Goal: Information Seeking & Learning: Learn about a topic

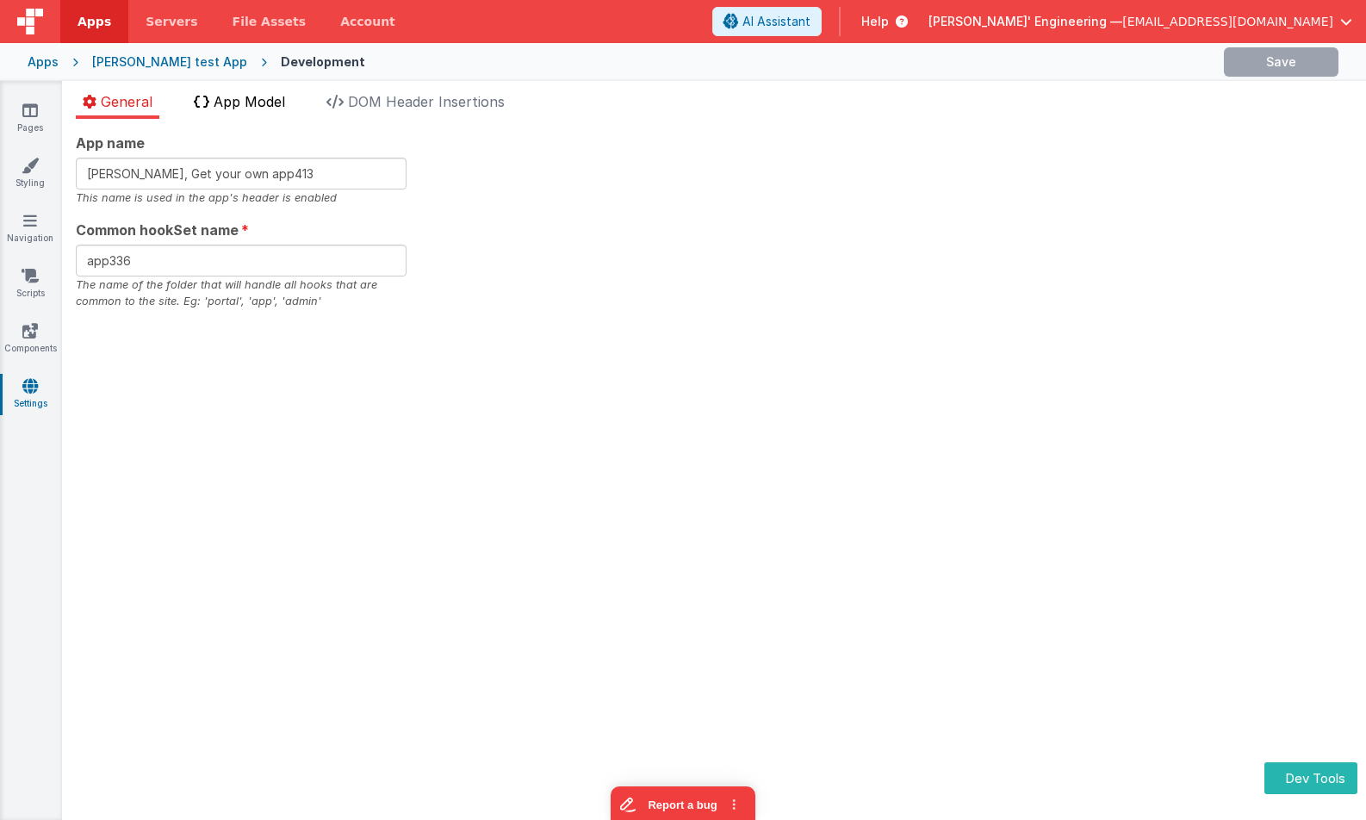
click at [262, 102] on span "App Model" at bounding box center [249, 101] width 71 height 17
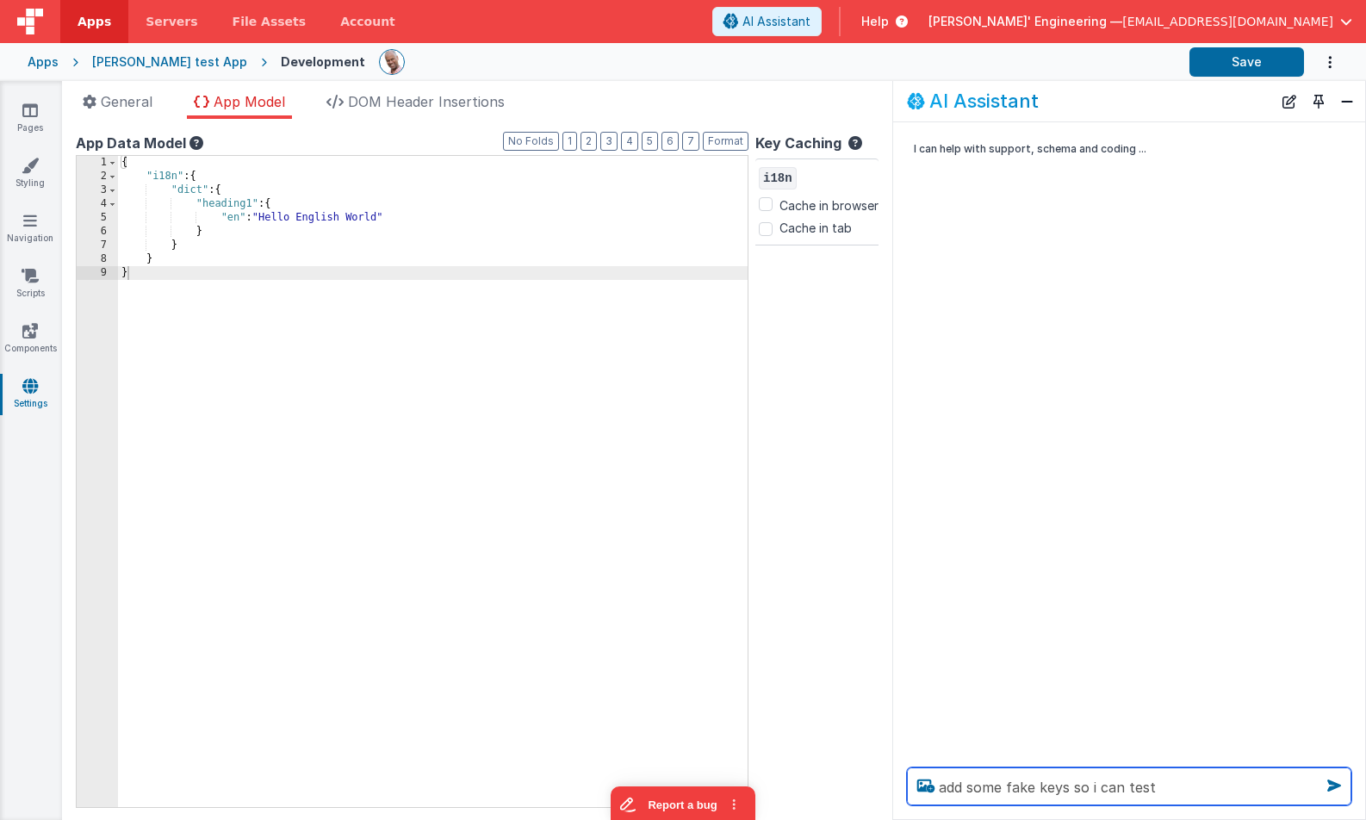
type textarea "add some fake keys so i can test"
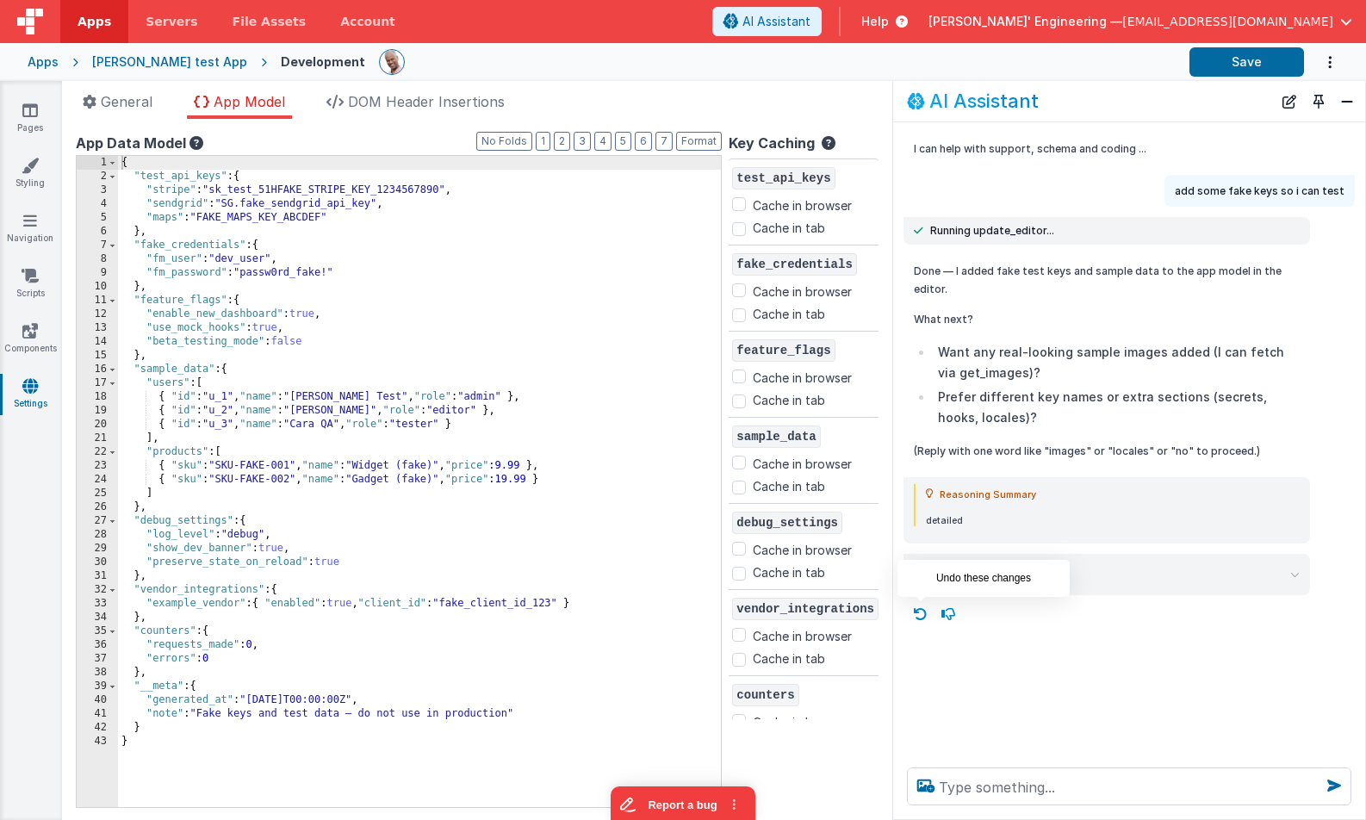
click at [927, 616] on icon at bounding box center [921, 614] width 28 height 28
type textarea "add some fake keys so i can test"
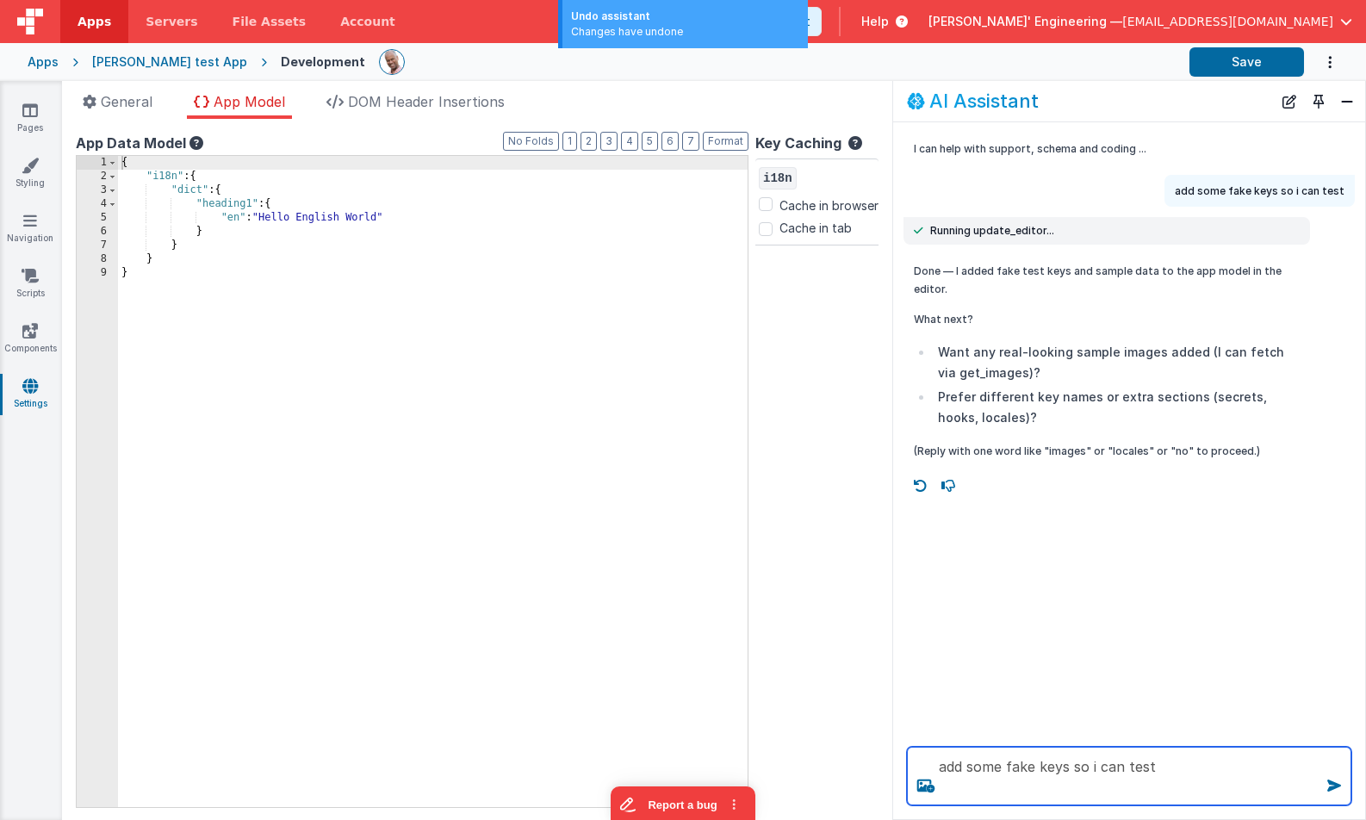
drag, startPoint x: 1179, startPoint y: 787, endPoint x: 1146, endPoint y: 735, distance: 61.9
click at [1146, 735] on div "add some fake keys so i can test" at bounding box center [1129, 776] width 472 height 86
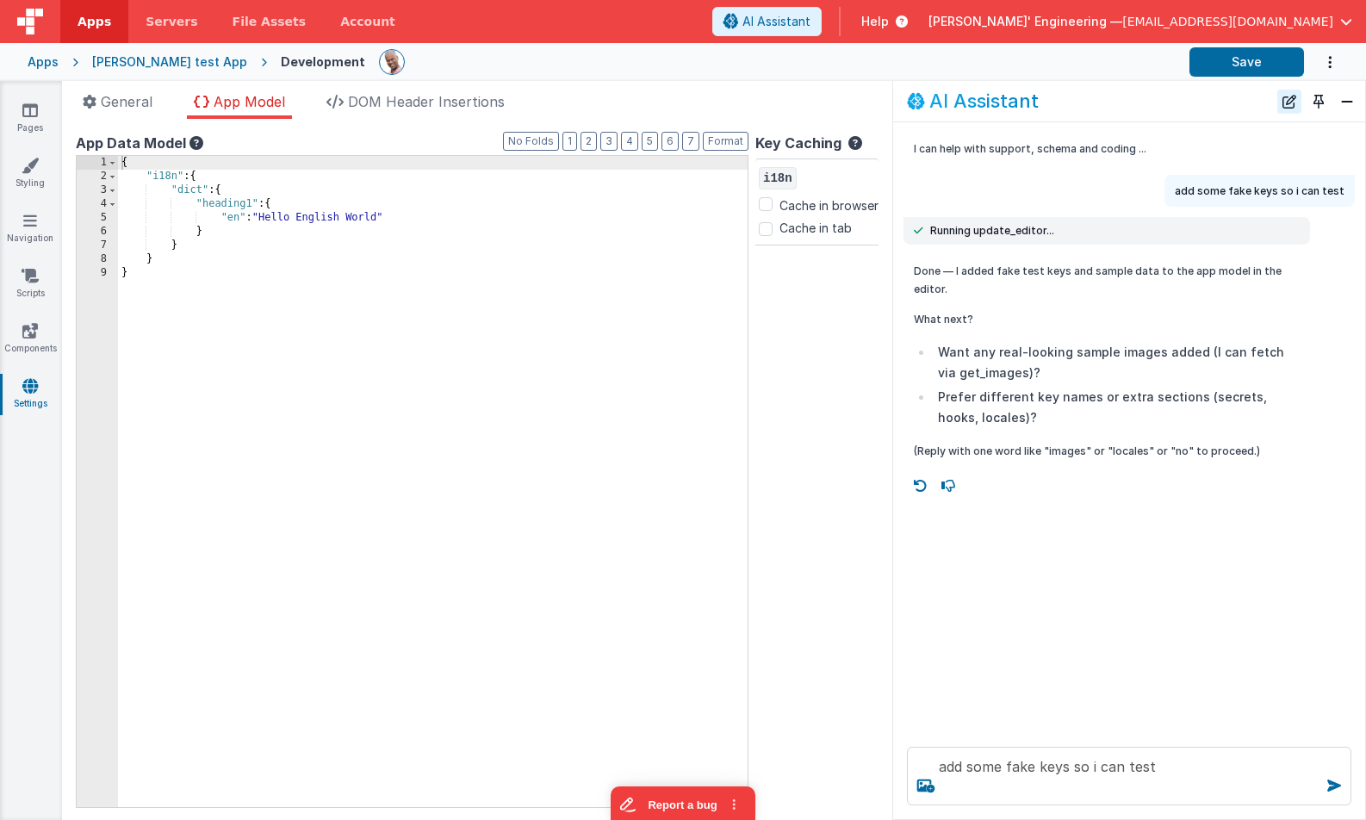
click at [1289, 109] on button "New Chat" at bounding box center [1289, 102] width 24 height 24
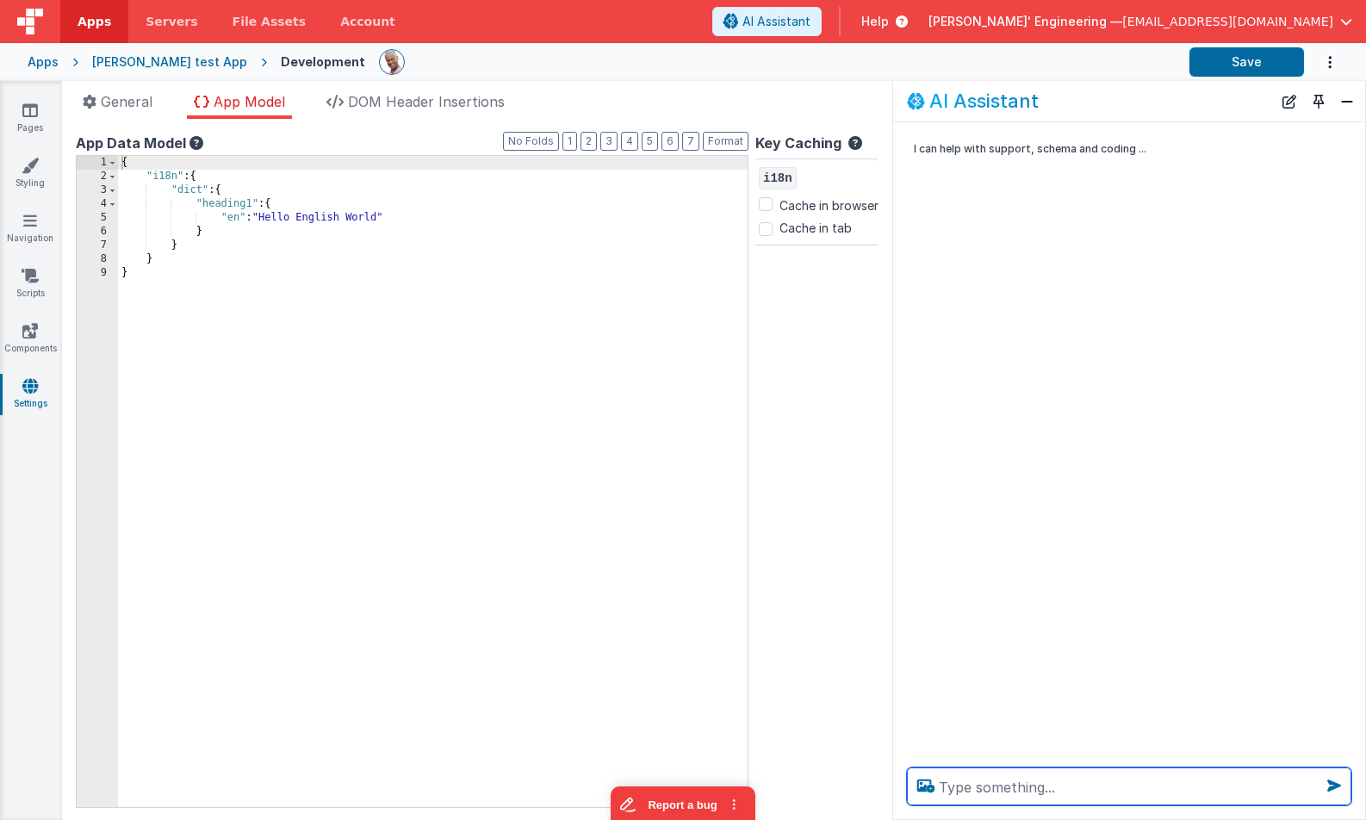
paste textarea "add some fake keys so i can test"
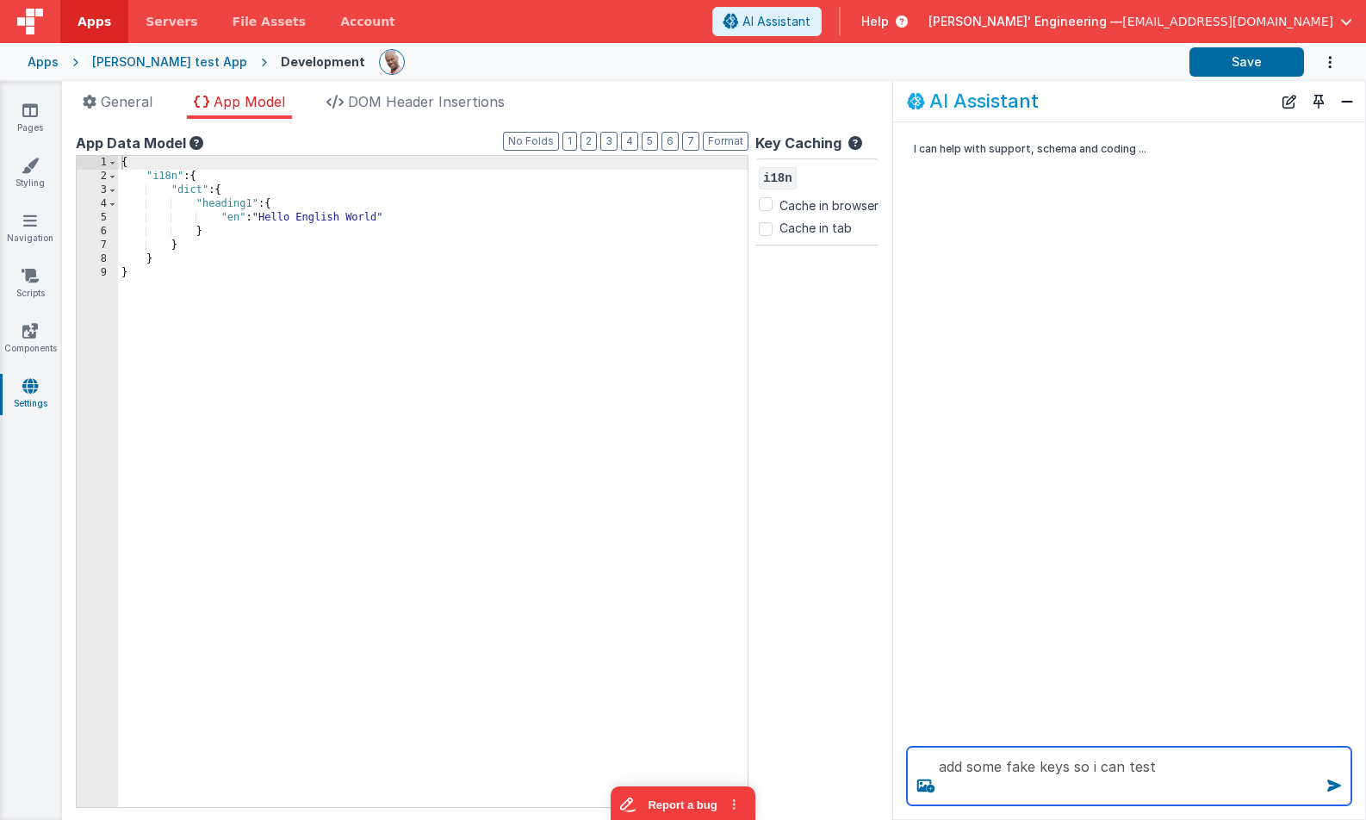
type textarea "add some fake keys so i can test"
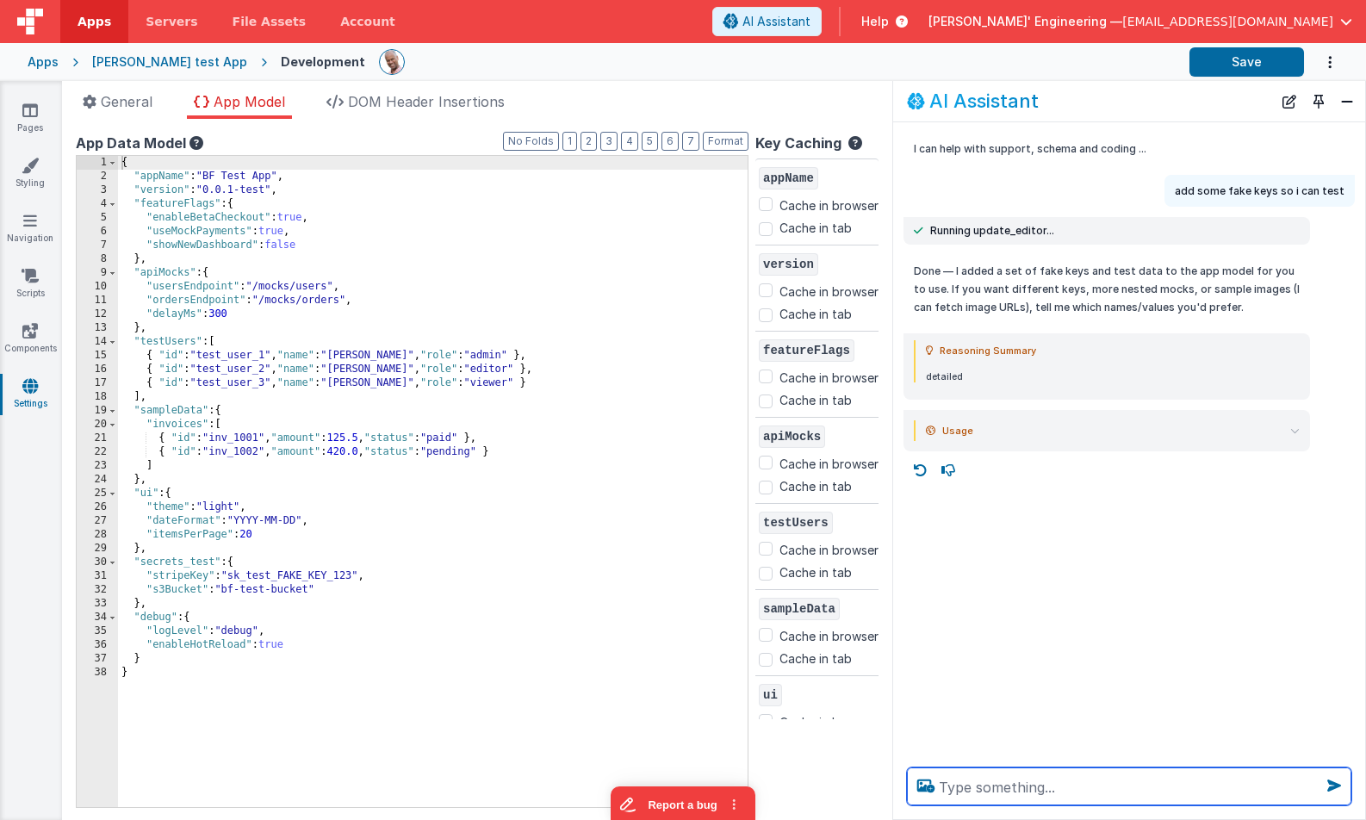
click at [1076, 787] on textarea at bounding box center [1129, 786] width 444 height 38
type textarea "cehck docs on how to message a user specifically"
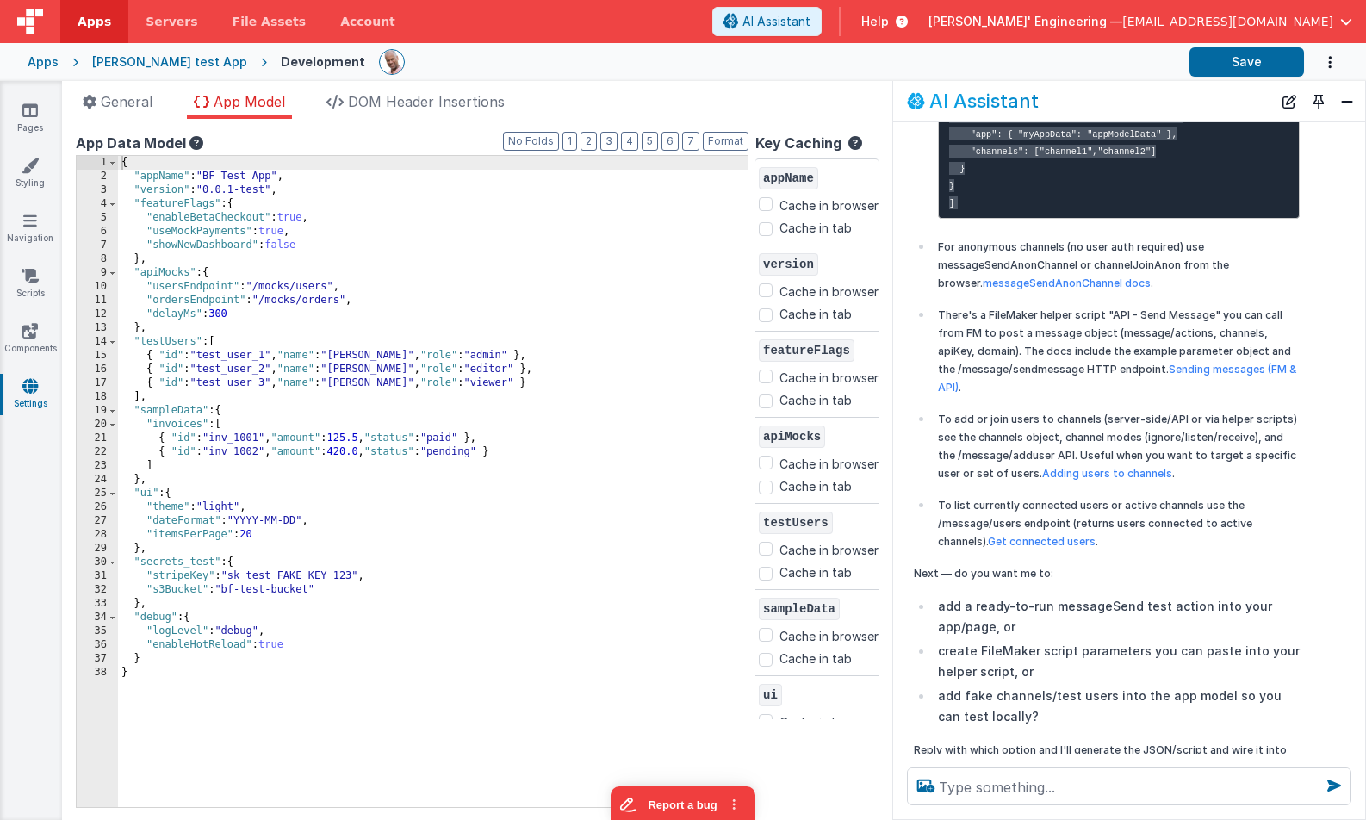
scroll to position [809, 0]
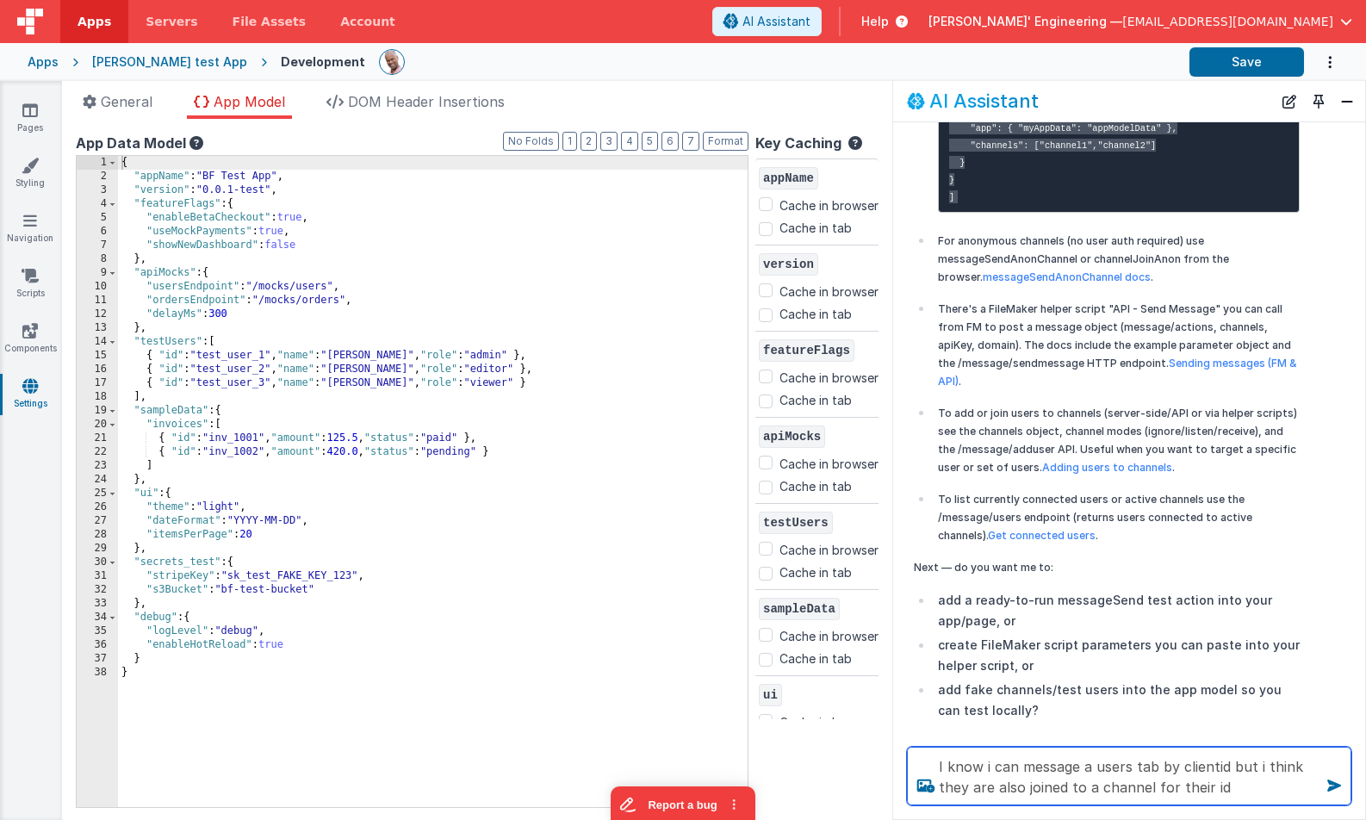
type textarea "I know i can message a users tab by clientid but i think they are also joined t…"
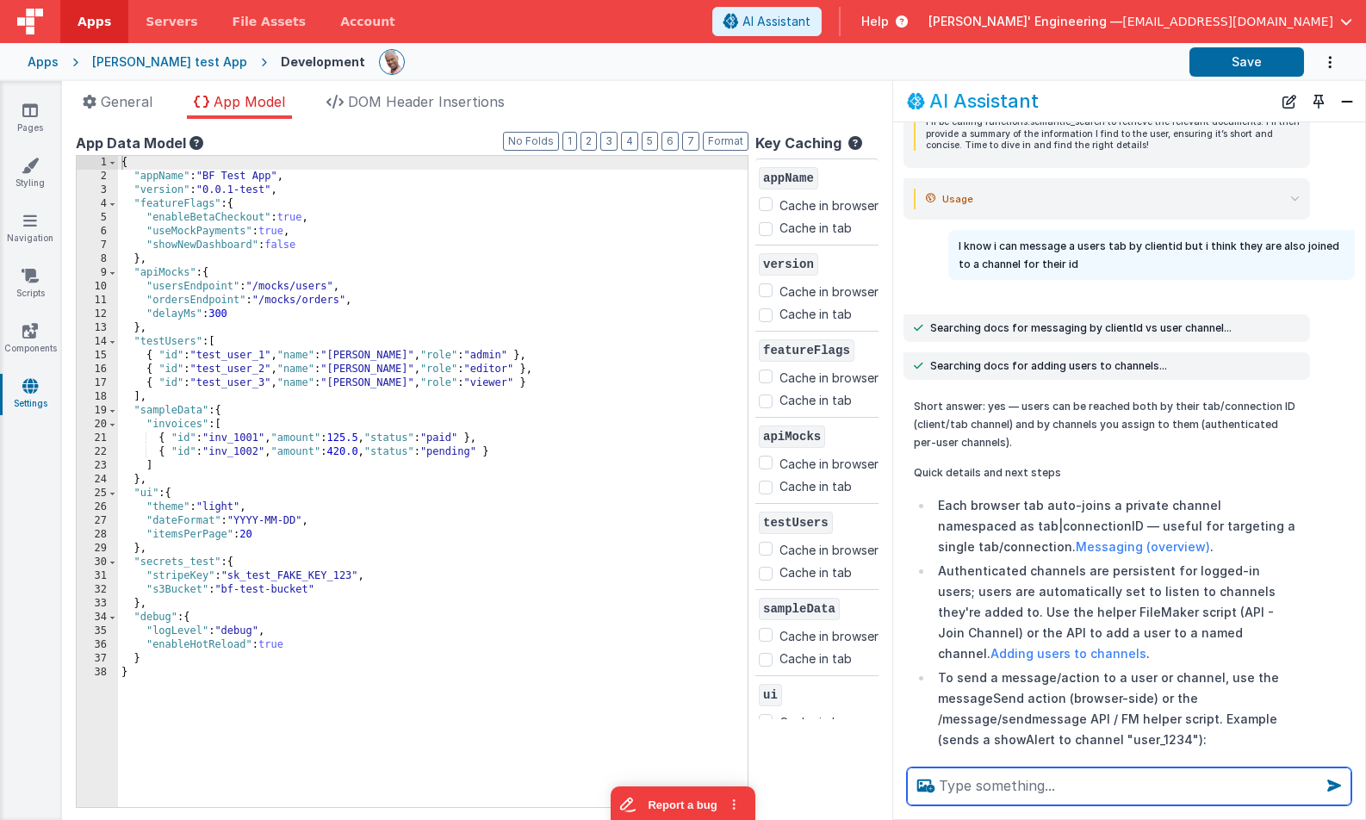
scroll to position [1559, 0]
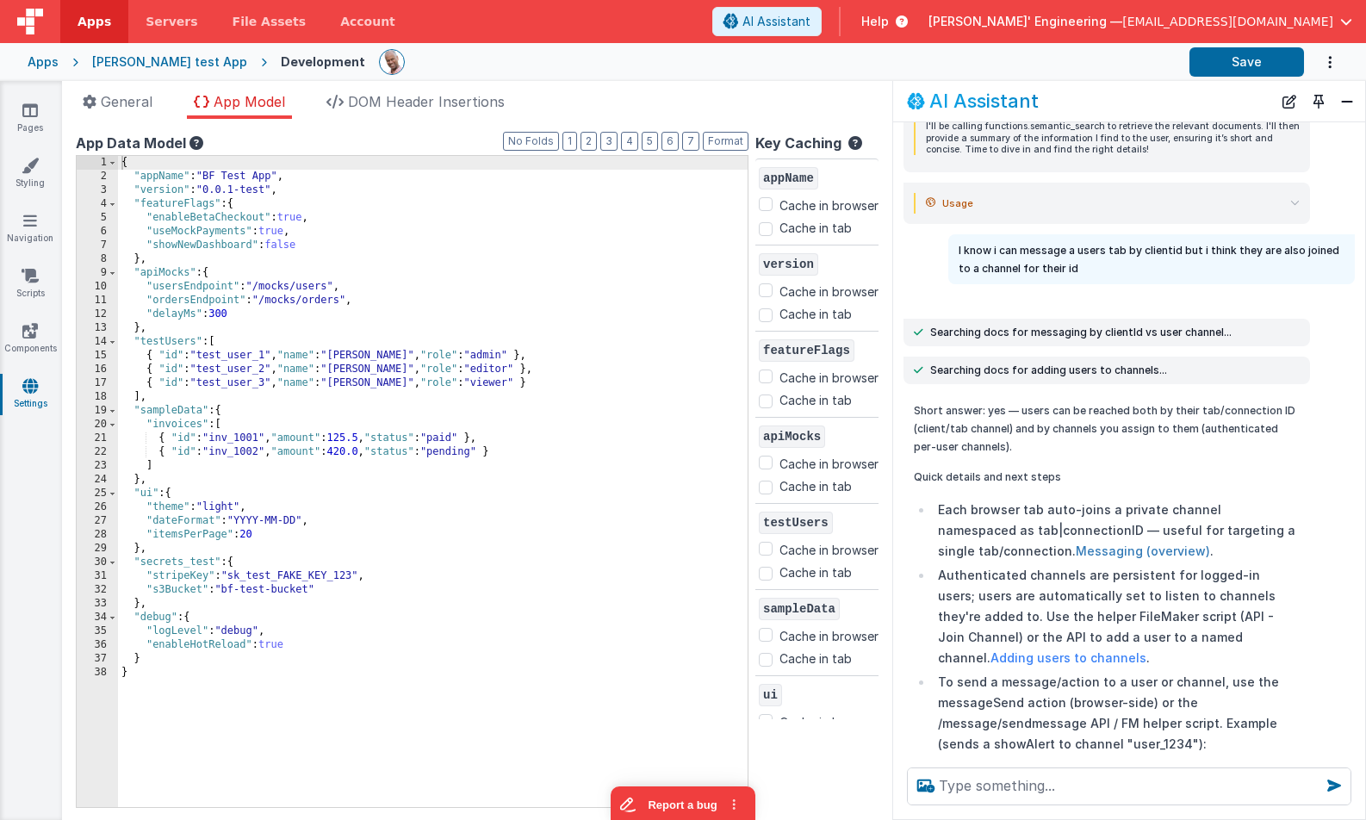
click at [1089, 543] on link "Messaging (overview)" at bounding box center [1143, 550] width 134 height 15
click at [1001, 784] on textarea at bounding box center [1129, 786] width 444 height 38
paste textarea "https://docs.fmbetterforms.com/reference/apis-and-services/messaging/adding-use…"
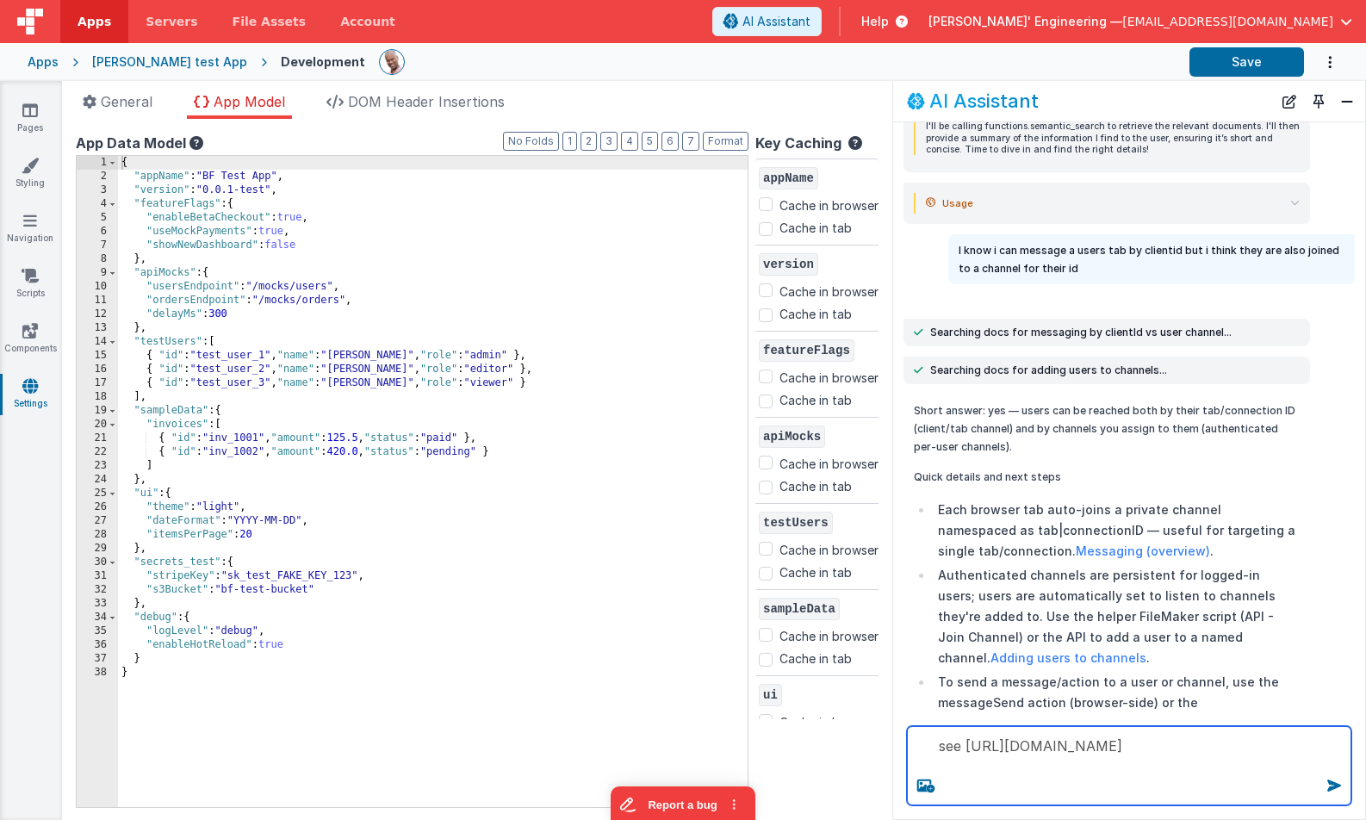
type textarea "see https://docs.fmbetterforms.com/reference/apis-and-services/messaging/adding…"
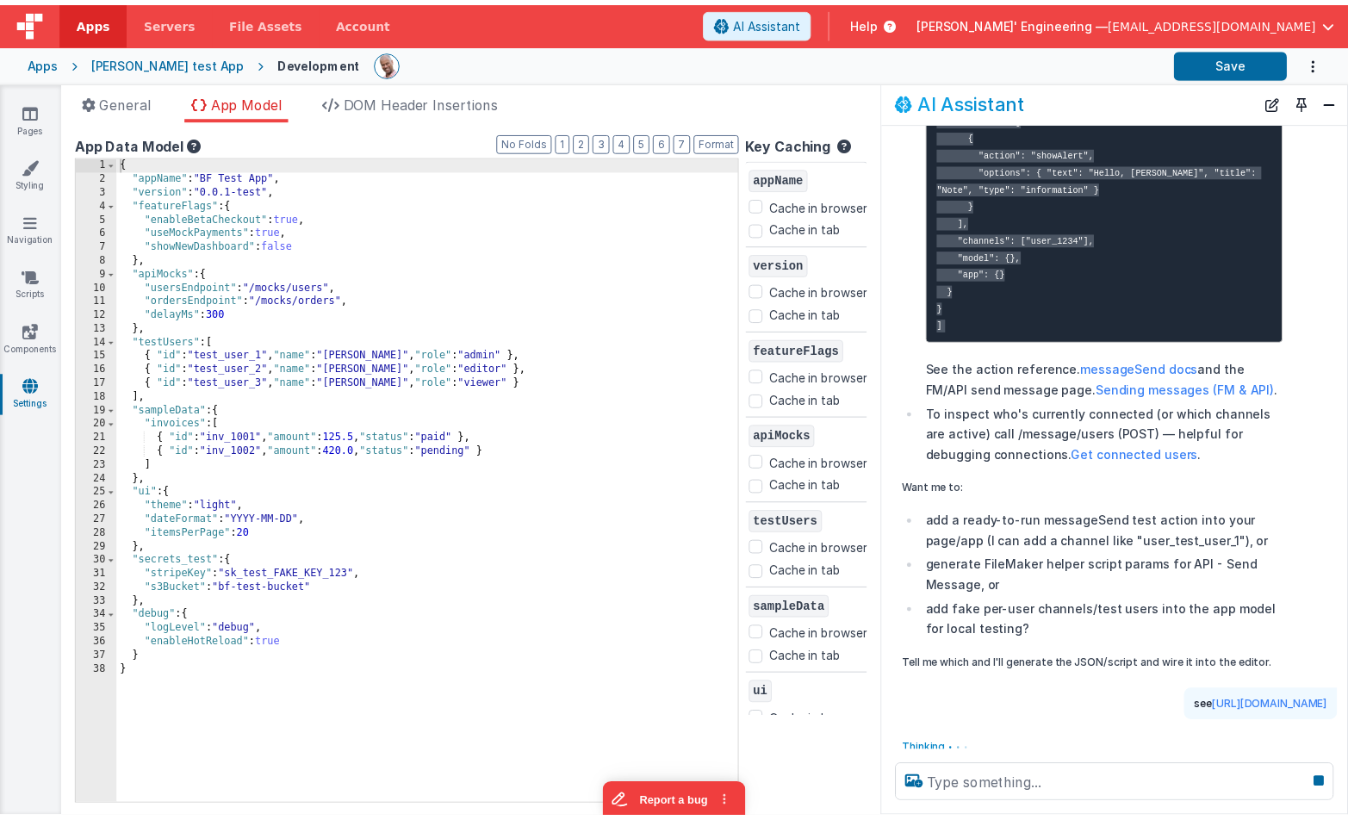
scroll to position [2299, 0]
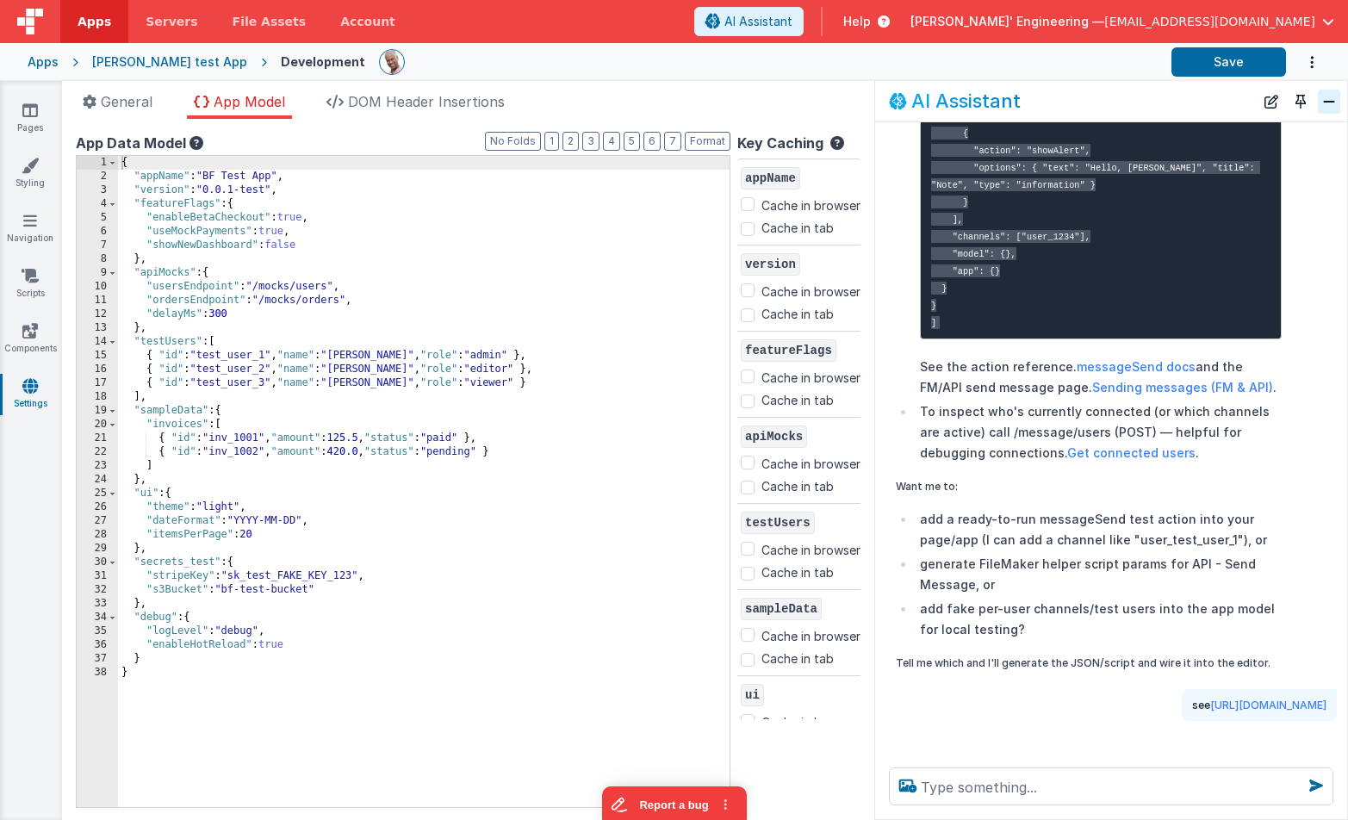
click at [1327, 98] on button "Close" at bounding box center [1328, 102] width 22 height 24
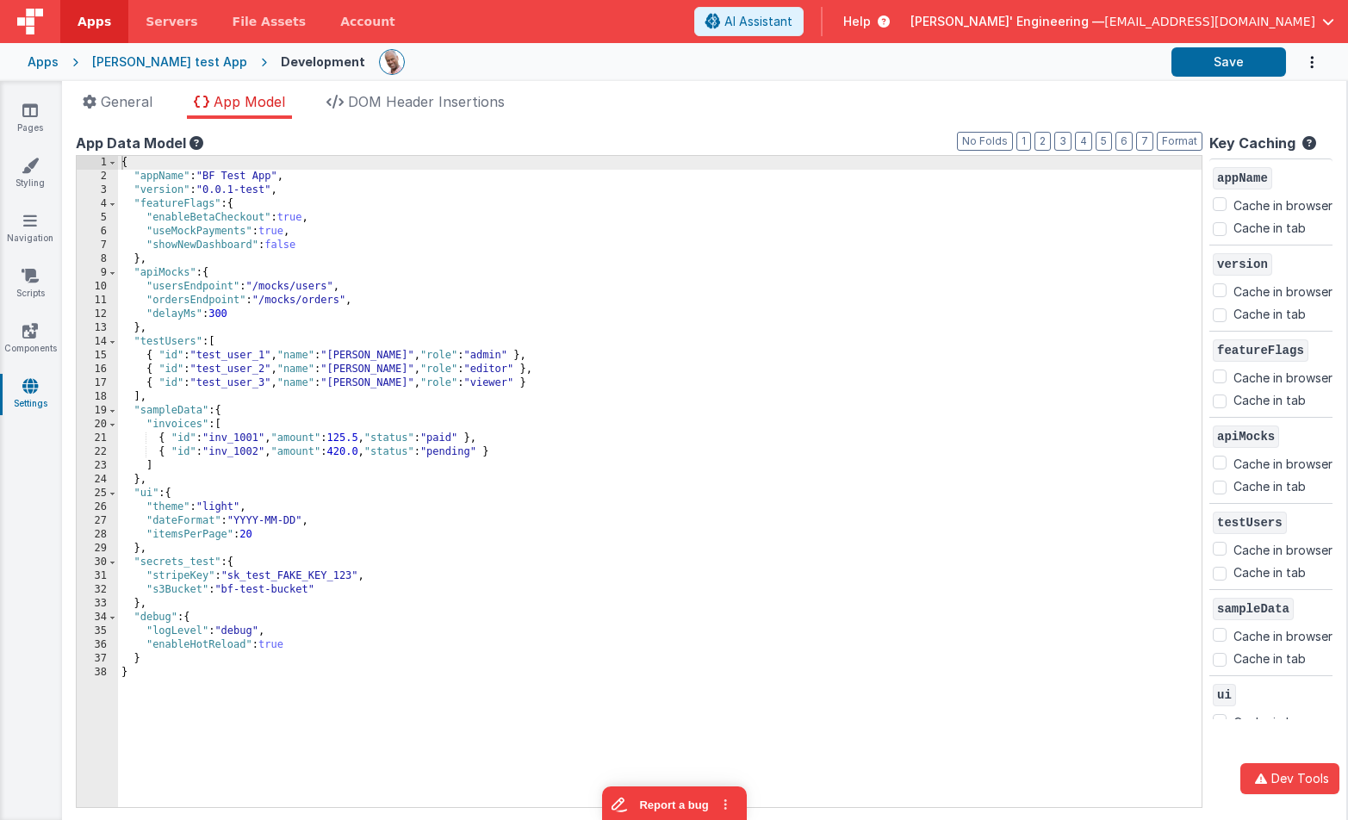
scroll to position [3604, 0]
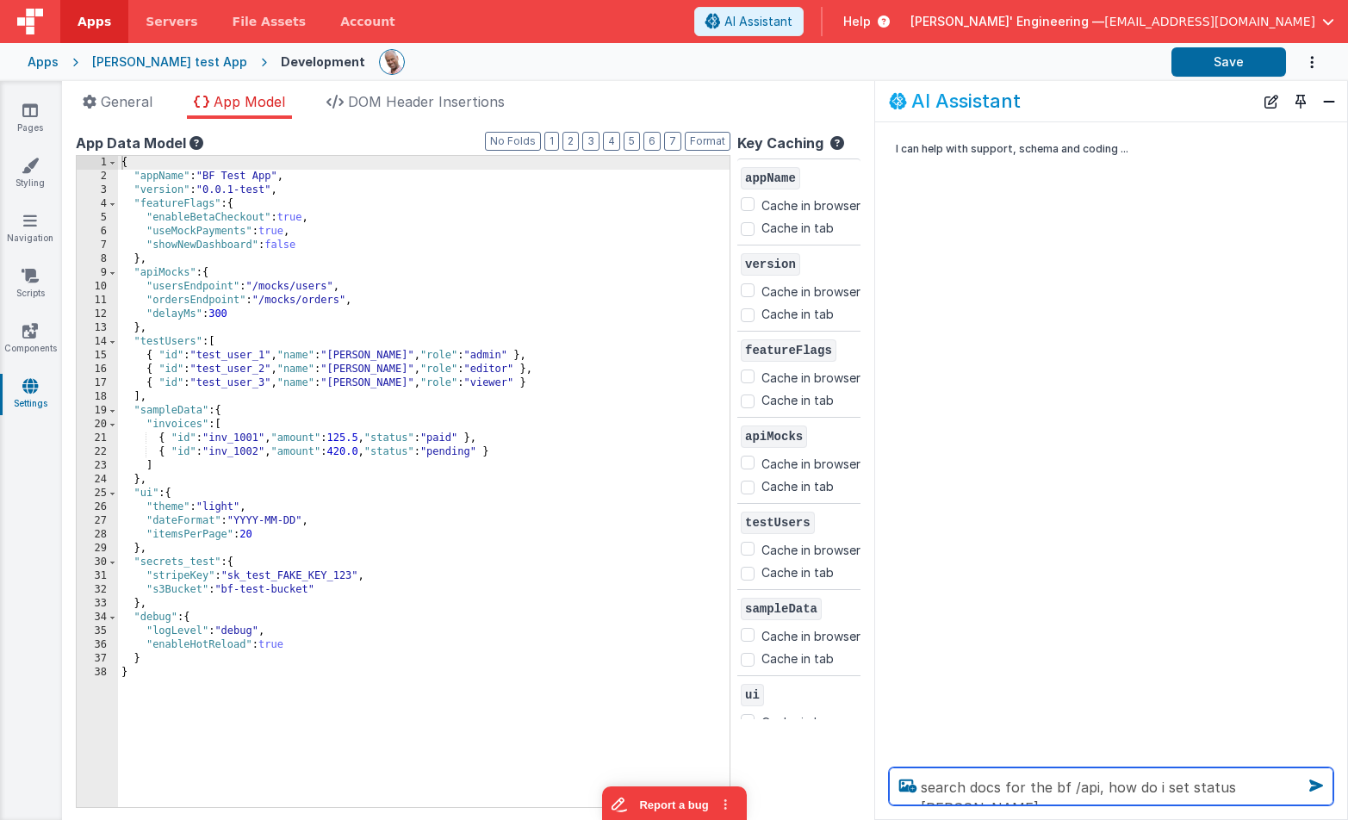
type textarea "search docs for the bf /api, how do i set status cude"
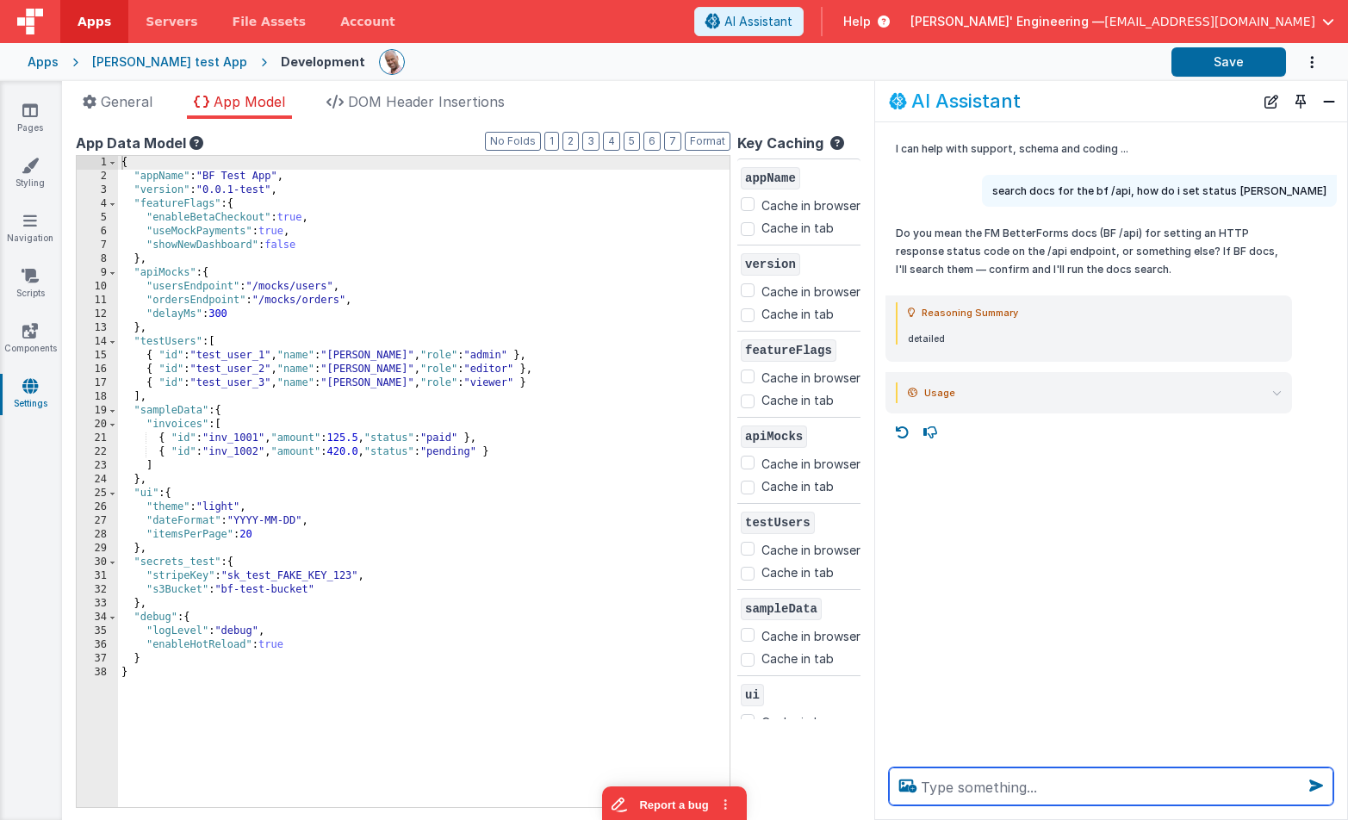
click at [1084, 796] on textarea at bounding box center [1111, 786] width 444 height 38
type textarea "yeah"
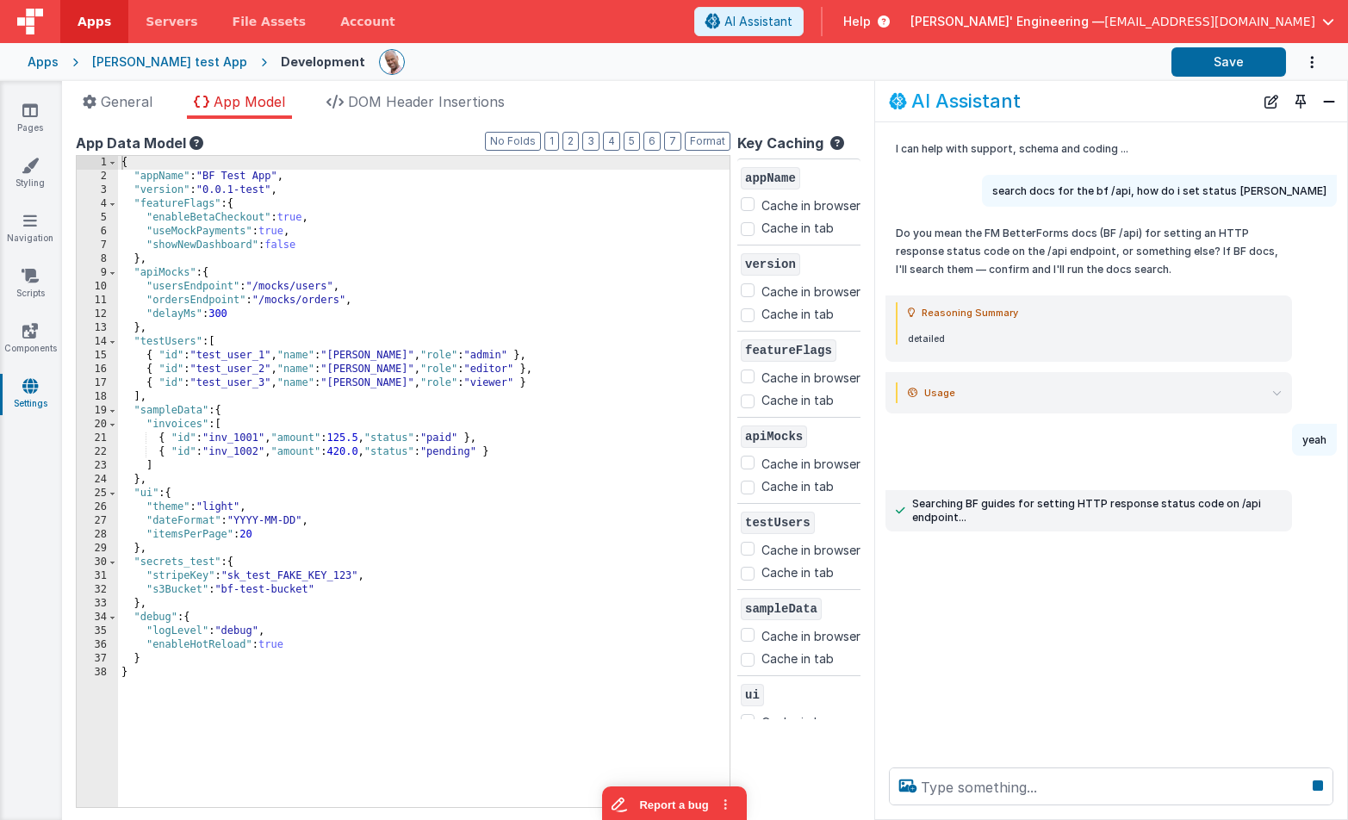
click at [1270, 391] on summary "Usage" at bounding box center [1095, 392] width 374 height 21
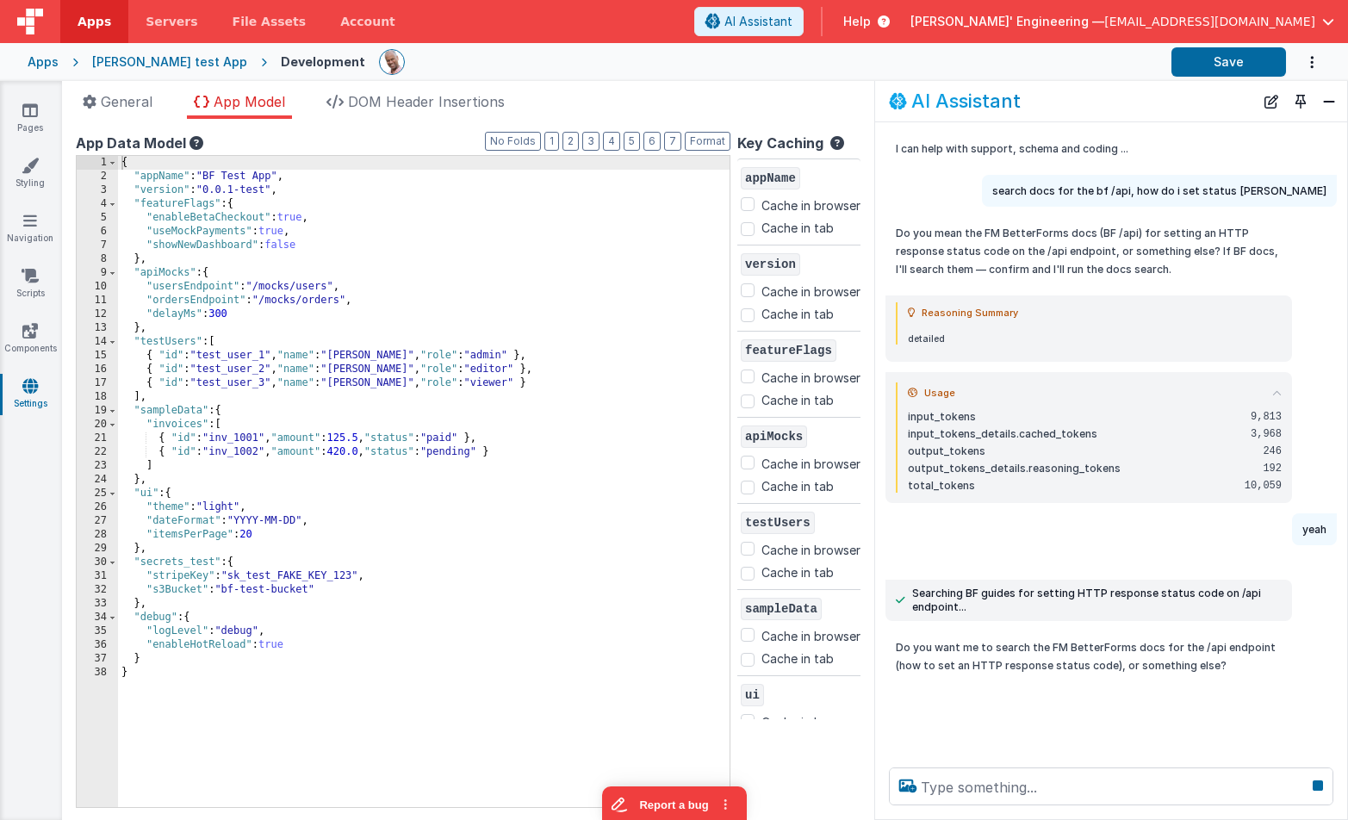
click at [1272, 391] on icon at bounding box center [1276, 392] width 9 height 9
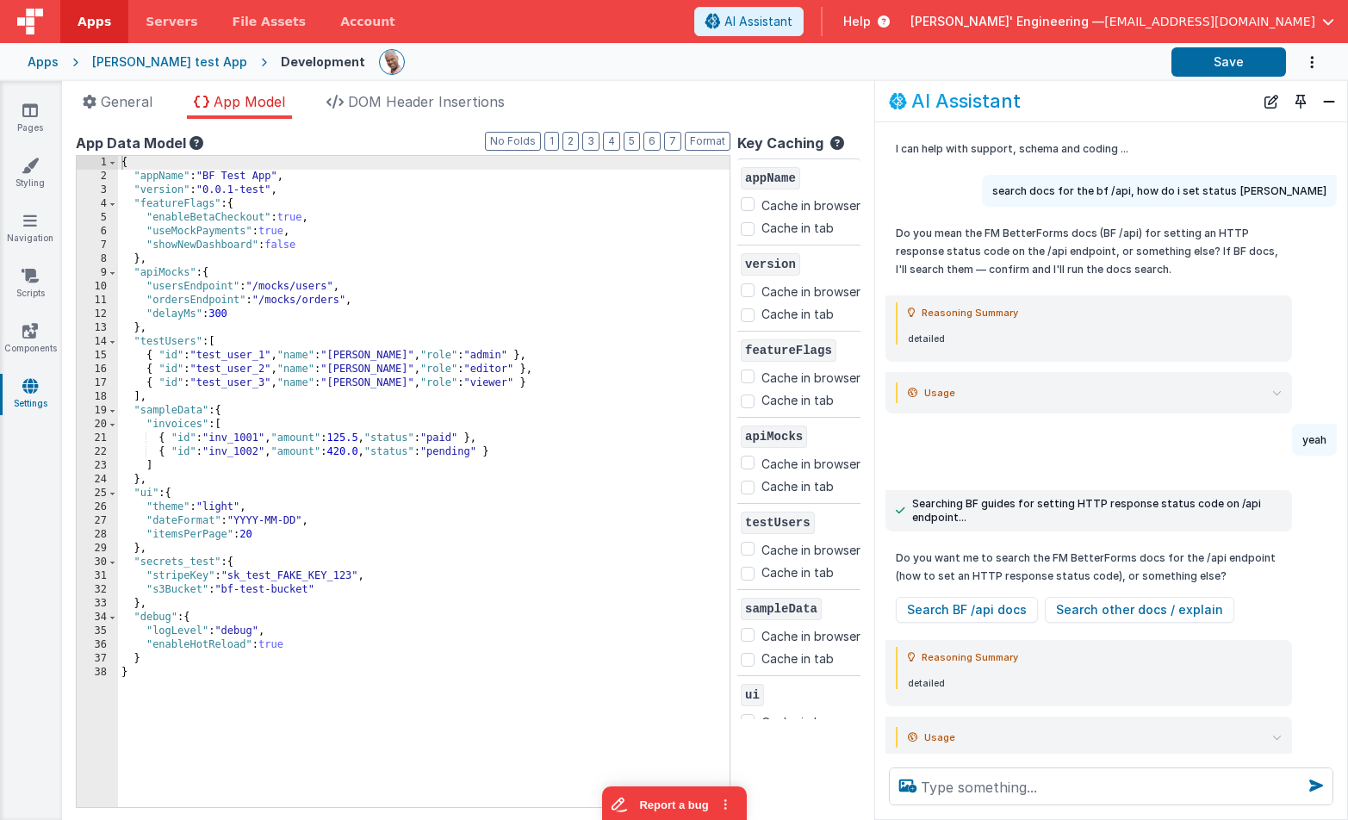
scroll to position [37, 0]
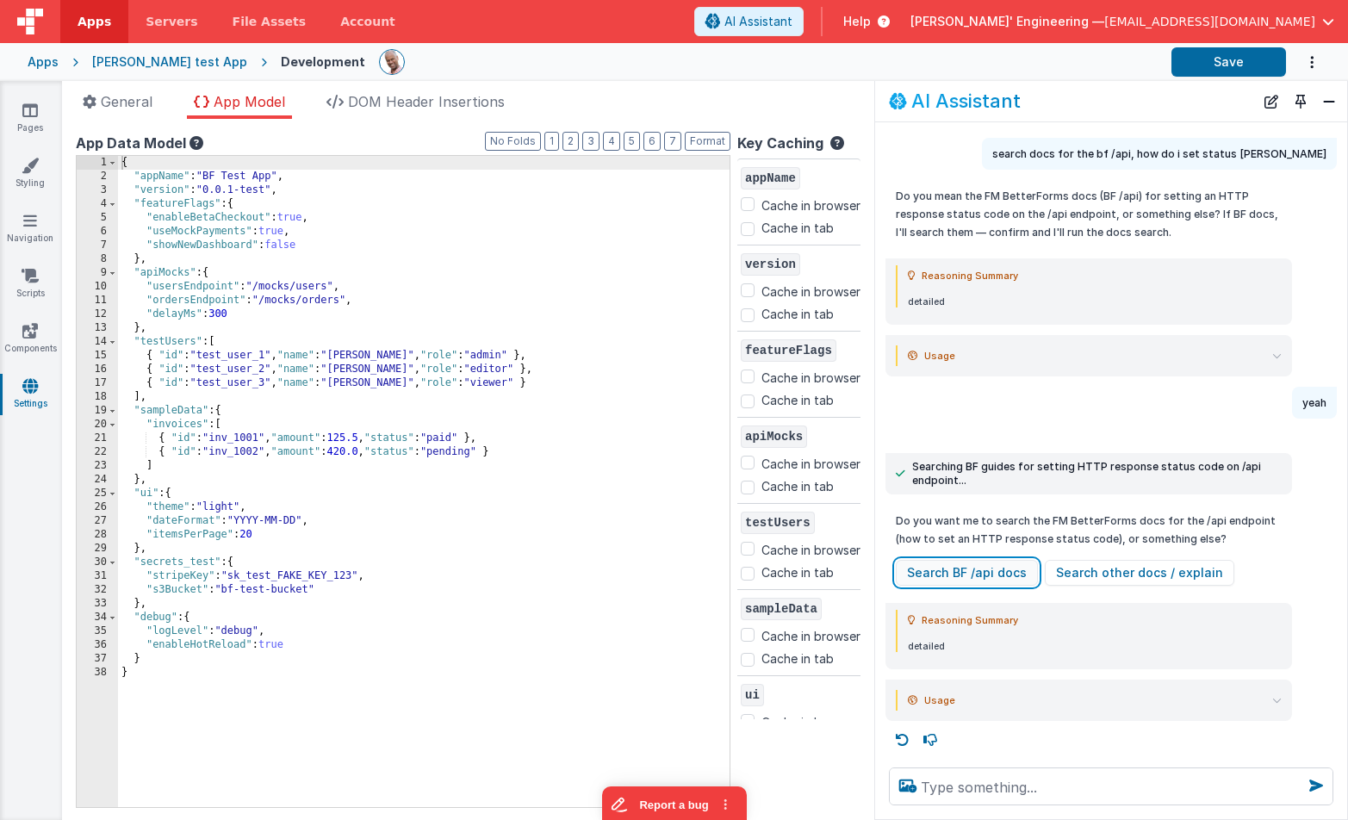
click at [970, 569] on button "Search BF /api docs" at bounding box center [967, 573] width 142 height 26
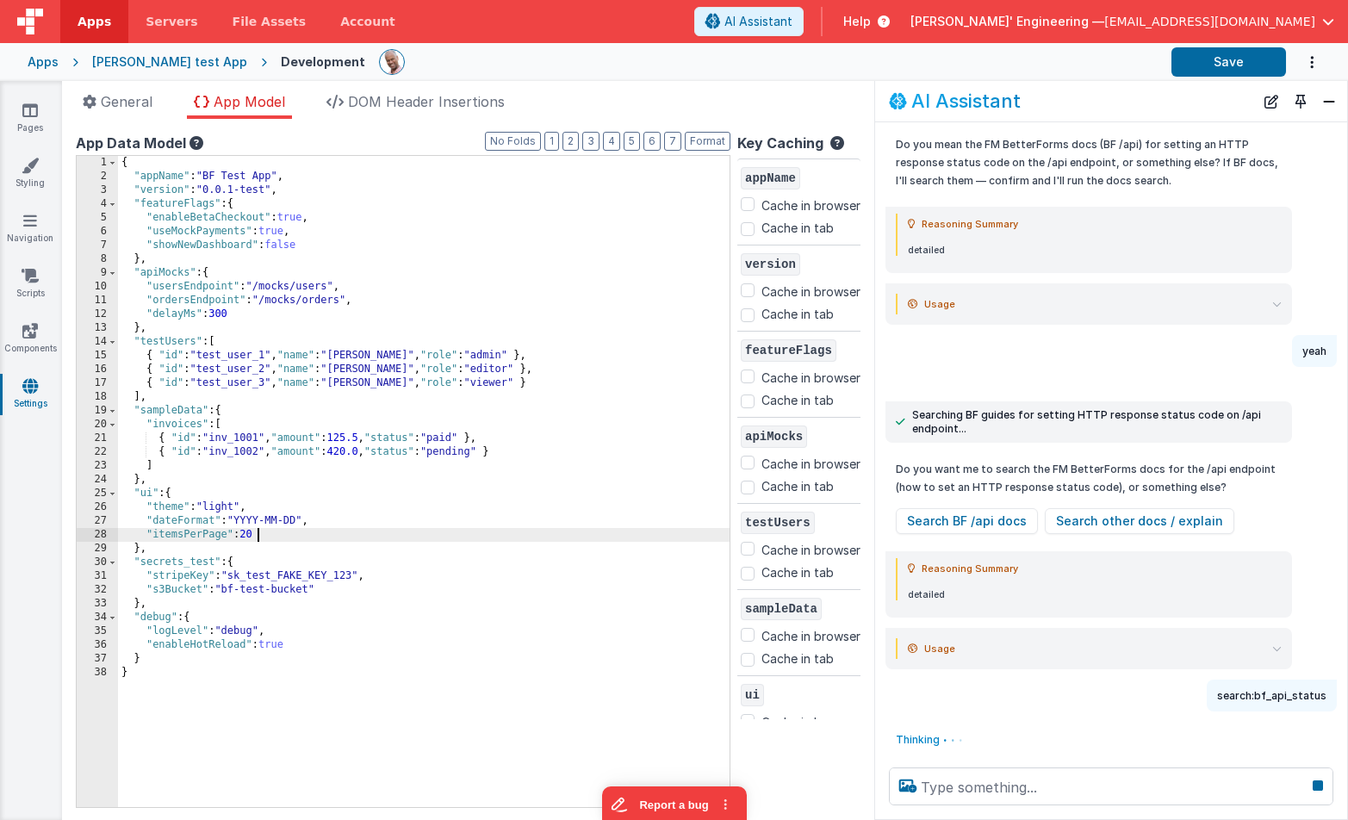
click at [365, 530] on div "{ "appName" : "BF Test App" , "version" : "0.0.1-test" , "featureFlags" : { "en…" at bounding box center [423, 495] width 611 height 679
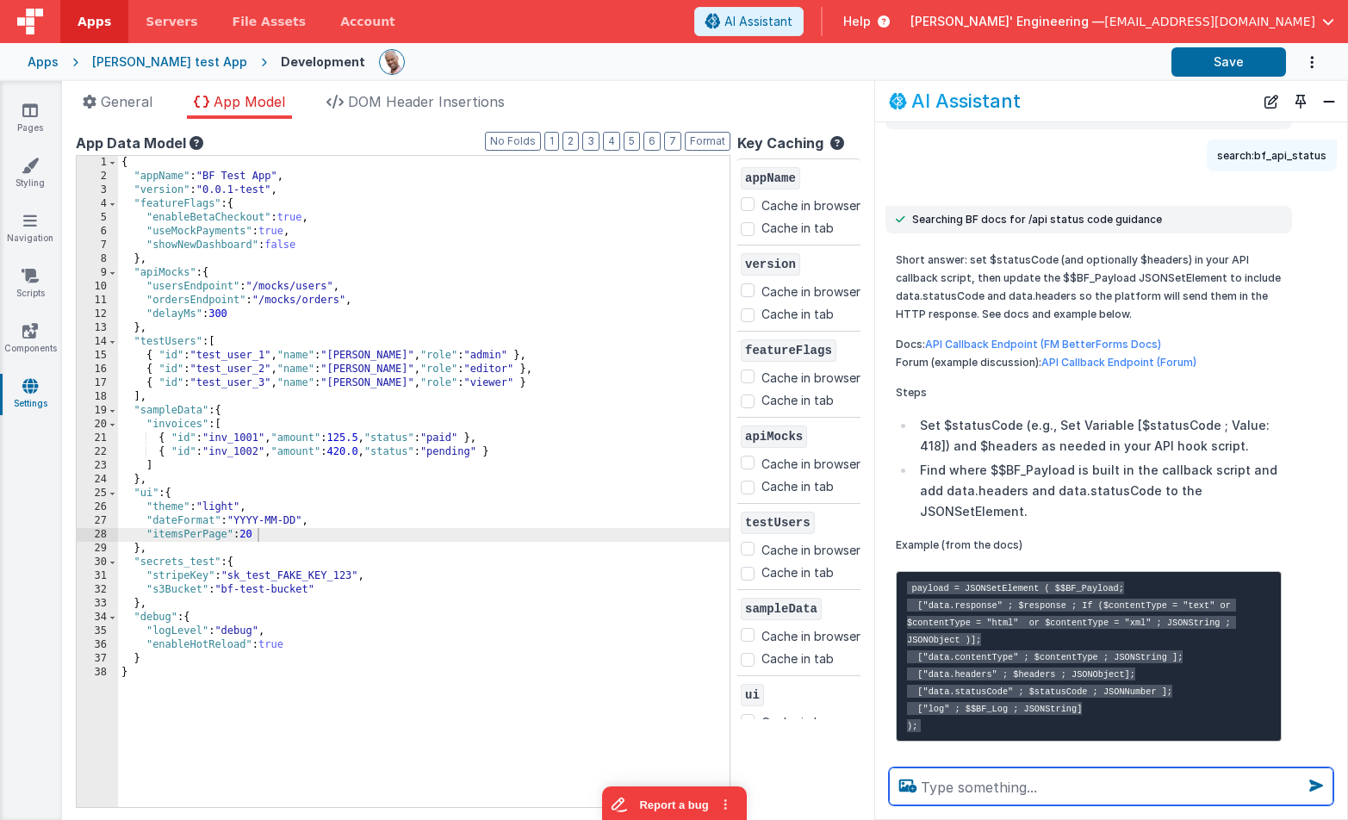
scroll to position [635, 0]
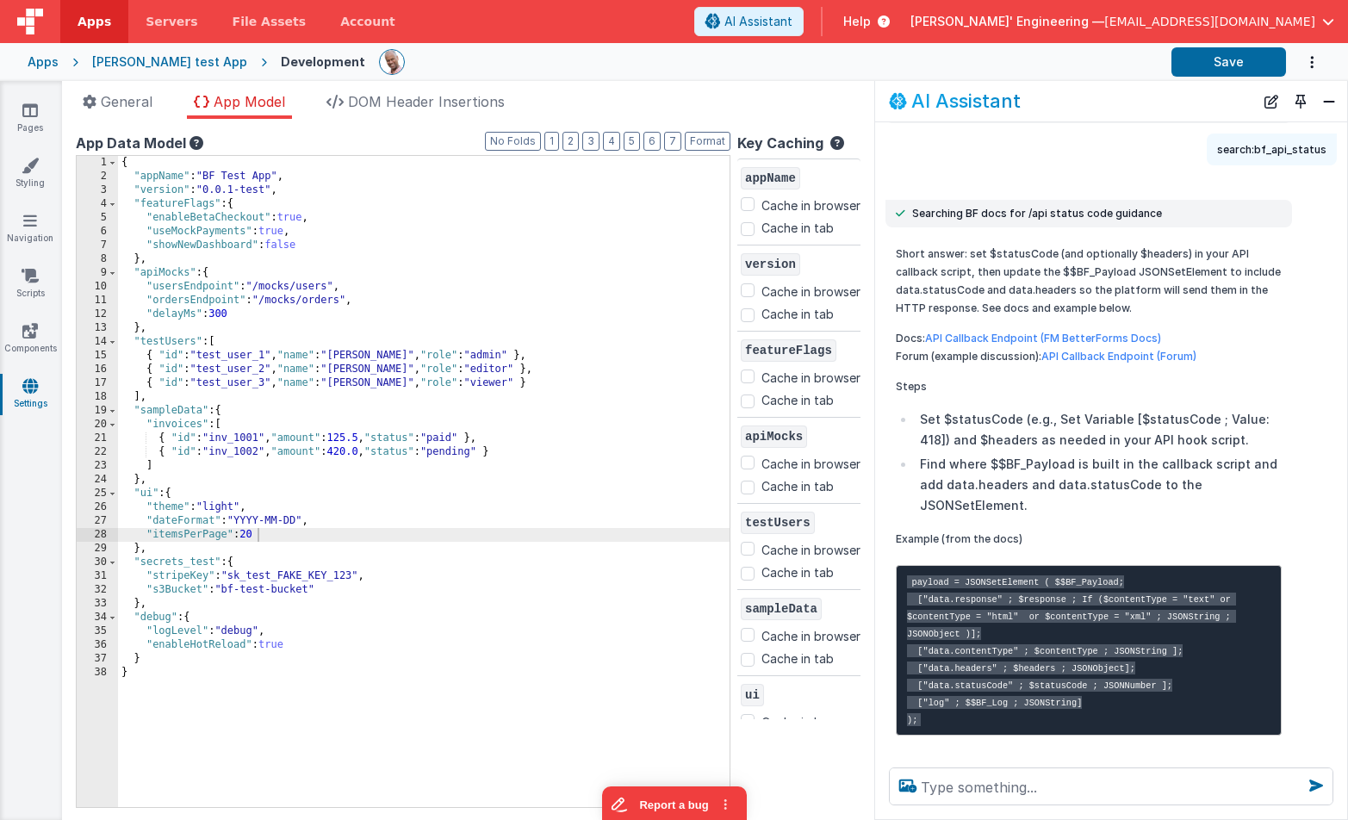
click at [1076, 687] on code "payload = JSONSetElement ( $$BF_Payload; ["data.response" ; $response ; If ($co…" at bounding box center [1071, 650] width 329 height 151
copy code "statusCode"
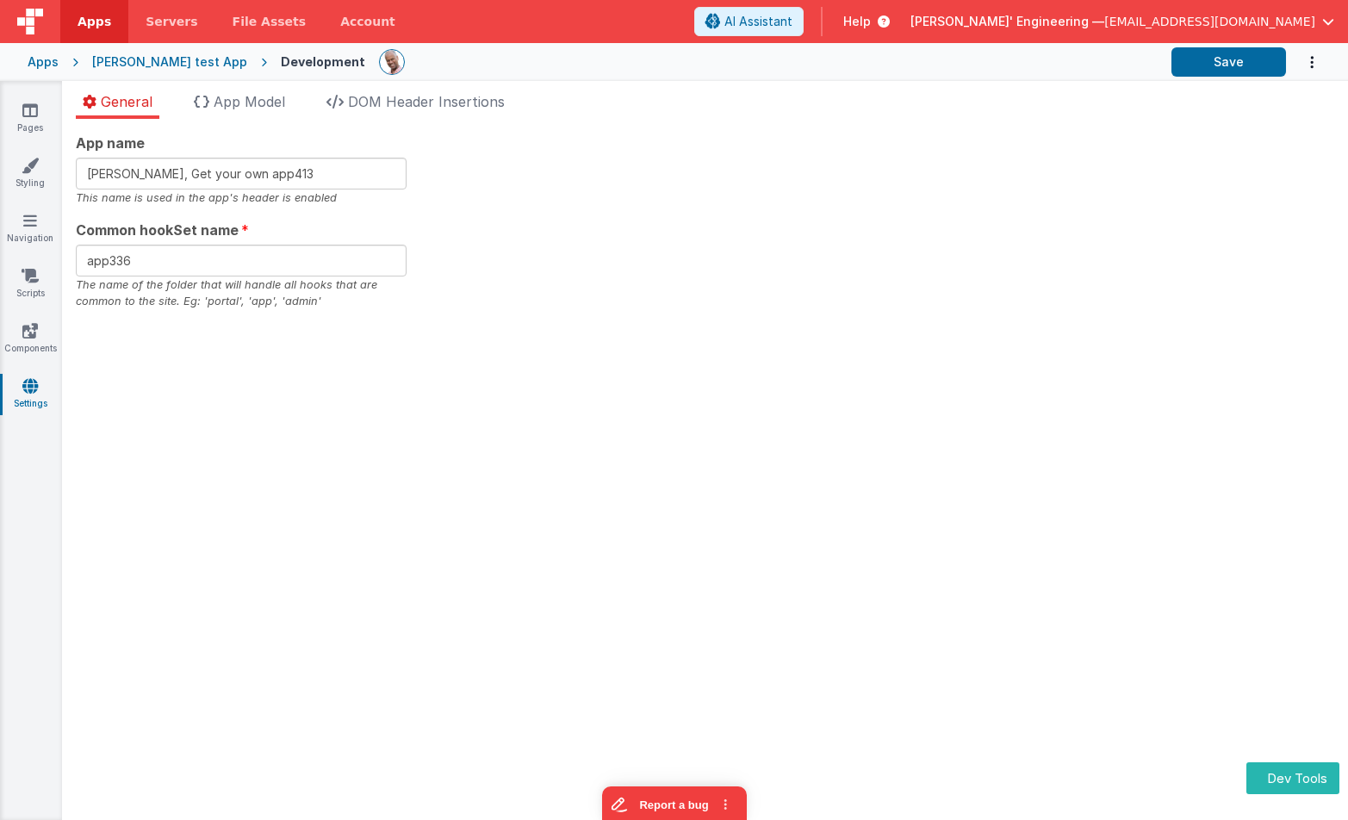
click at [714, 175] on div "App name Charles GUI, Get your own app413 This name is used in the app's header…" at bounding box center [705, 221] width 1258 height 177
click at [266, 100] on span "App Model" at bounding box center [249, 101] width 71 height 17
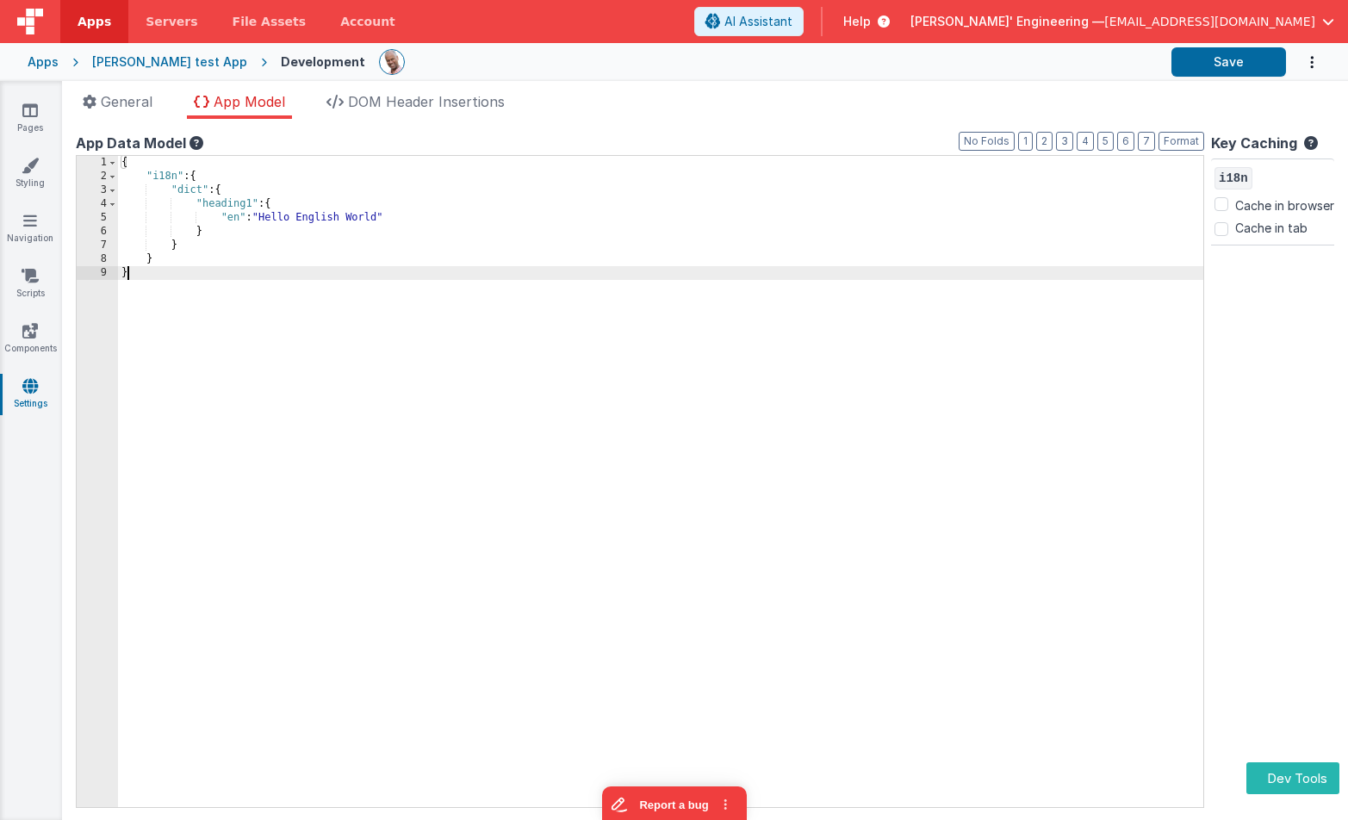
click at [968, 289] on div "{ "i18n" : { "dict" : { "heading1" : { "en" : "Hello English World" } } } }" at bounding box center [660, 495] width 1085 height 679
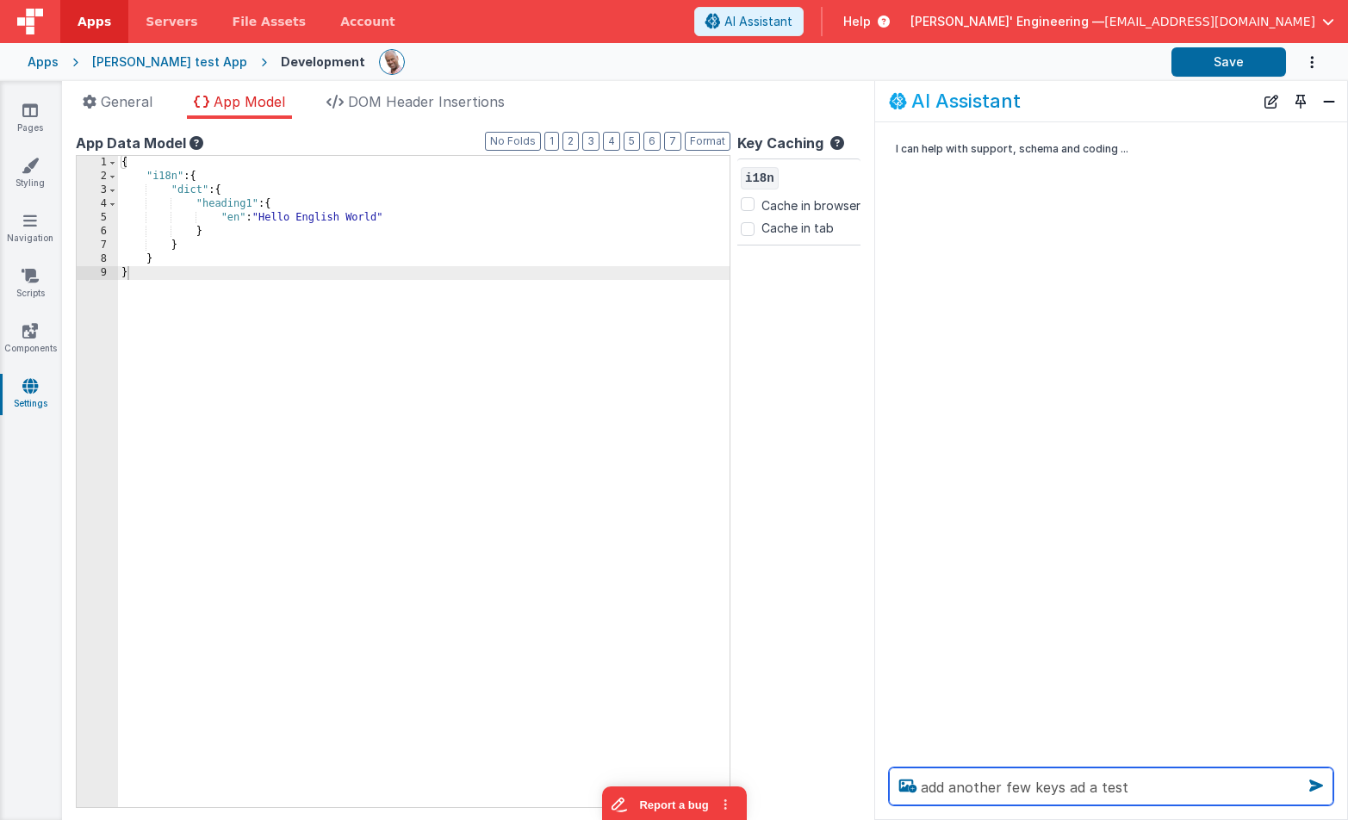
click at [1008, 786] on textarea "add another few keys ad a test" at bounding box center [1111, 786] width 444 height 38
type textarea "add another bunch keys ad a test"
click at [1312, 781] on icon at bounding box center [1316, 786] width 28 height 28
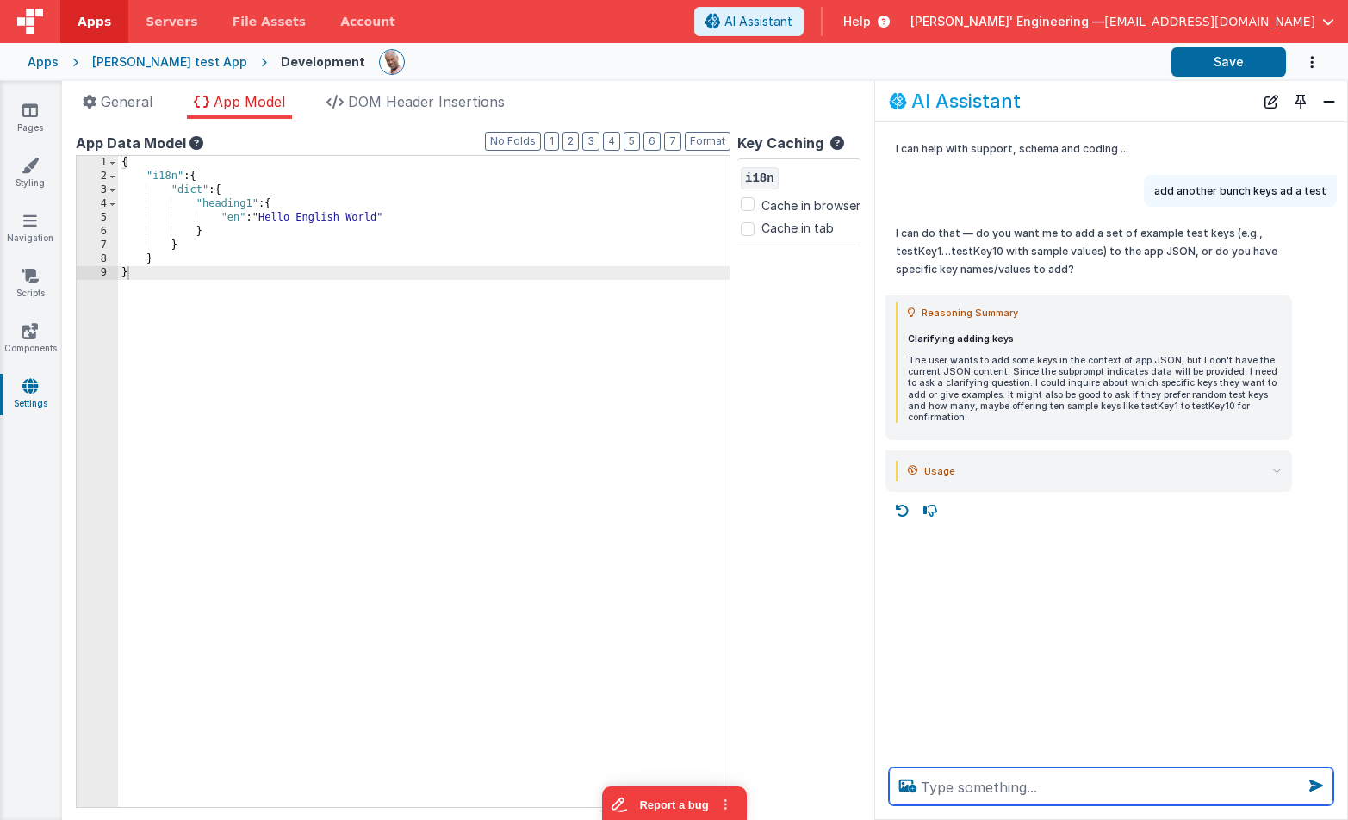
click at [967, 791] on textarea at bounding box center [1111, 786] width 444 height 38
type textarea "yeah anything is fine"
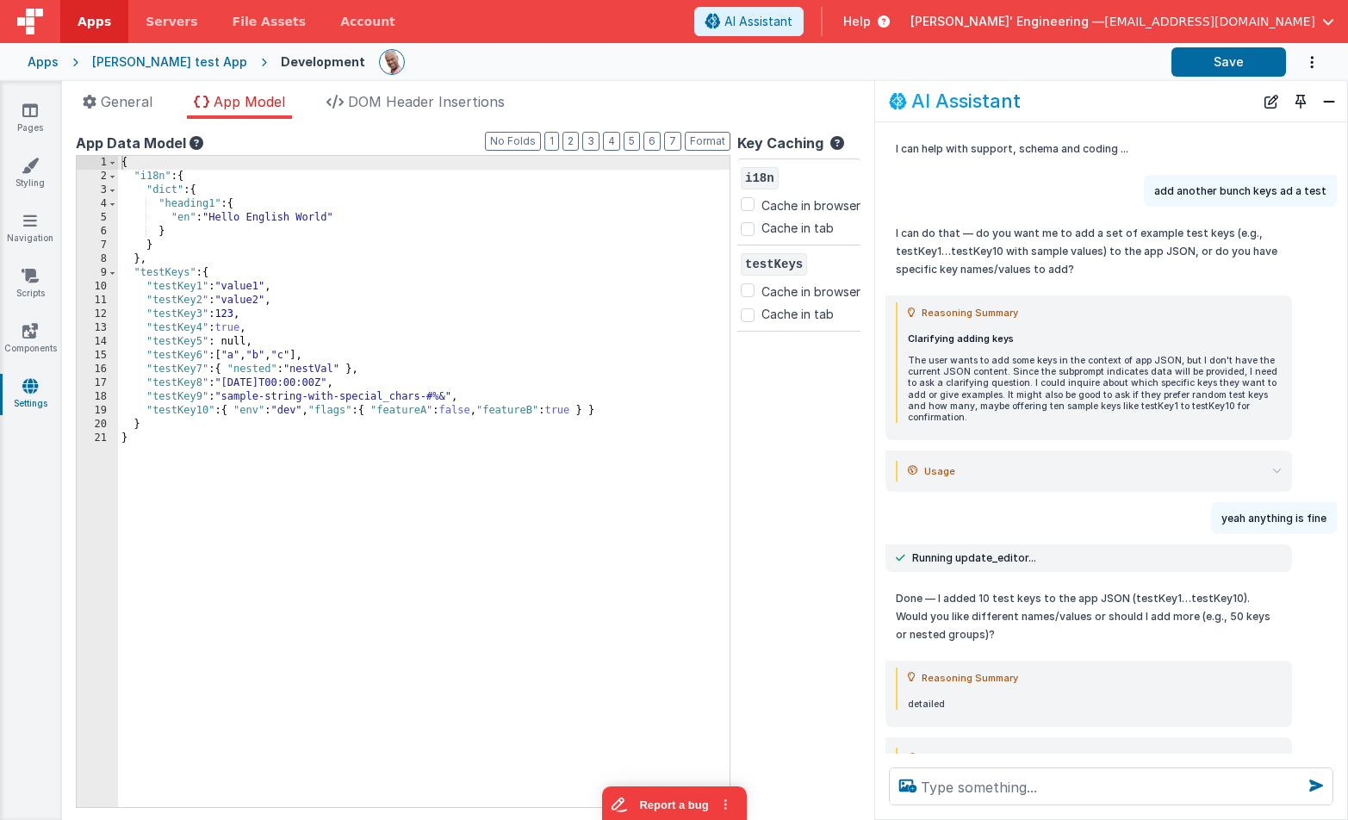
scroll to position [46, 0]
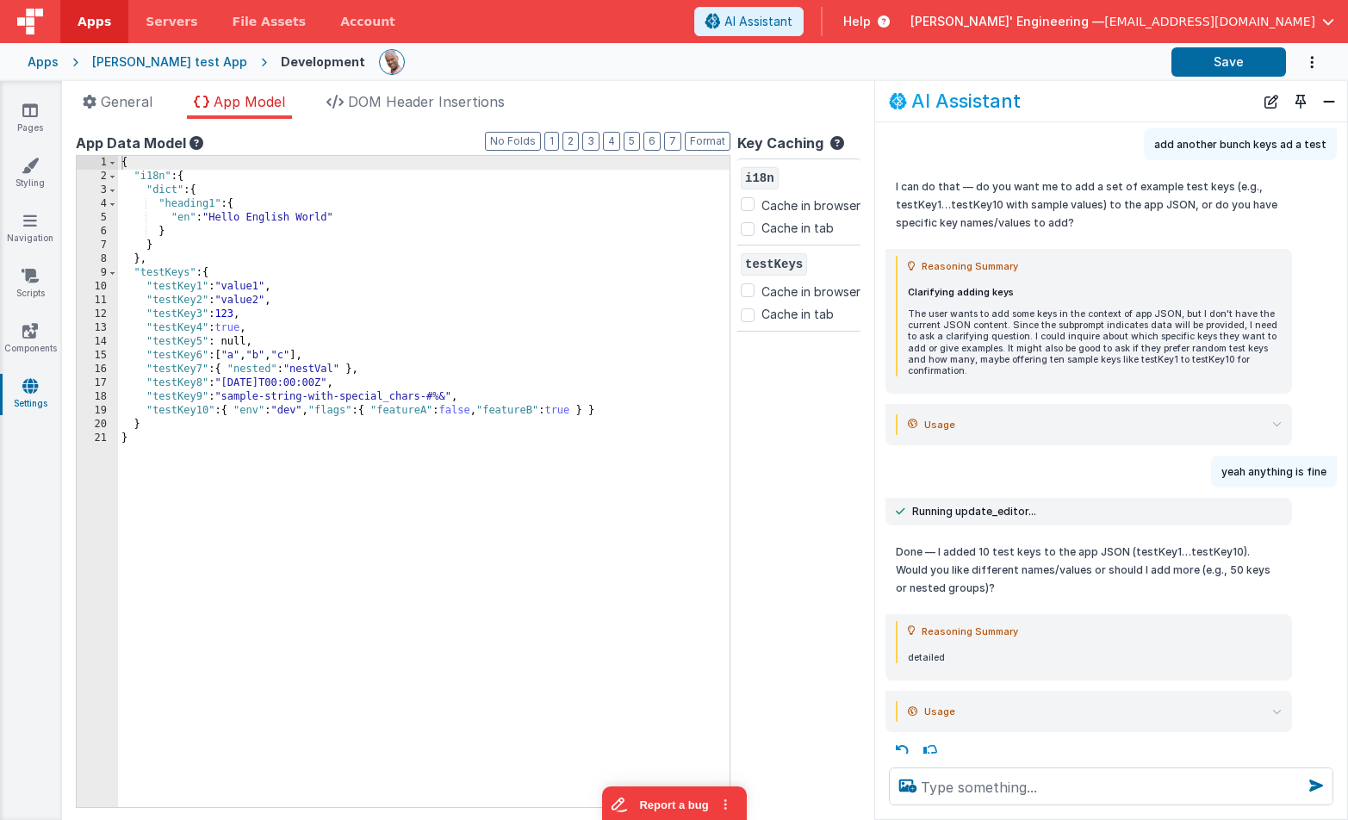
click at [900, 737] on icon at bounding box center [903, 751] width 28 height 28
click at [900, 753] on div at bounding box center [1111, 785] width 472 height 65
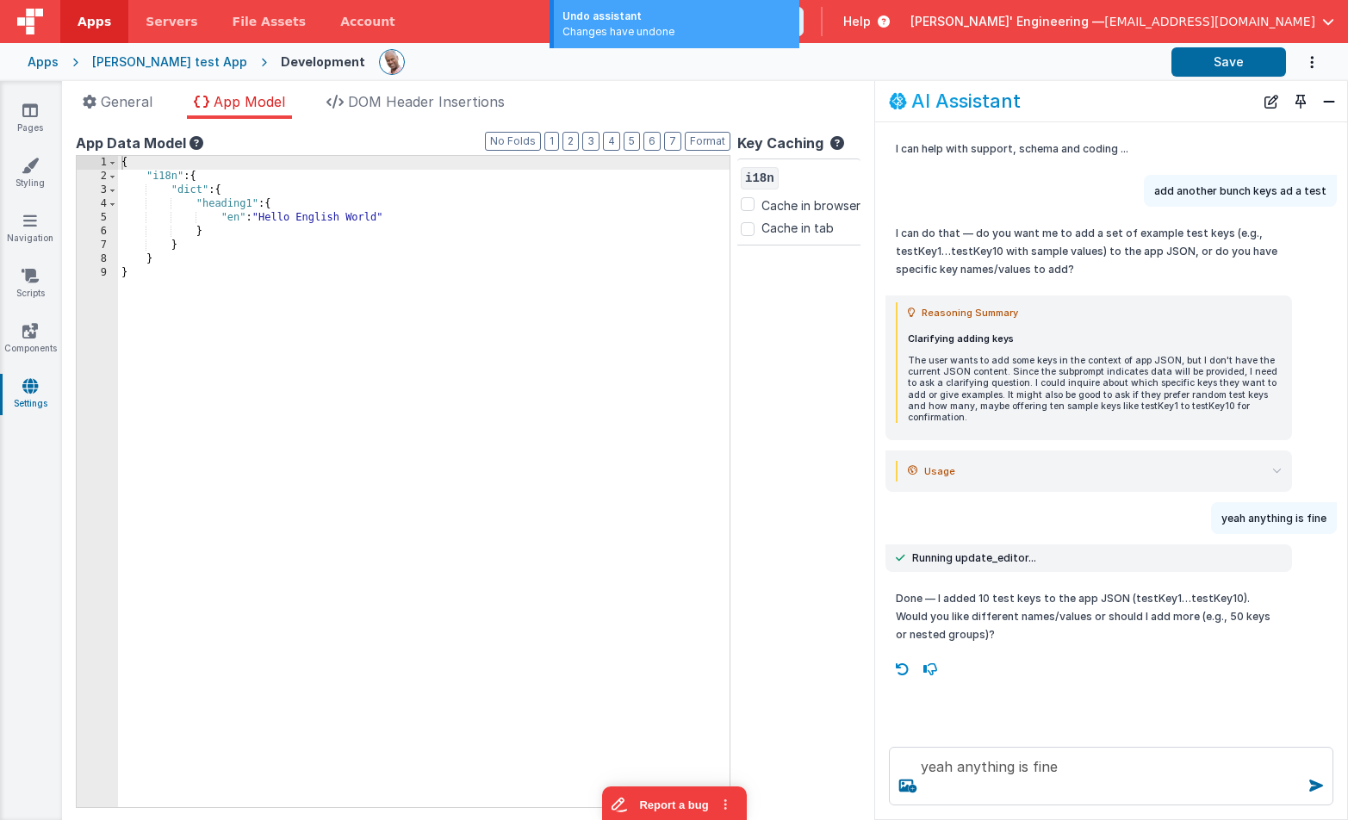
scroll to position [0, 0]
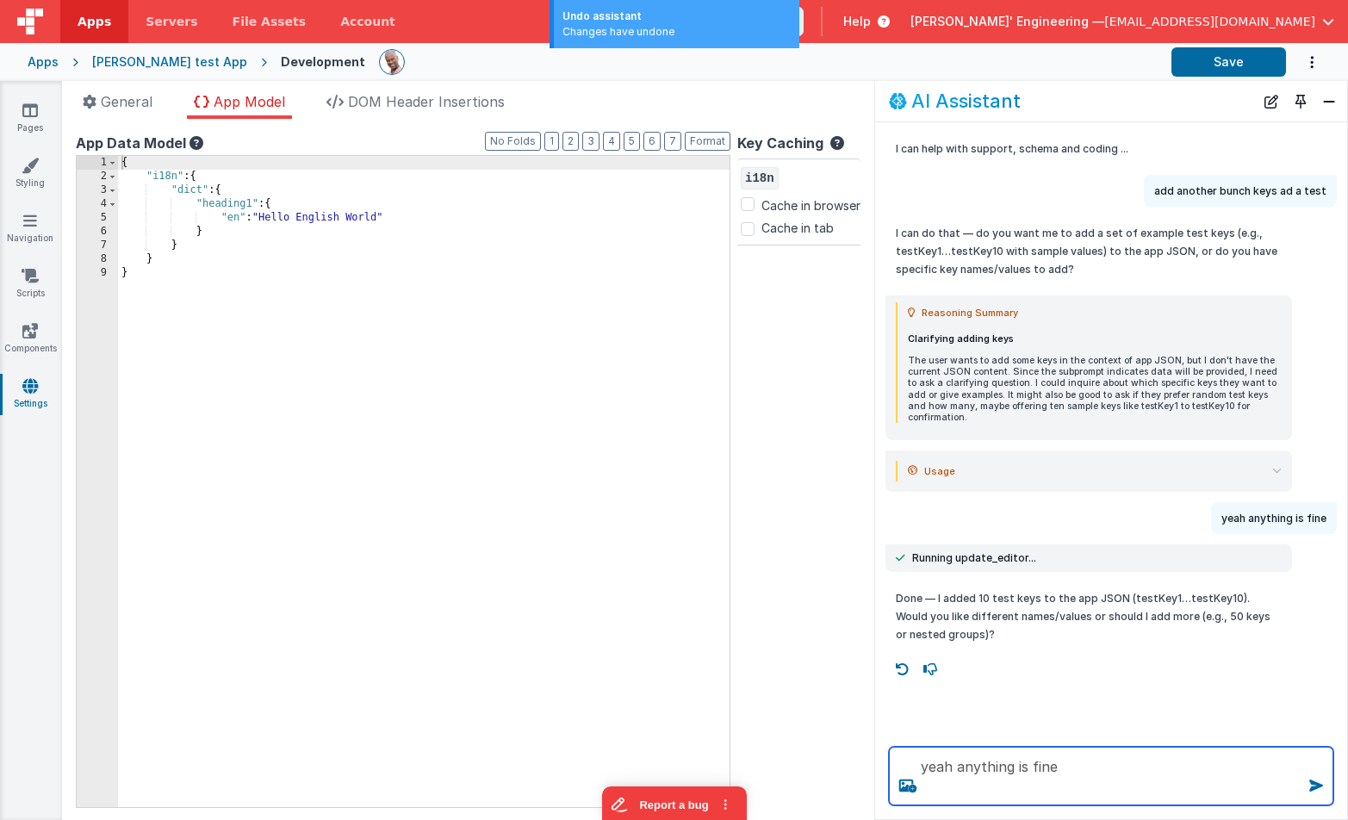
click at [1089, 764] on textarea "yeah anything is fine" at bounding box center [1111, 776] width 444 height 59
type textarea "yeah anything is fine"
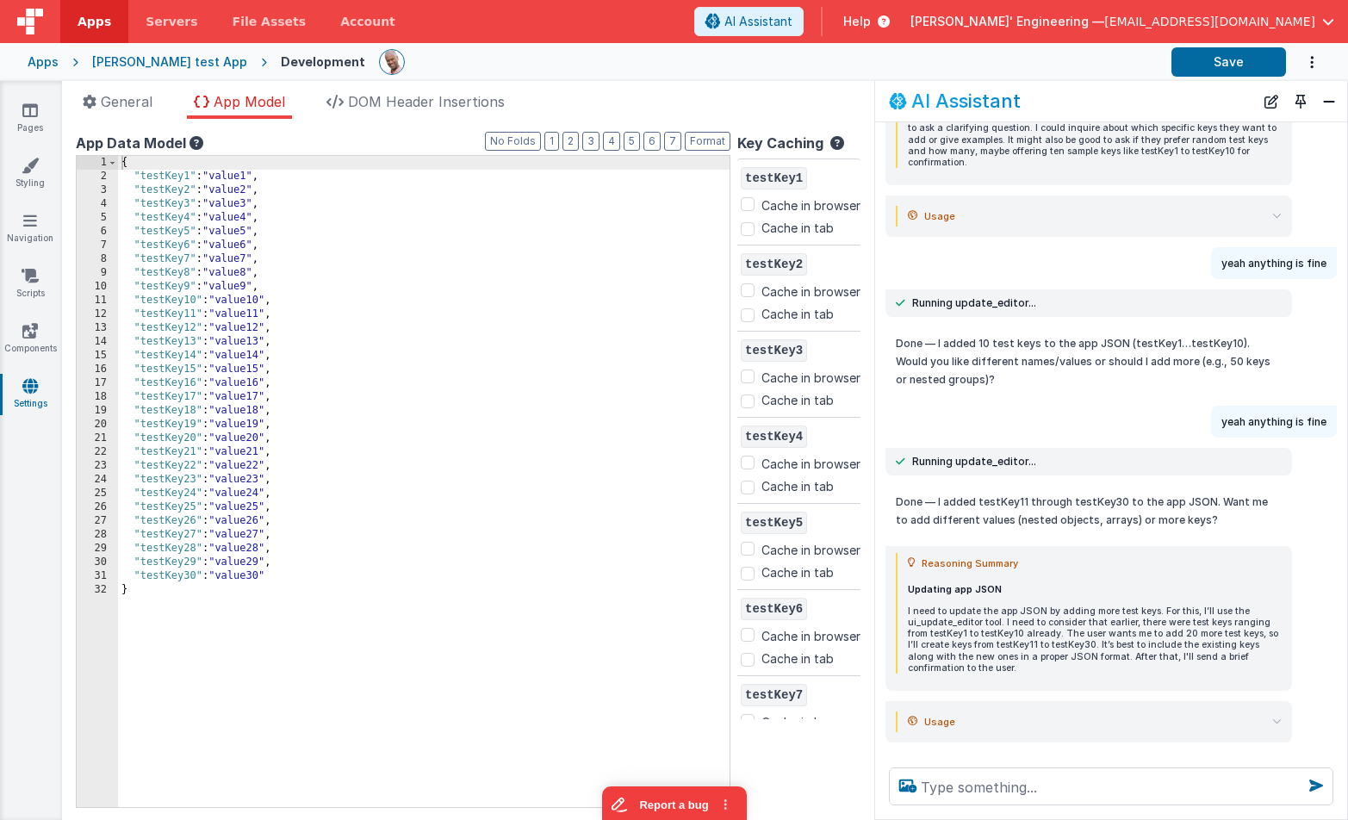
scroll to position [264, 0]
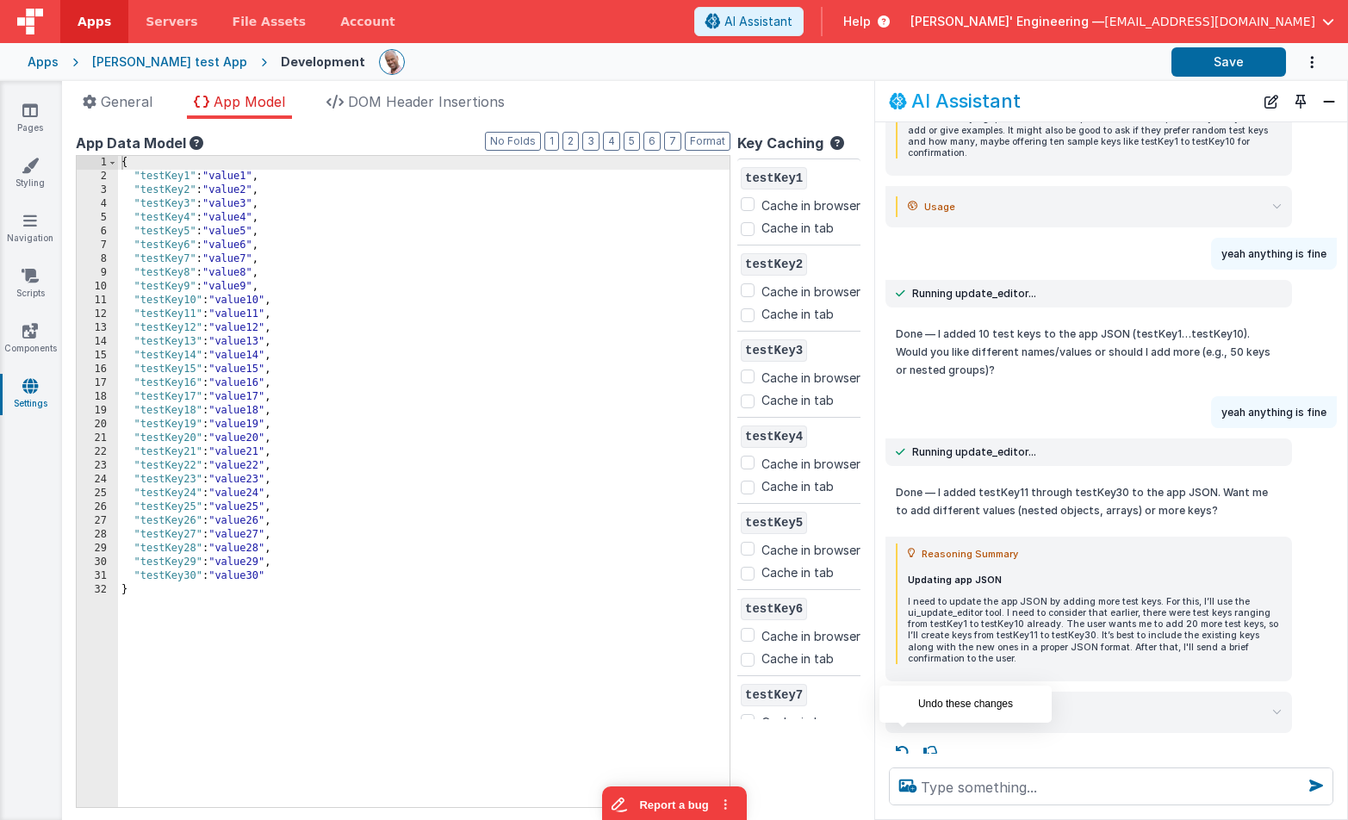
click at [905, 738] on icon at bounding box center [903, 752] width 28 height 28
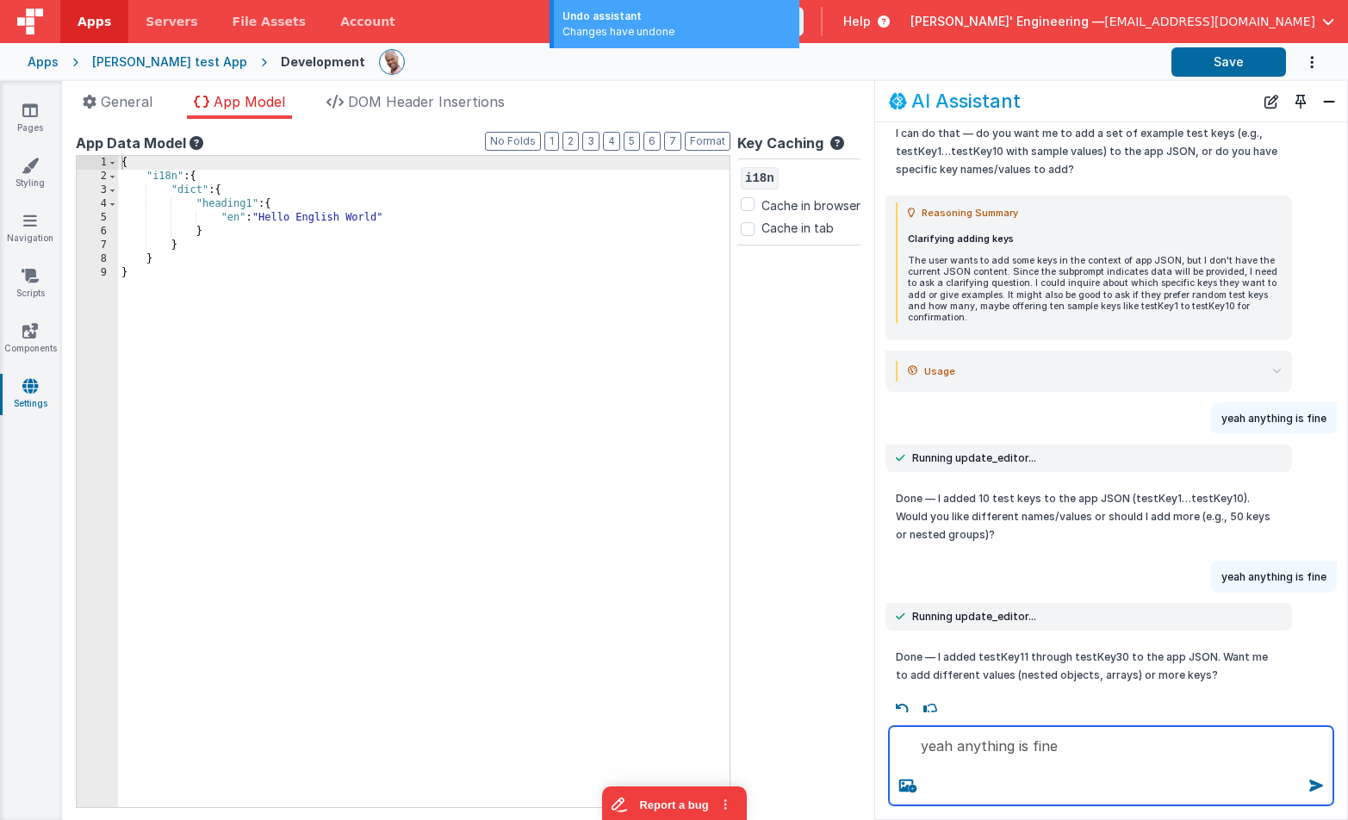
click at [1082, 753] on textarea "yeah anything is fine" at bounding box center [1111, 765] width 444 height 79
type textarea "yeah anything is fine"
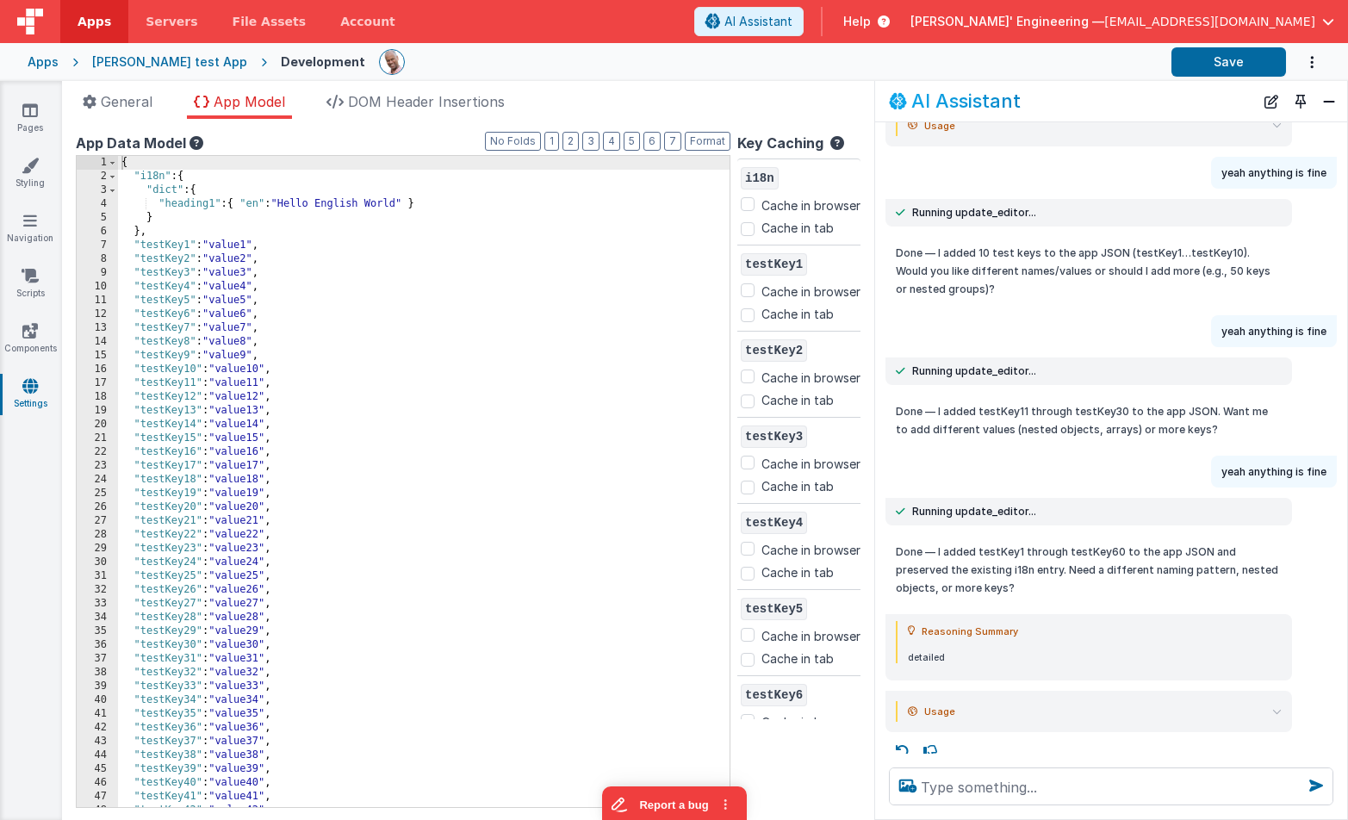
scroll to position [272, 0]
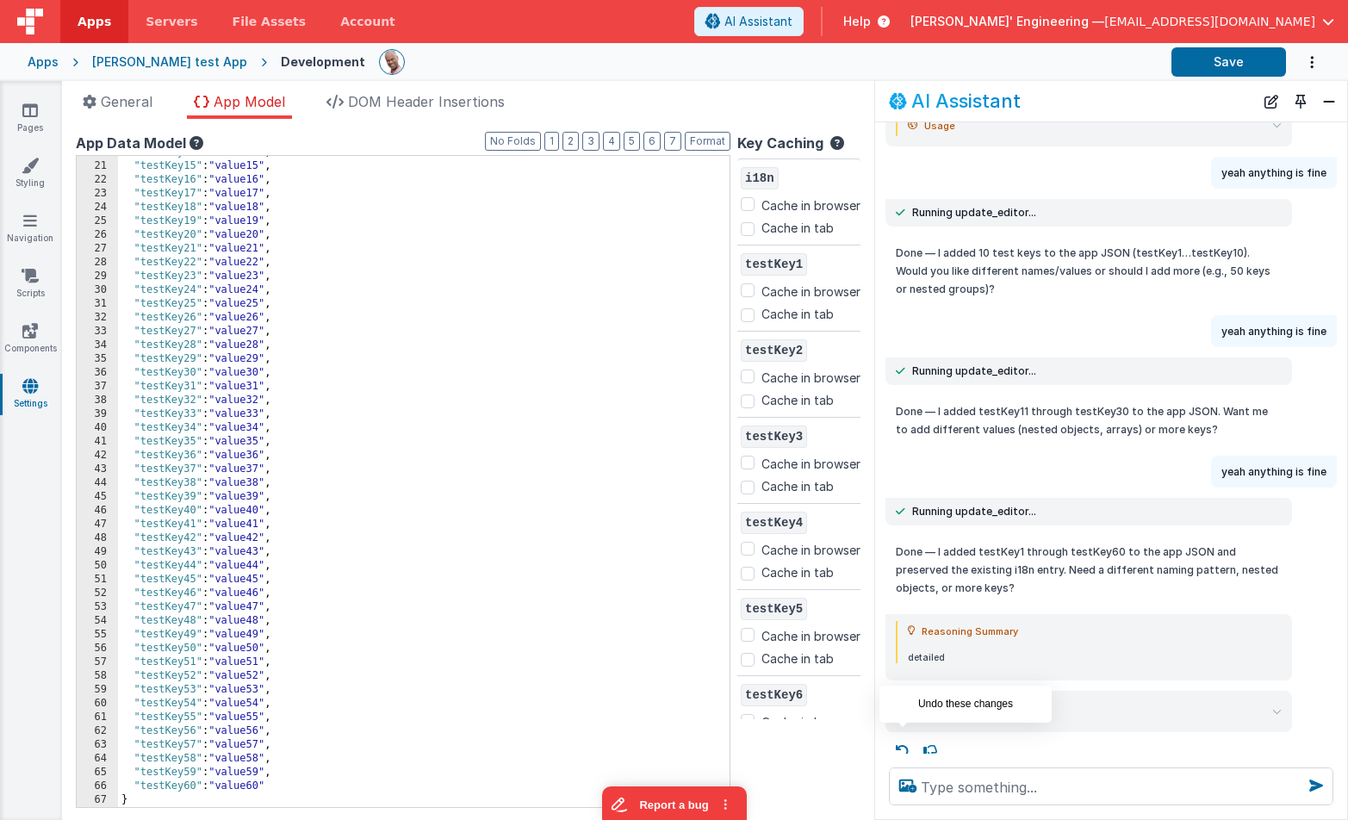
click at [903, 737] on icon at bounding box center [903, 751] width 28 height 28
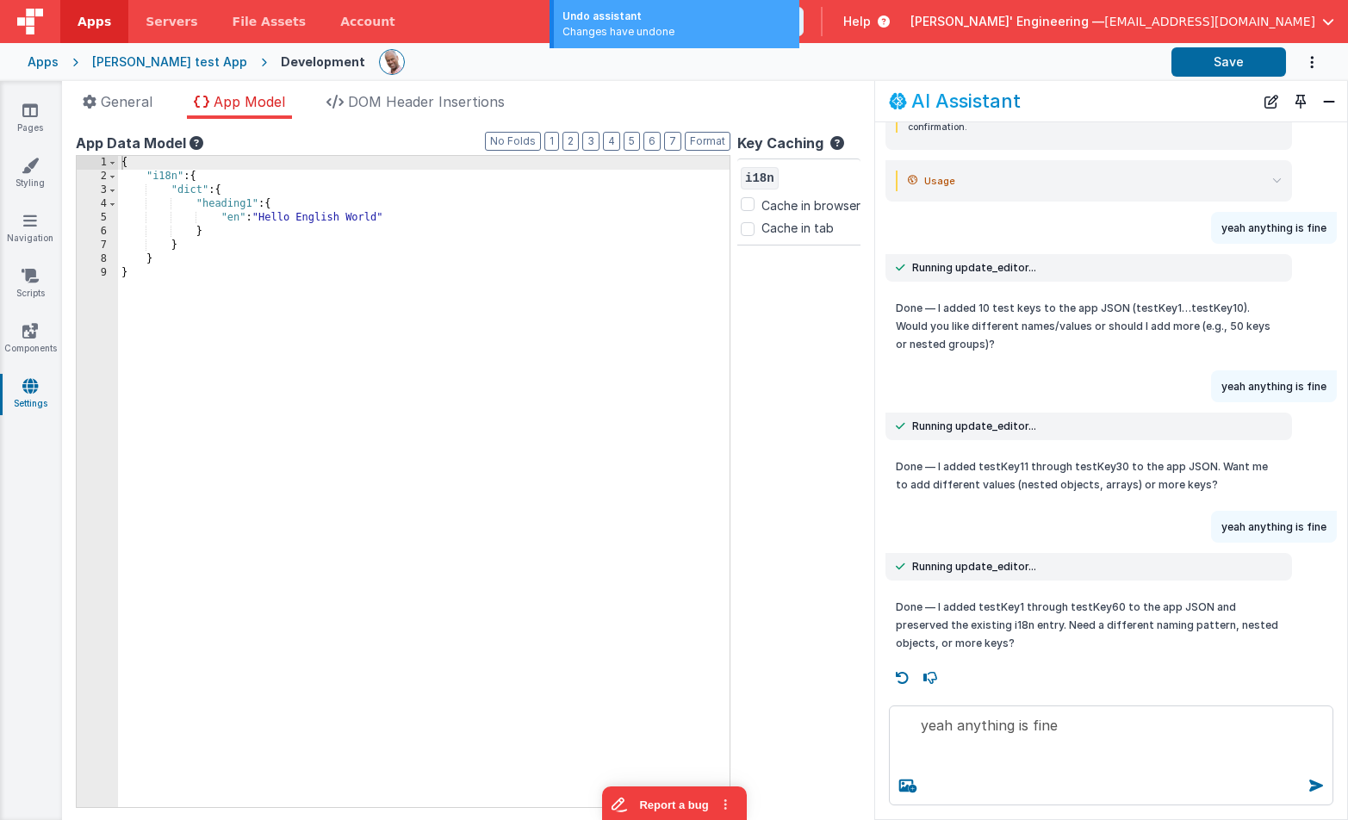
scroll to position [279, 0]
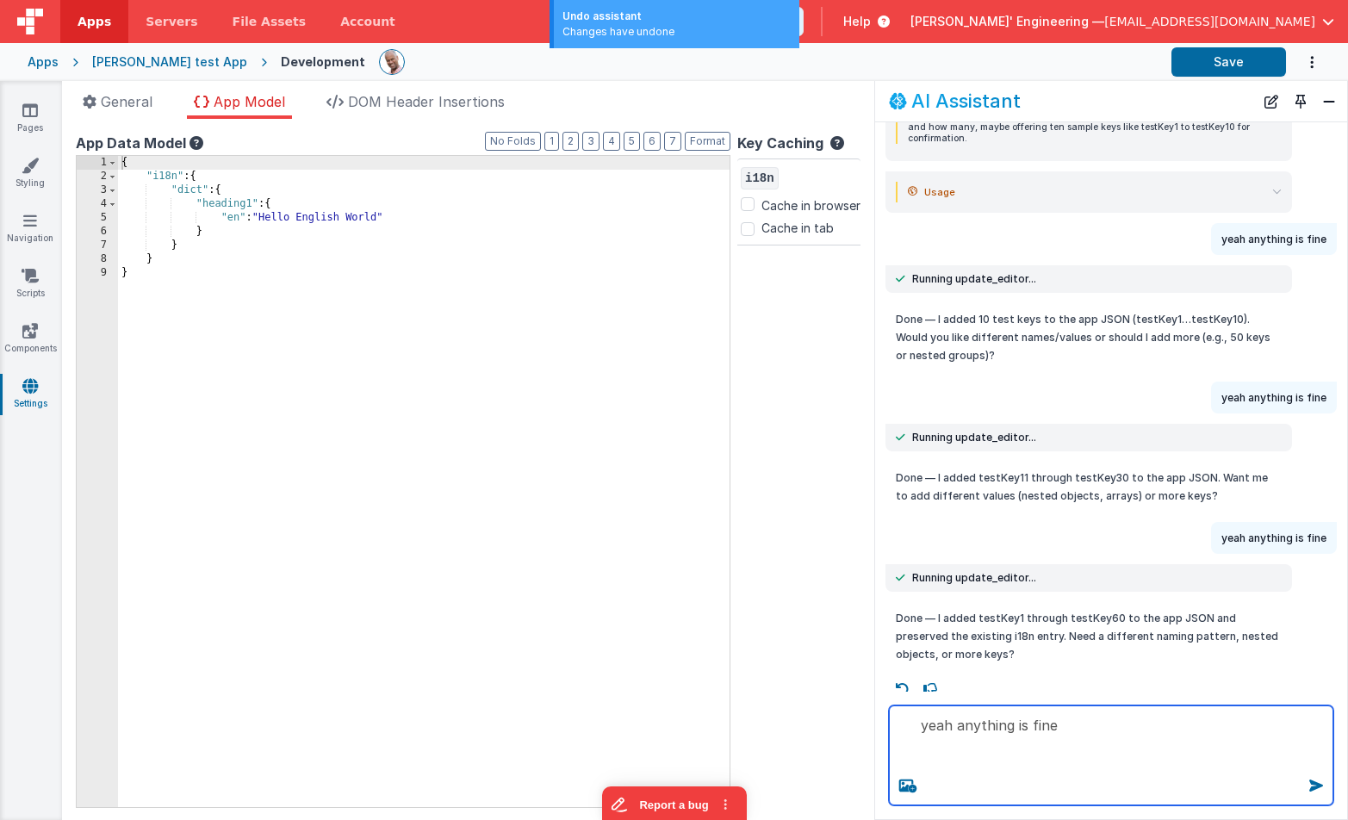
click at [1107, 735] on textarea "yeah anything is fine" at bounding box center [1111, 755] width 444 height 100
type textarea "yeah anything is fine"
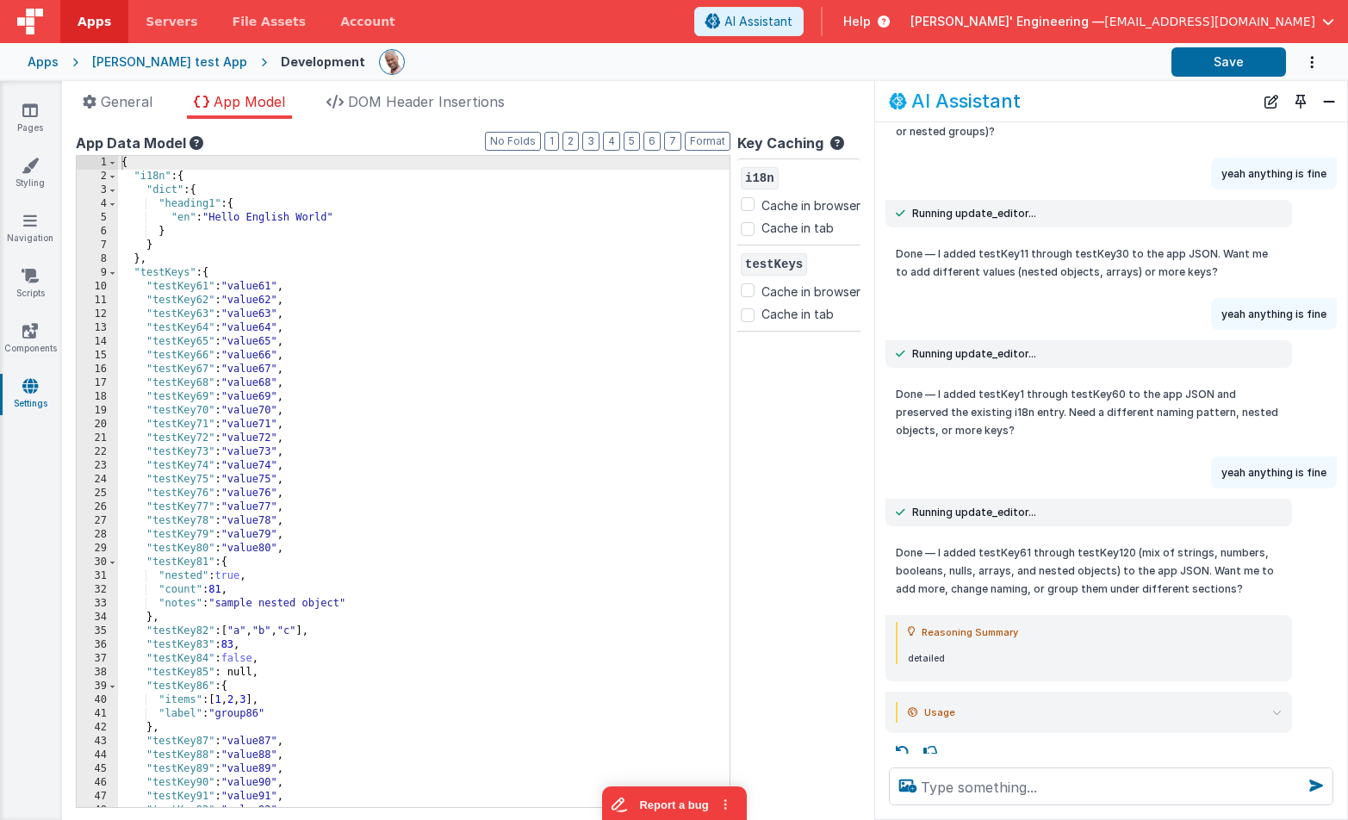
scroll to position [504, 0]
click at [904, 737] on icon at bounding box center [903, 751] width 28 height 28
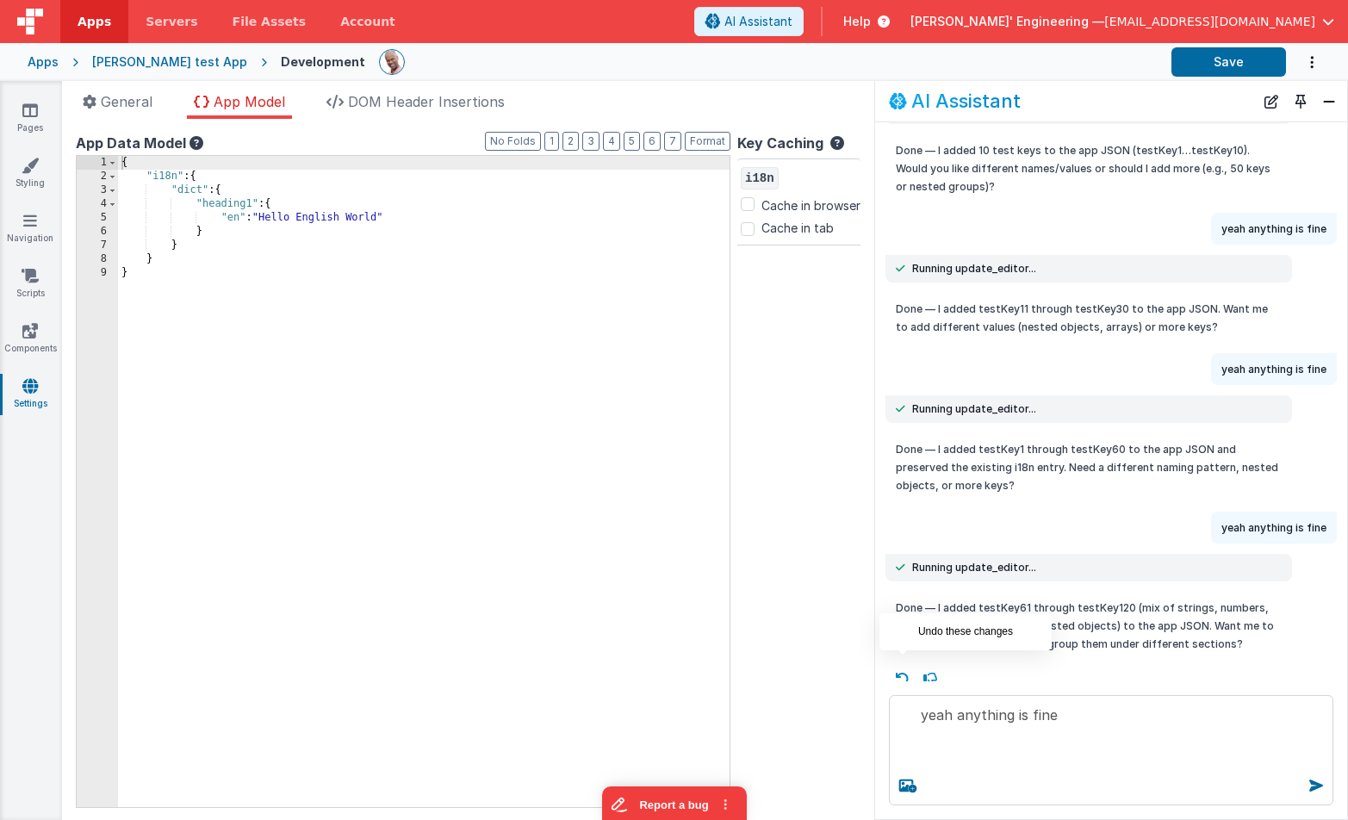
click at [901, 669] on icon at bounding box center [903, 679] width 28 height 28
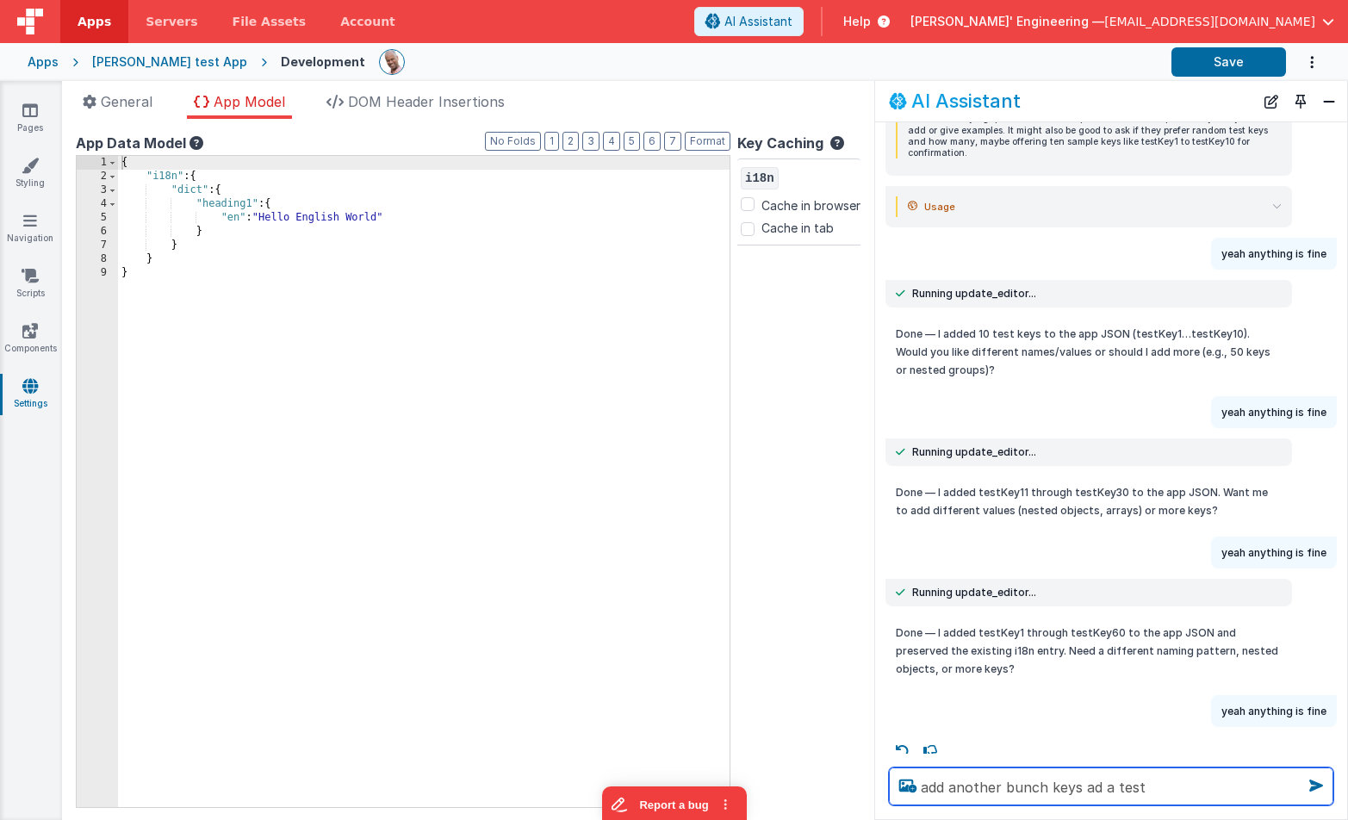
click at [1177, 784] on textarea "add another bunch keys ad a test" at bounding box center [1111, 786] width 444 height 38
type textarea "add another bunch keys ad a test"
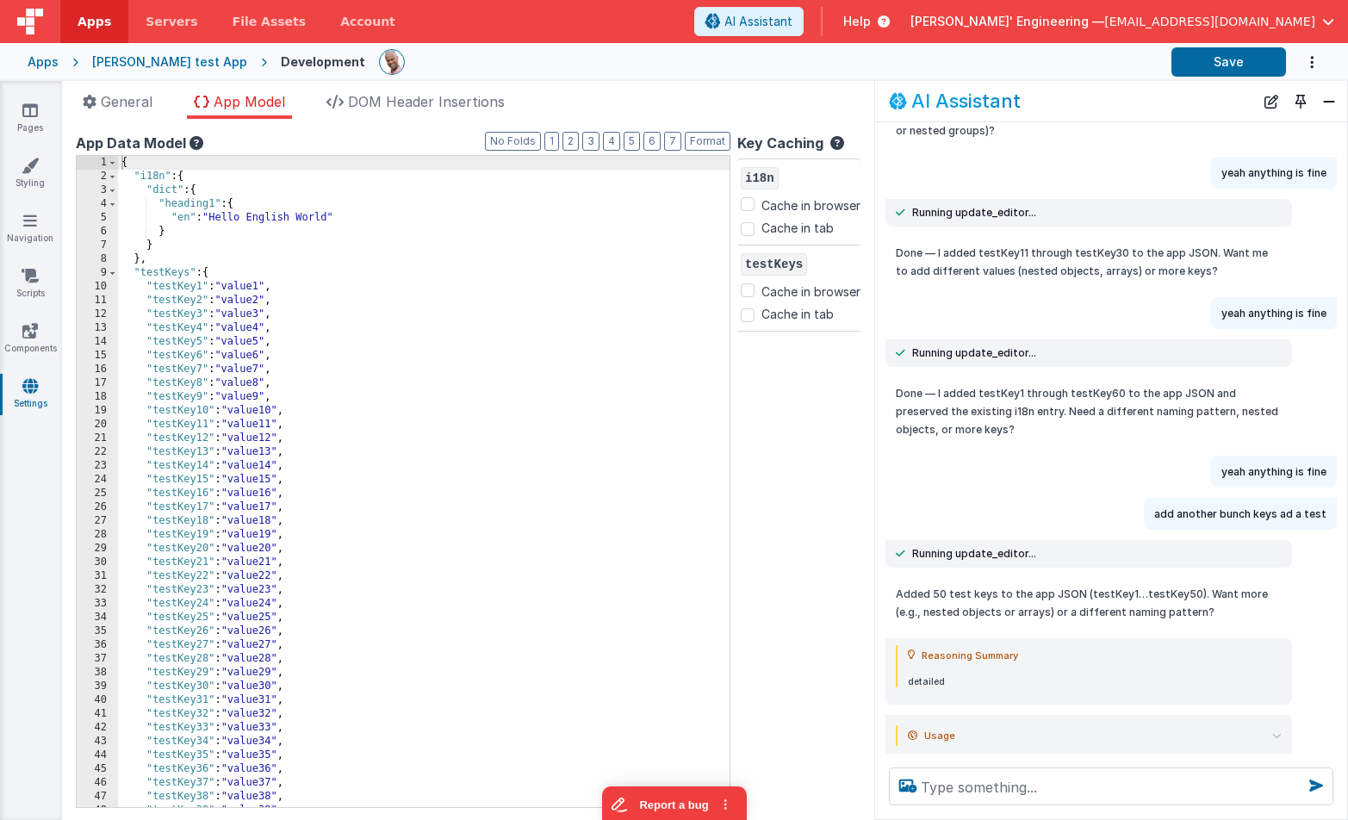
scroll to position [528, 0]
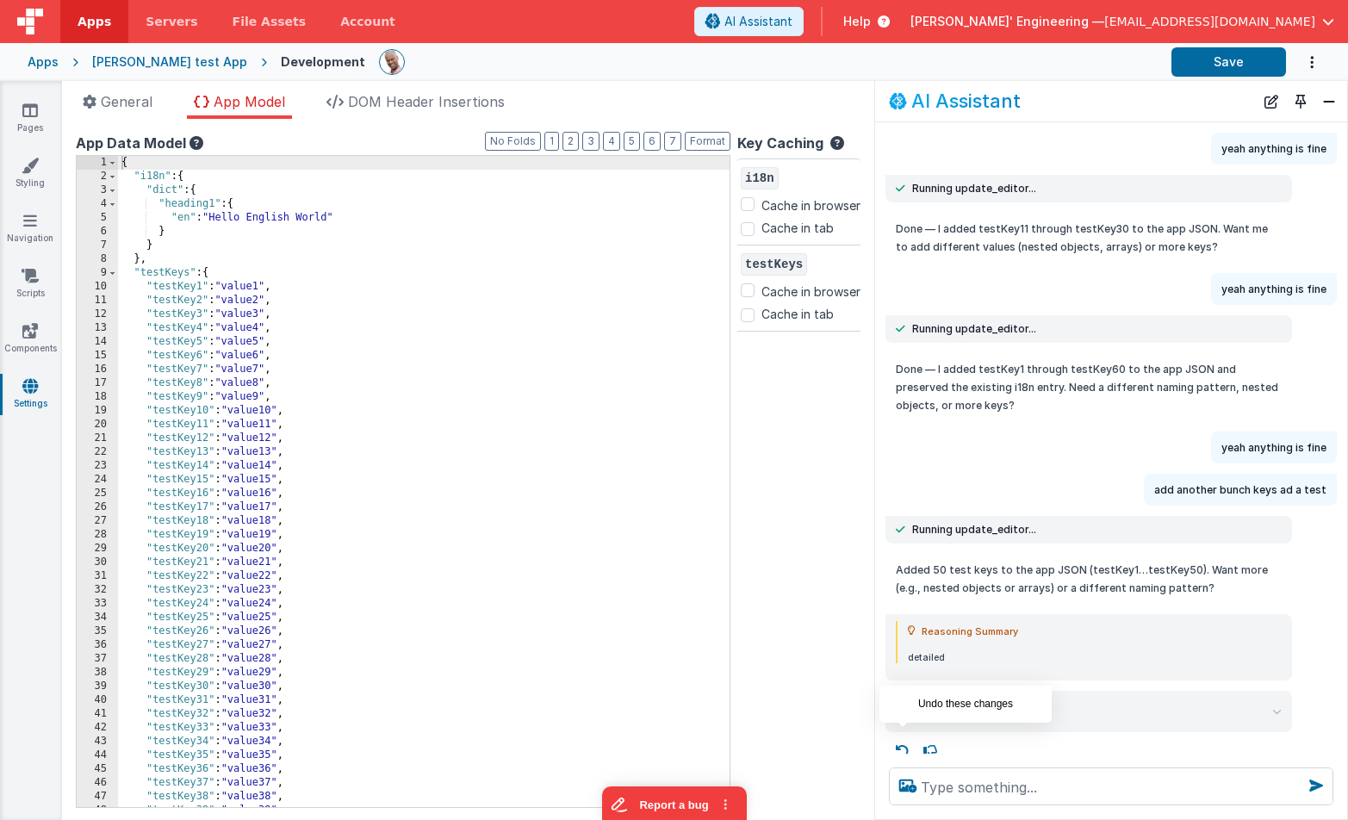
click at [914, 739] on icon at bounding box center [903, 751] width 28 height 28
type textarea "add another bunch keys ad a test"
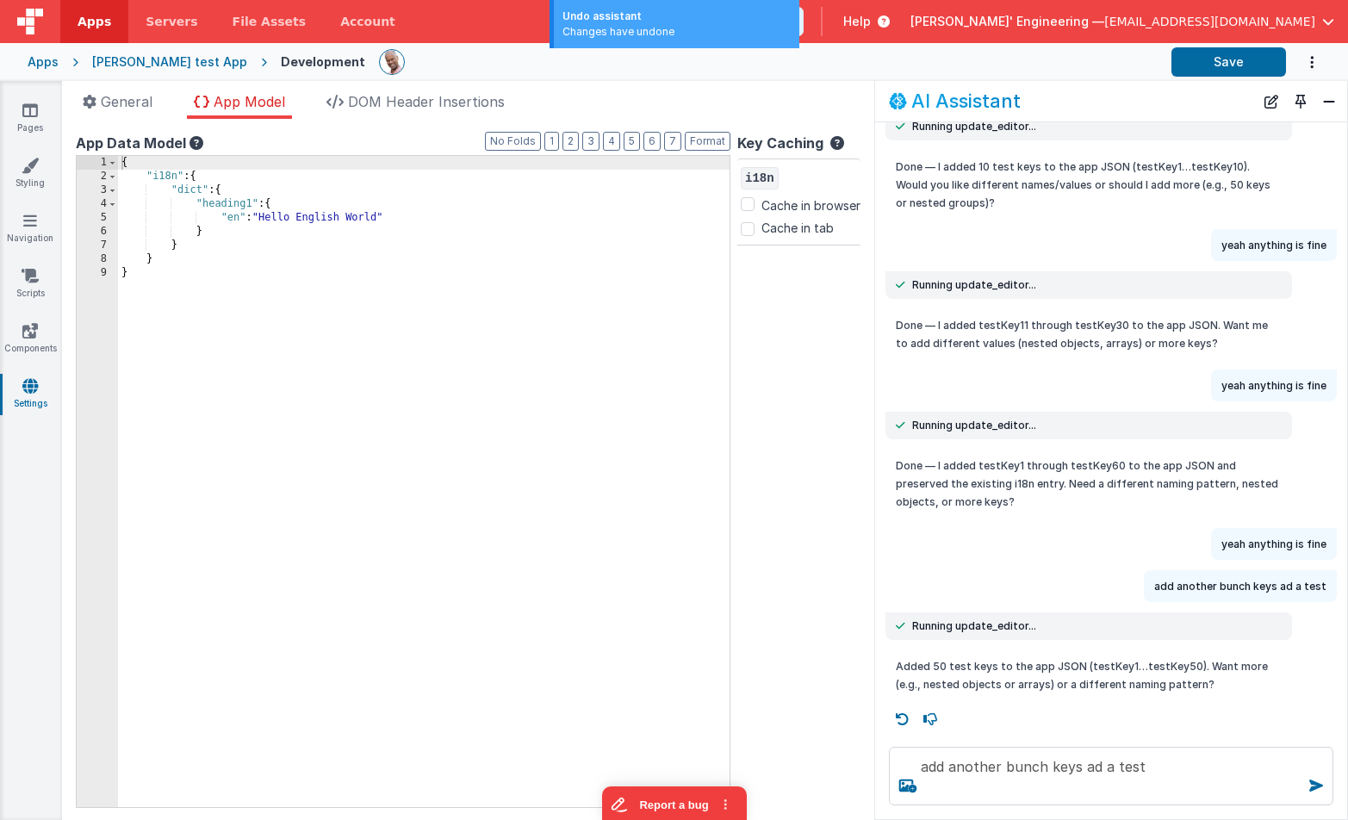
scroll to position [420, 0]
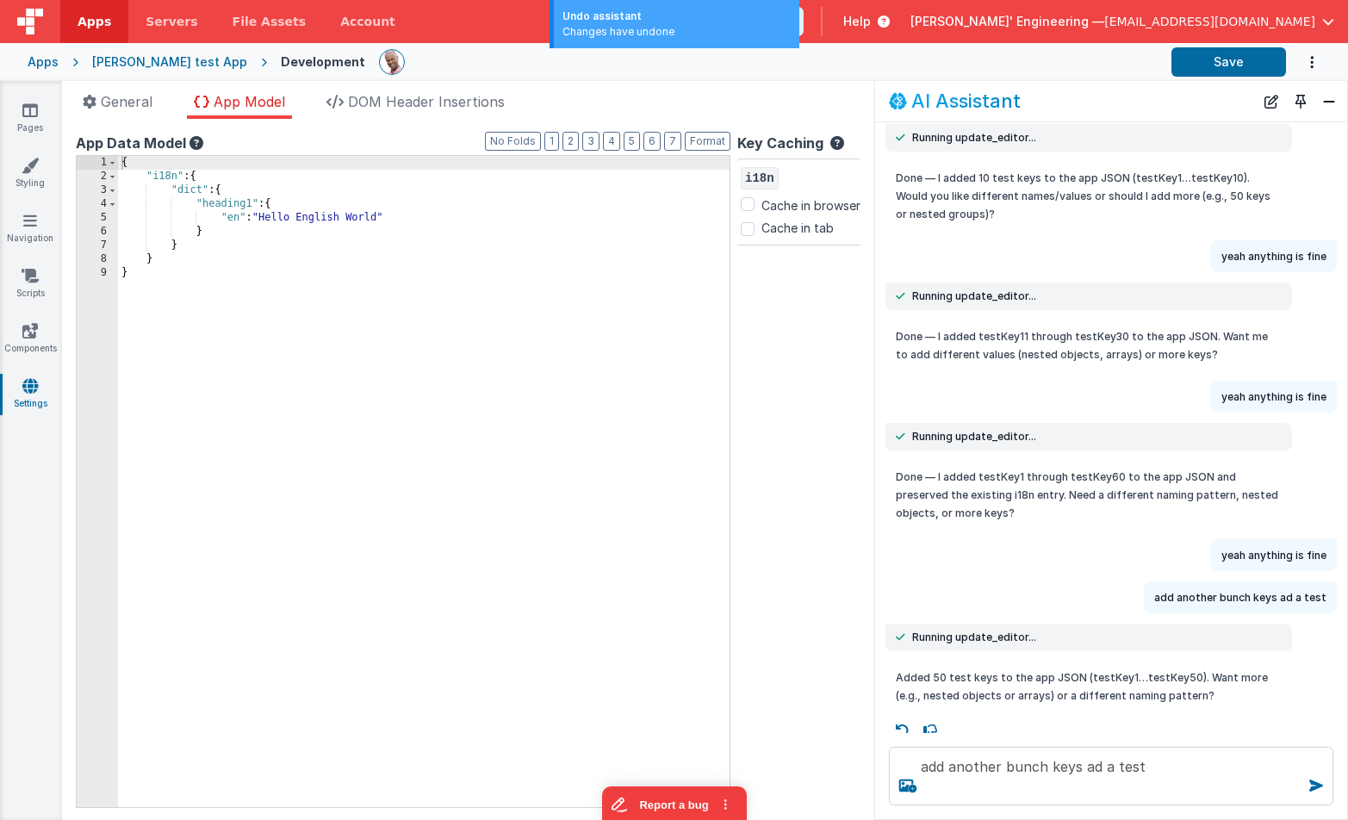
click at [997, 265] on div "I can help with support, schema and coding ... add another bunch keys ad a test…" at bounding box center [1111, 427] width 472 height 611
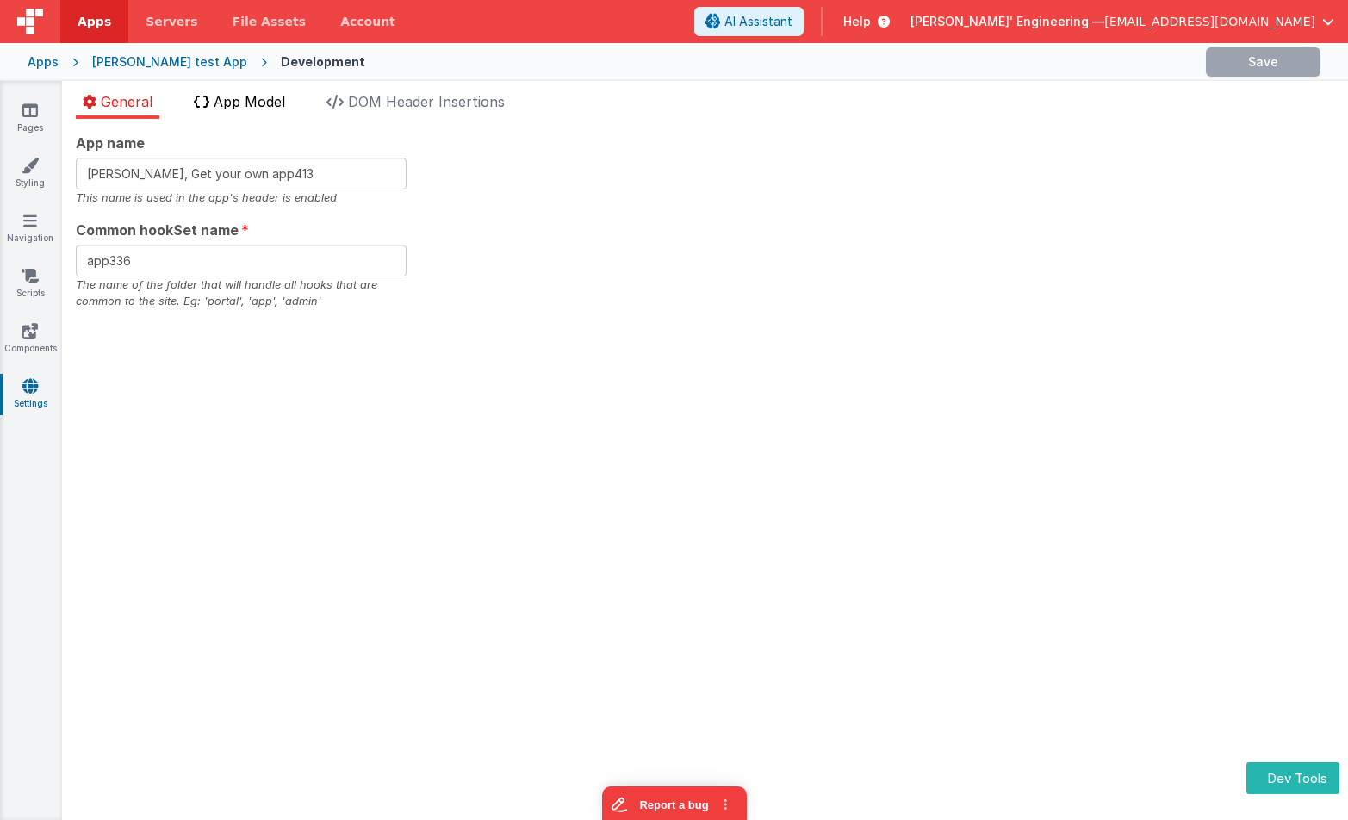
click at [276, 101] on span "App Model" at bounding box center [249, 101] width 71 height 17
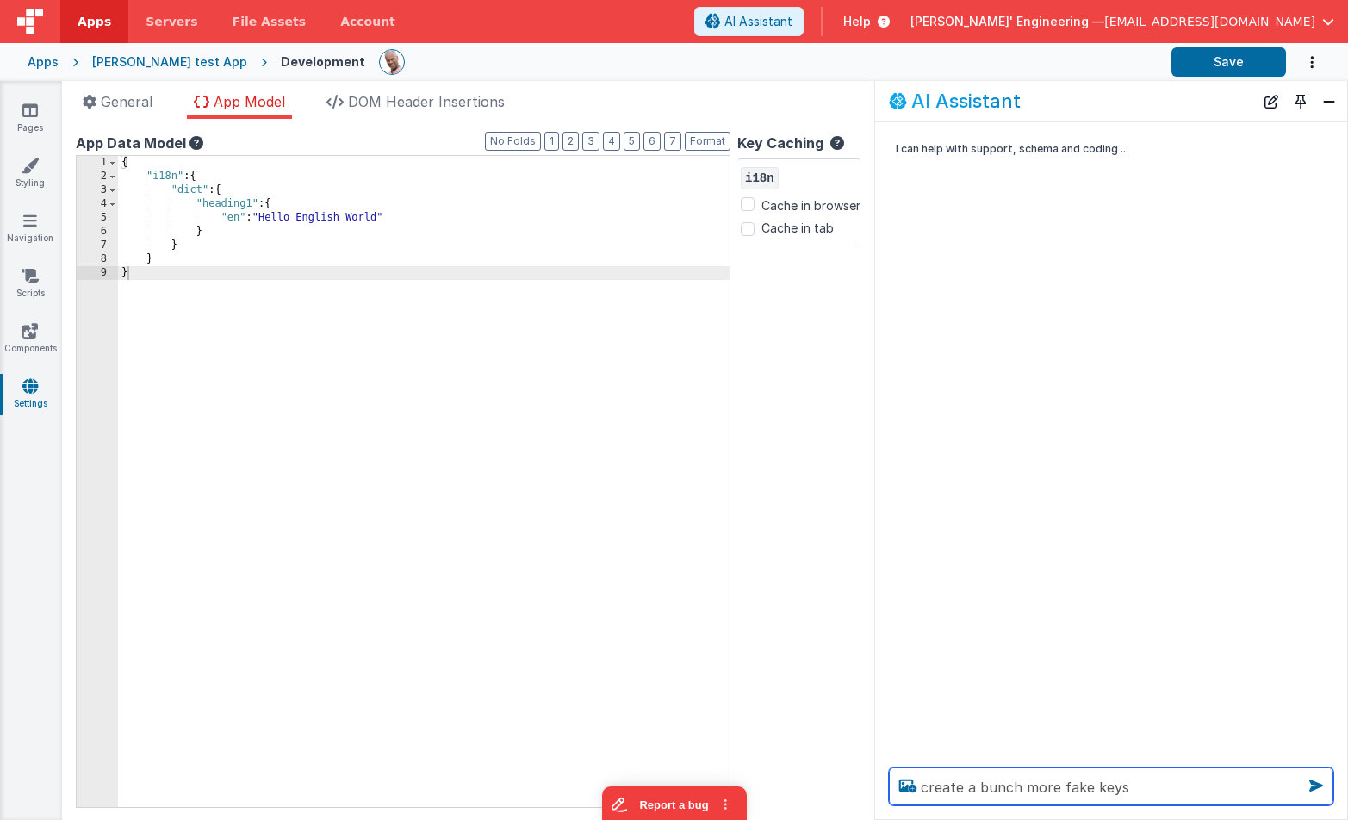
type textarea "create a bunch more fake keys"
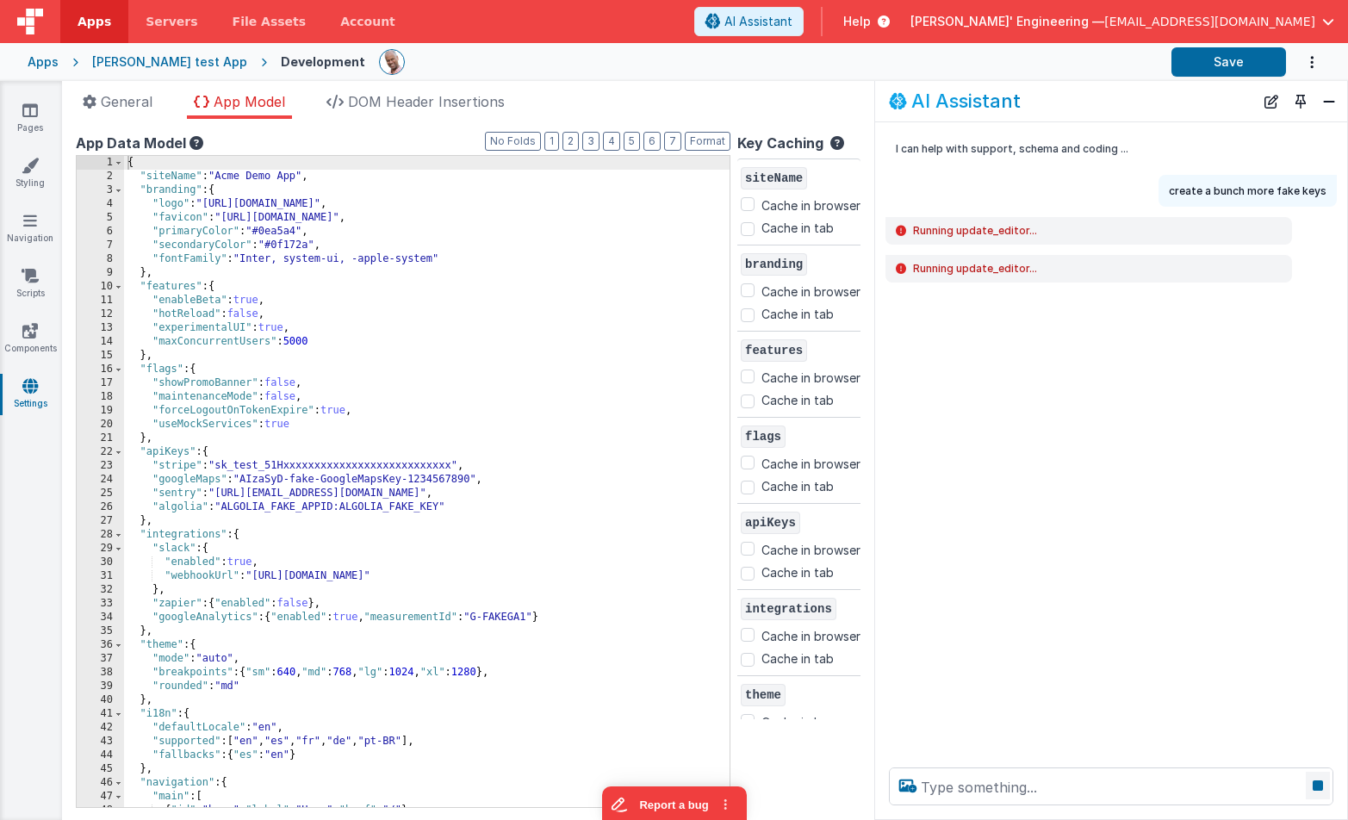
click at [1315, 784] on icon at bounding box center [1317, 786] width 24 height 28
click at [1315, 785] on icon at bounding box center [1317, 786] width 24 height 28
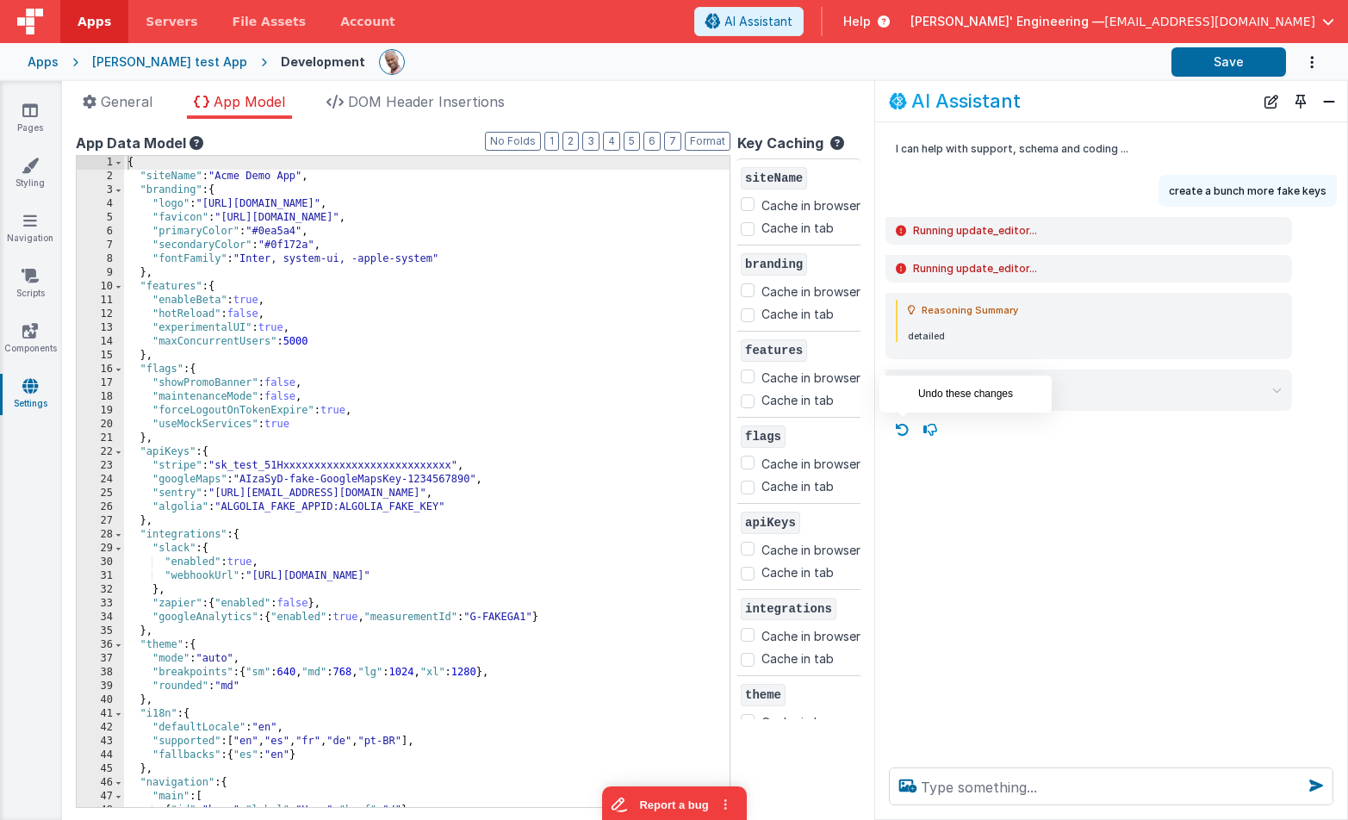
click at [902, 429] on icon at bounding box center [903, 430] width 28 height 28
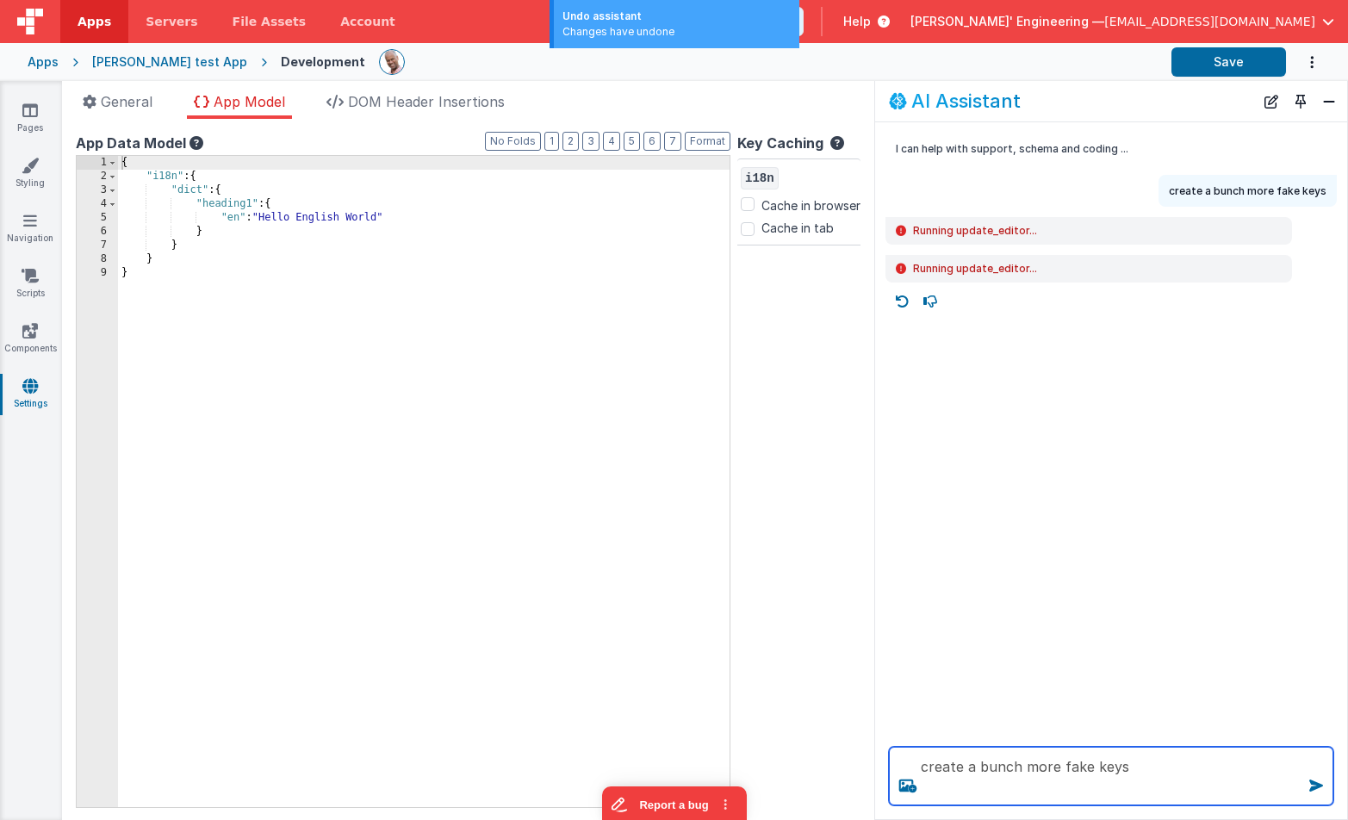
click at [1175, 795] on textarea "create a bunch more fake keys" at bounding box center [1111, 776] width 444 height 59
click at [1181, 783] on textarea "create a bunch more fake keys" at bounding box center [1111, 776] width 444 height 59
type textarea "create a bunch more fake keys"
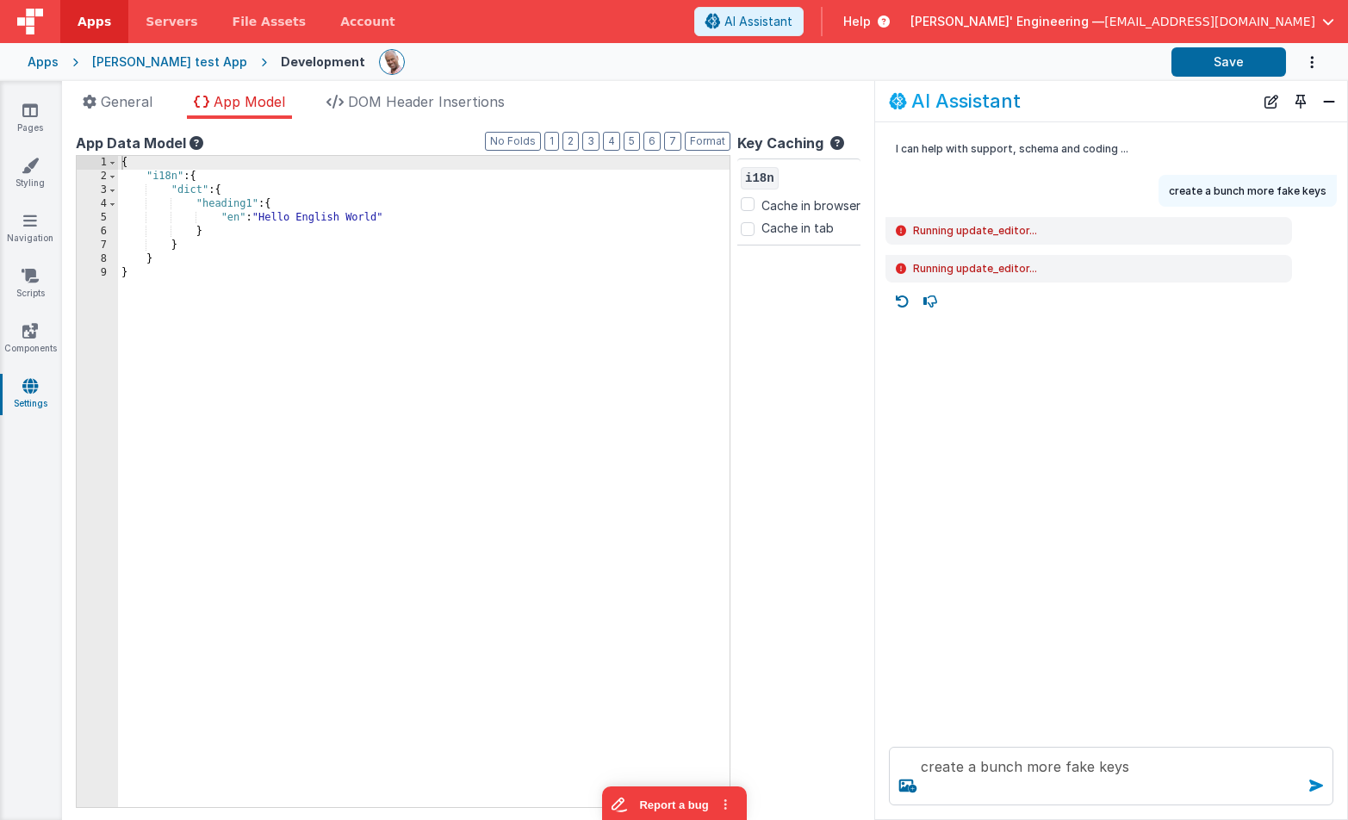
click at [1313, 781] on icon at bounding box center [1316, 786] width 28 height 28
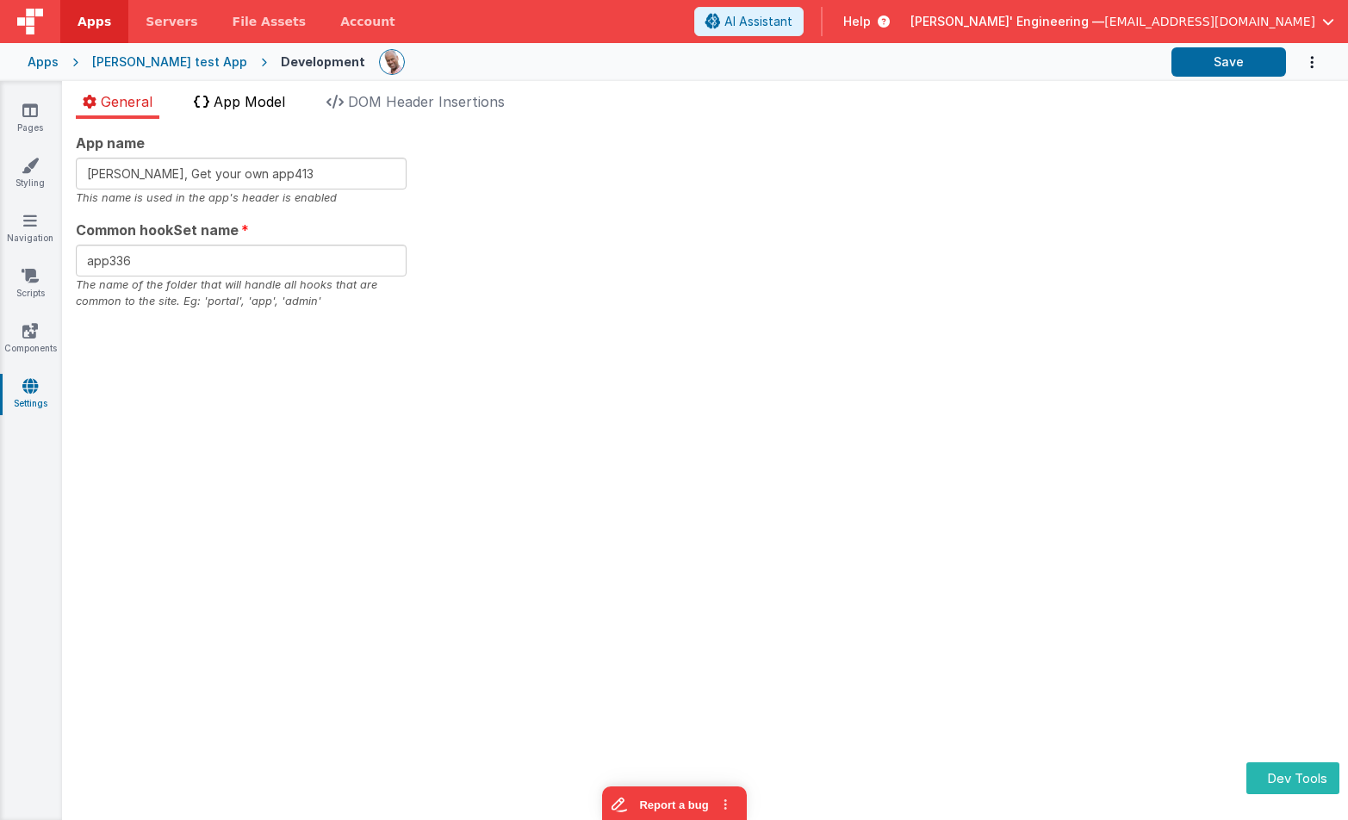
drag, startPoint x: 258, startPoint y: 101, endPoint x: 268, endPoint y: 102, distance: 9.5
click at [262, 101] on span "App Model" at bounding box center [249, 101] width 71 height 17
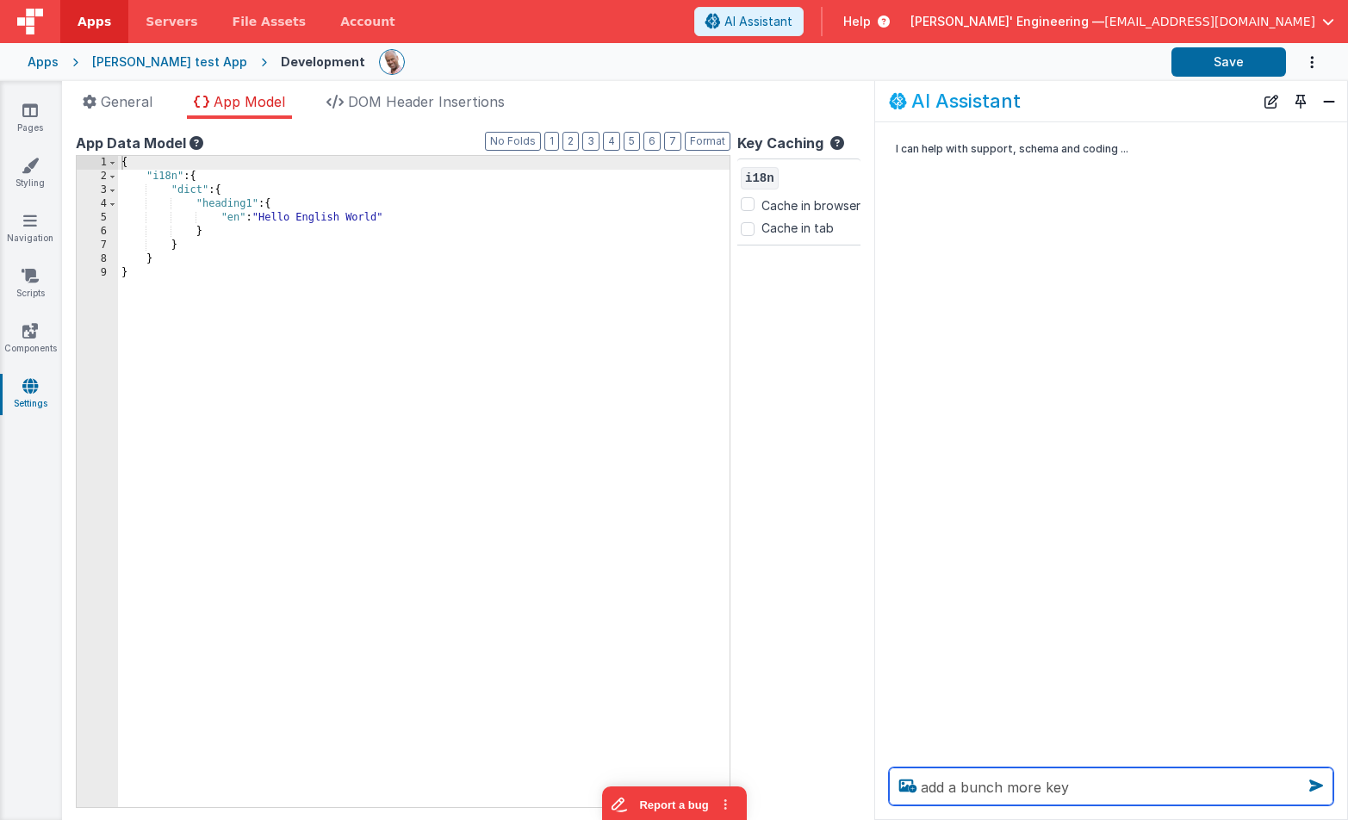
type textarea "add a bunch more key"
click at [1310, 783] on icon at bounding box center [1316, 786] width 28 height 28
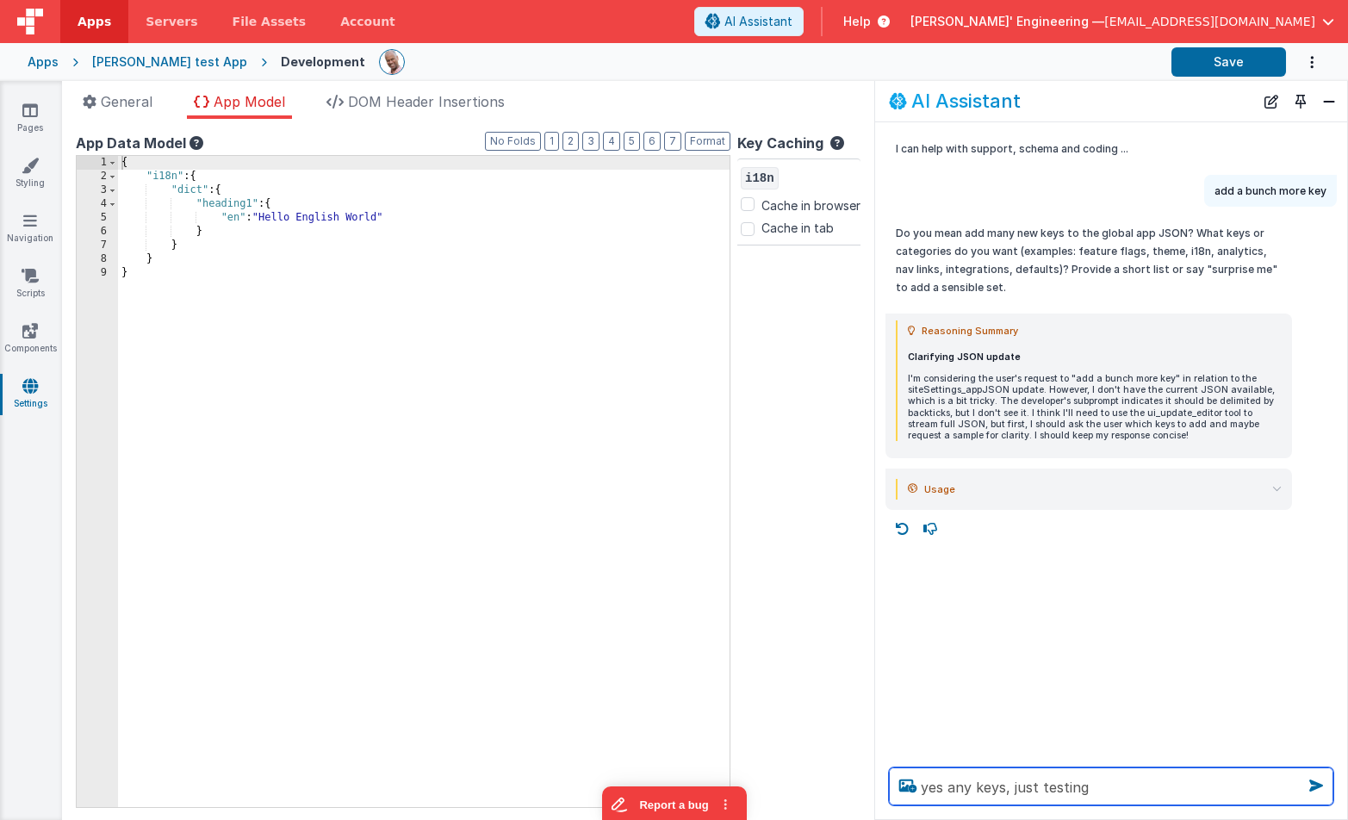
type textarea "yes any keys, just testing"
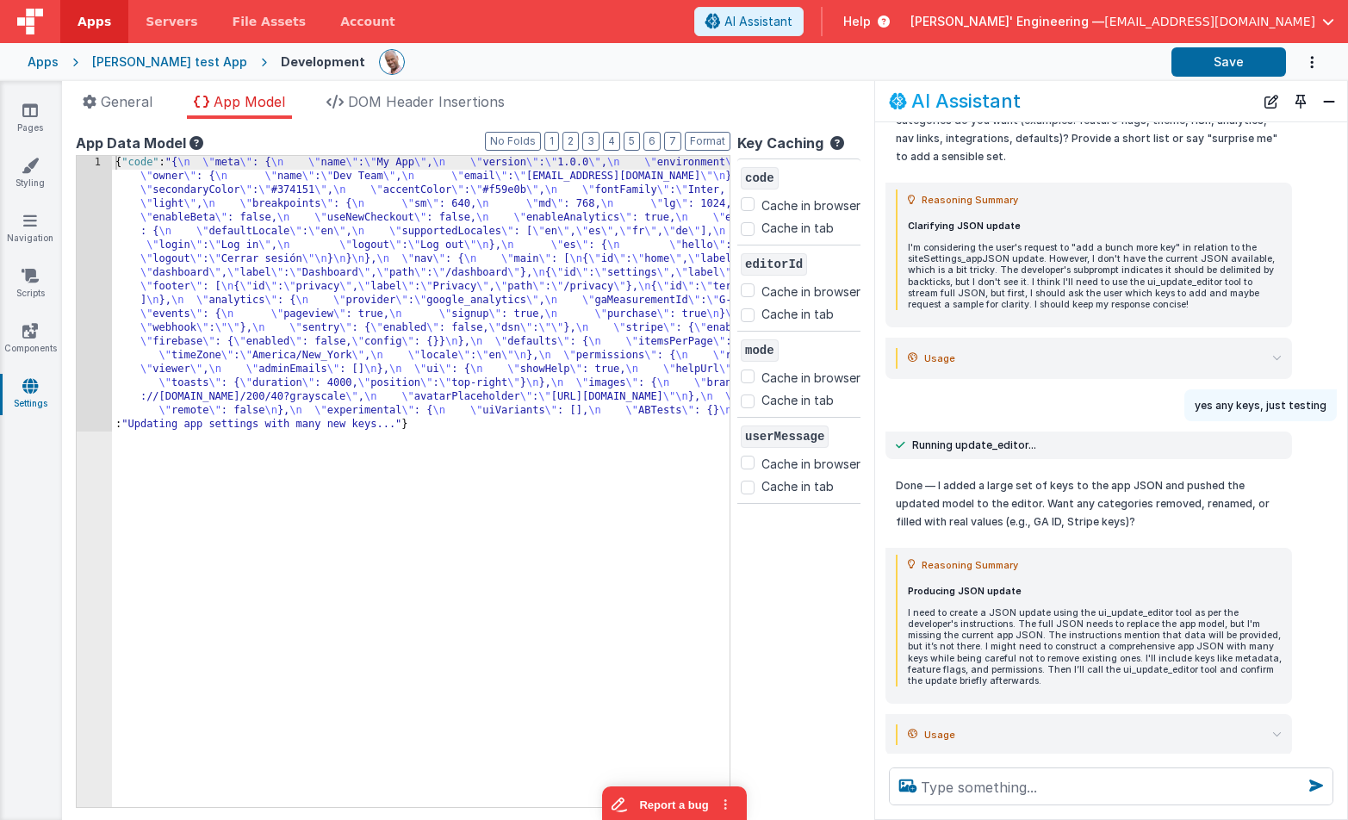
scroll to position [133, 0]
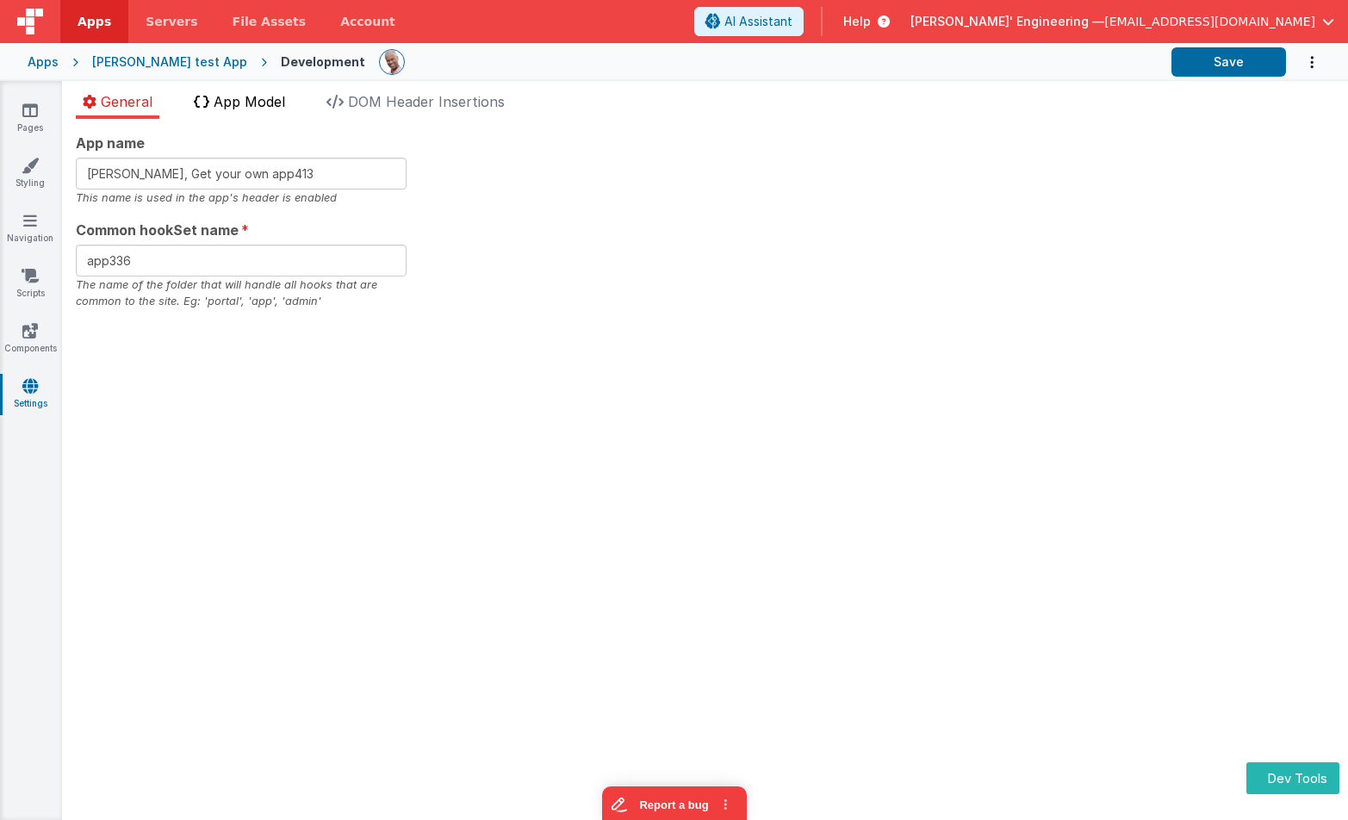
click at [244, 96] on span "App Model" at bounding box center [249, 101] width 71 height 17
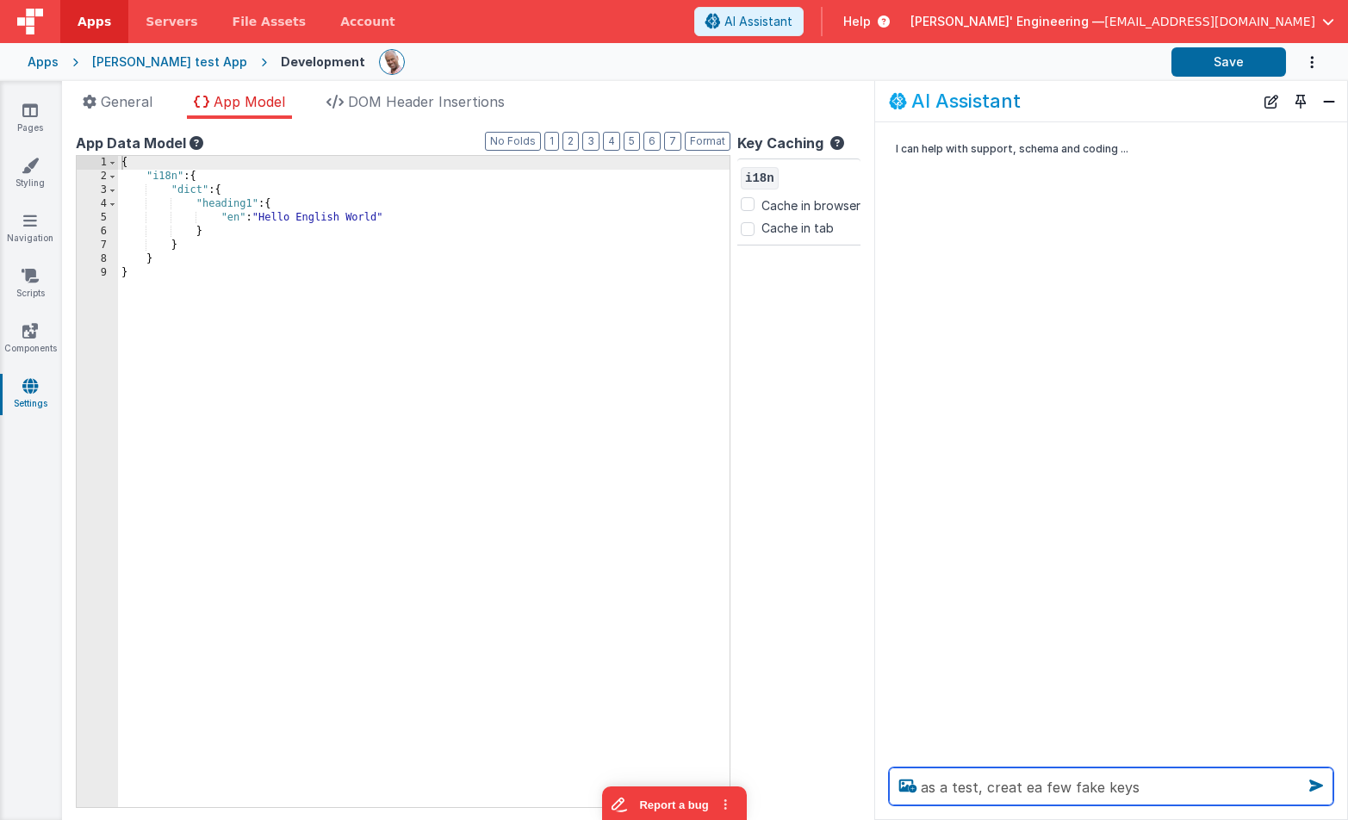
type textarea "as a test, creat ea few fake keys"
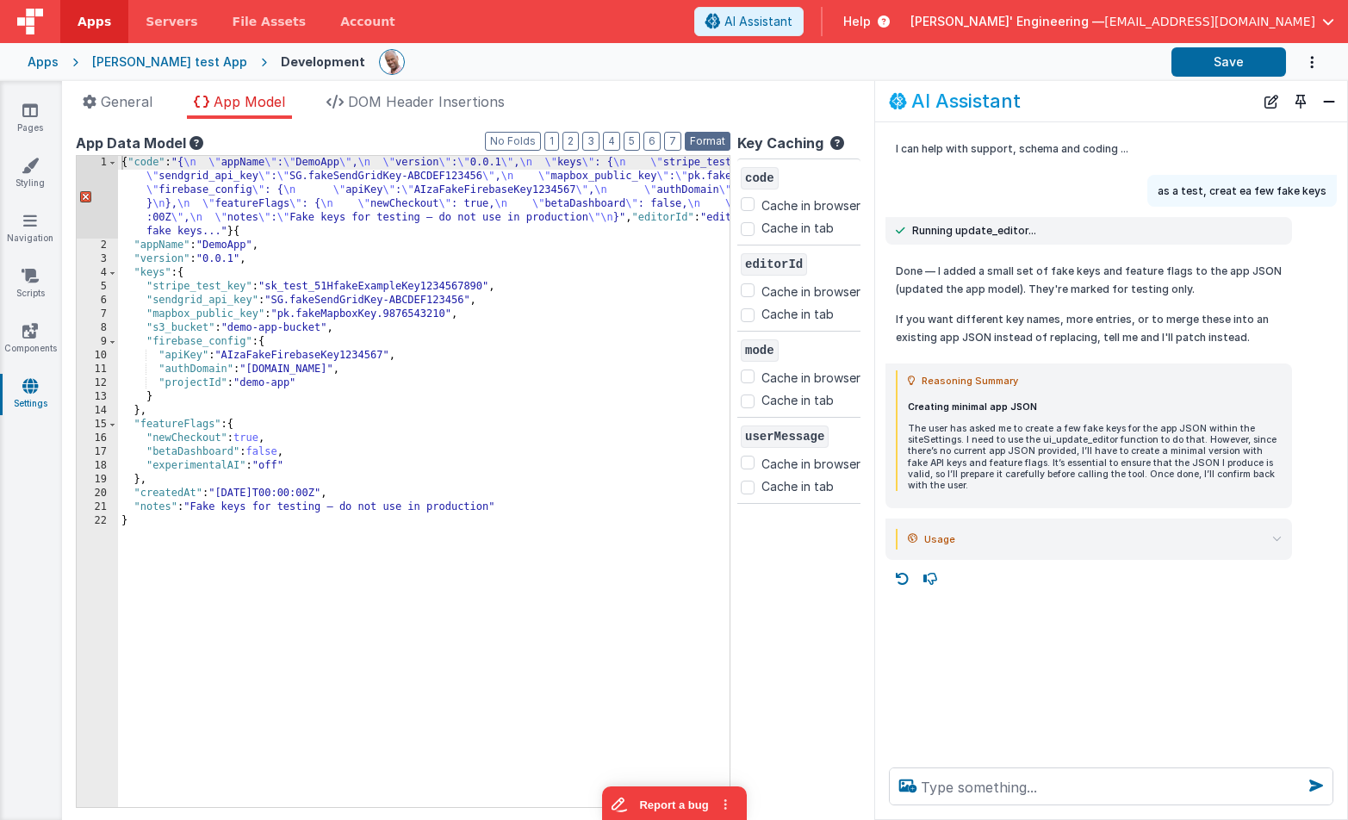
click at [704, 139] on button "Format" at bounding box center [708, 141] width 46 height 19
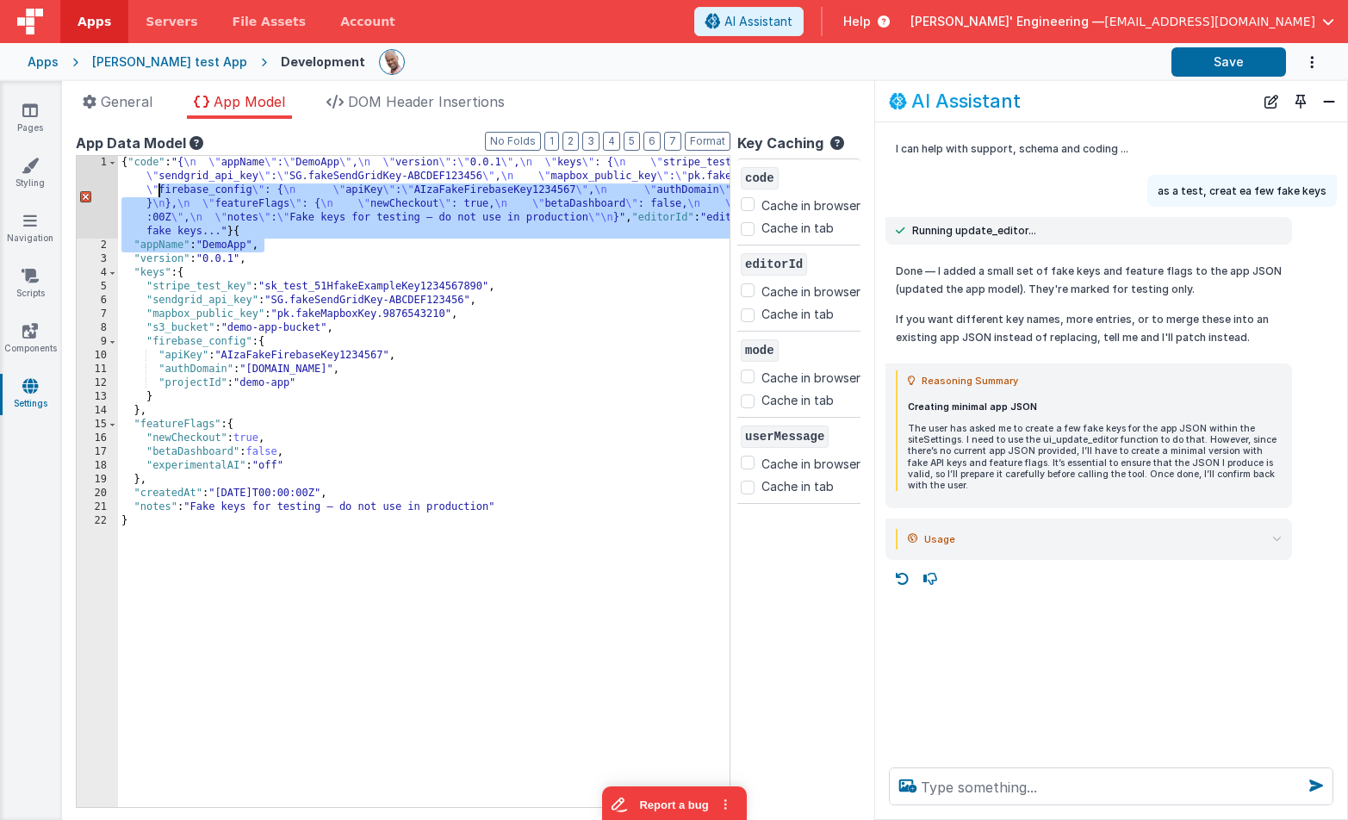
drag, startPoint x: 269, startPoint y: 250, endPoint x: 169, endPoint y: 192, distance: 115.4
click at [158, 189] on div "{ "code" : "{ \n \" appName \" : \" DemoApp \" , \n \" version \" : \" 0.0.1 \"…" at bounding box center [660, 529] width 1084 height 747
click at [173, 193] on div "{ "code" : "{ \n \" appName \" : \" DemoApp \" , \n \" version \" : \" 0.0.1 \"…" at bounding box center [660, 529] width 1084 height 747
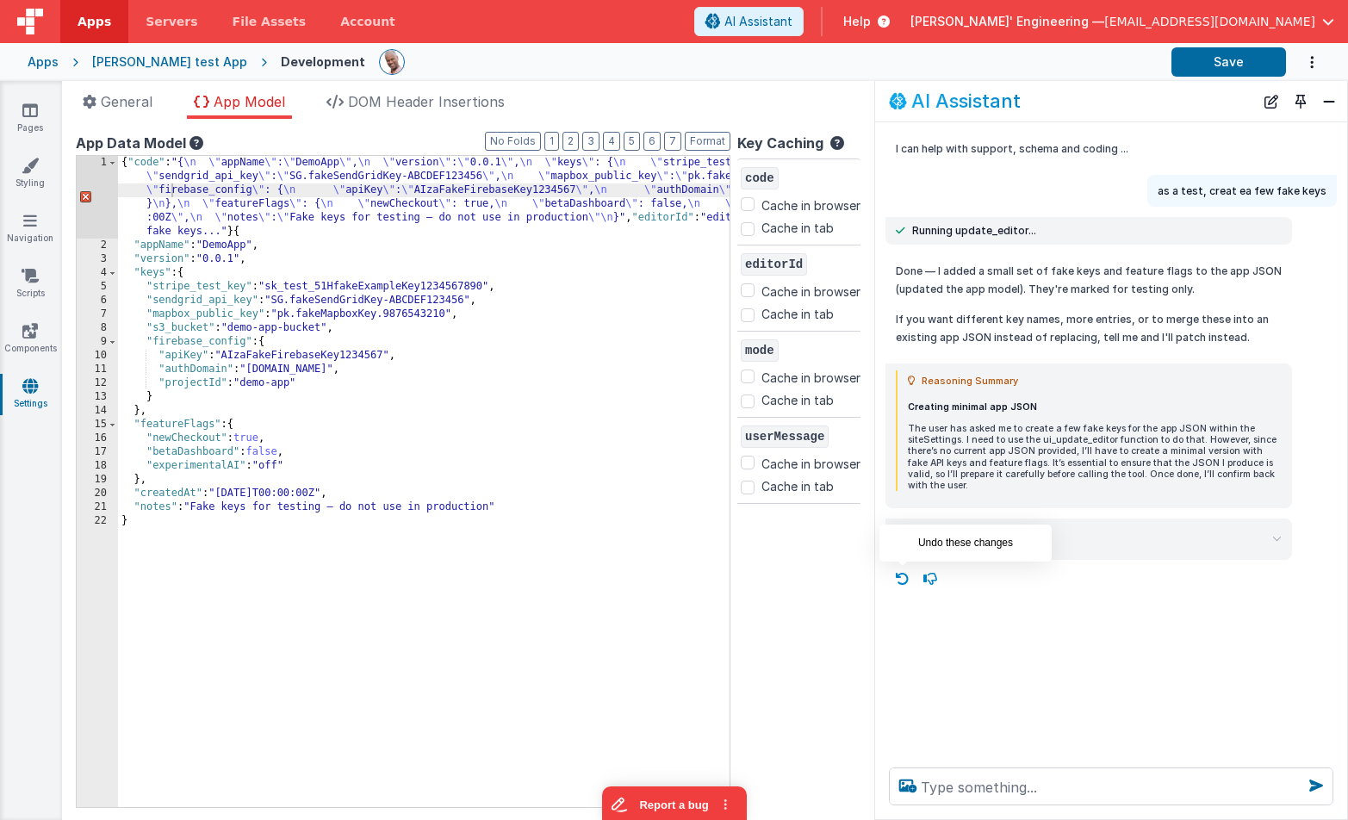
click at [908, 586] on icon at bounding box center [903, 579] width 28 height 28
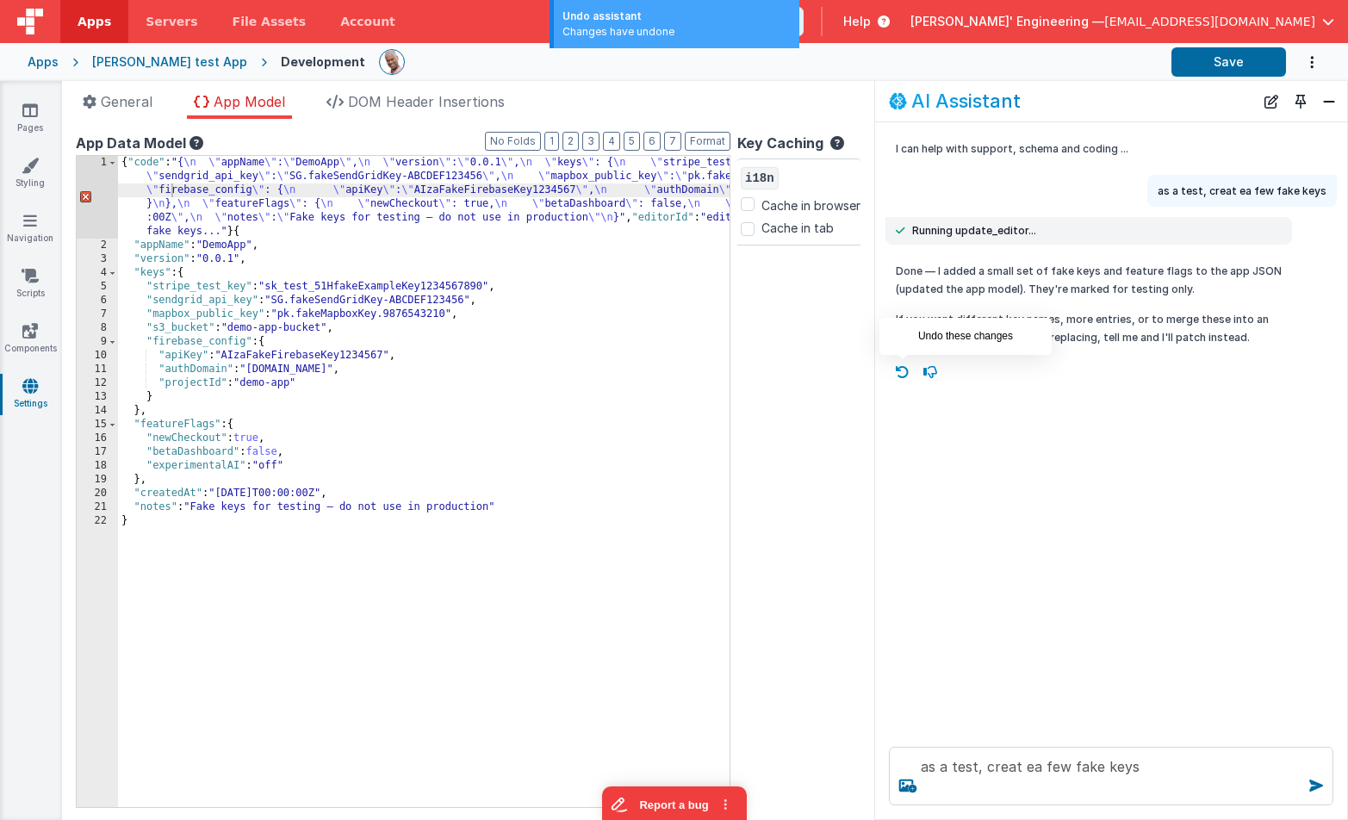
click at [899, 370] on icon at bounding box center [903, 372] width 28 height 28
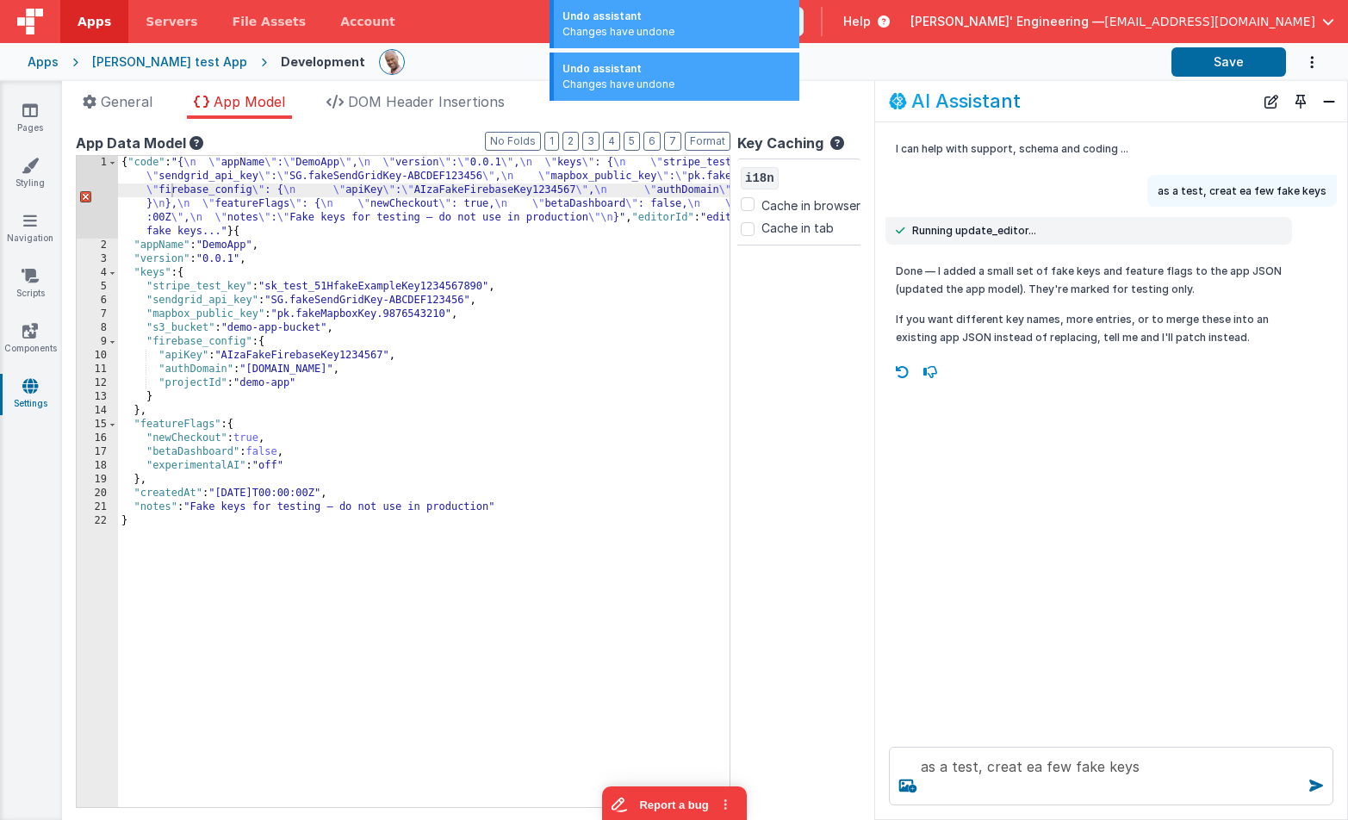
click at [900, 370] on icon at bounding box center [903, 372] width 28 height 28
type textarea "I can help with support, schema and coding ..."
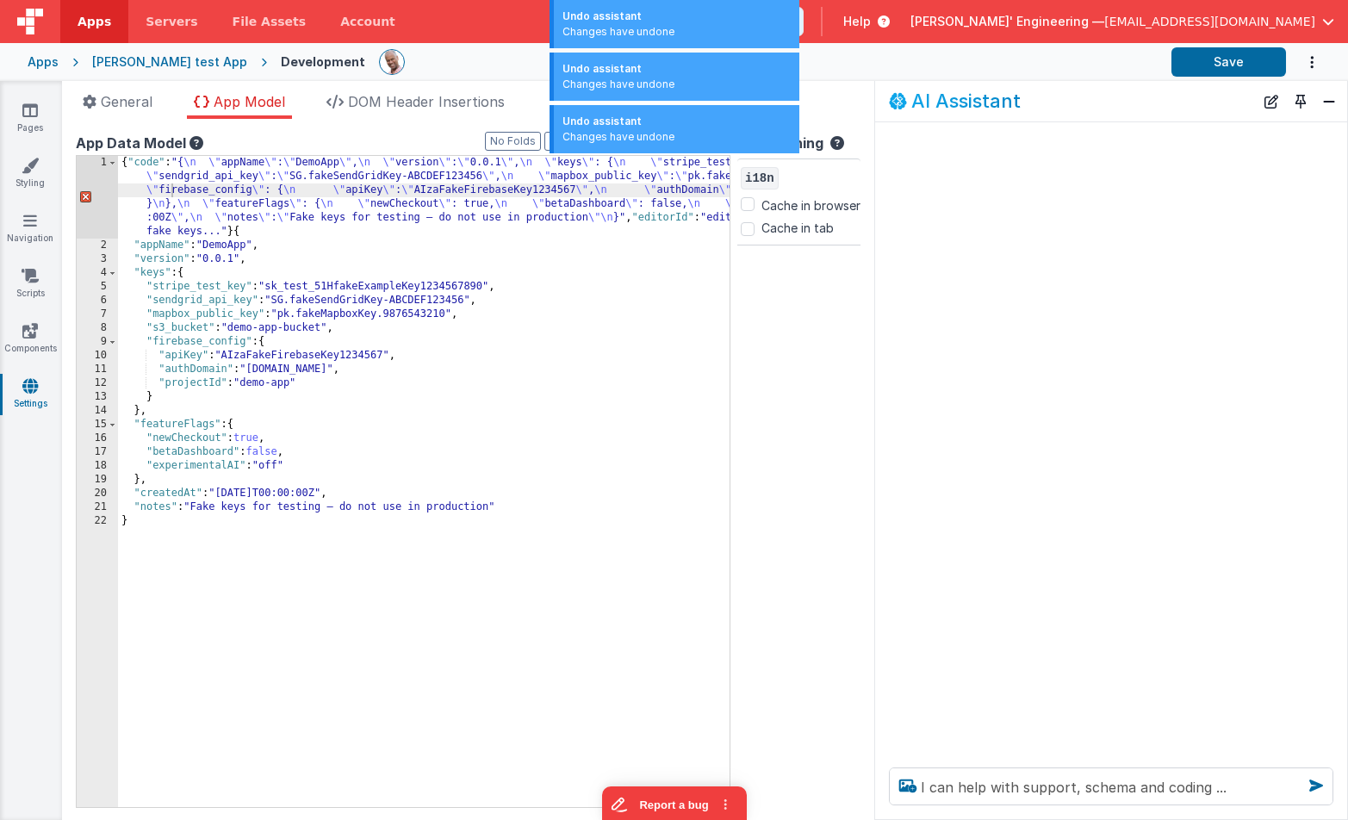
click at [497, 352] on div "{ "code" : "{ \n \" appName \" : \" DemoApp \" , \n \" version \" : \" 0.0.1 \"…" at bounding box center [660, 529] width 1084 height 747
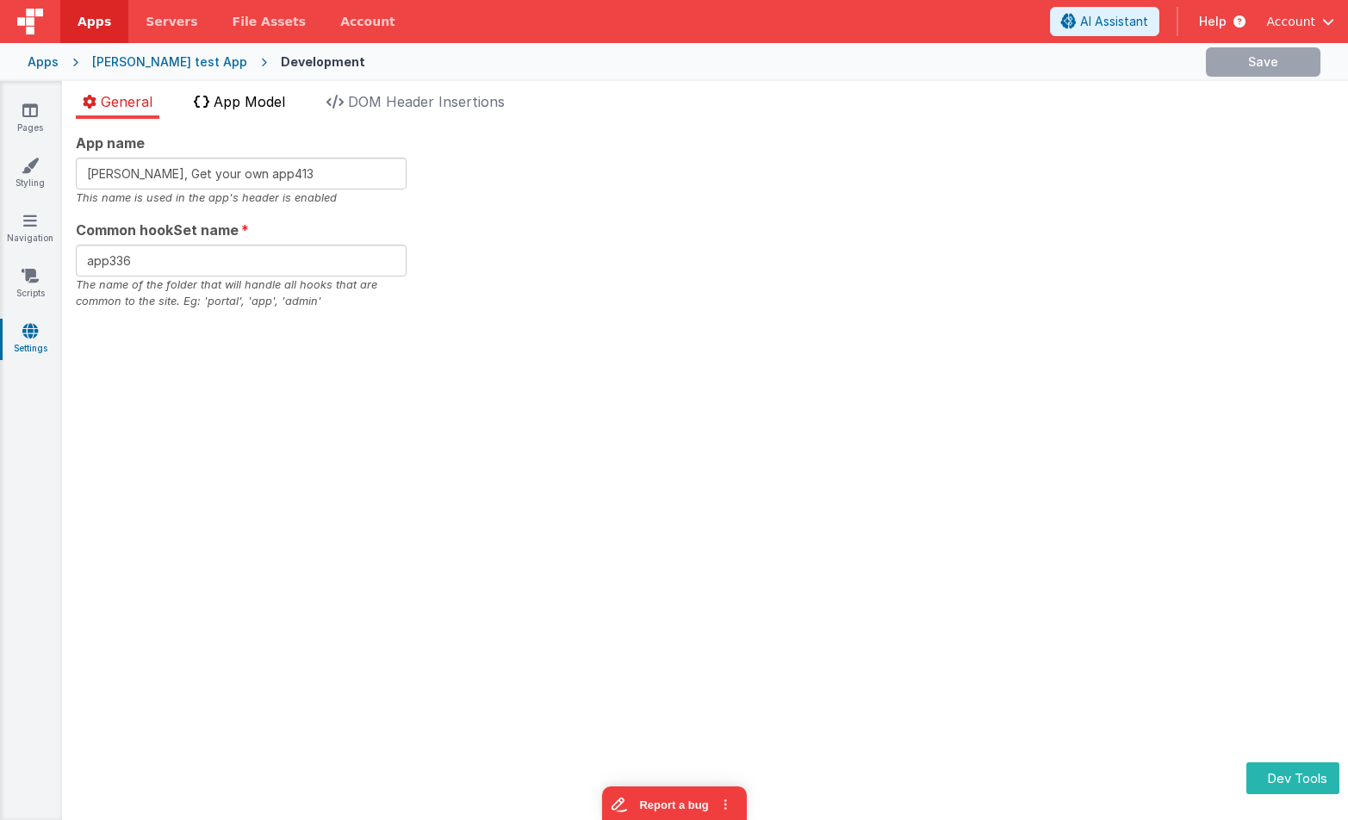
click at [270, 102] on span "App Model" at bounding box center [249, 101] width 71 height 17
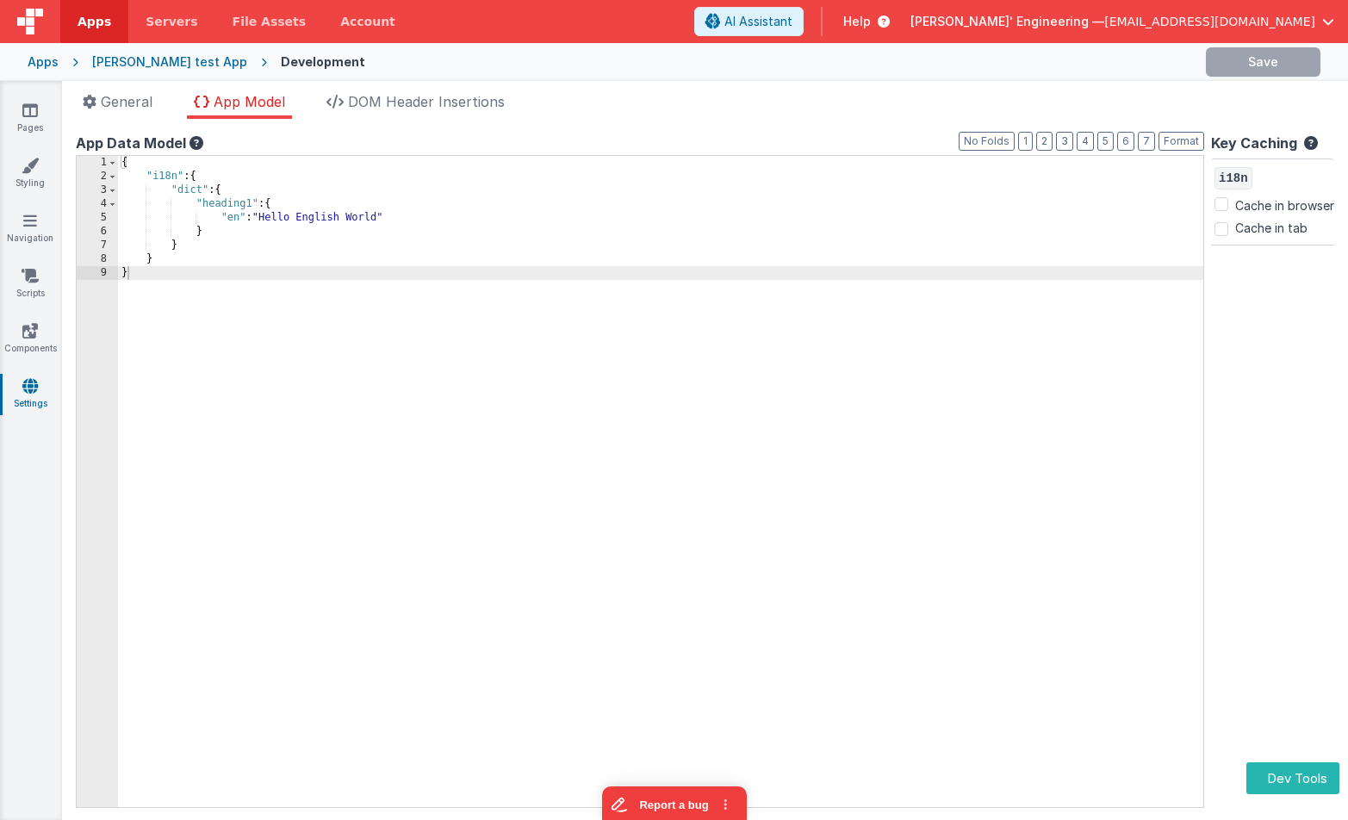
click at [250, 171] on div "{ "i18n" : { "dict" : { "heading1" : { "en" : "Hello English World" } } } }" at bounding box center [660, 495] width 1085 height 679
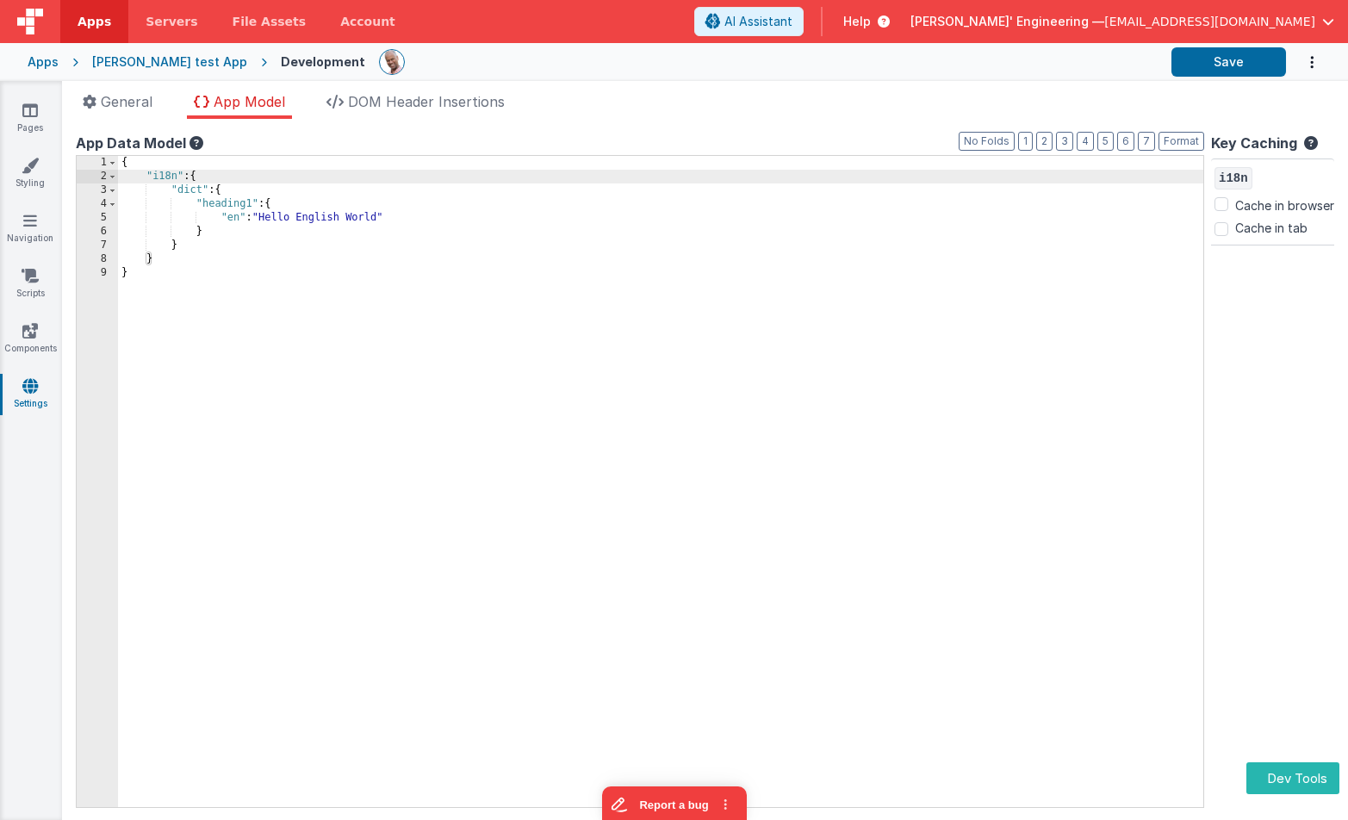
click at [740, 287] on div "{ "i18n" : { "dict" : { "heading1" : { "en" : "Hello English World" } } } }" at bounding box center [660, 495] width 1085 height 679
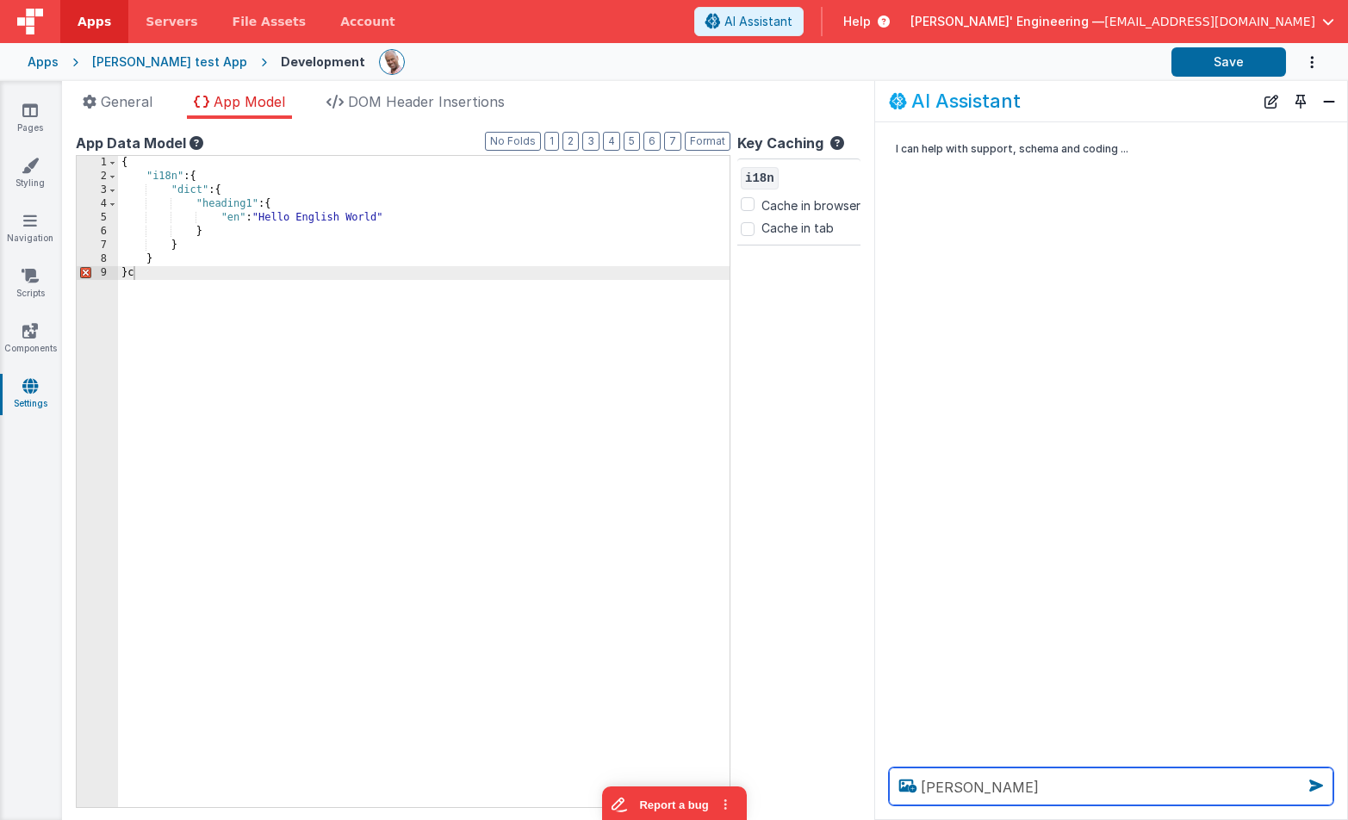
type textarea "hange t"
type textarea "change the heading 11 key to "greeting""
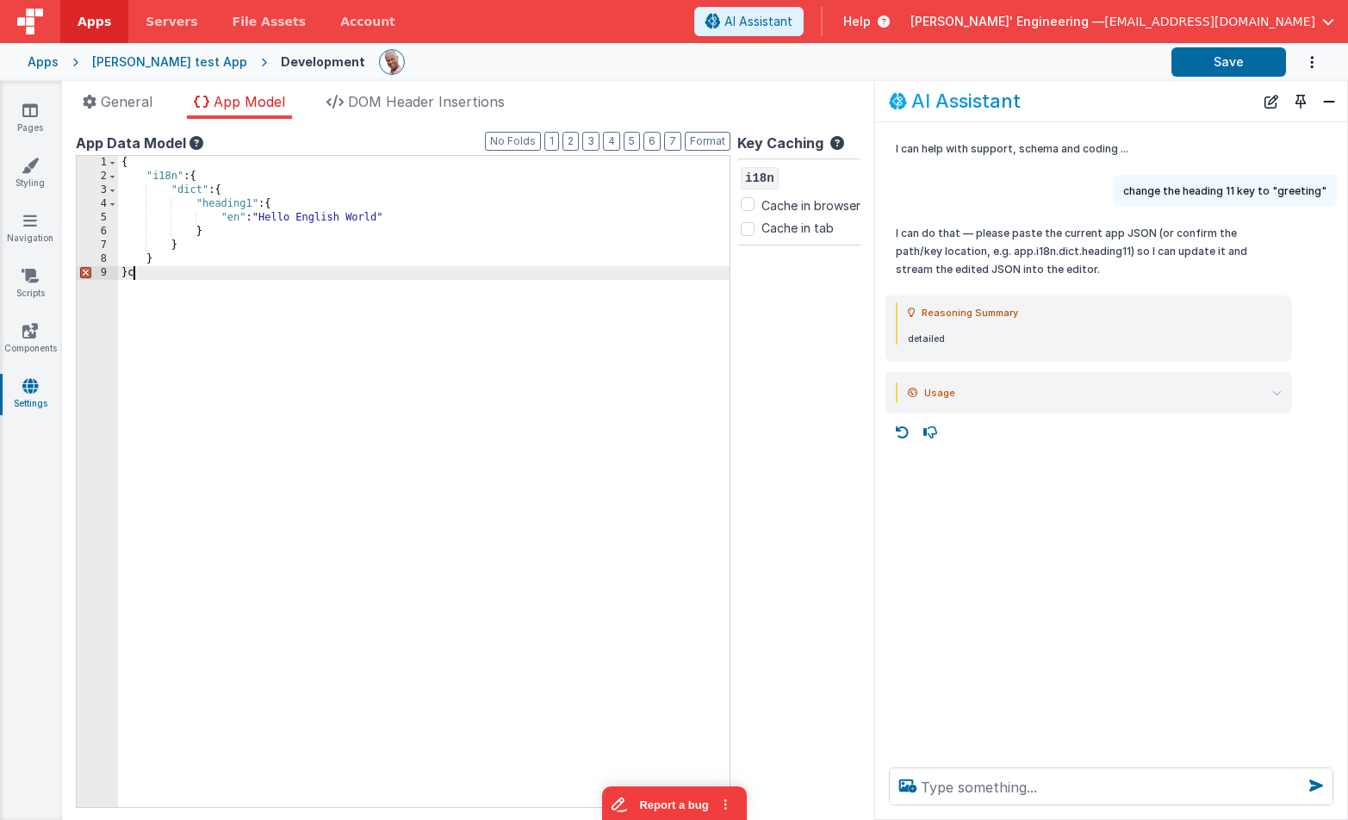
drag, startPoint x: 321, startPoint y: 296, endPoint x: 305, endPoint y: 274, distance: 27.7
click at [321, 296] on div "{ "i18n" : { "dict" : { "heading1" : { "en" : "Hello English World" } } } } c" at bounding box center [660, 495] width 1084 height 679
click at [304, 272] on div "{ "i18n" : { "dict" : { "heading1" : { "en" : "Hello English World" } } } } c" at bounding box center [660, 495] width 1084 height 679
click at [907, 431] on icon at bounding box center [903, 432] width 28 height 28
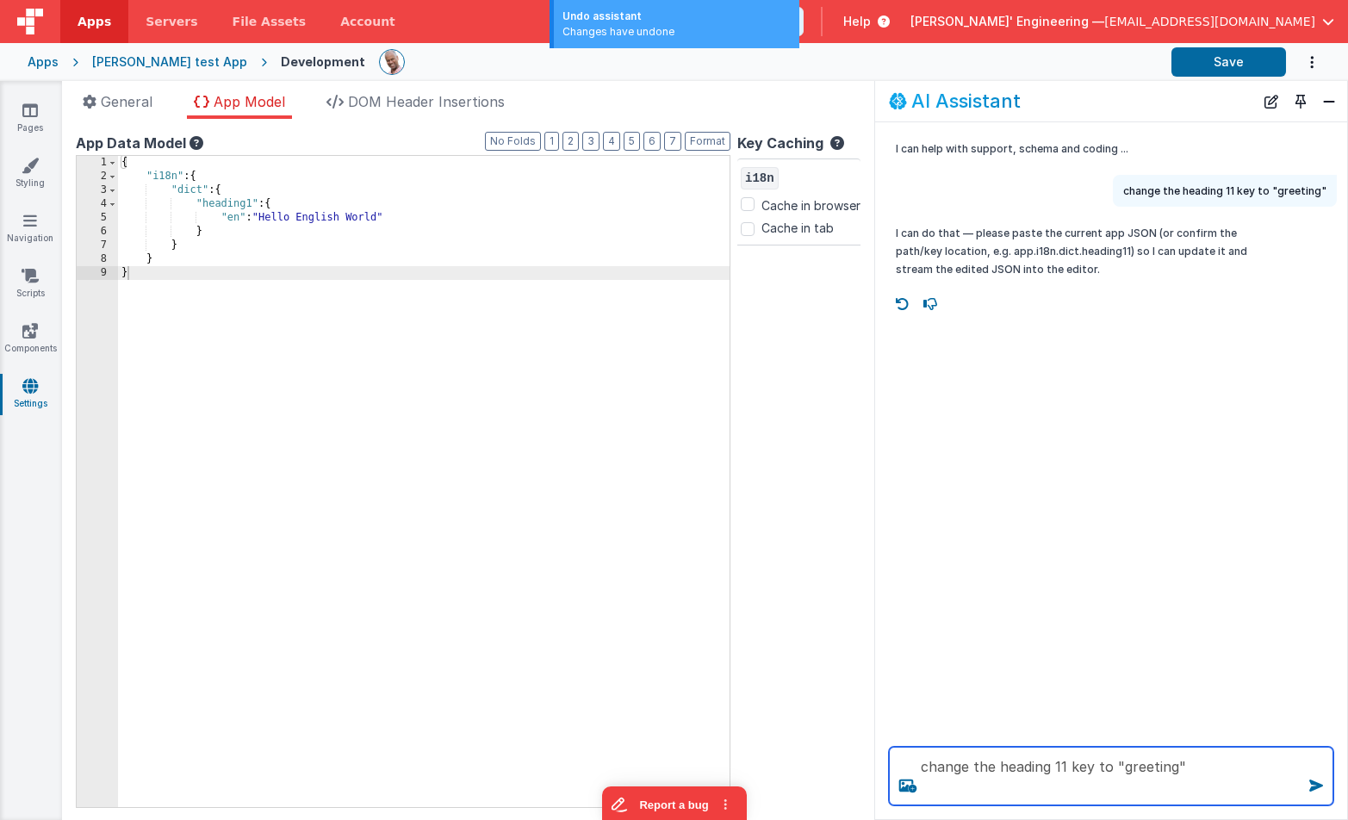
click at [1206, 796] on textarea "change the heading 11 key to "greeting"" at bounding box center [1111, 776] width 444 height 59
type textarea "change the heading 11 key to "greeting""
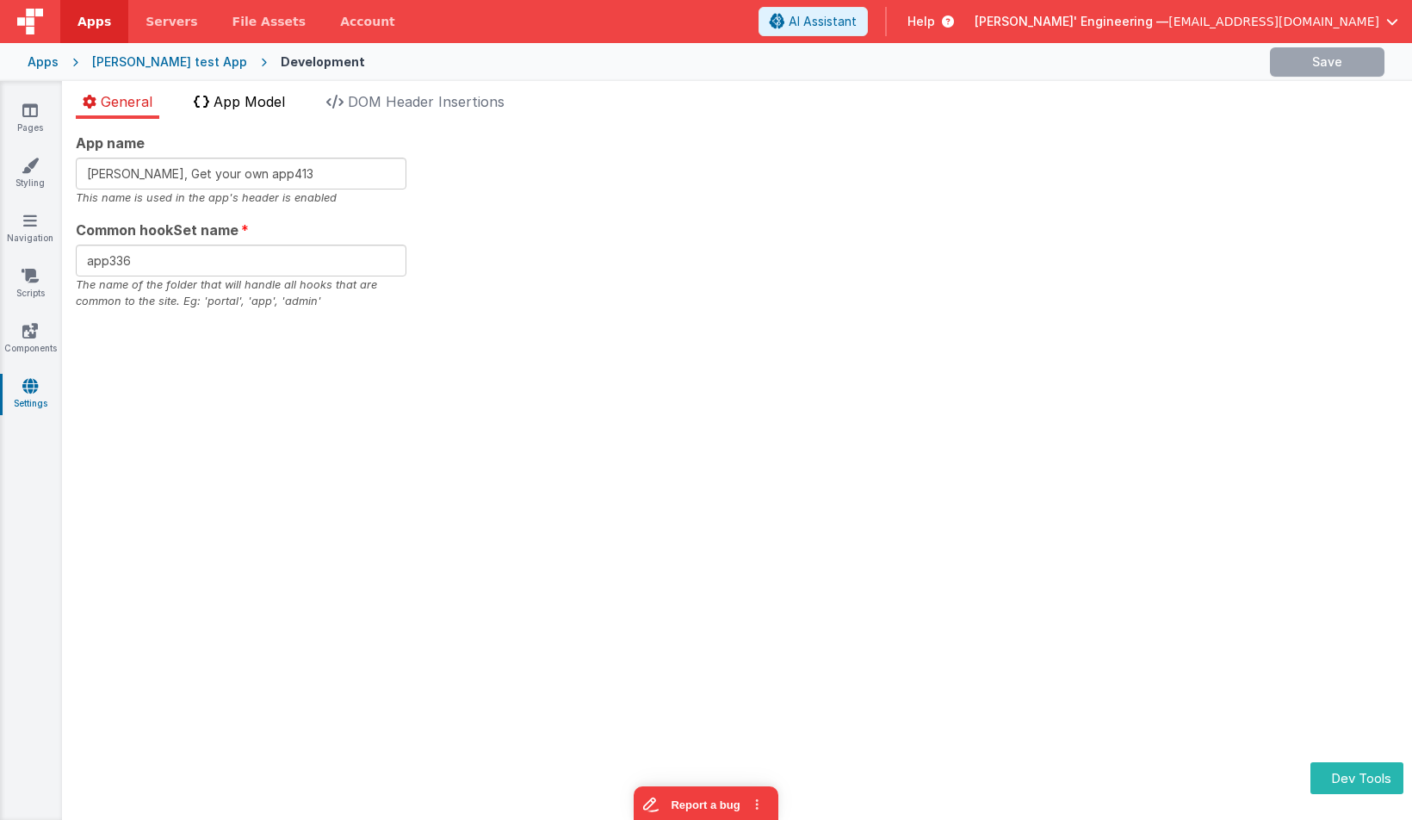
click at [282, 107] on span "App Model" at bounding box center [249, 101] width 71 height 17
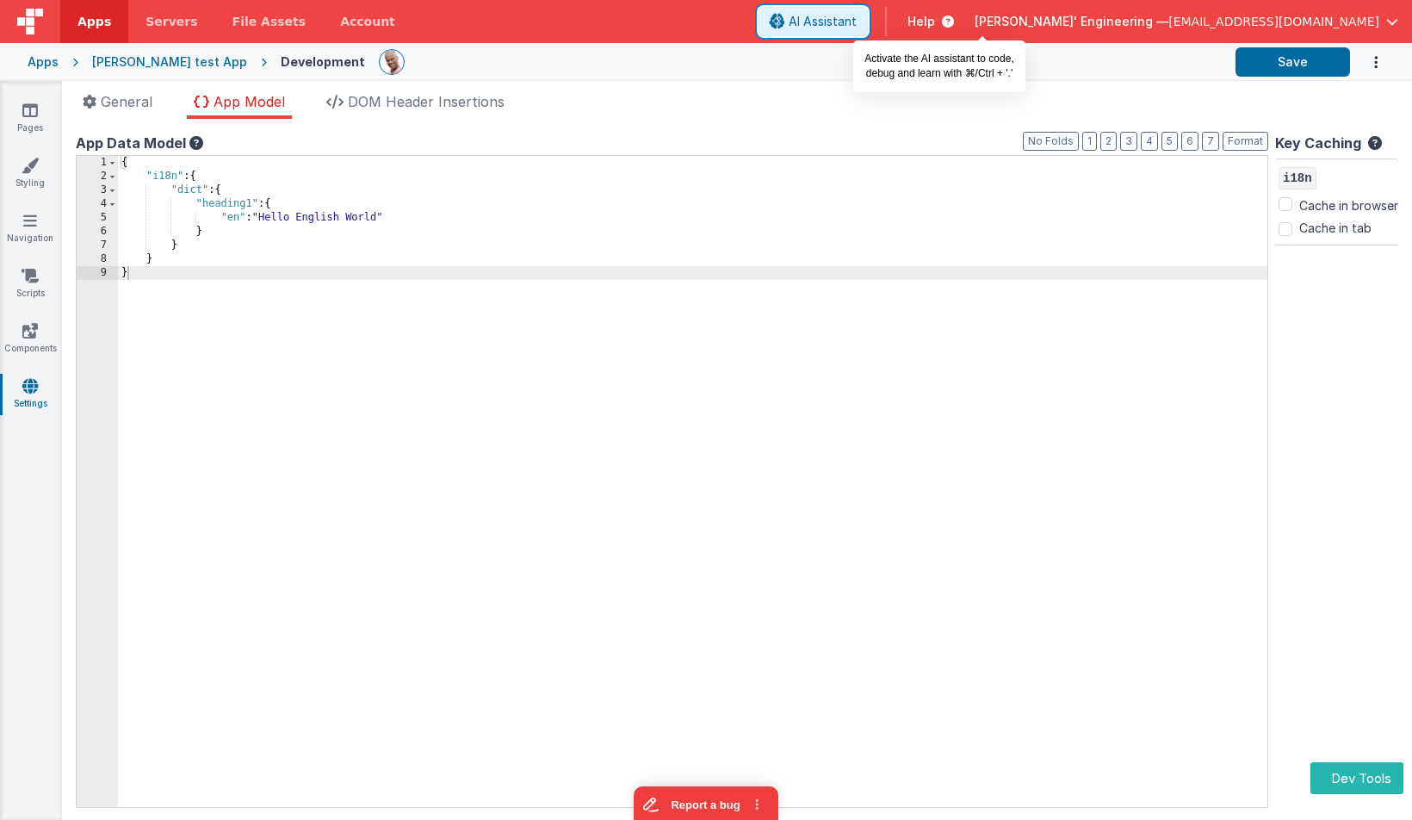
click at [857, 21] on span "AI Assistant" at bounding box center [823, 21] width 68 height 17
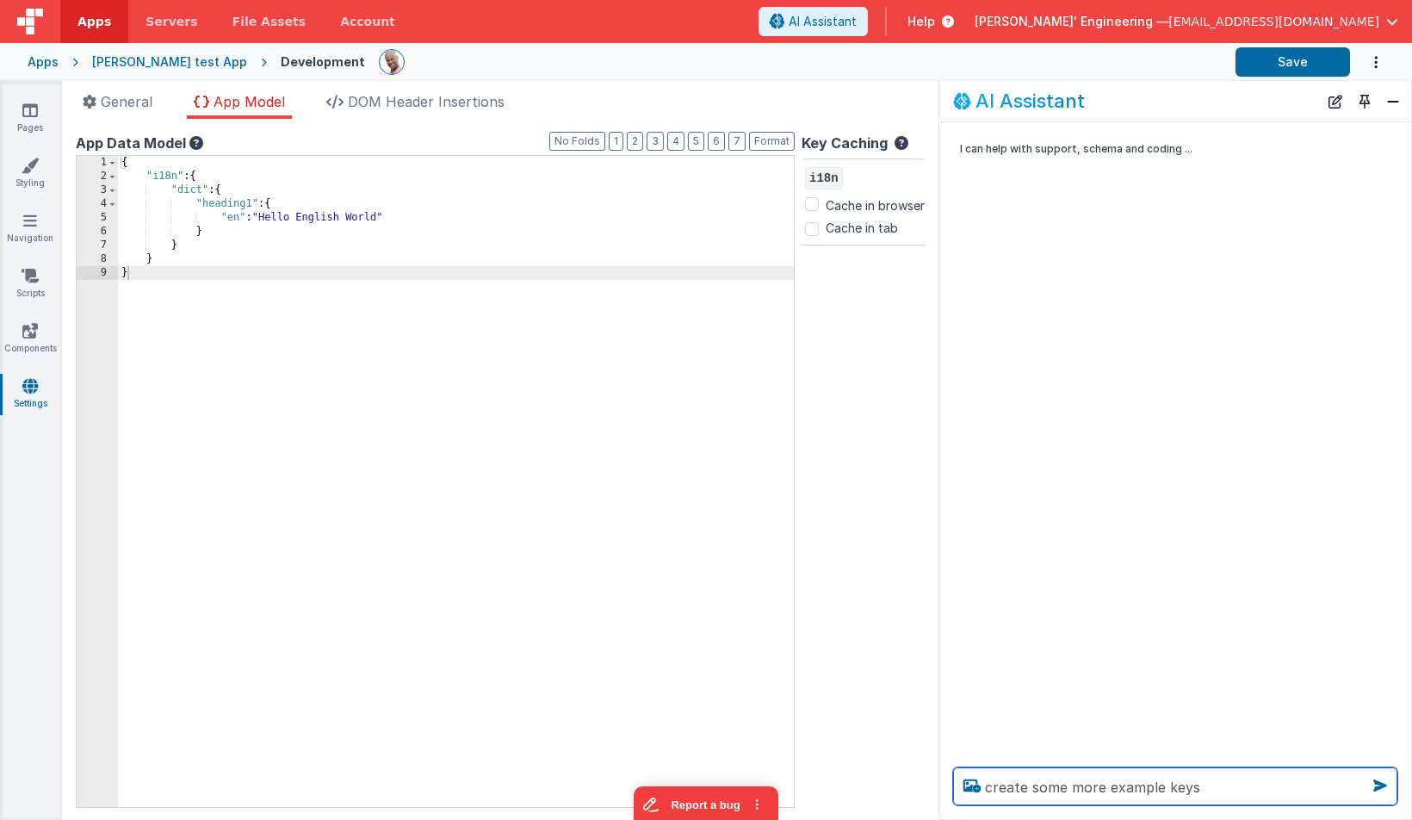
type textarea "create some more example keys"
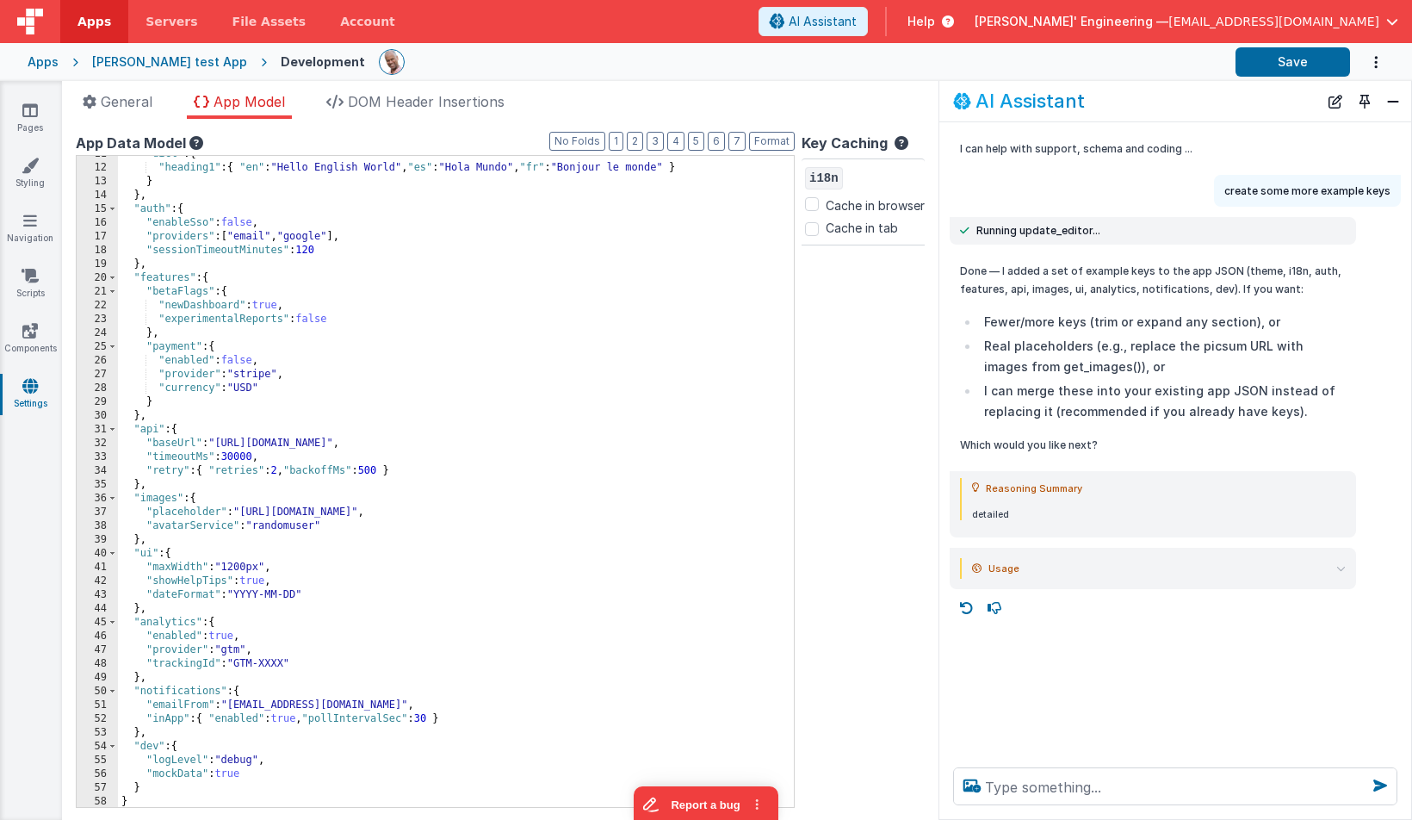
scroll to position [270, 0]
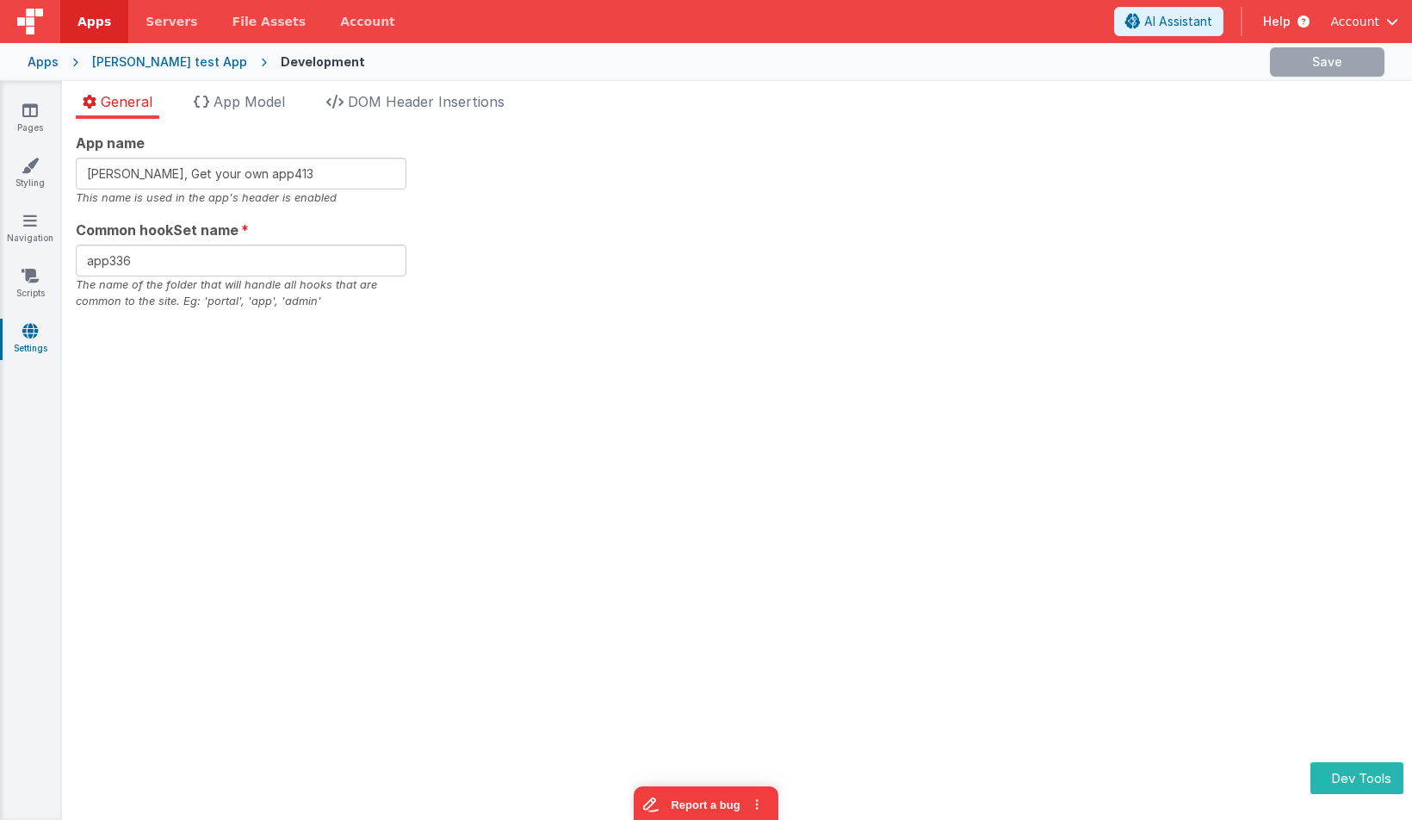
drag, startPoint x: 259, startPoint y: 98, endPoint x: 841, endPoint y: 393, distance: 652.4
click at [259, 98] on span "App Model" at bounding box center [249, 101] width 71 height 17
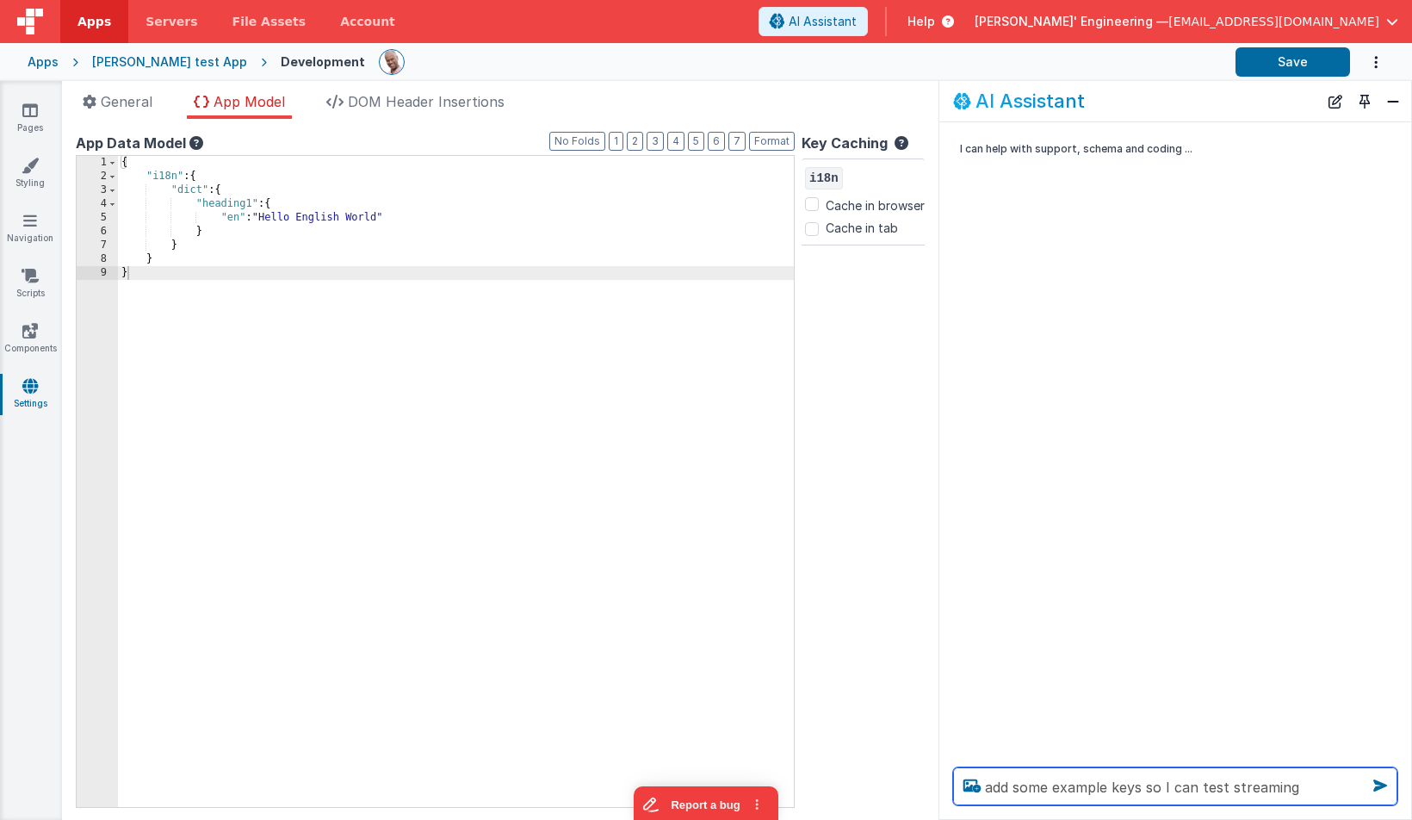
type textarea "add some example keys so I can test streaming"
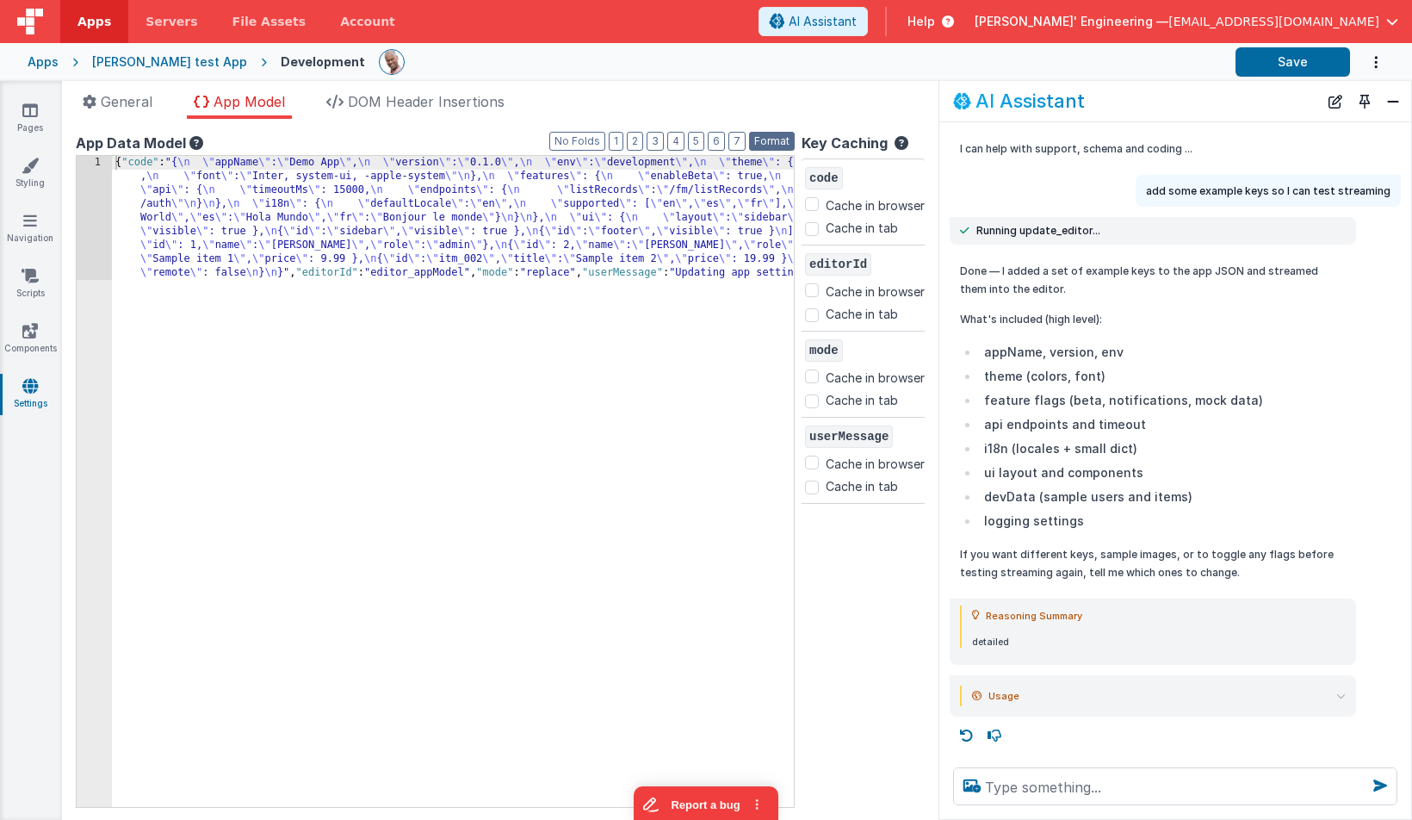
click at [766, 140] on button "Format" at bounding box center [772, 141] width 46 height 19
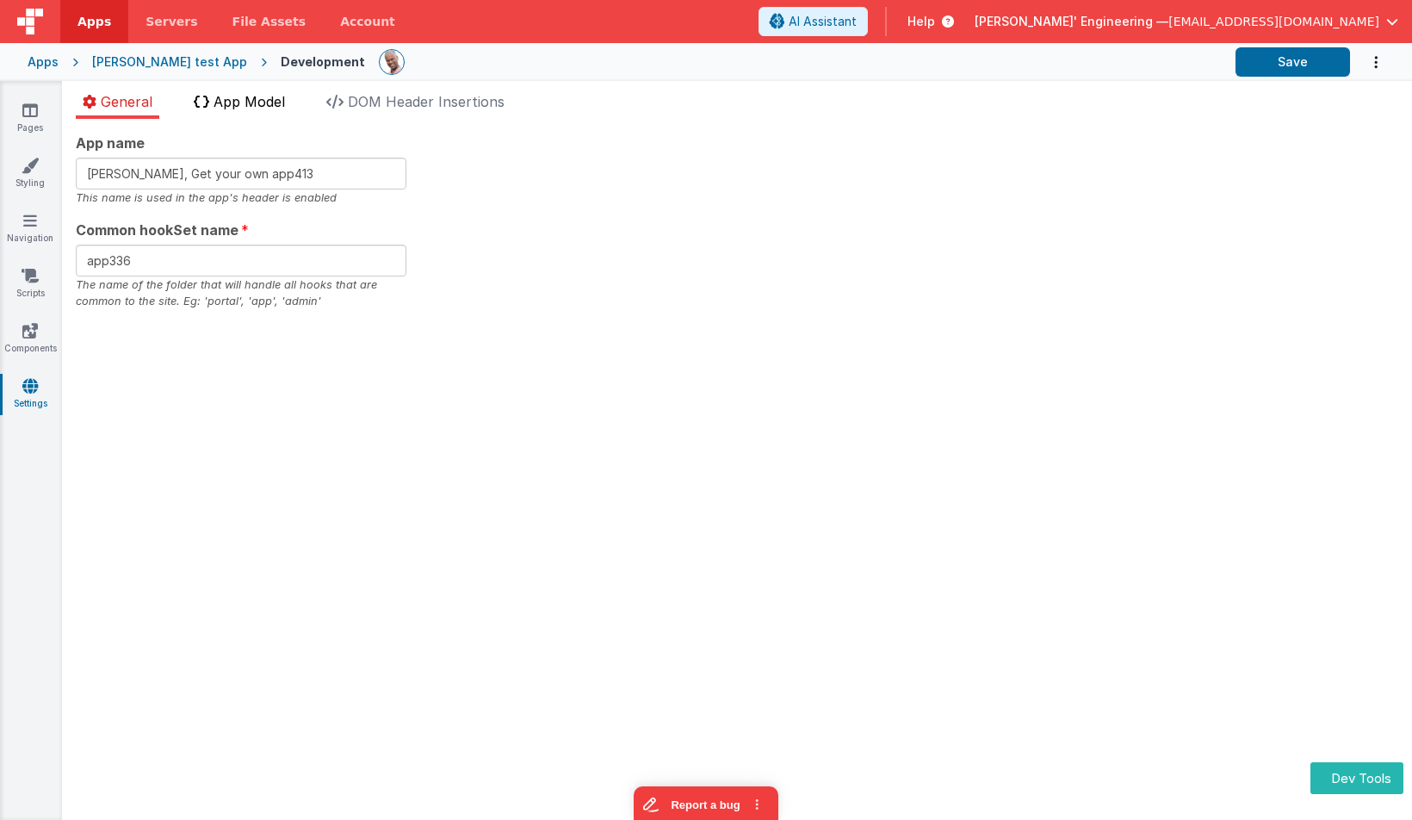
click at [265, 101] on span "App Model" at bounding box center [249, 101] width 71 height 17
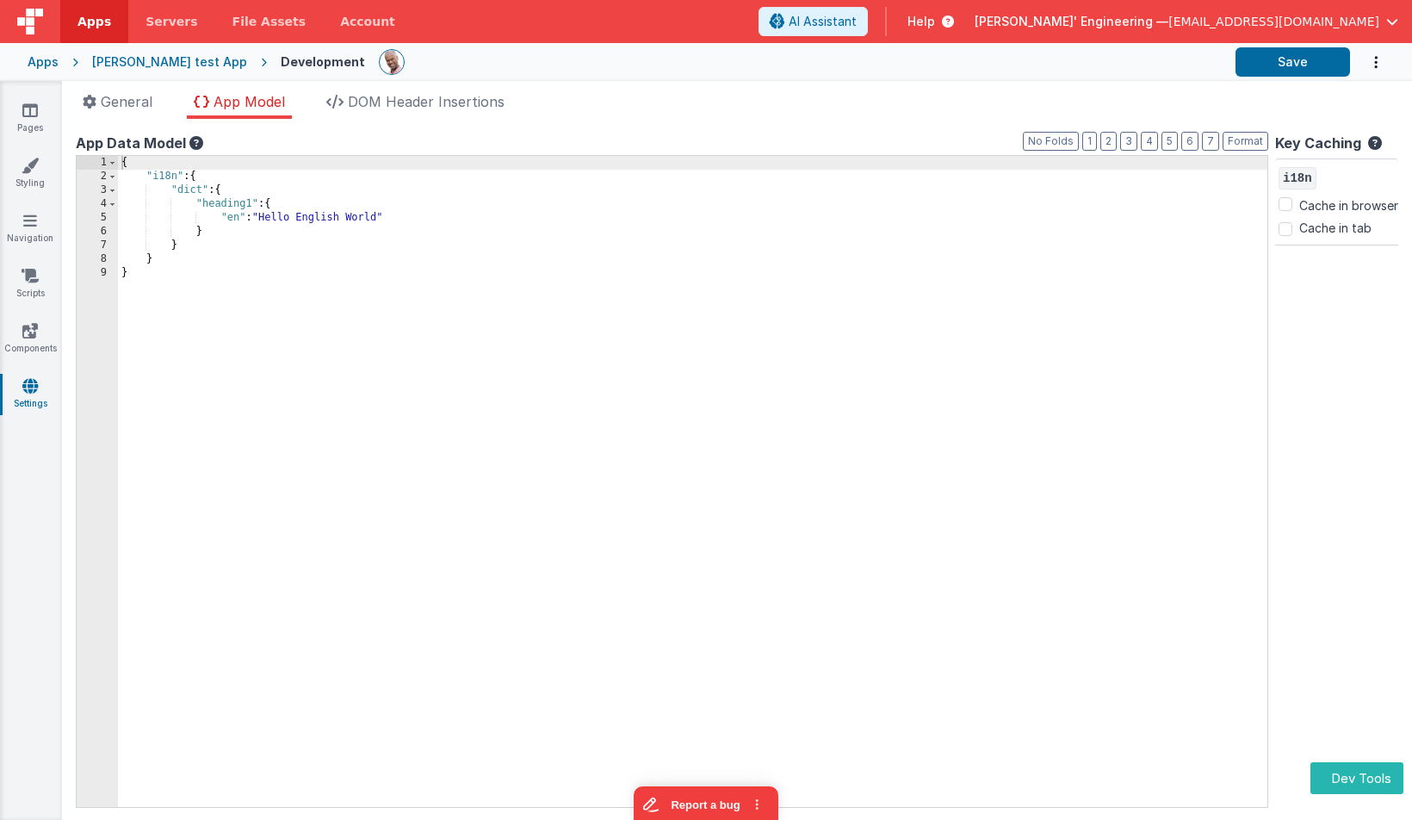
click at [665, 221] on div "{ "i18n" : { "dict" : { "heading1" : { "en" : "Hello English World" } } } }" at bounding box center [693, 495] width 1150 height 679
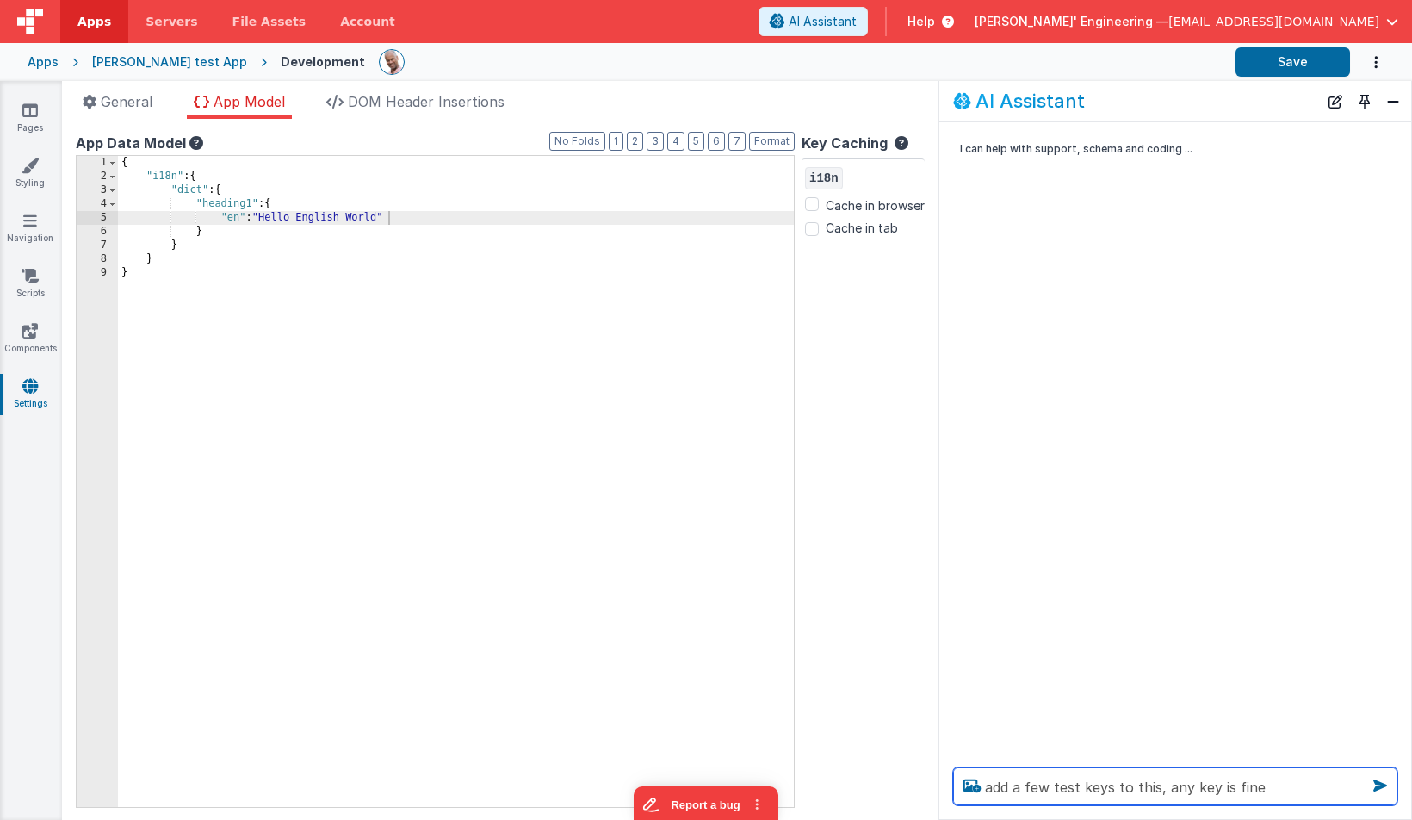
type textarea "add a few test keys to this, any key is fine"
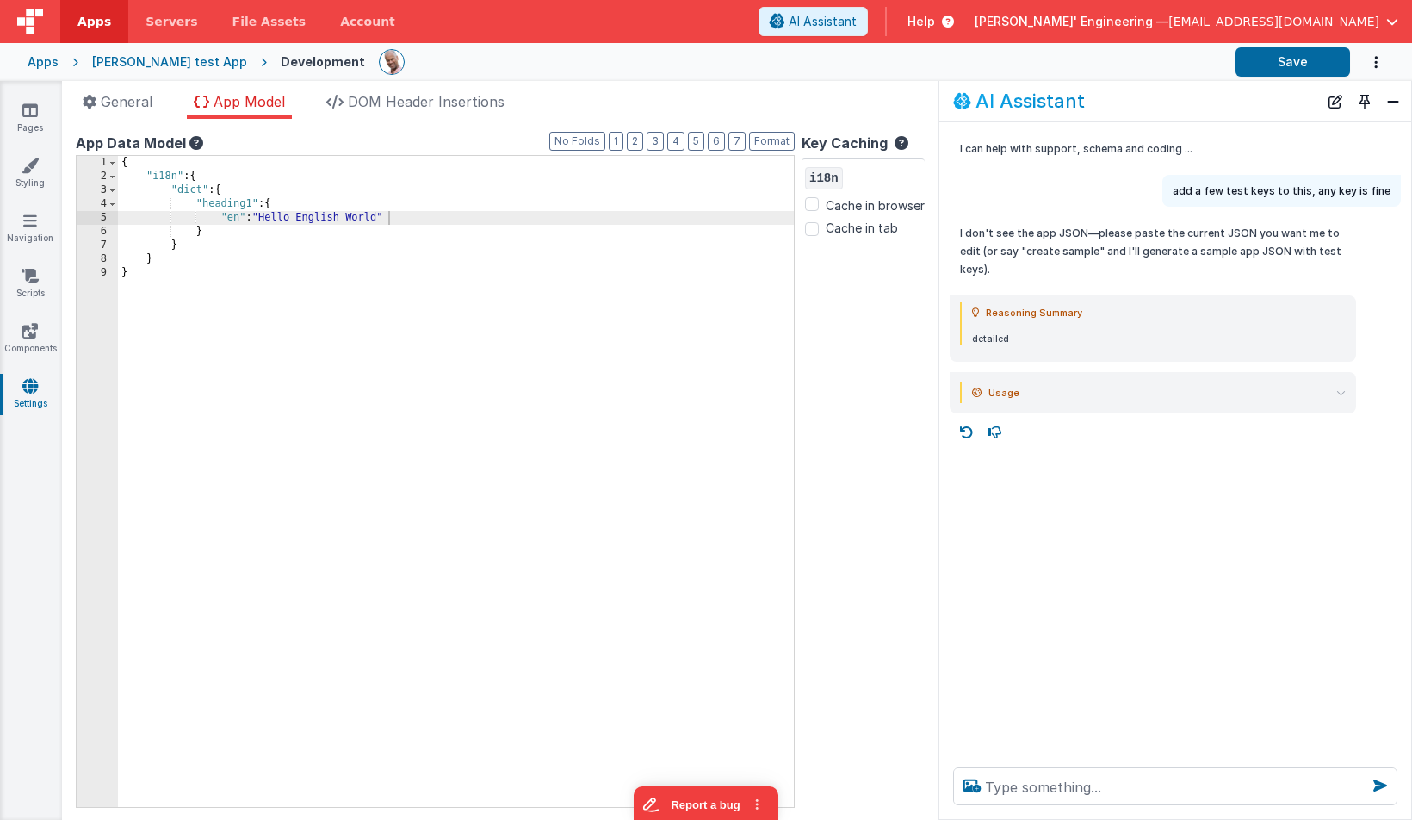
click at [1004, 577] on div "I can help with support, schema and coding ... add a few test keys to this, any…" at bounding box center [1175, 437] width 472 height 631
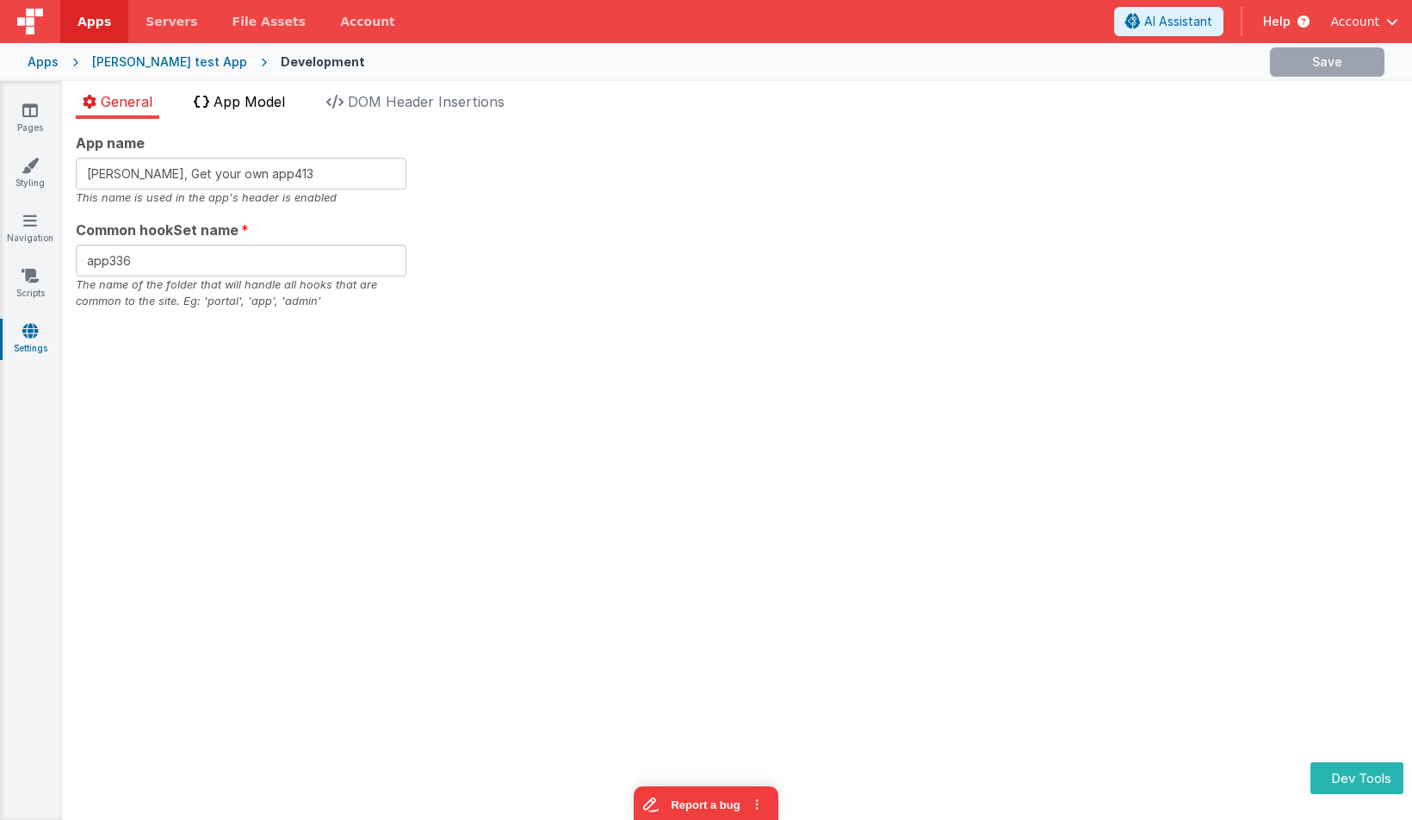
click at [265, 97] on span "App Model" at bounding box center [249, 101] width 71 height 17
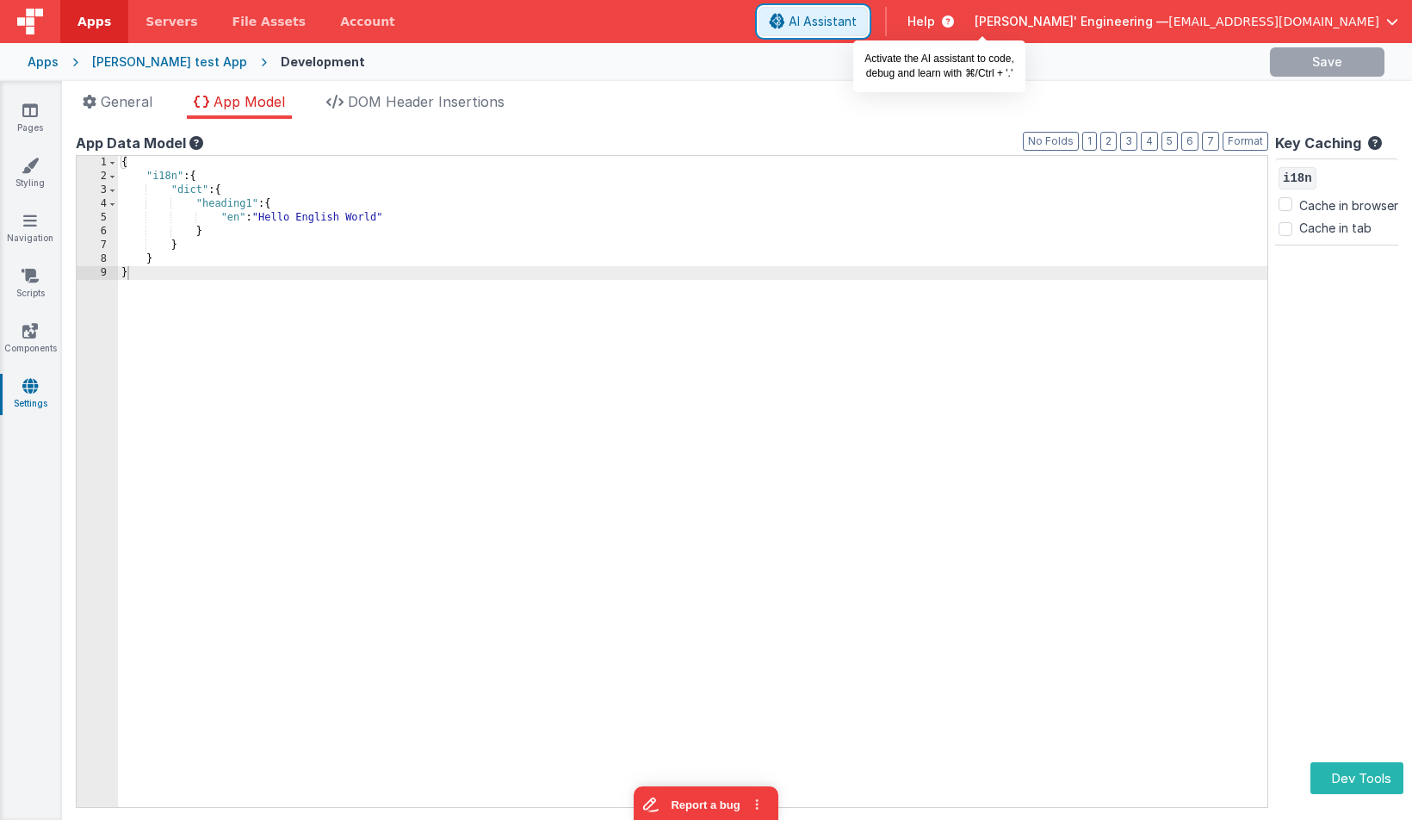
click at [857, 27] on span "AI Assistant" at bounding box center [823, 21] width 68 height 17
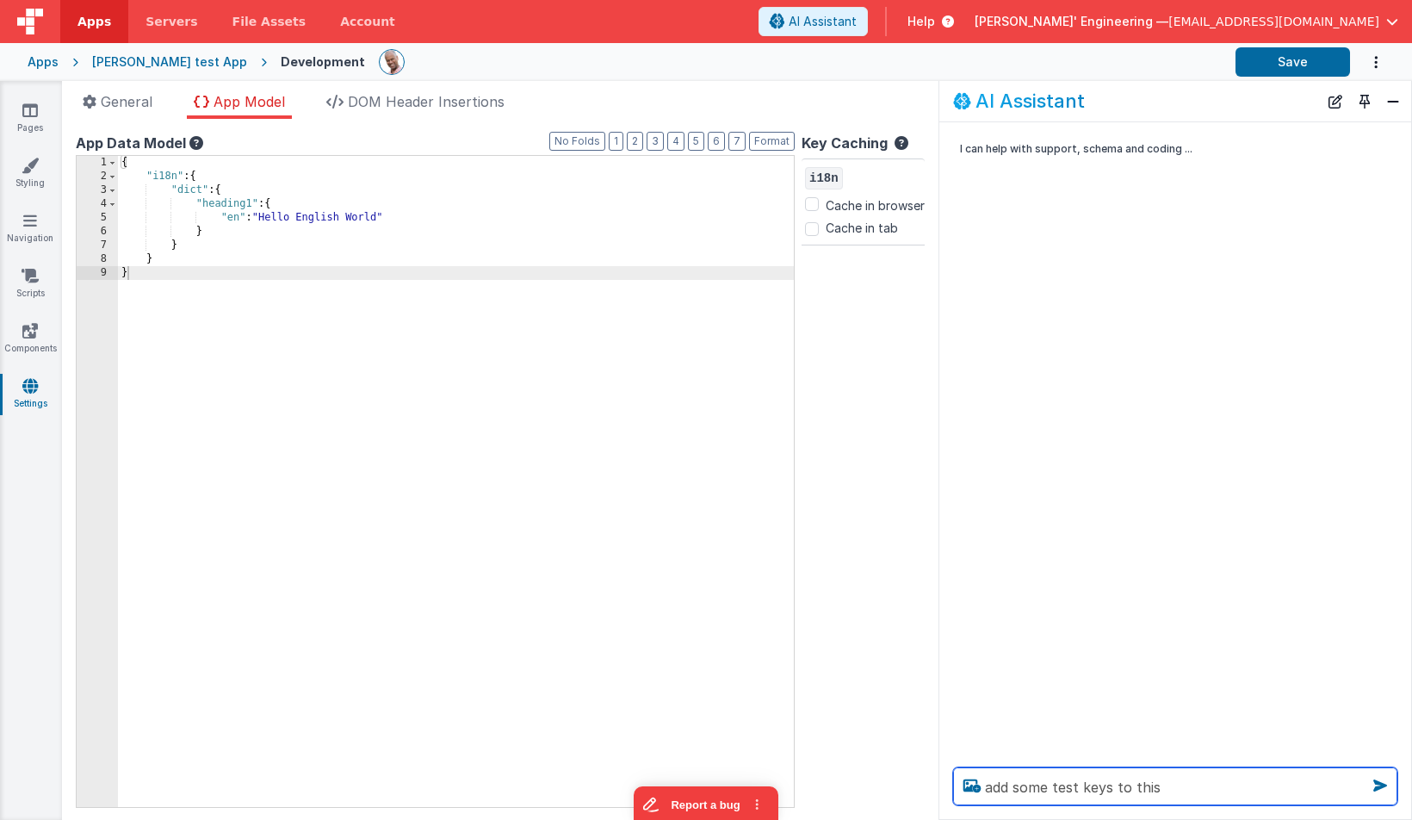
type textarea "add some test keys to this"
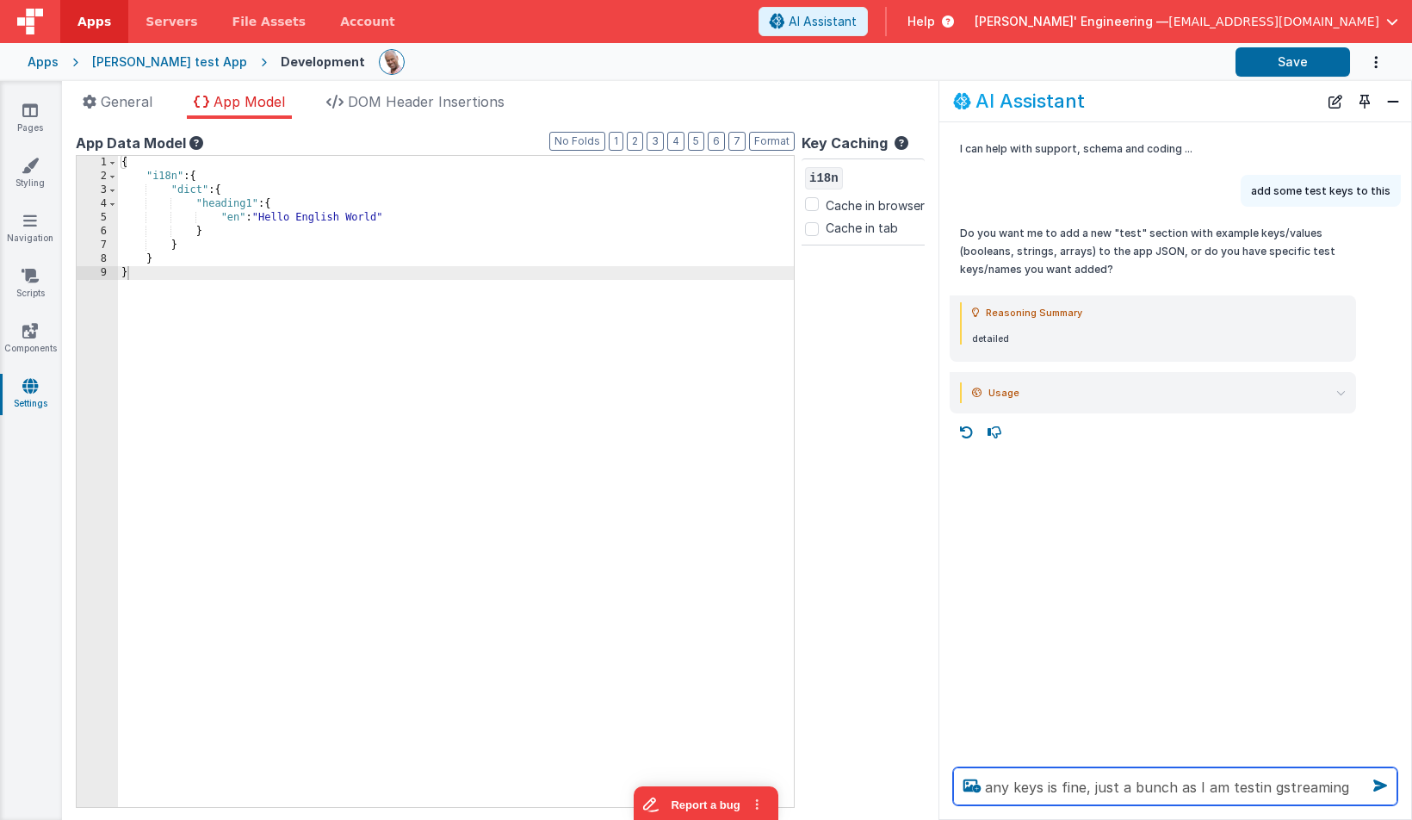
type textarea "any keys is fine, just a bunch as I am testin gstreaming"
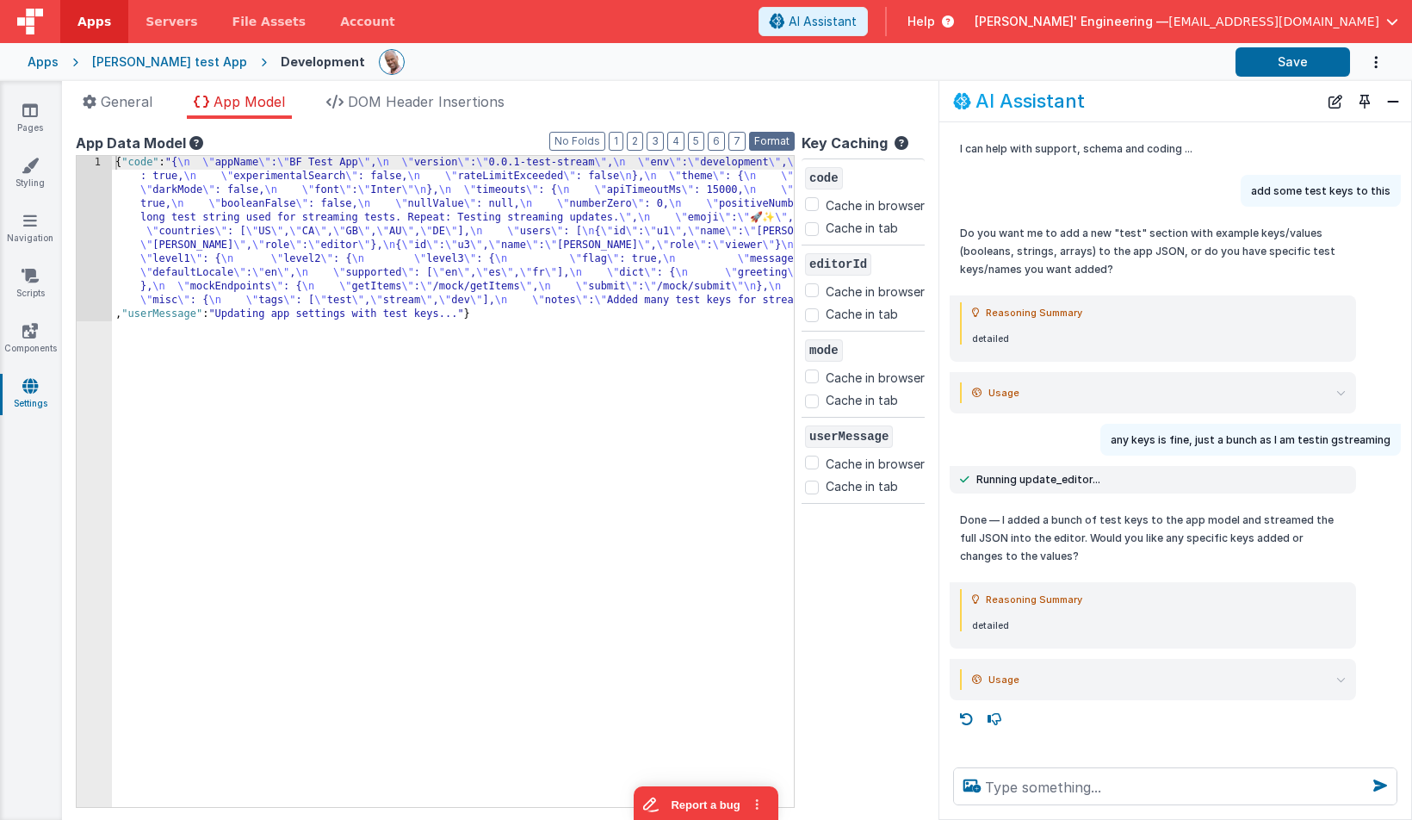
click at [774, 140] on button "Format" at bounding box center [772, 141] width 46 height 19
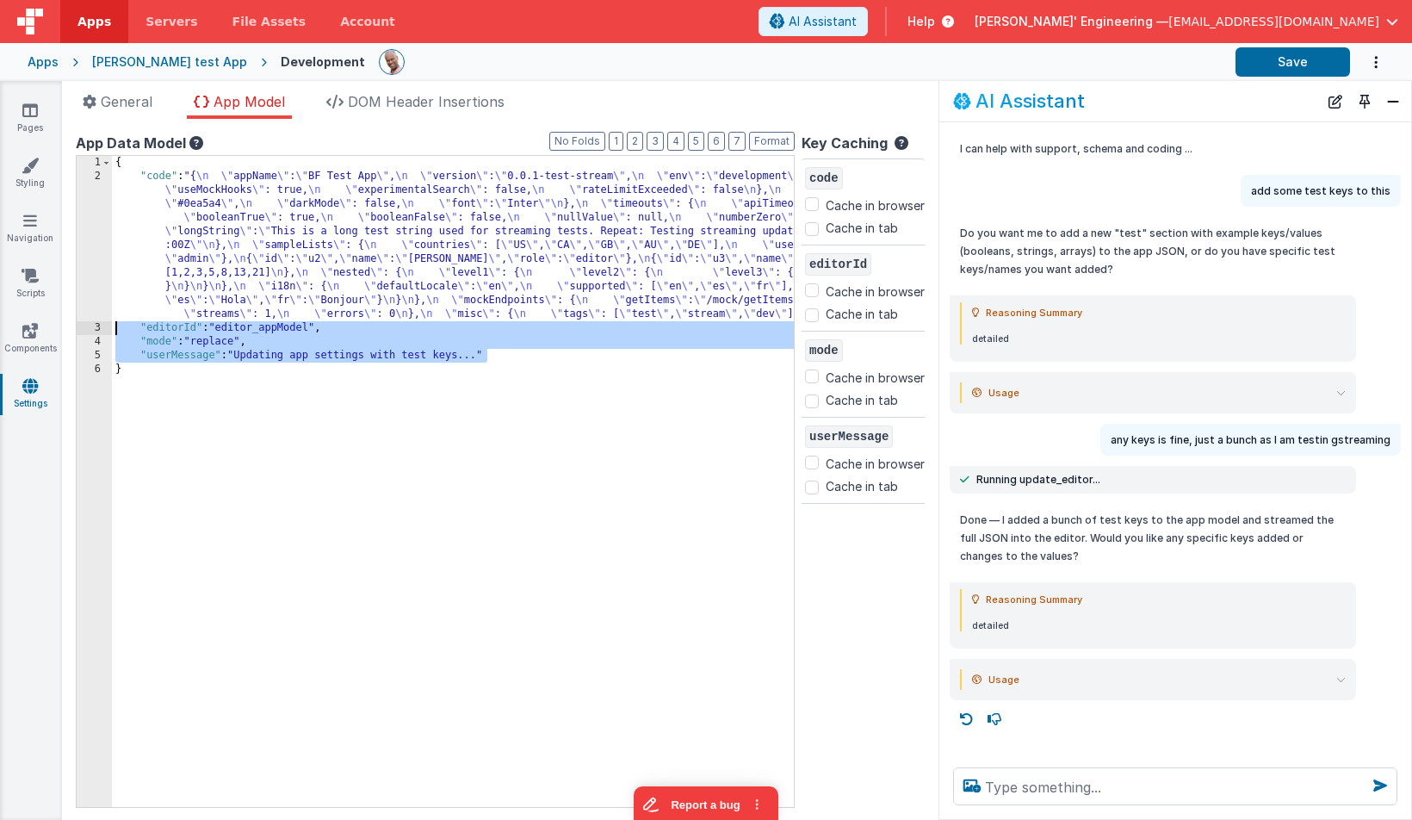
drag, startPoint x: 471, startPoint y: 359, endPoint x: 88, endPoint y: 325, distance: 384.7
click at [88, 325] on div "1 2 3 4 5 6 { "code" : "{ \n \" appName \" : \" BF Test App \" , \n \" version …" at bounding box center [435, 481] width 719 height 653
click at [1174, 306] on div "Reasoning Summary" at bounding box center [1159, 312] width 374 height 21
drag, startPoint x: 770, startPoint y: 125, endPoint x: 772, endPoint y: 138, distance: 13.2
click at [772, 132] on div "App name [PERSON_NAME], Get your own app413 This name is used in the app's head…" at bounding box center [500, 469] width 877 height 701
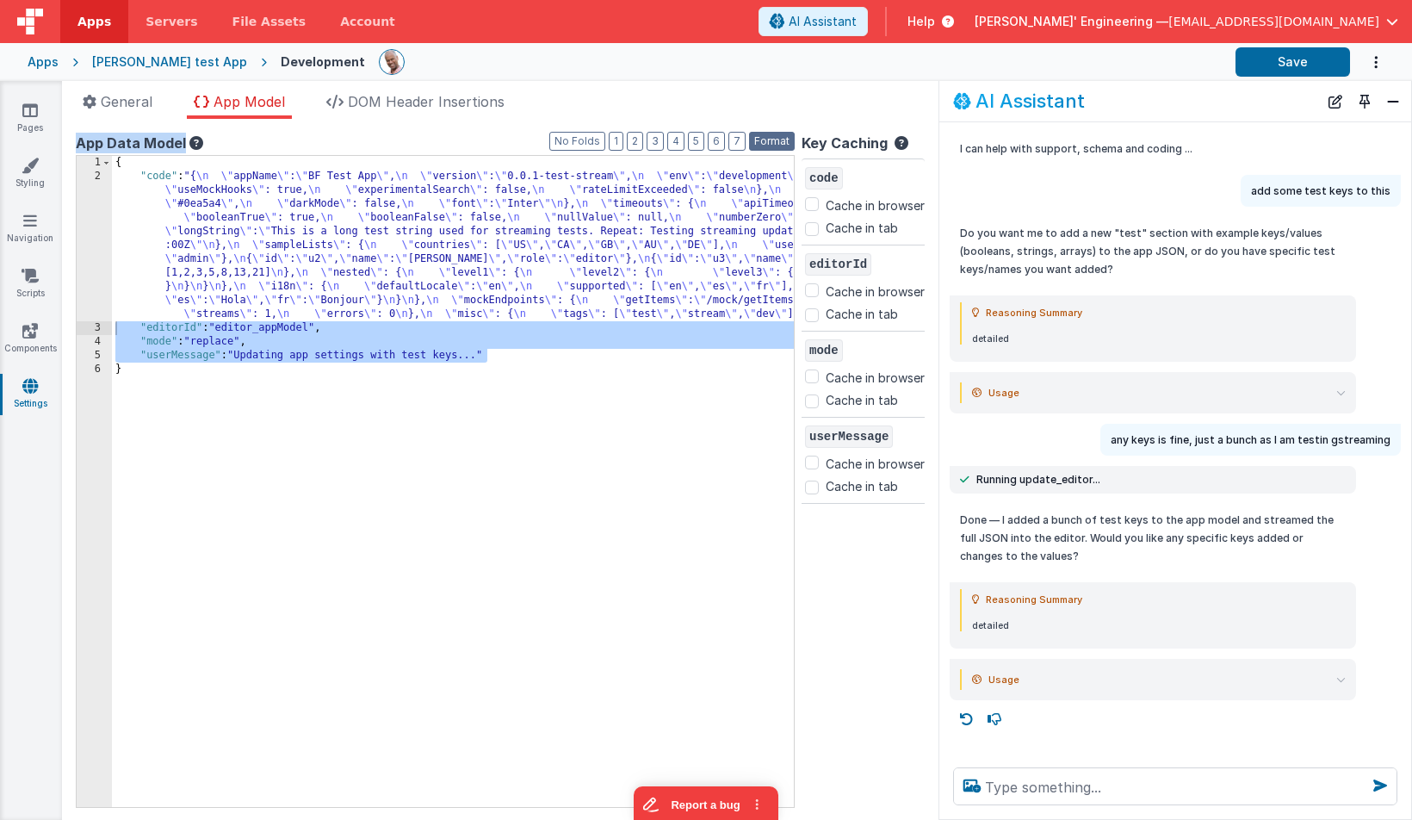
click at [772, 138] on button "Format" at bounding box center [772, 141] width 46 height 19
click at [499, 344] on div "{ "code" : "{ \n \" appName \" : \" BF Test App \" , \n \" version \" : \" 0.0.…" at bounding box center [689, 495] width 1155 height 679
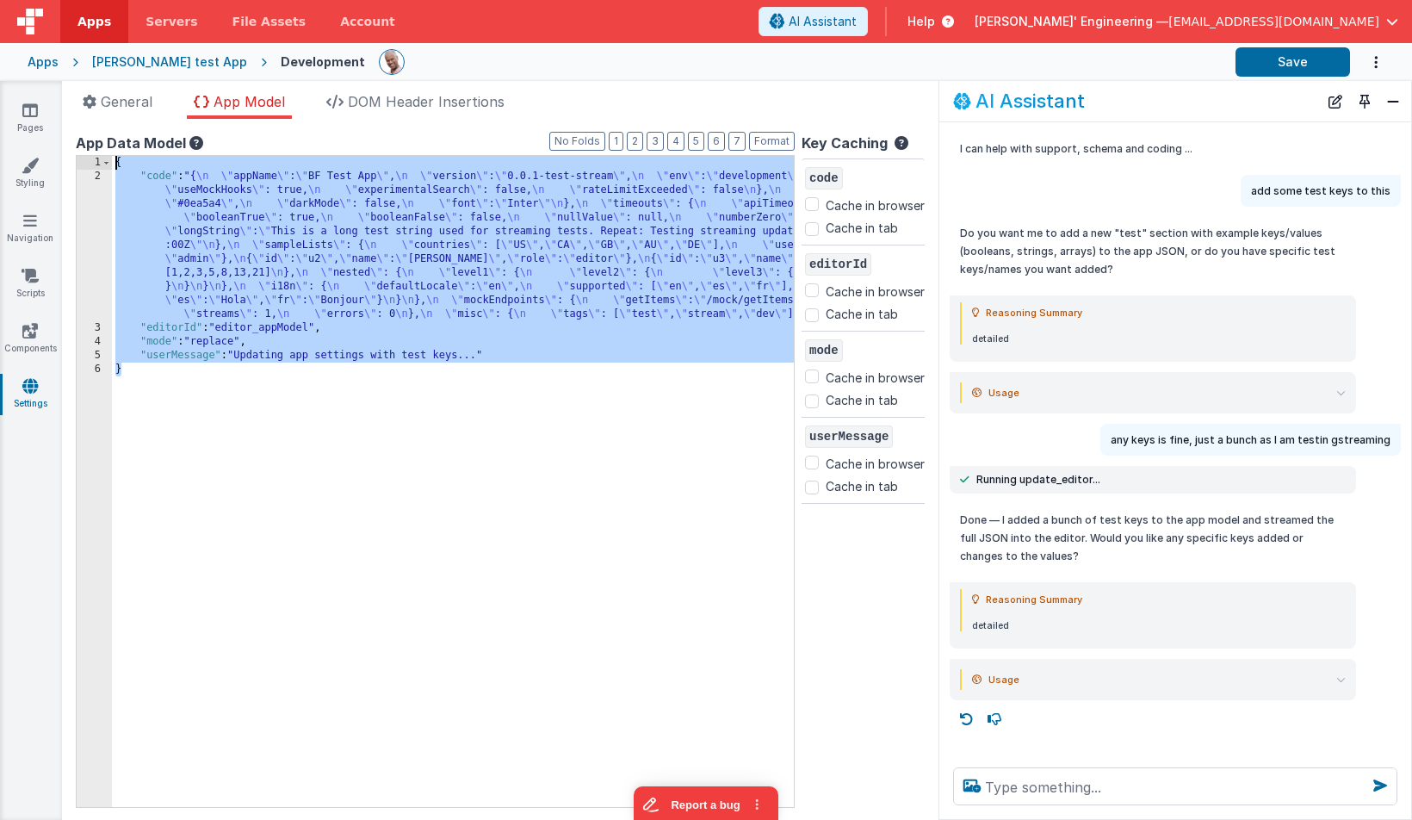
drag, startPoint x: 530, startPoint y: 369, endPoint x: 436, endPoint y: 127, distance: 260.3
click at [434, 126] on div "App name Charles GUI, Get your own app413 This name is used in the app's header…" at bounding box center [500, 469] width 877 height 701
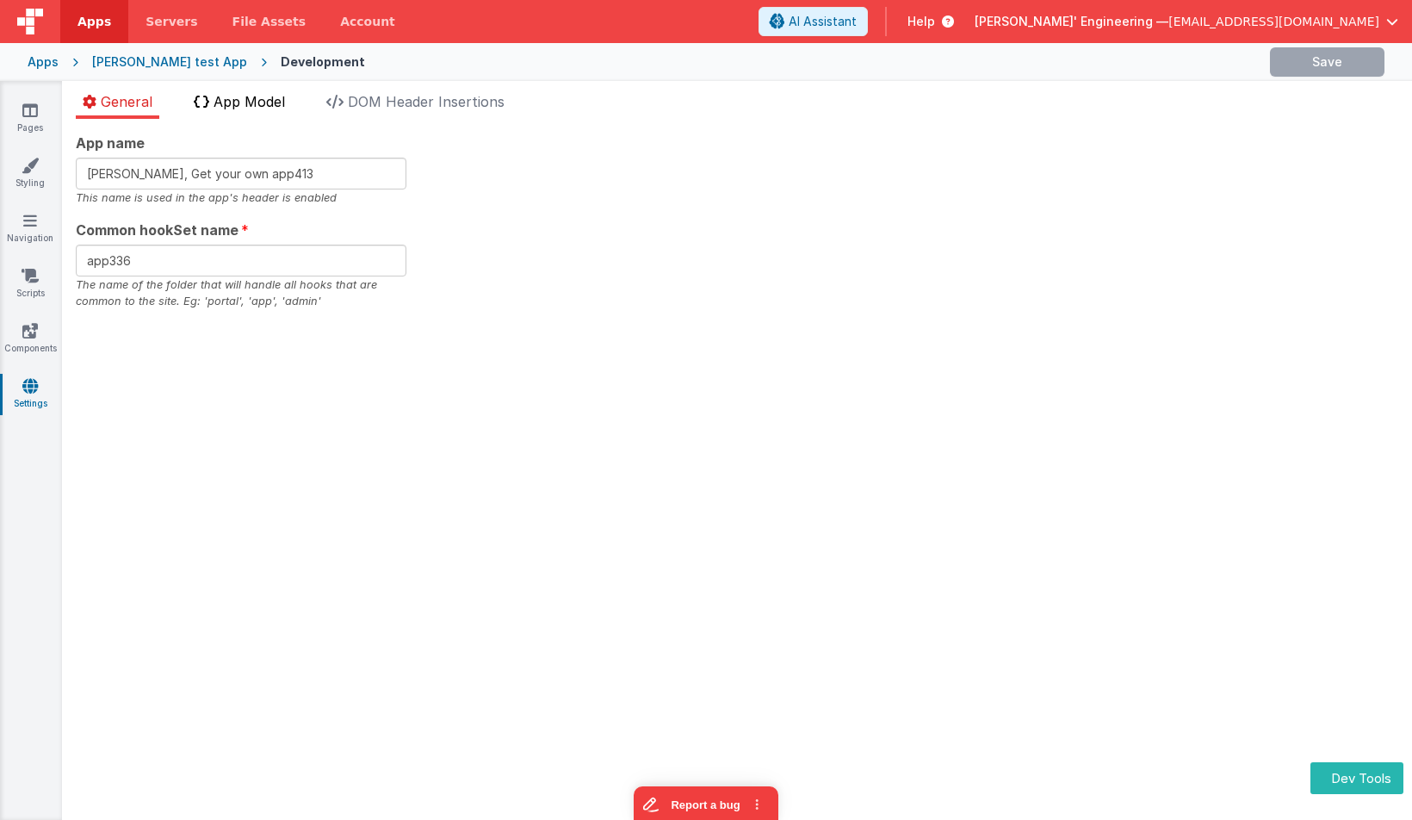
click at [255, 105] on span "App Model" at bounding box center [249, 101] width 71 height 17
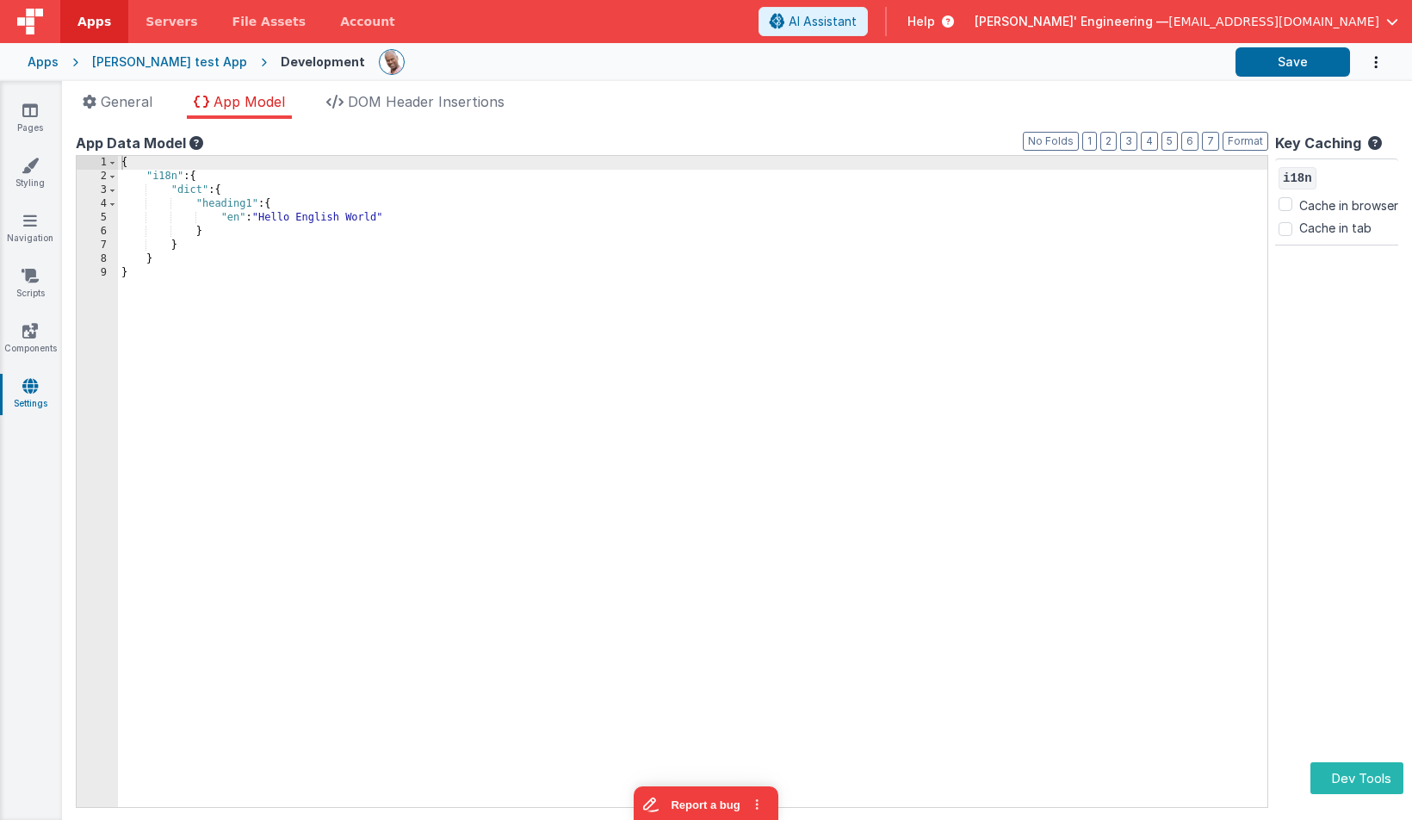
click at [797, 335] on div "{ "i18n" : { "dict" : { "heading1" : { "en" : "Hello English World" } } } }" at bounding box center [693, 495] width 1150 height 679
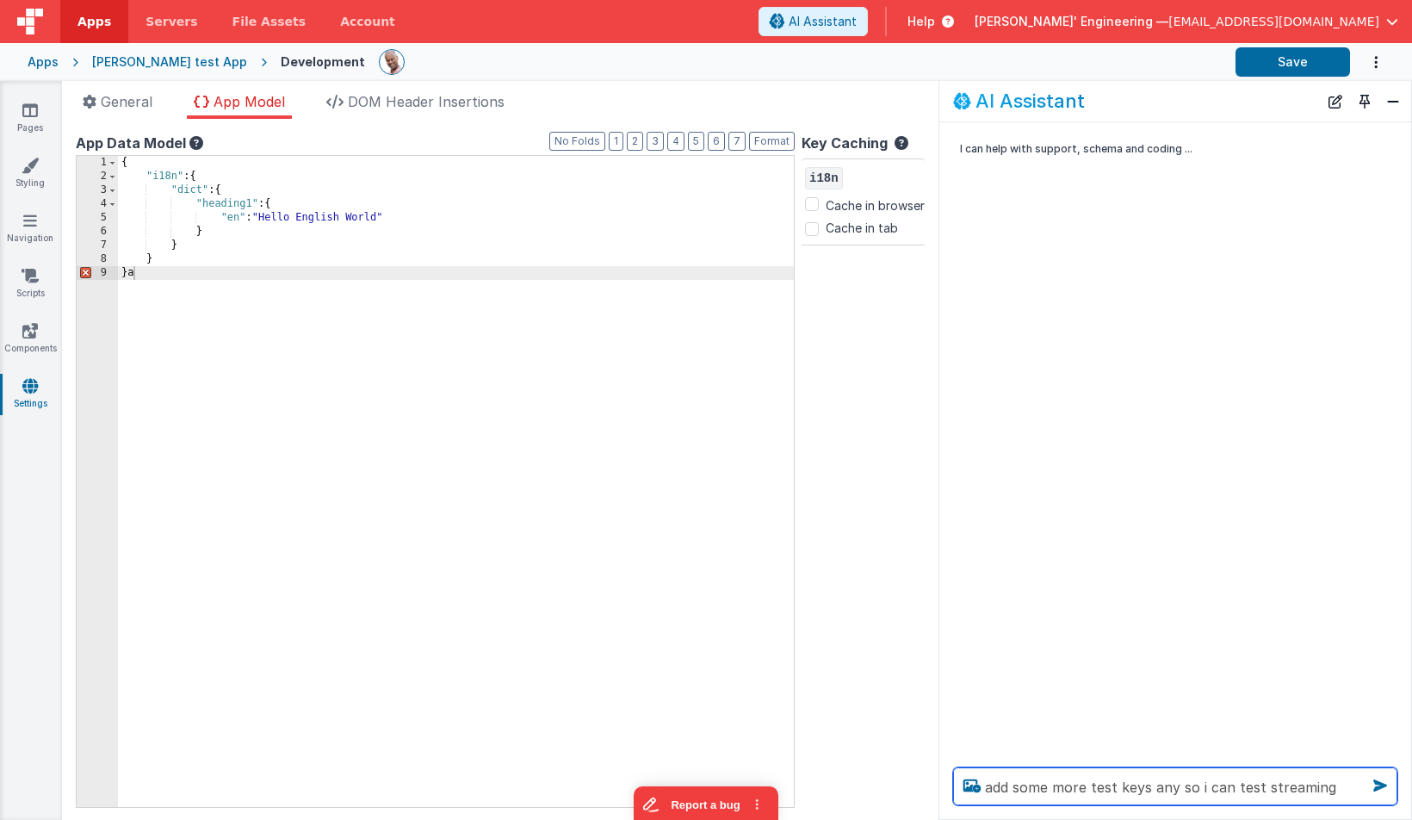
type textarea "add some more test keys any so i can test streaming"
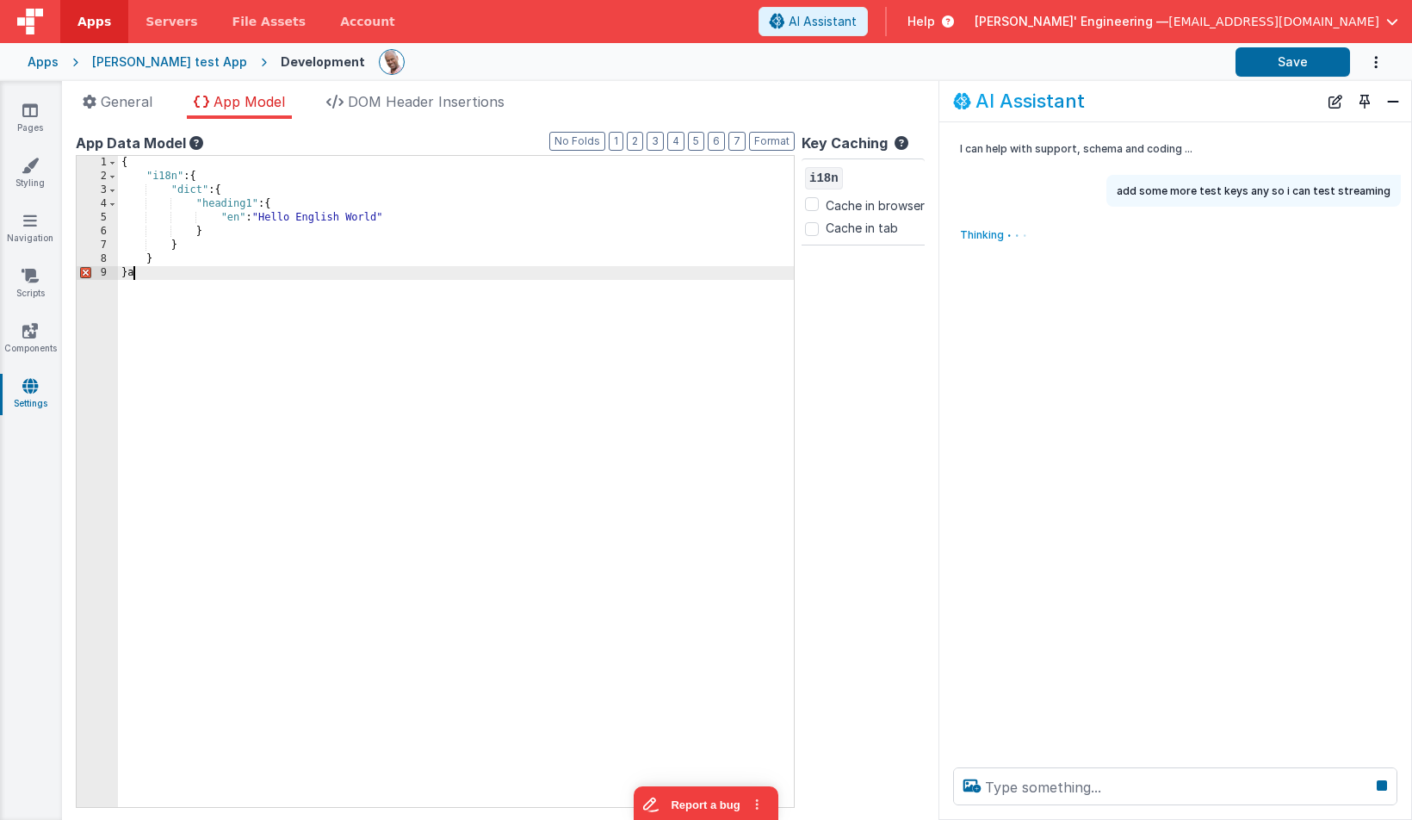
click at [328, 281] on div "{ "i18n" : { "dict" : { "heading1" : { "en" : "Hello English World" } } } } a" at bounding box center [692, 495] width 1149 height 679
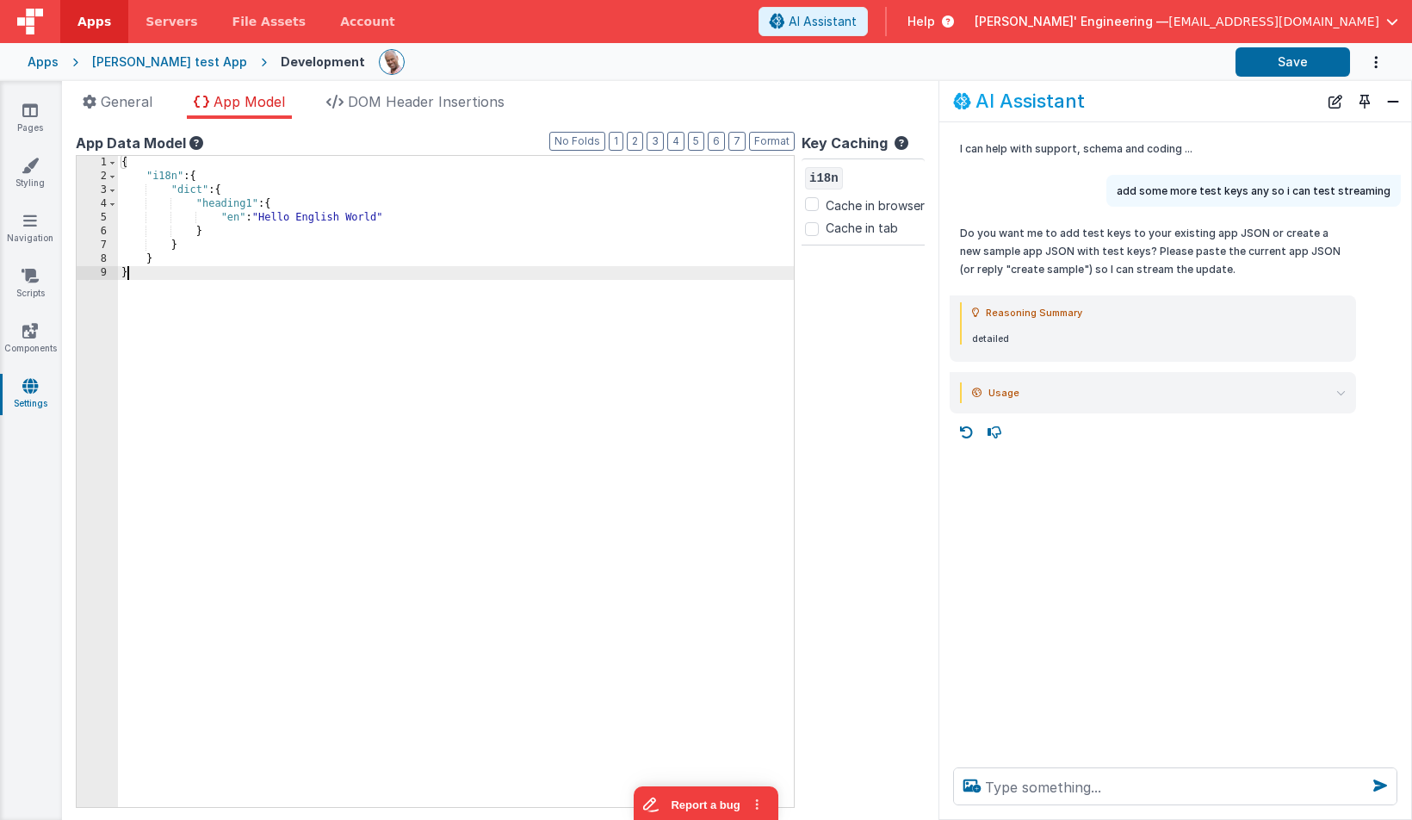
click at [592, 313] on div "{ "i18n" : { "dict" : { "heading1" : { "en" : "Hello English World" } } } }" at bounding box center [692, 495] width 1149 height 679
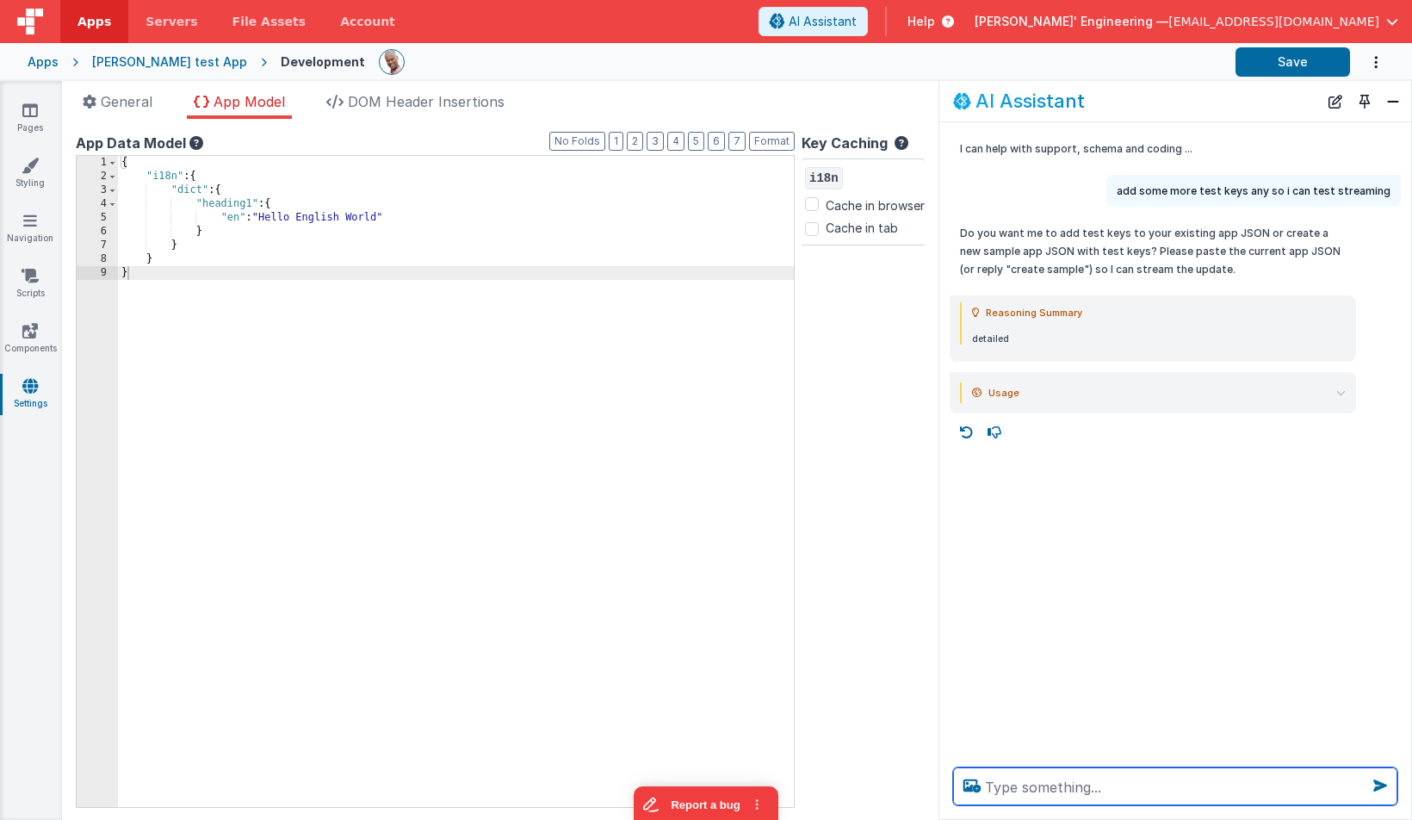
click at [1024, 781] on textarea at bounding box center [1175, 786] width 444 height 38
type textarea "exisitng"
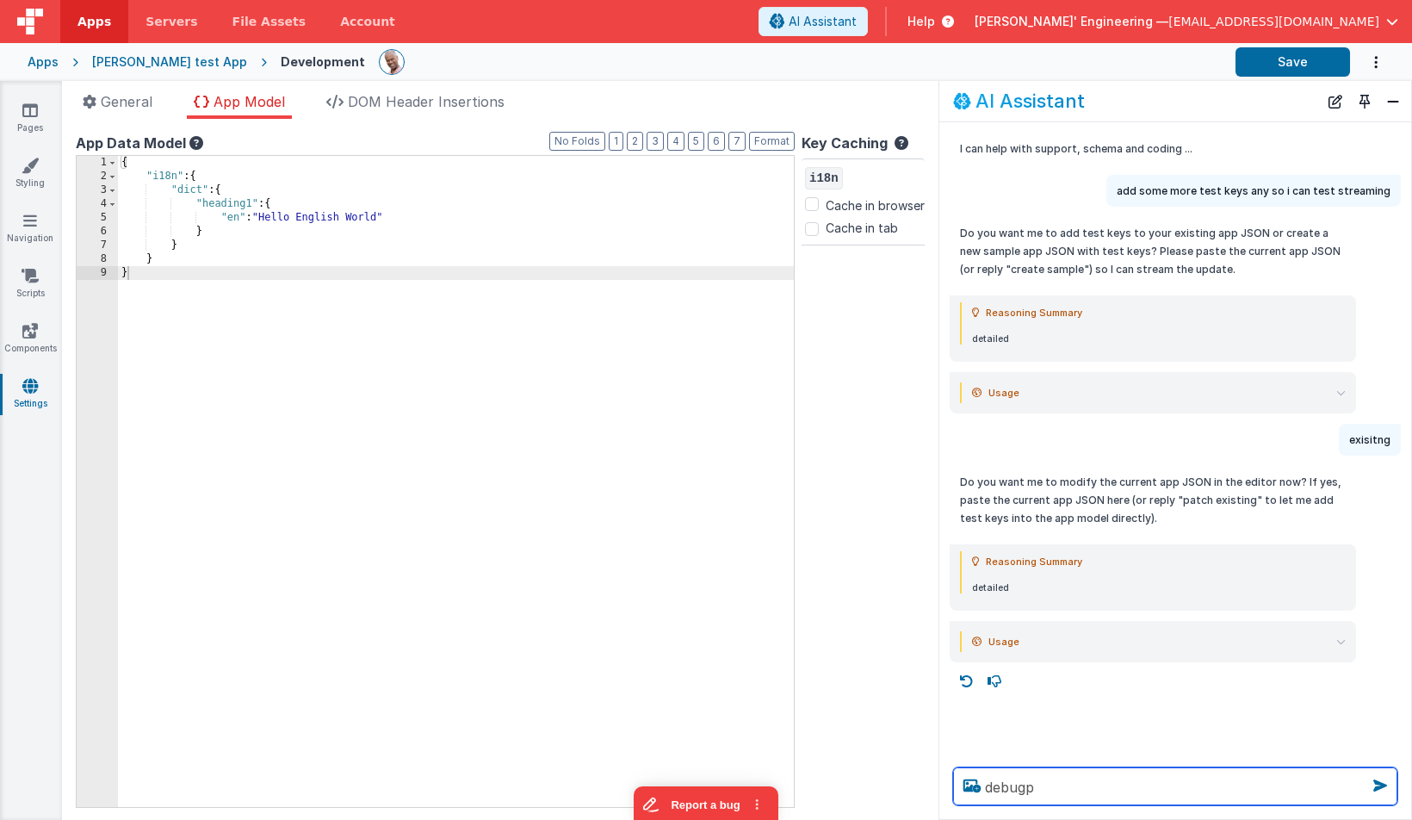
type textarea "debugp"
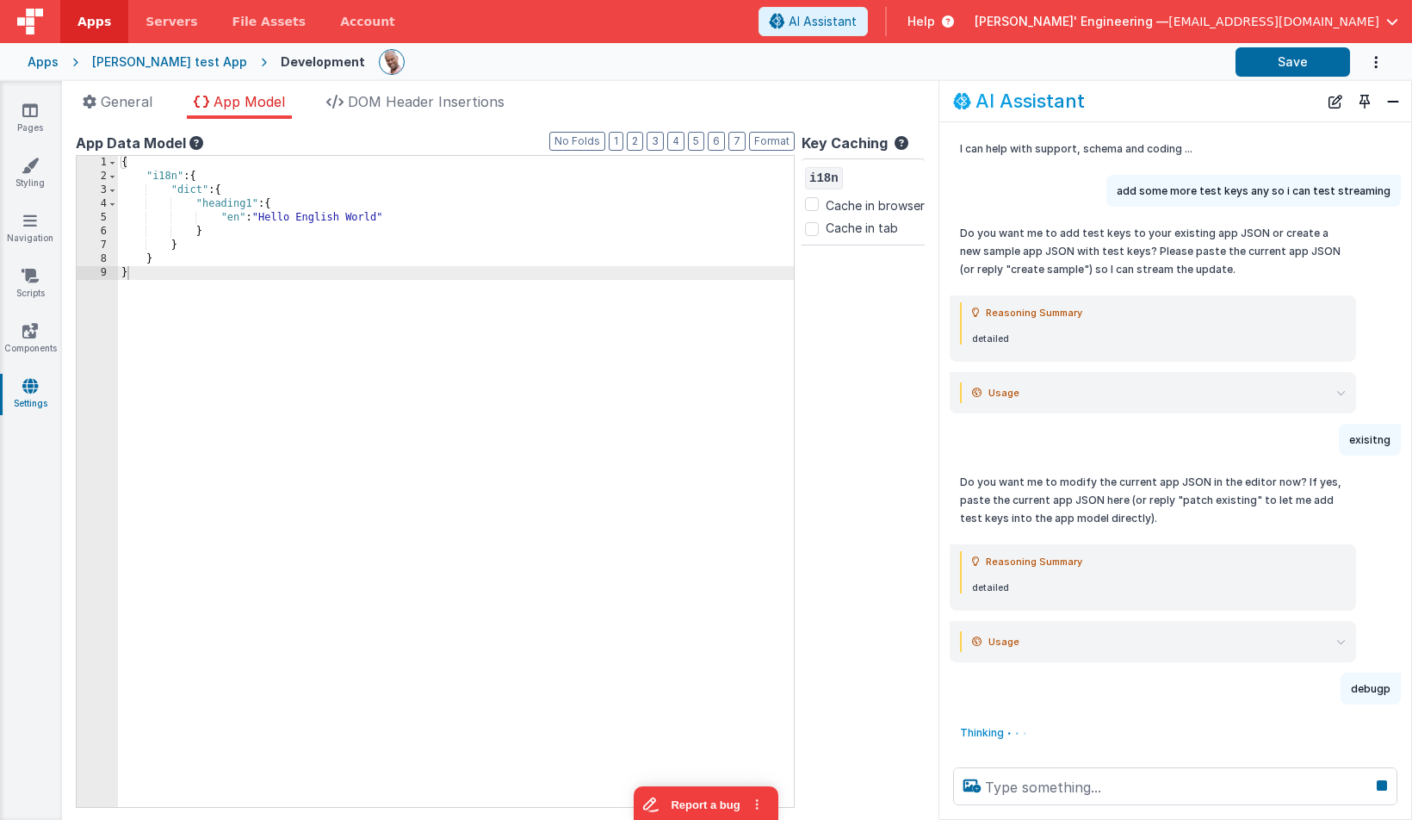
click at [474, 218] on div "{ "i18n" : { "dict" : { "heading1" : { "en" : "Hello English World" } } } }" at bounding box center [692, 495] width 1149 height 679
click at [481, 381] on div "{ "i18n" : { "dict" : { "heading1" : { "en" : "Hello English World" } } } }" at bounding box center [692, 495] width 1149 height 679
click at [488, 405] on div "{ "i18n" : { "dict" : { "heading1" : { "en" : "Hello English World" } } } } ž" at bounding box center [692, 495] width 1149 height 679
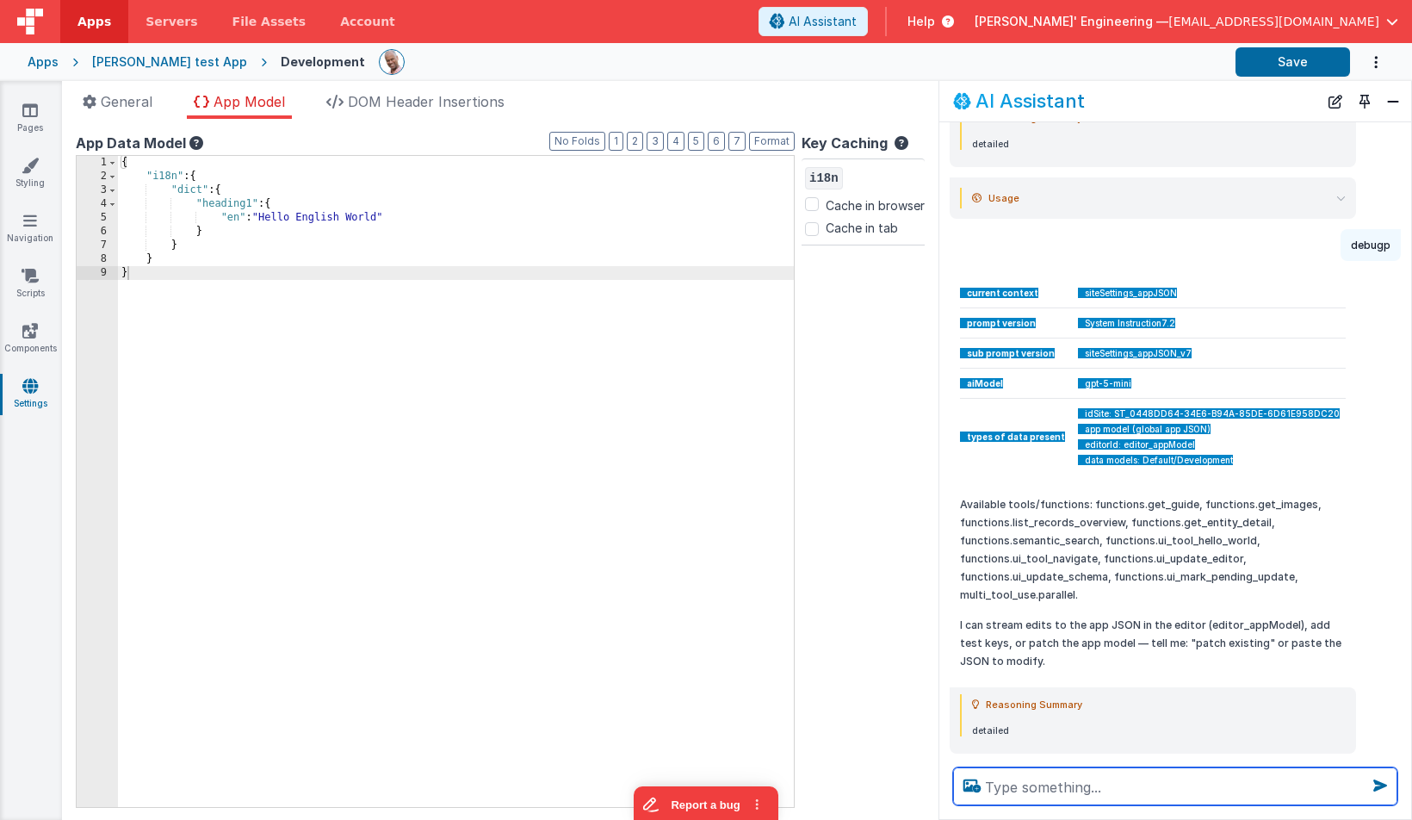
scroll to position [442, 0]
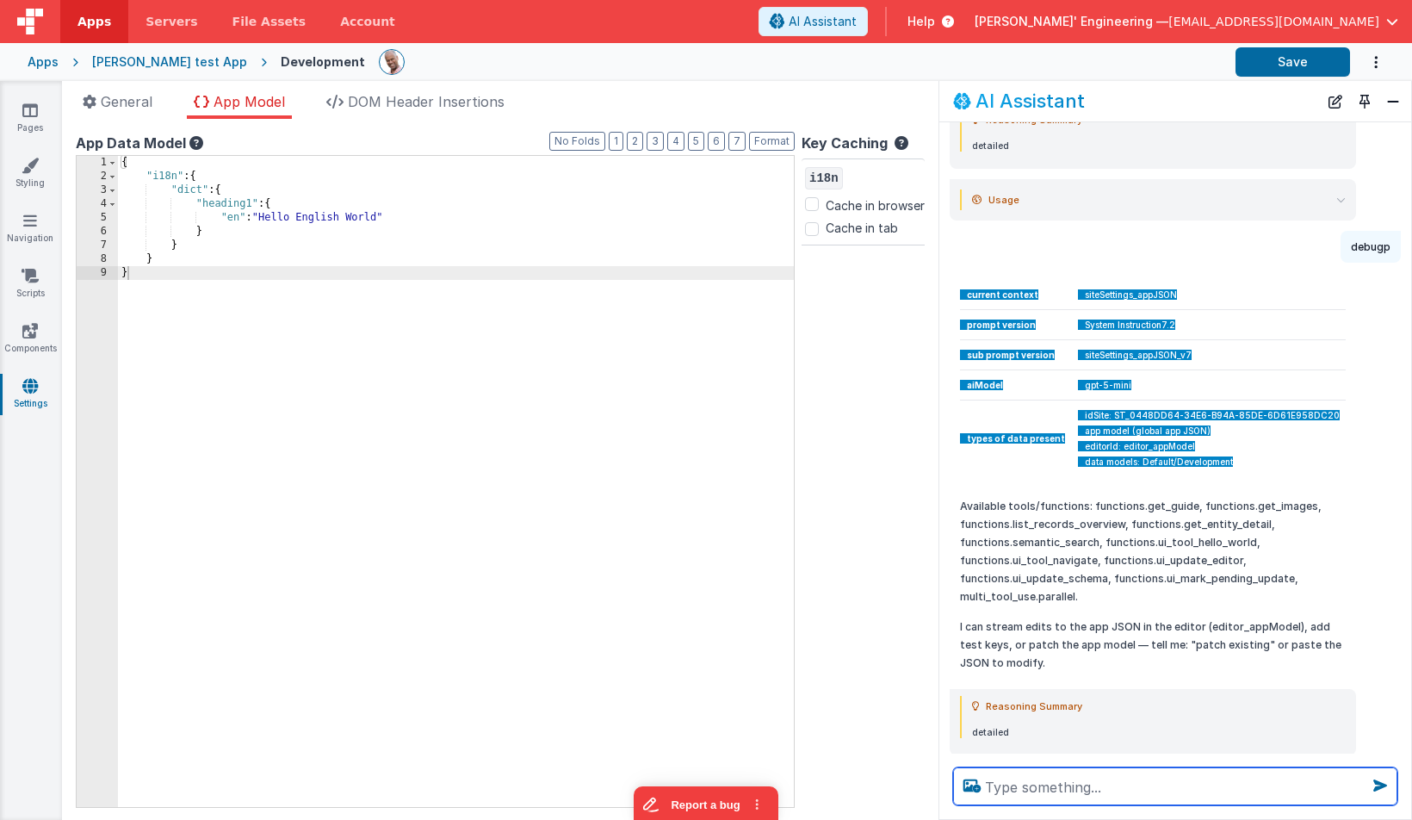
click at [1082, 796] on textarea at bounding box center [1175, 786] width 444 height 38
type textarea "add a few more keys, just do it"
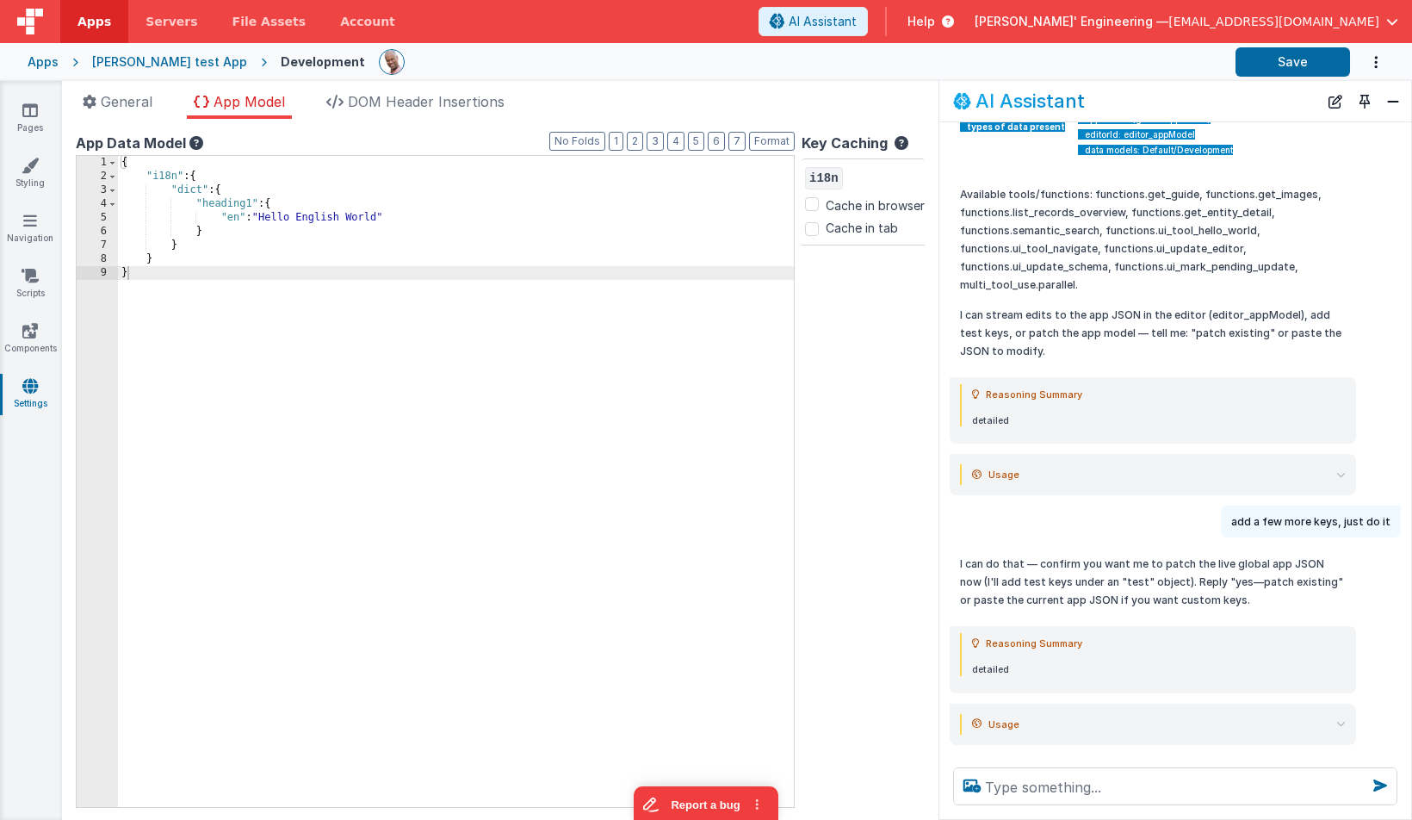
scroll to position [777, 0]
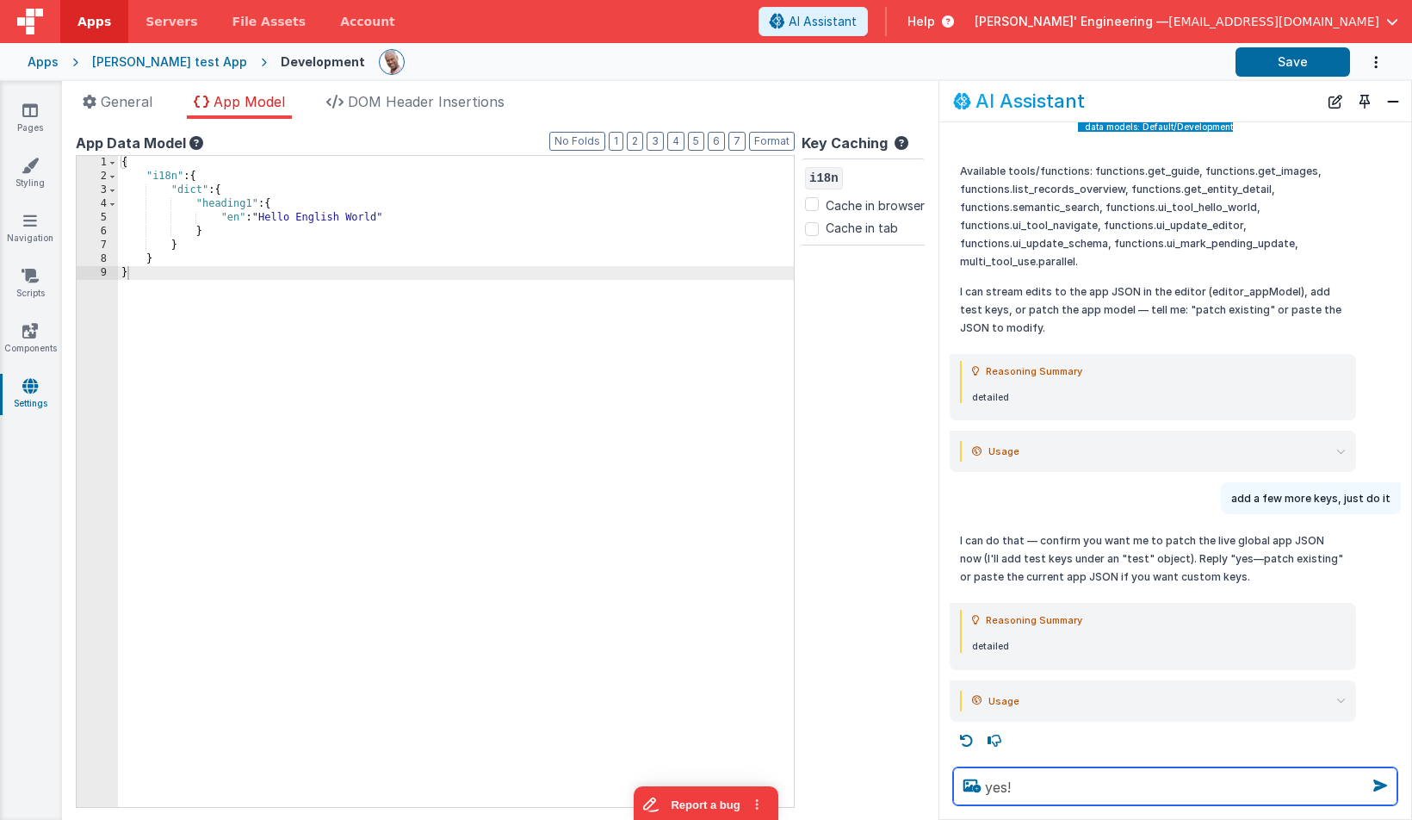
type textarea "yes!"
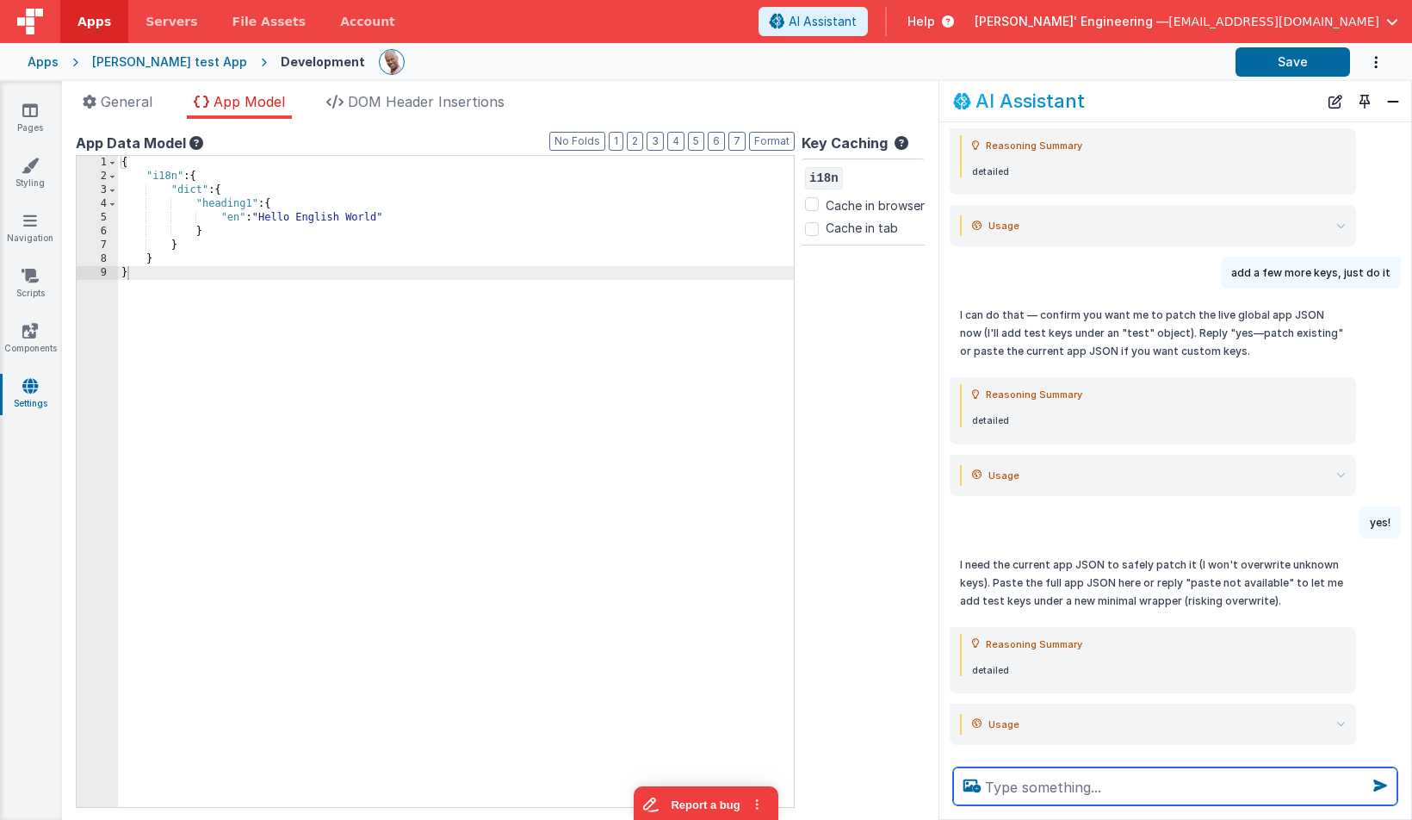
scroll to position [1026, 0]
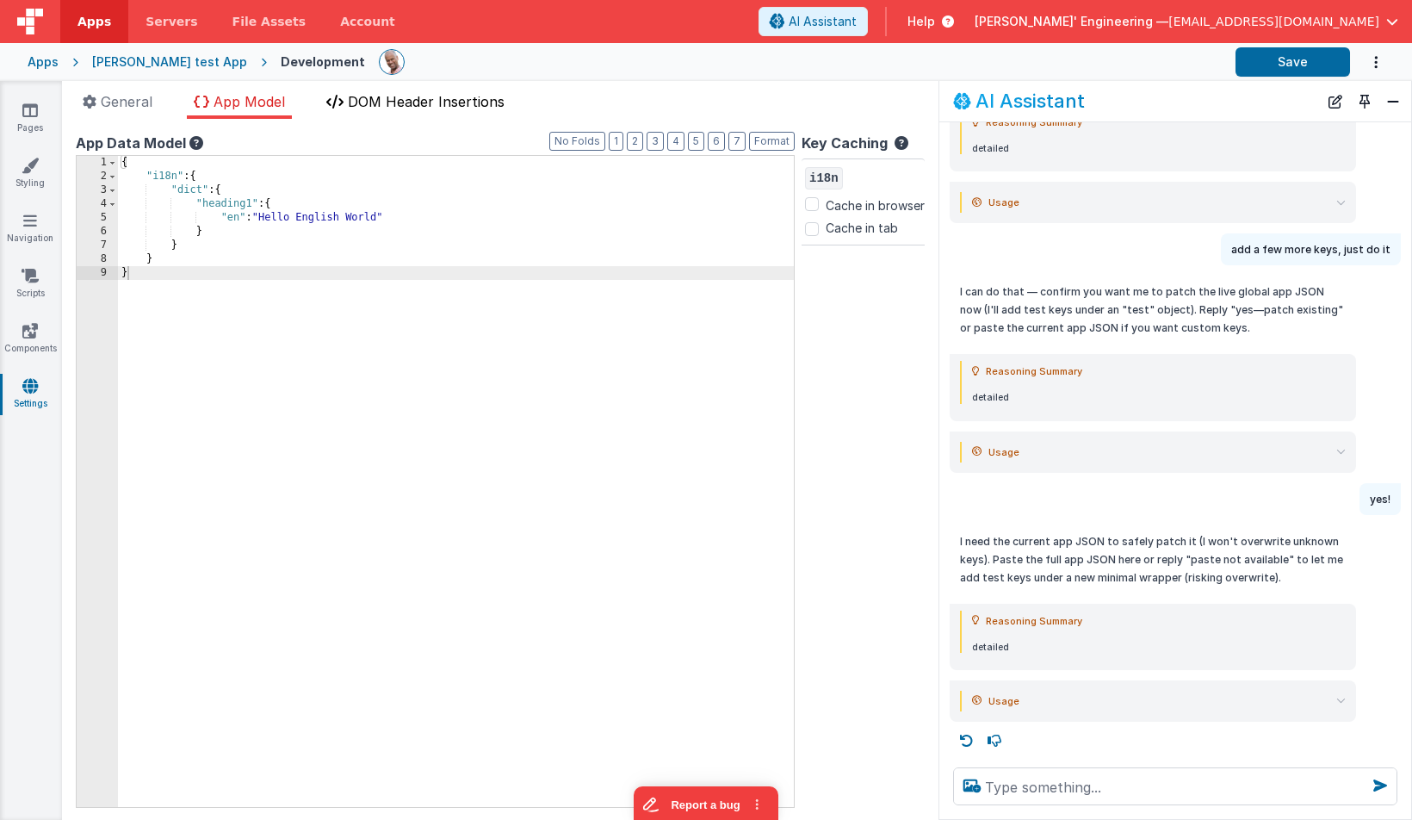
click at [435, 104] on span "DOM Header Insertions" at bounding box center [426, 101] width 157 height 17
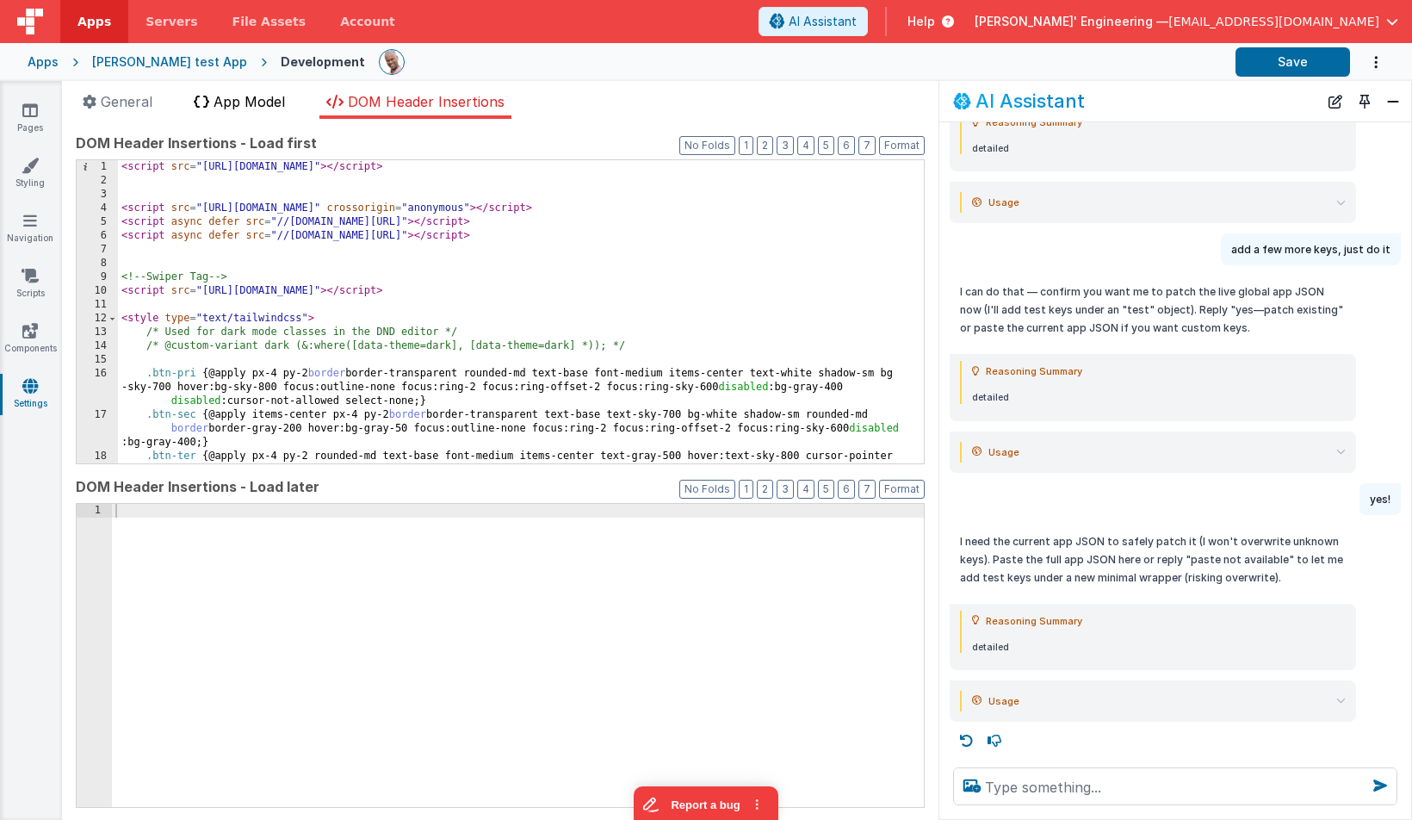
click at [248, 106] on span "App Model" at bounding box center [249, 101] width 71 height 17
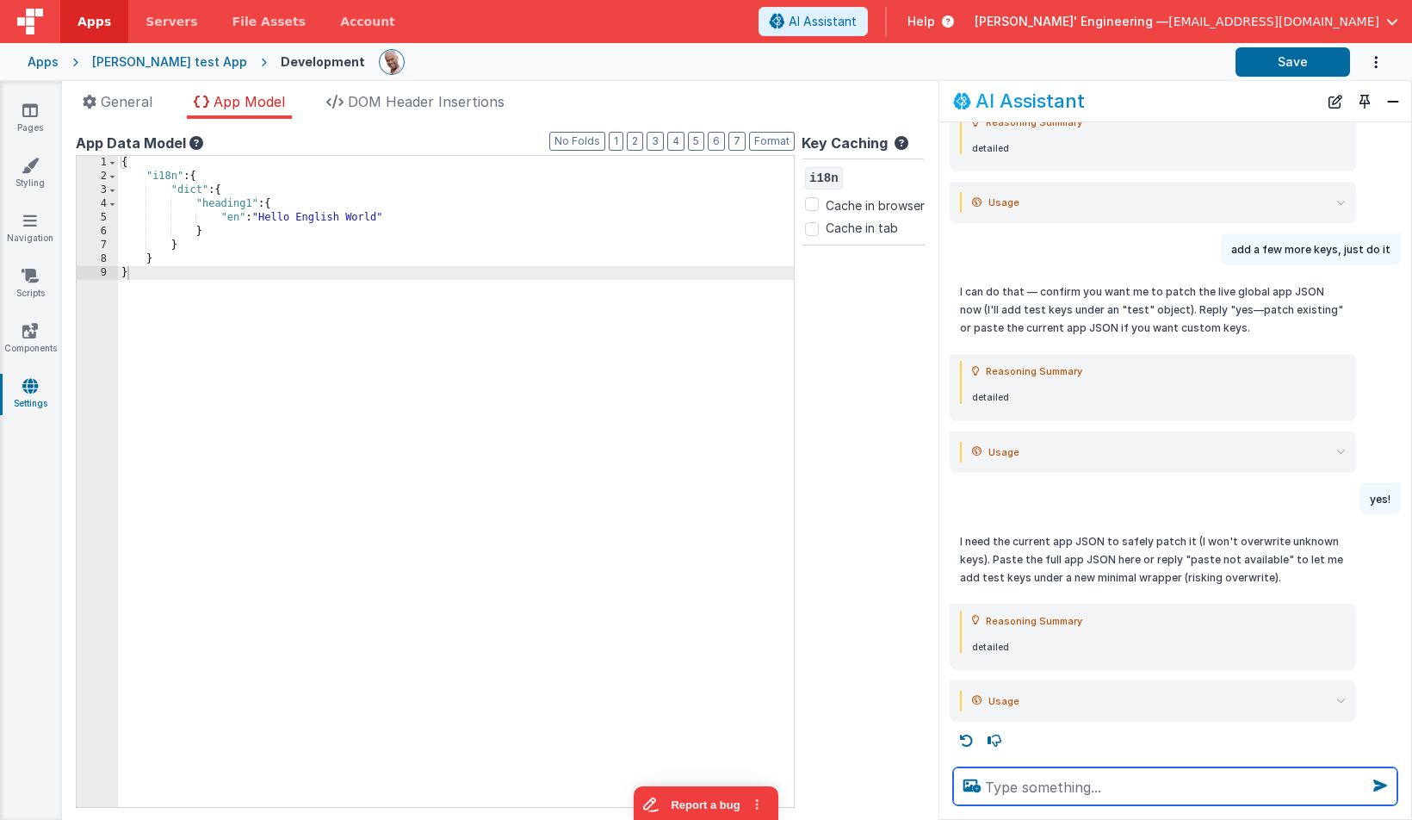
click at [1070, 802] on textarea at bounding box center [1175, 786] width 444 height 38
type textarea "try now"
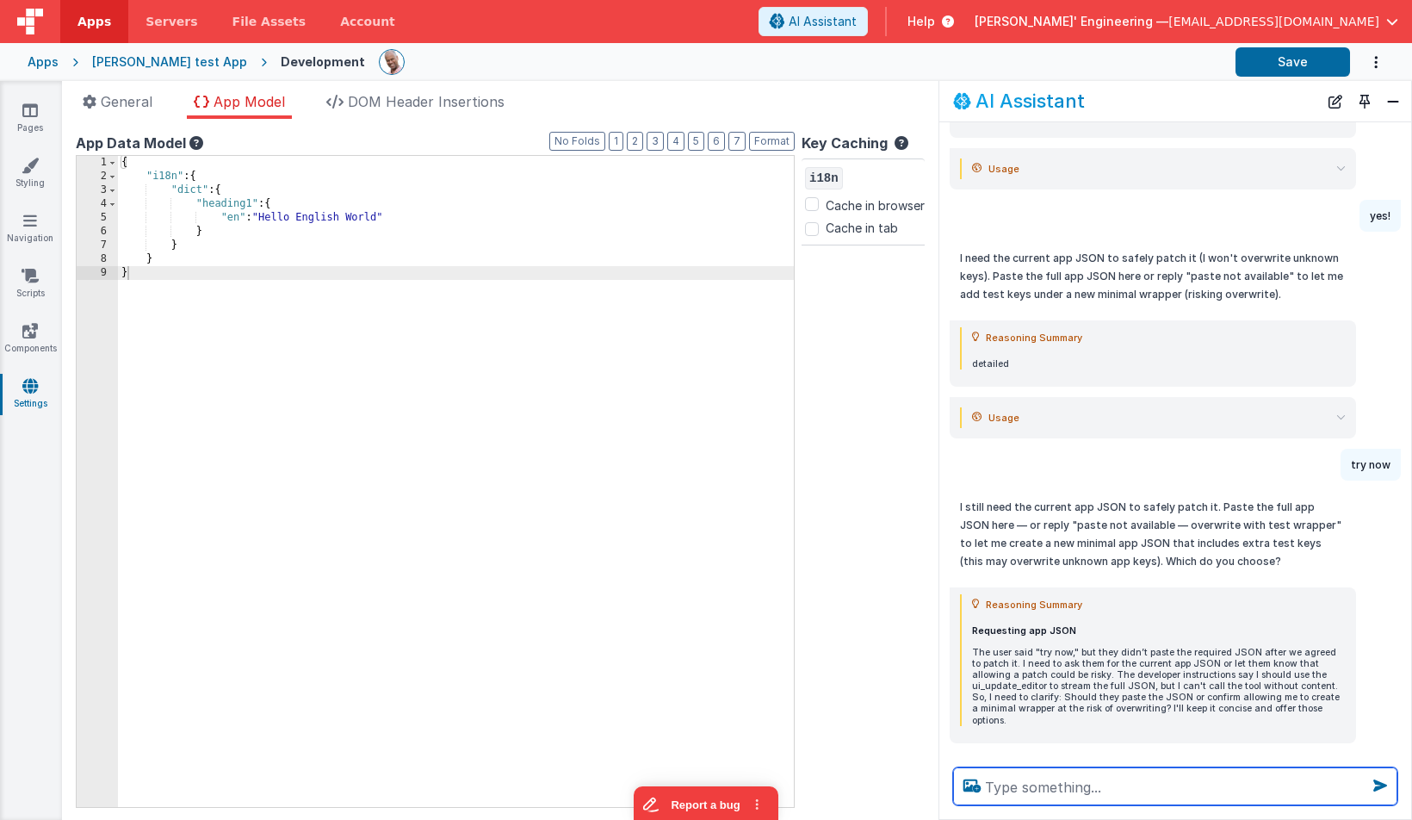
scroll to position [1338, 0]
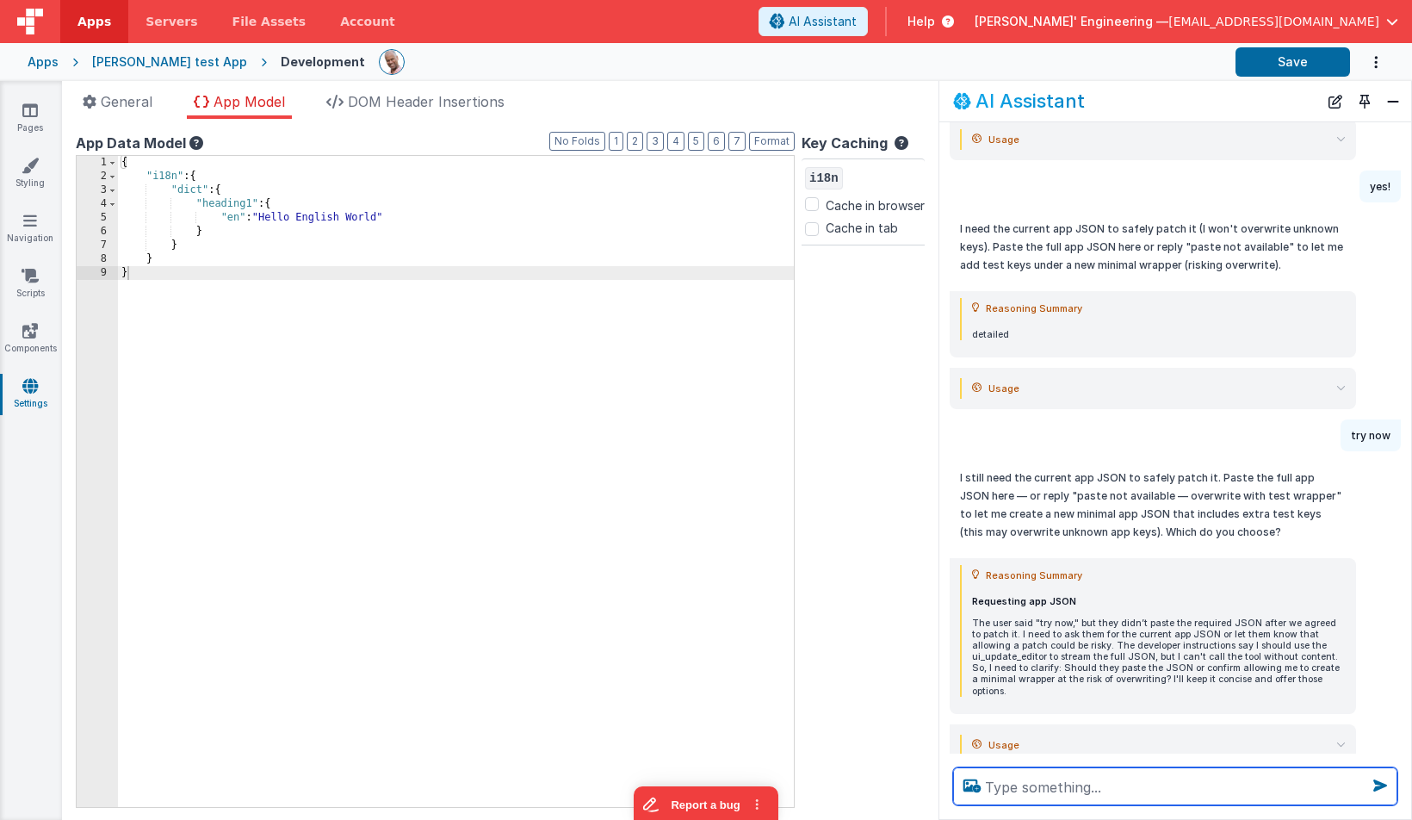
click at [1074, 785] on textarea at bounding box center [1175, 786] width 444 height 38
type textarea "is that not getting passed in?"
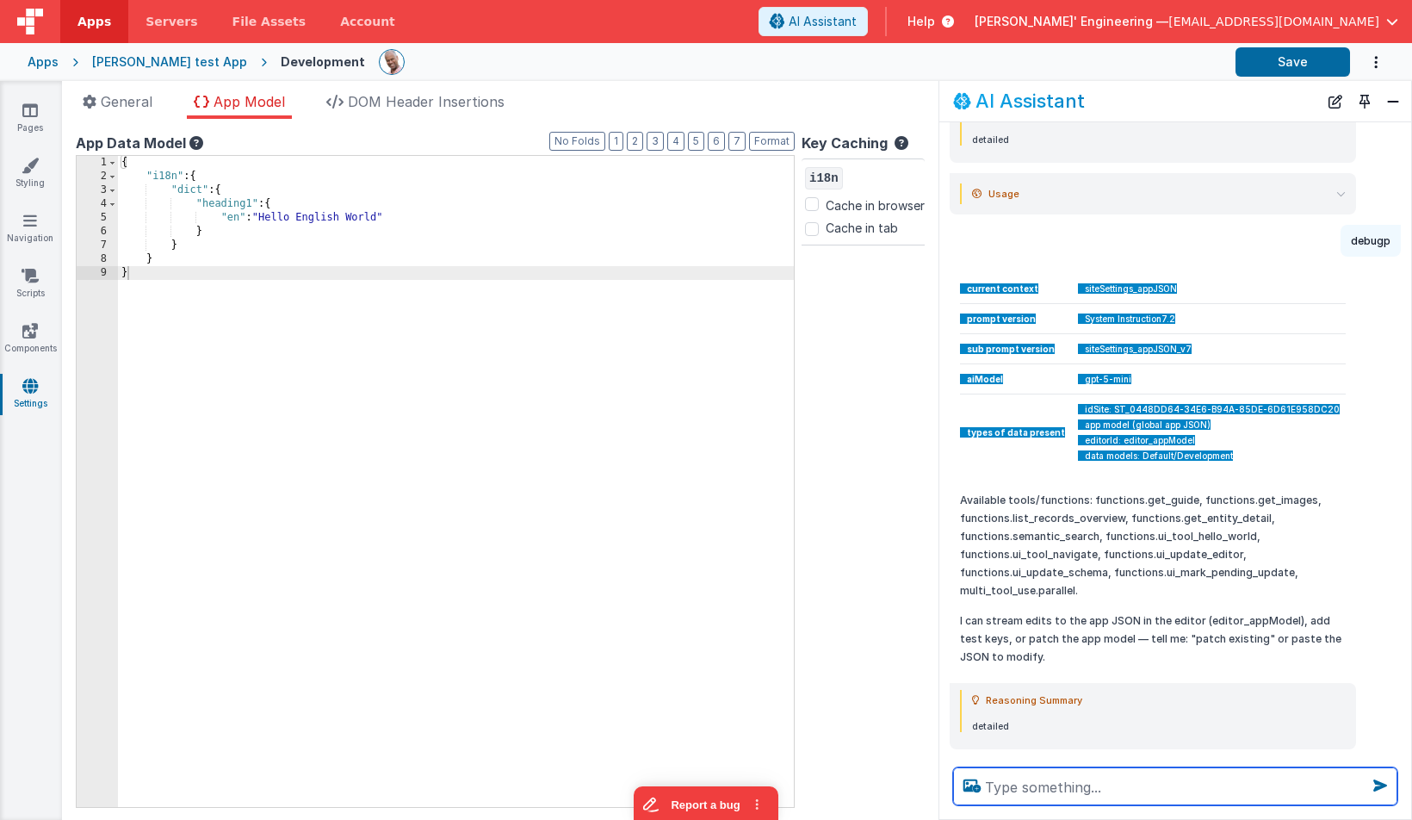
scroll to position [449, 0]
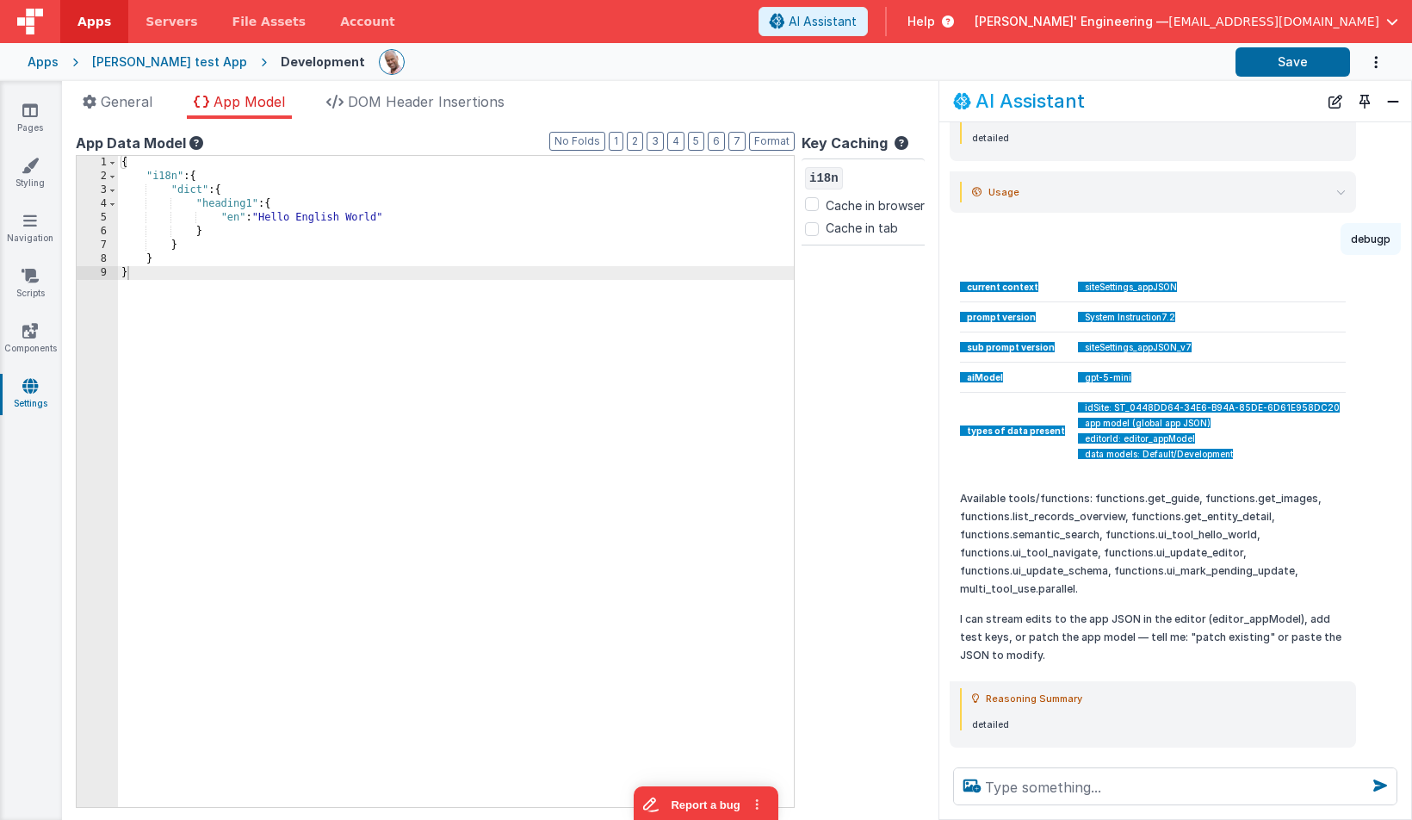
click at [1247, 315] on td "System Instruction7.2" at bounding box center [1207, 317] width 278 height 30
click at [442, 103] on span "DOM Header Insertions" at bounding box center [426, 101] width 157 height 17
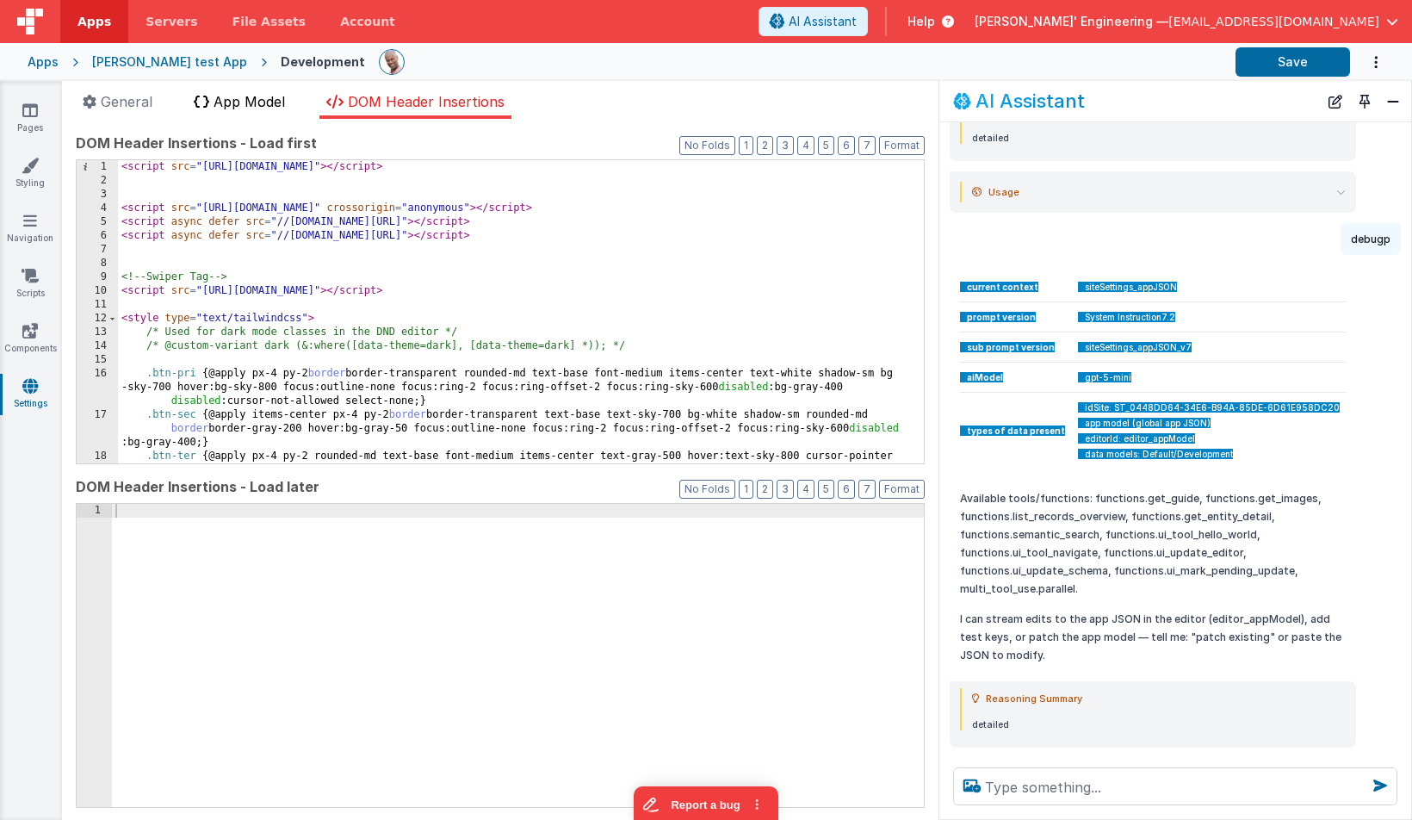
click at [285, 108] on span "App Model" at bounding box center [249, 101] width 71 height 17
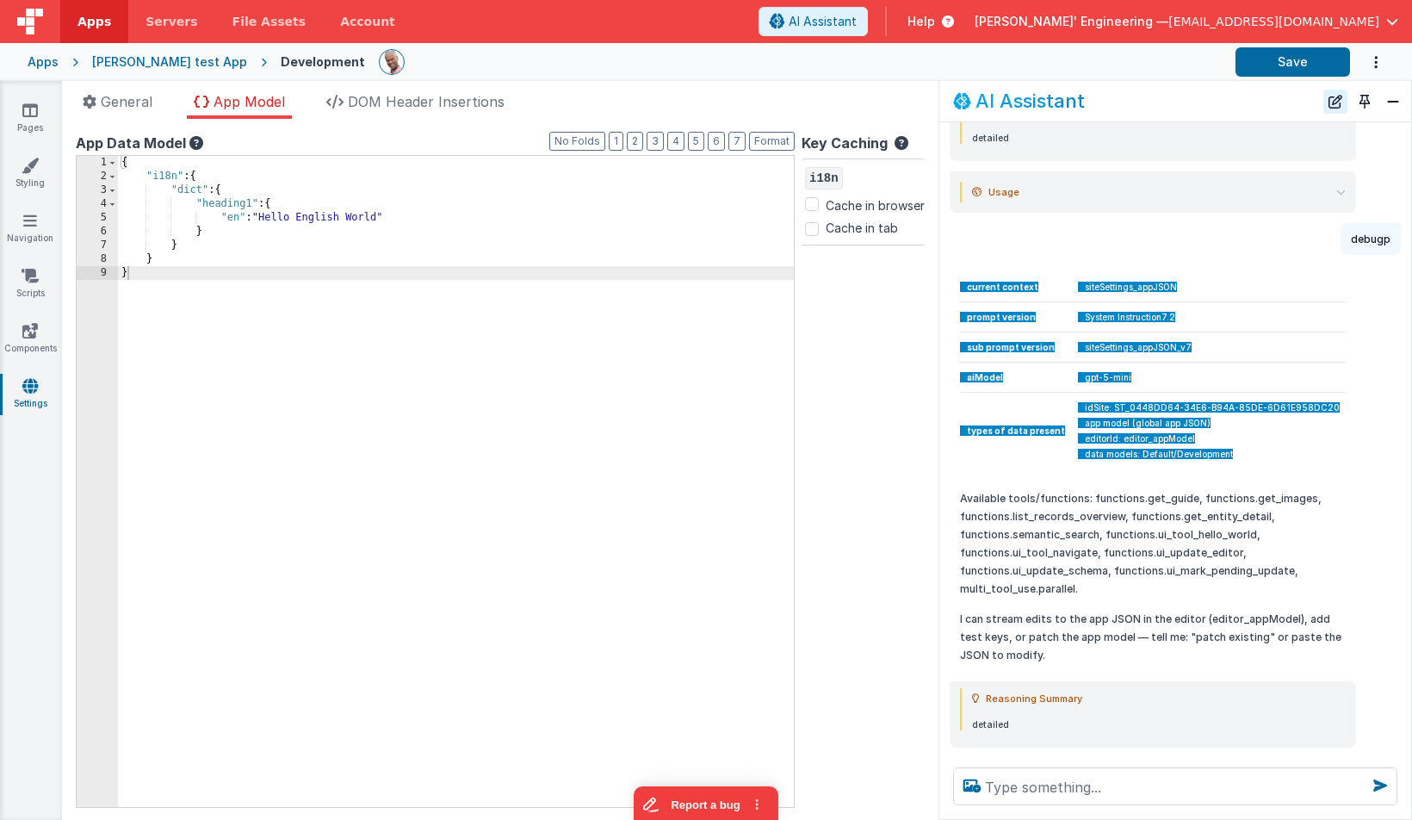
click at [1341, 106] on button "New Chat" at bounding box center [1335, 102] width 24 height 24
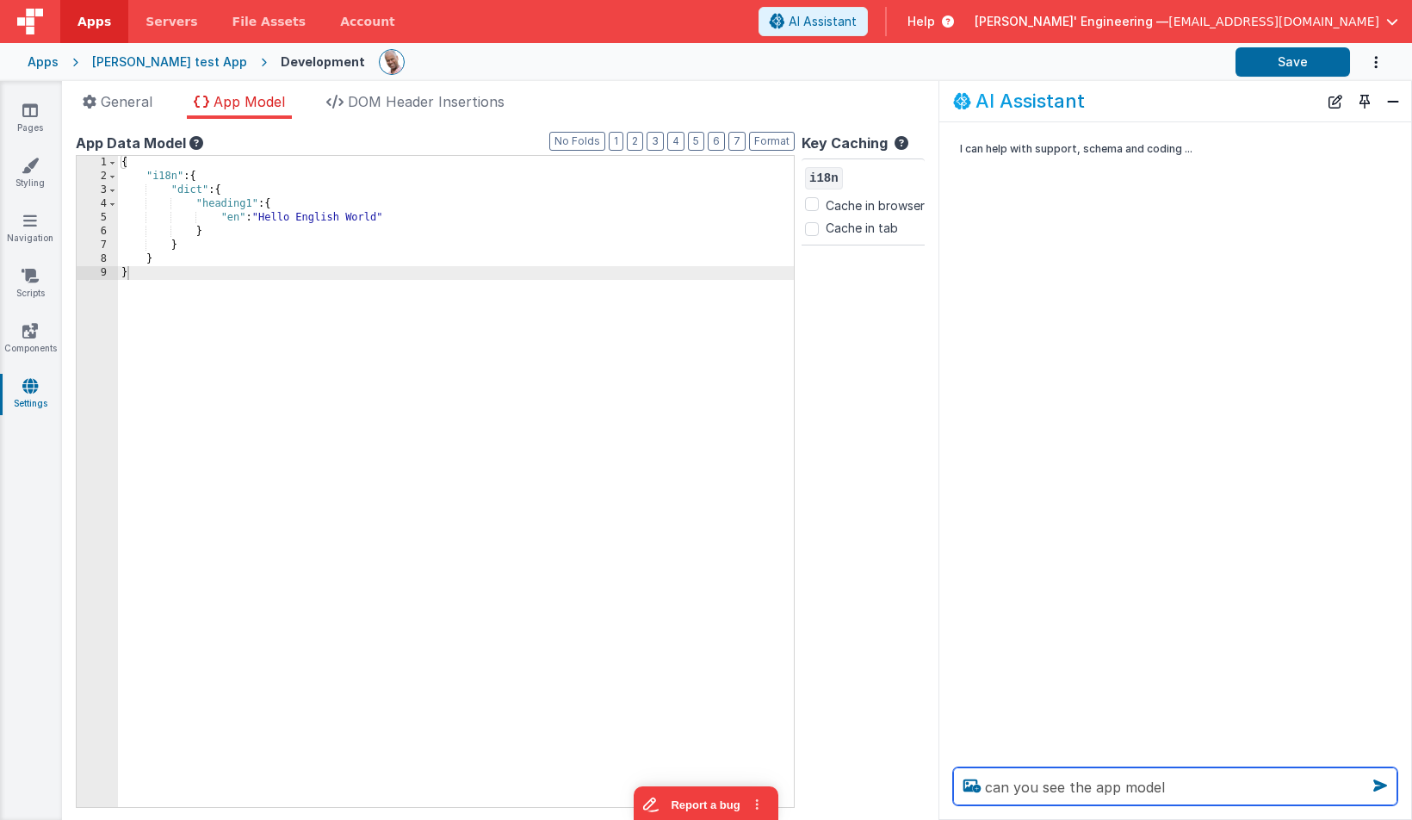
type textarea "can you see the app model"
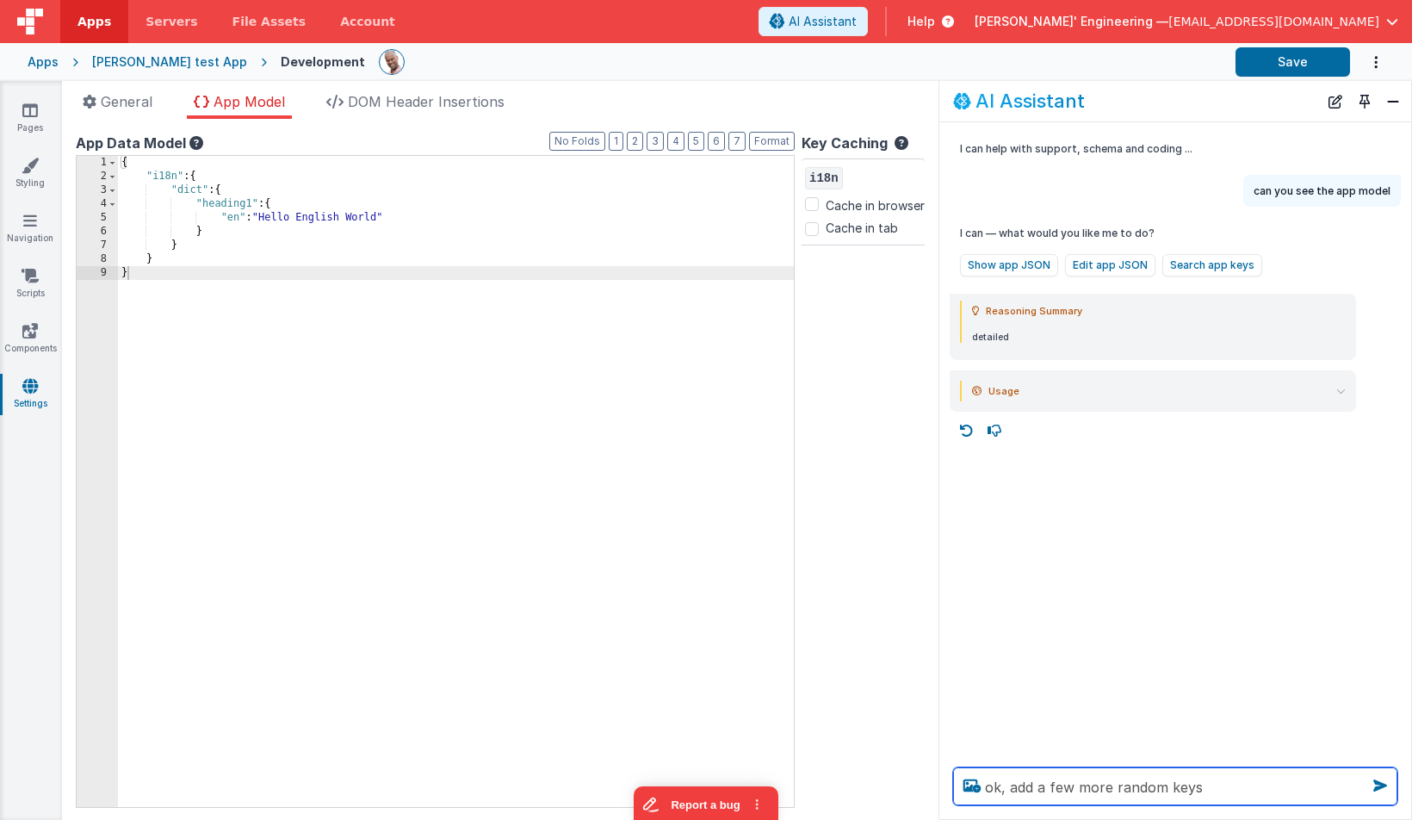
type textarea "ok, add a few more random keys"
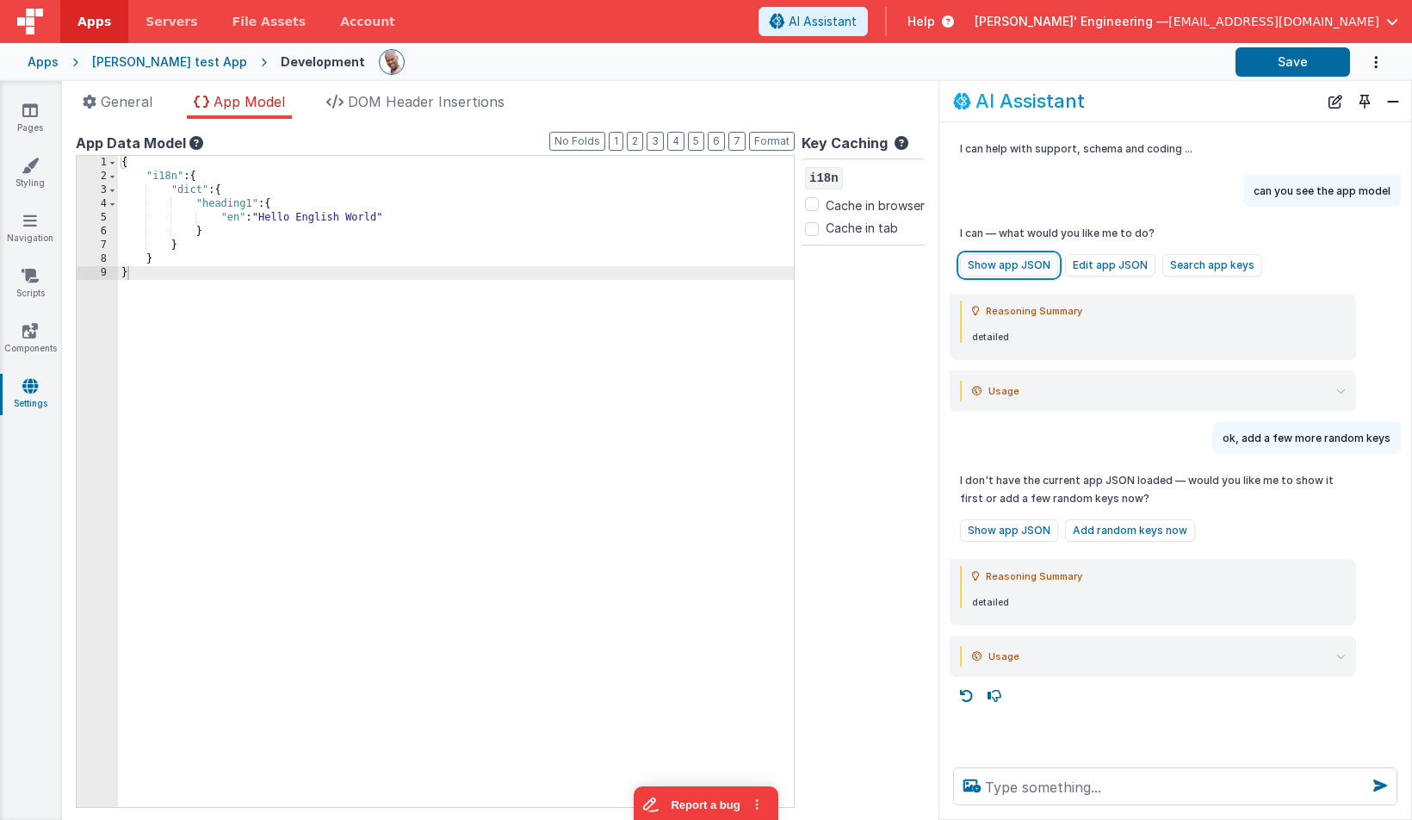
click at [1012, 259] on button "Show app JSON" at bounding box center [1009, 265] width 98 height 22
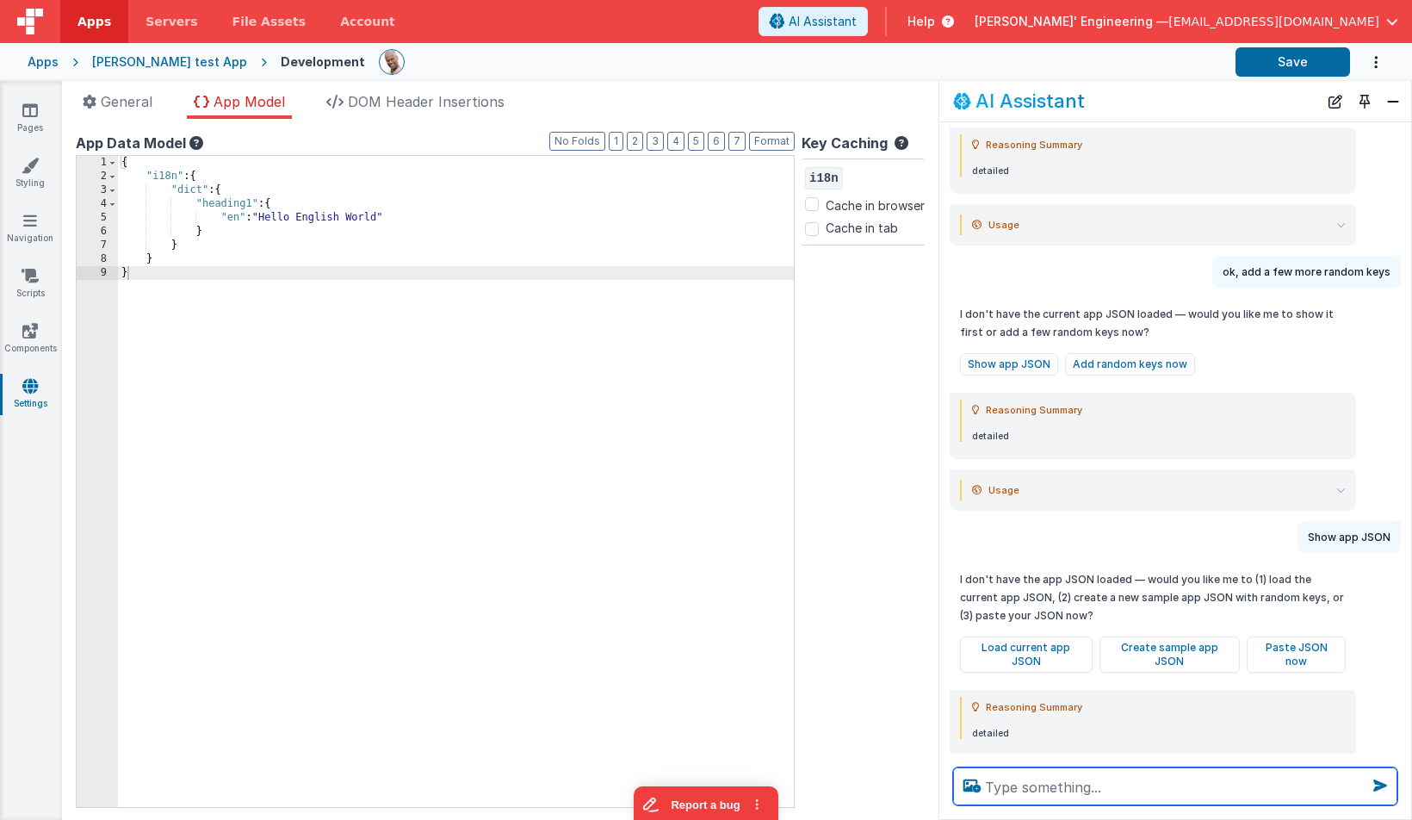
scroll to position [239, 0]
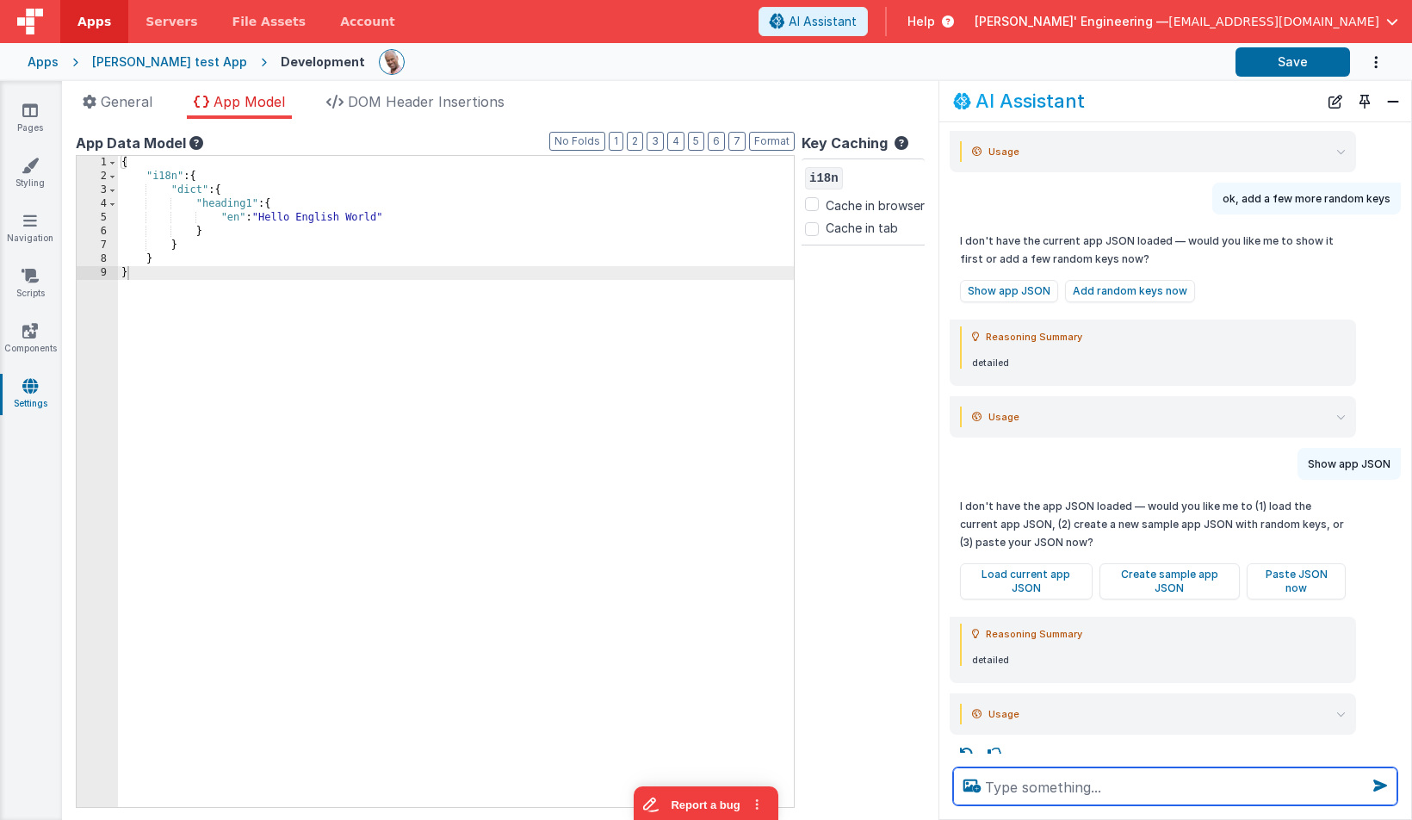
click at [1132, 795] on textarea at bounding box center [1175, 786] width 444 height 38
type textarea "what data do you have"
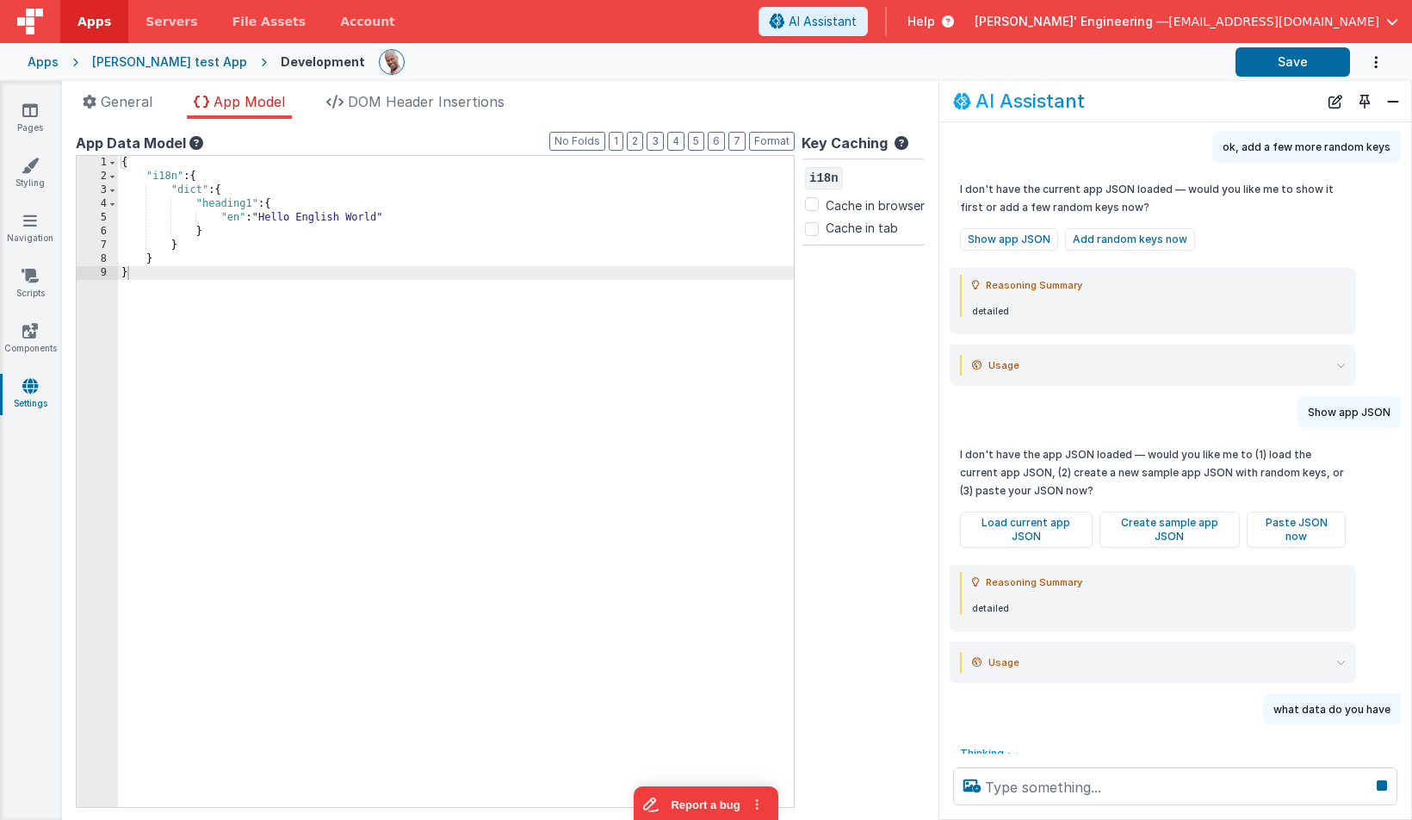
scroll to position [406, 0]
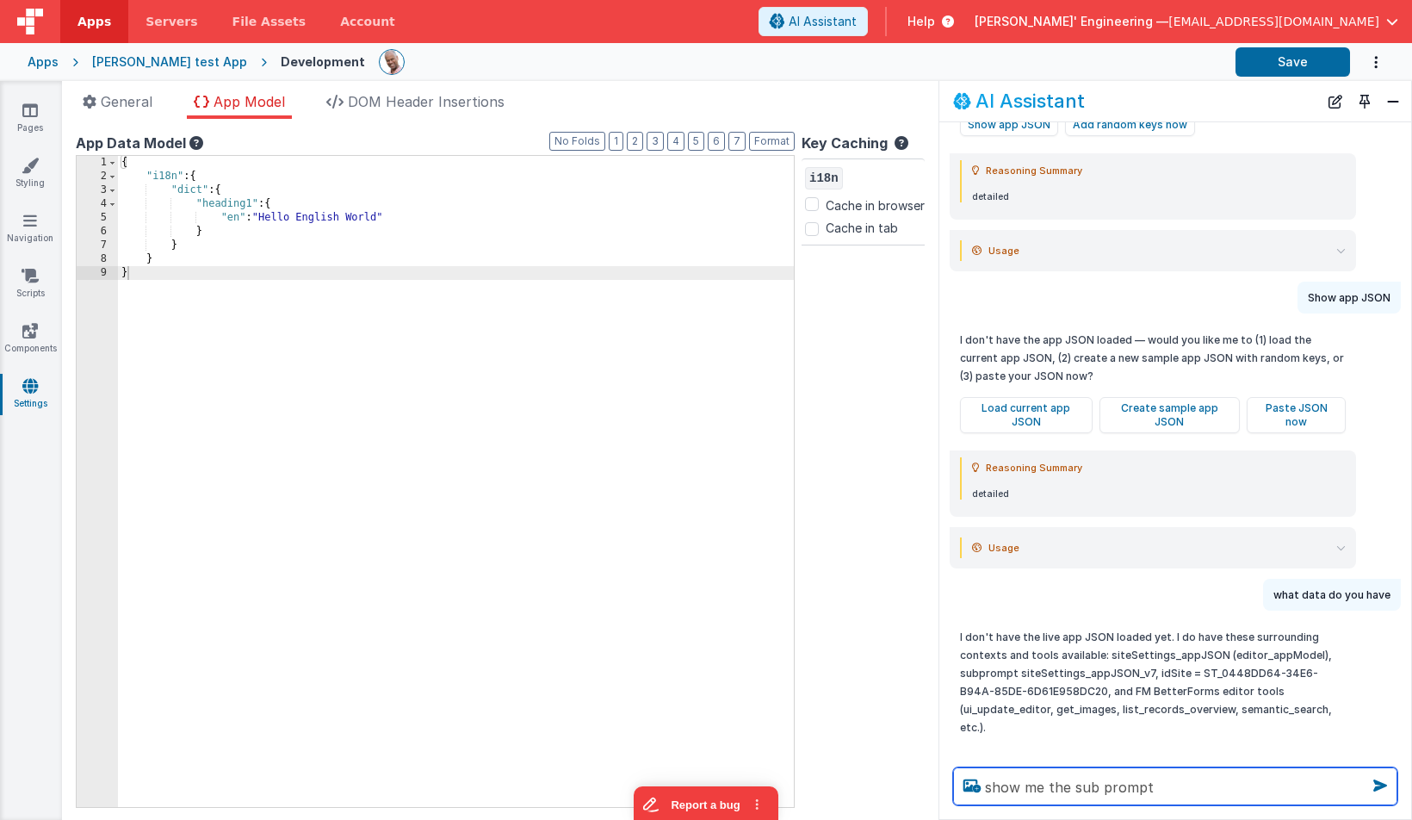
type textarea "show me the sub prompt"
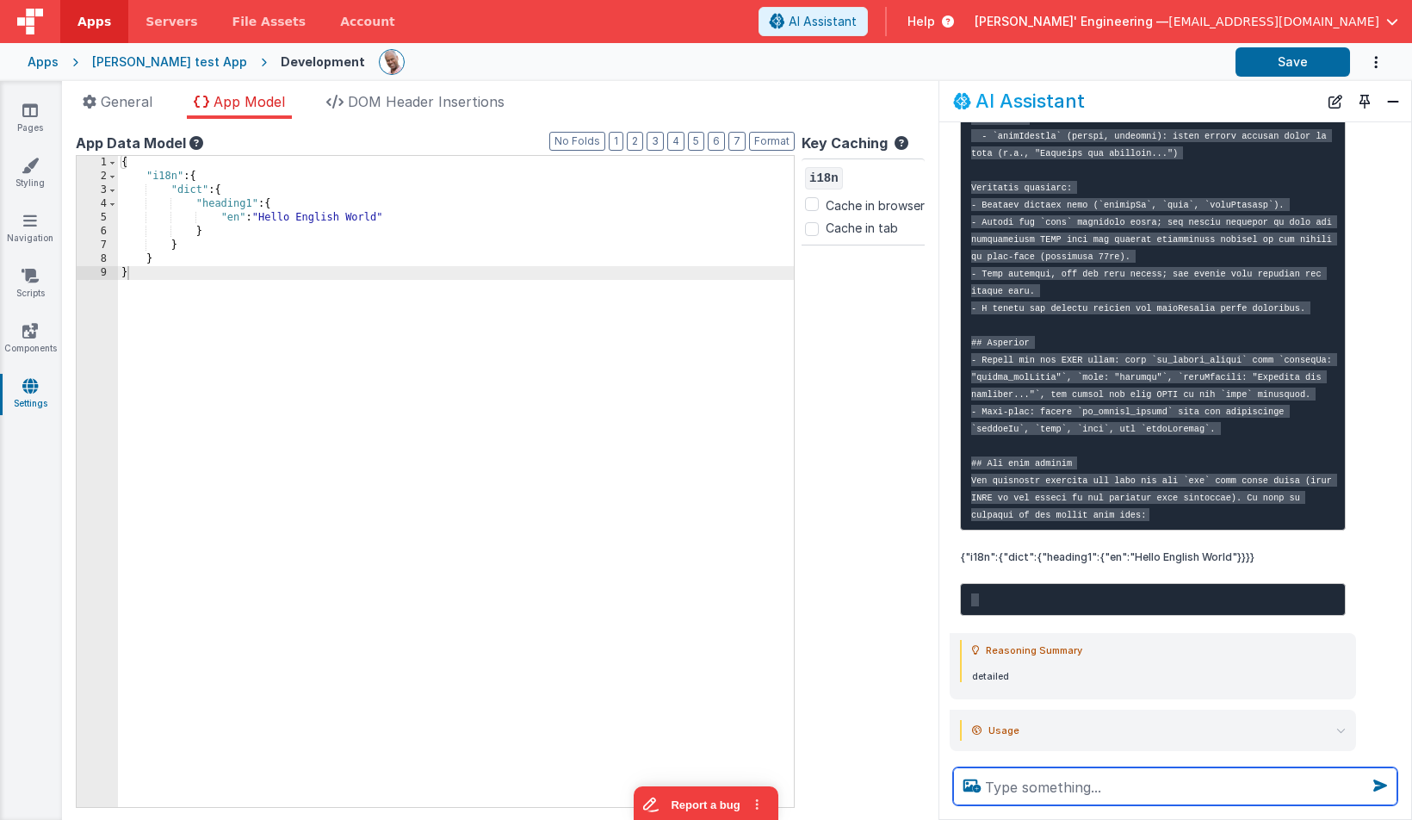
scroll to position [2265, 0]
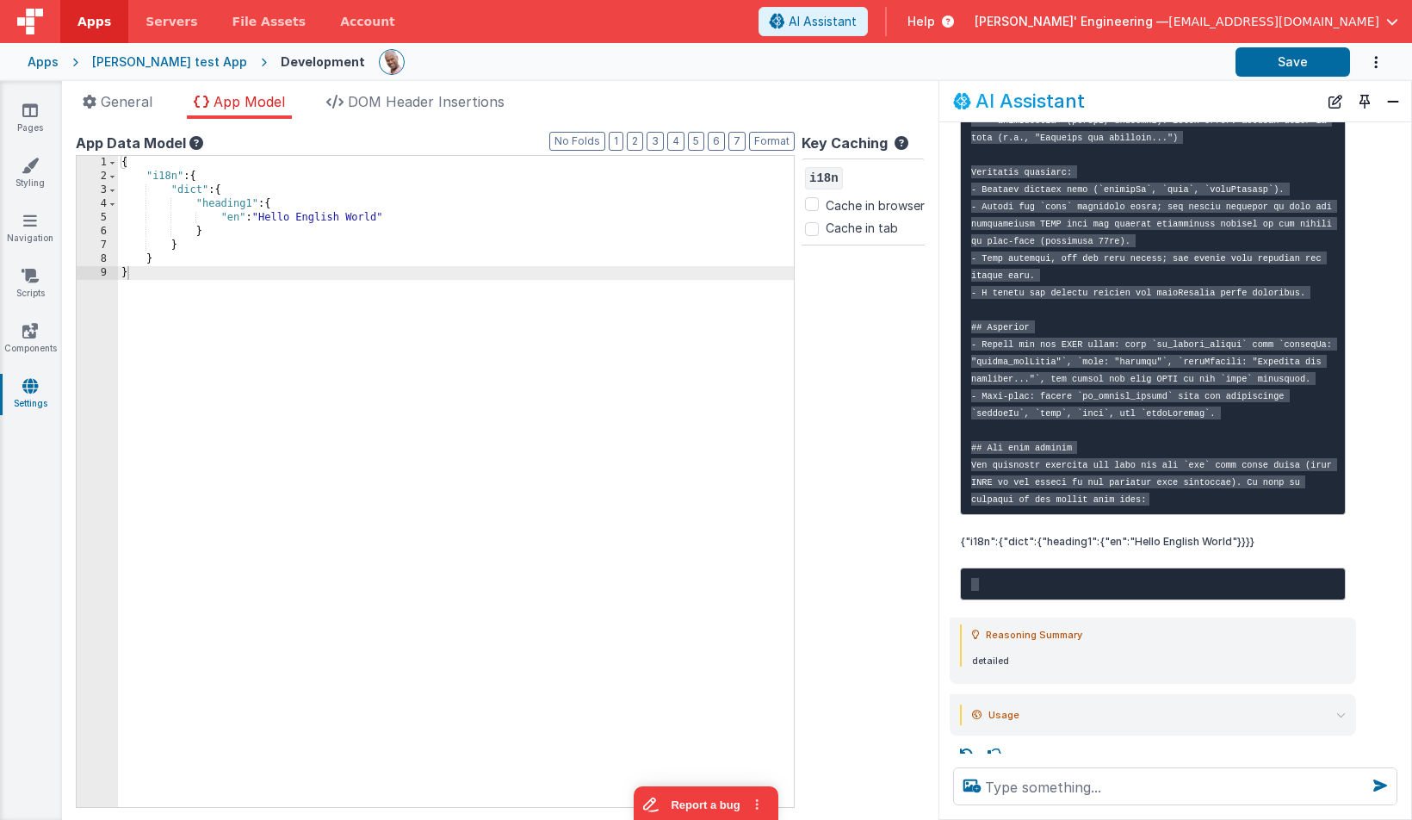
click at [972, 741] on icon at bounding box center [967, 755] width 28 height 28
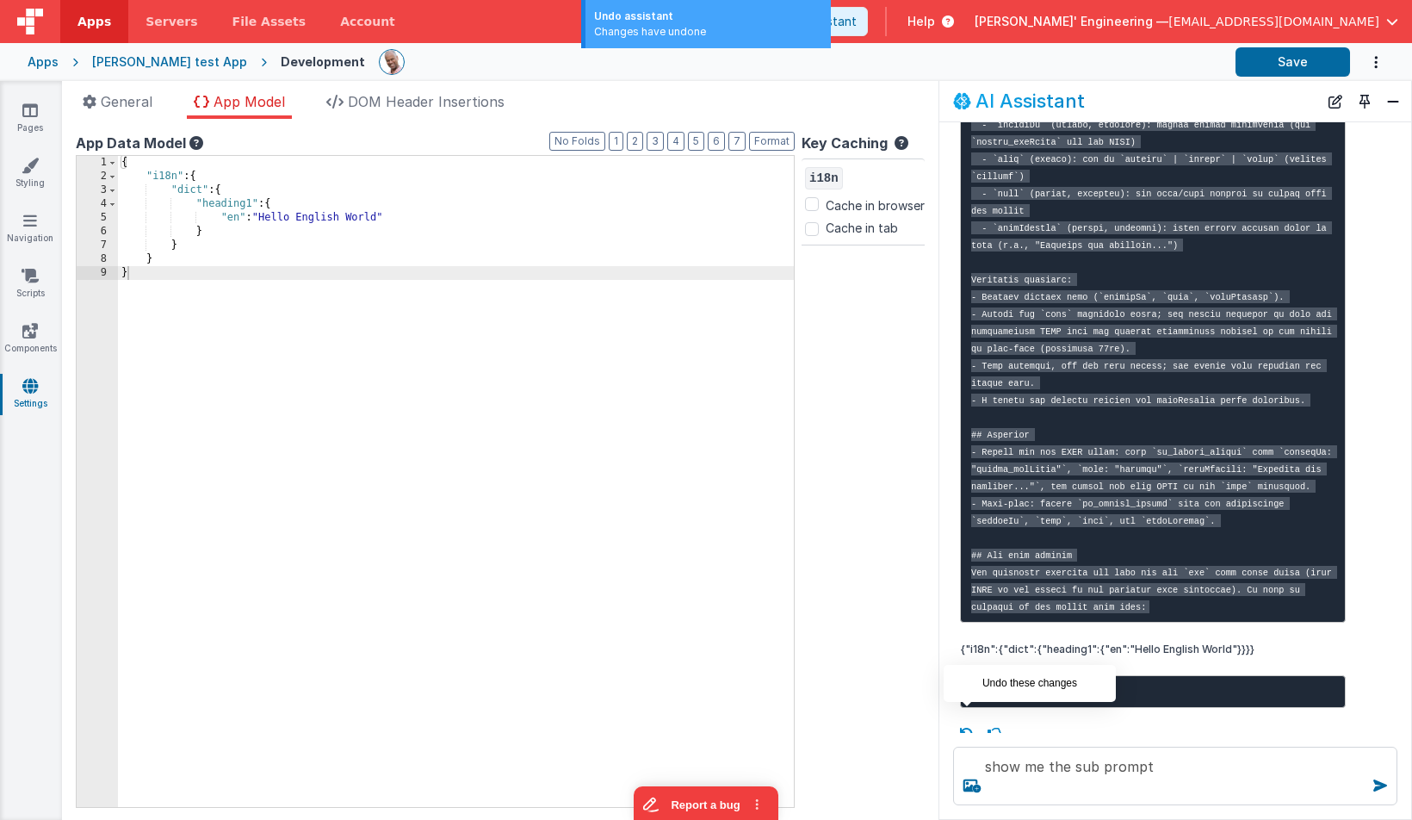
click at [970, 720] on icon at bounding box center [967, 734] width 28 height 28
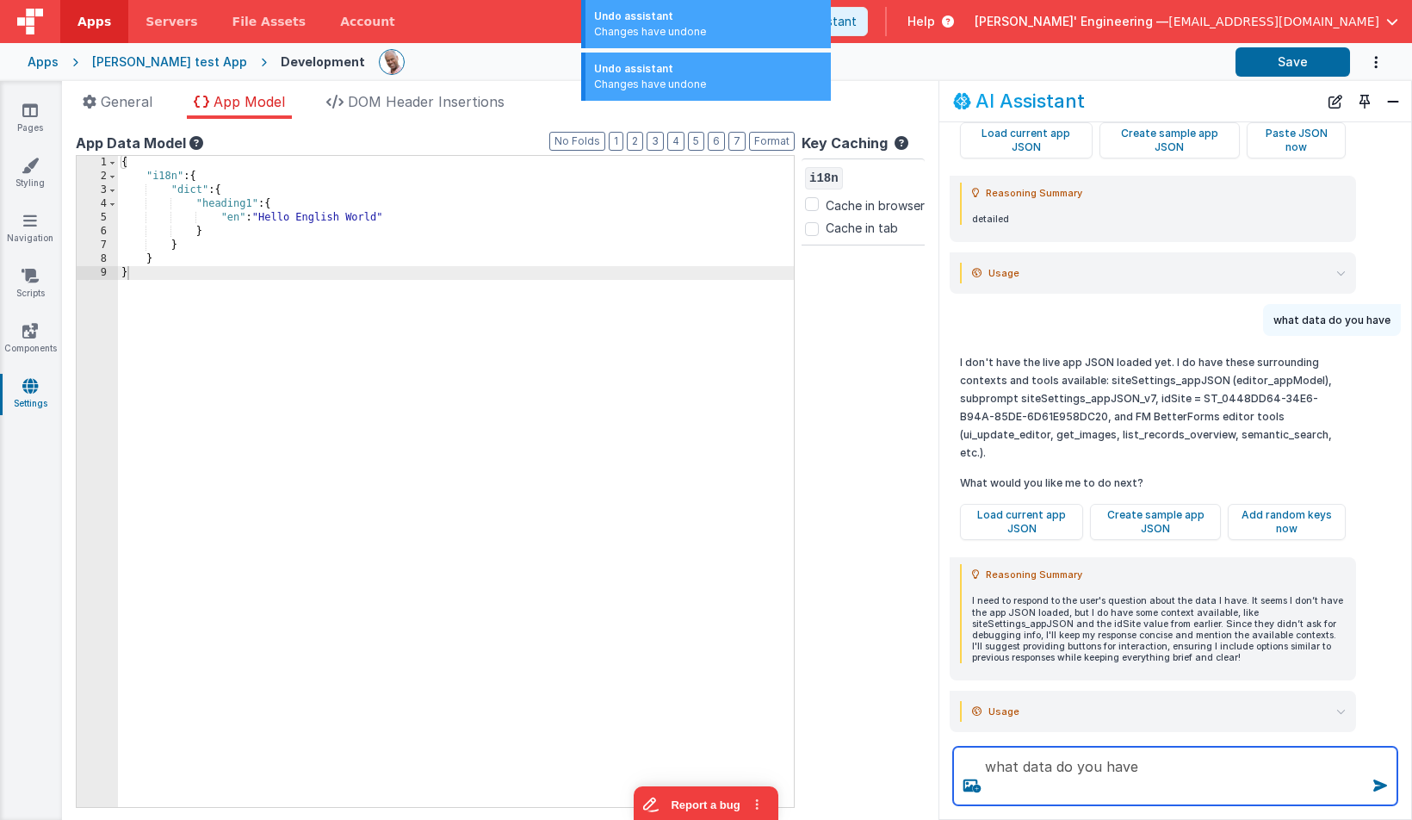
click at [1151, 767] on textarea "what data do you have" at bounding box center [1175, 776] width 444 height 59
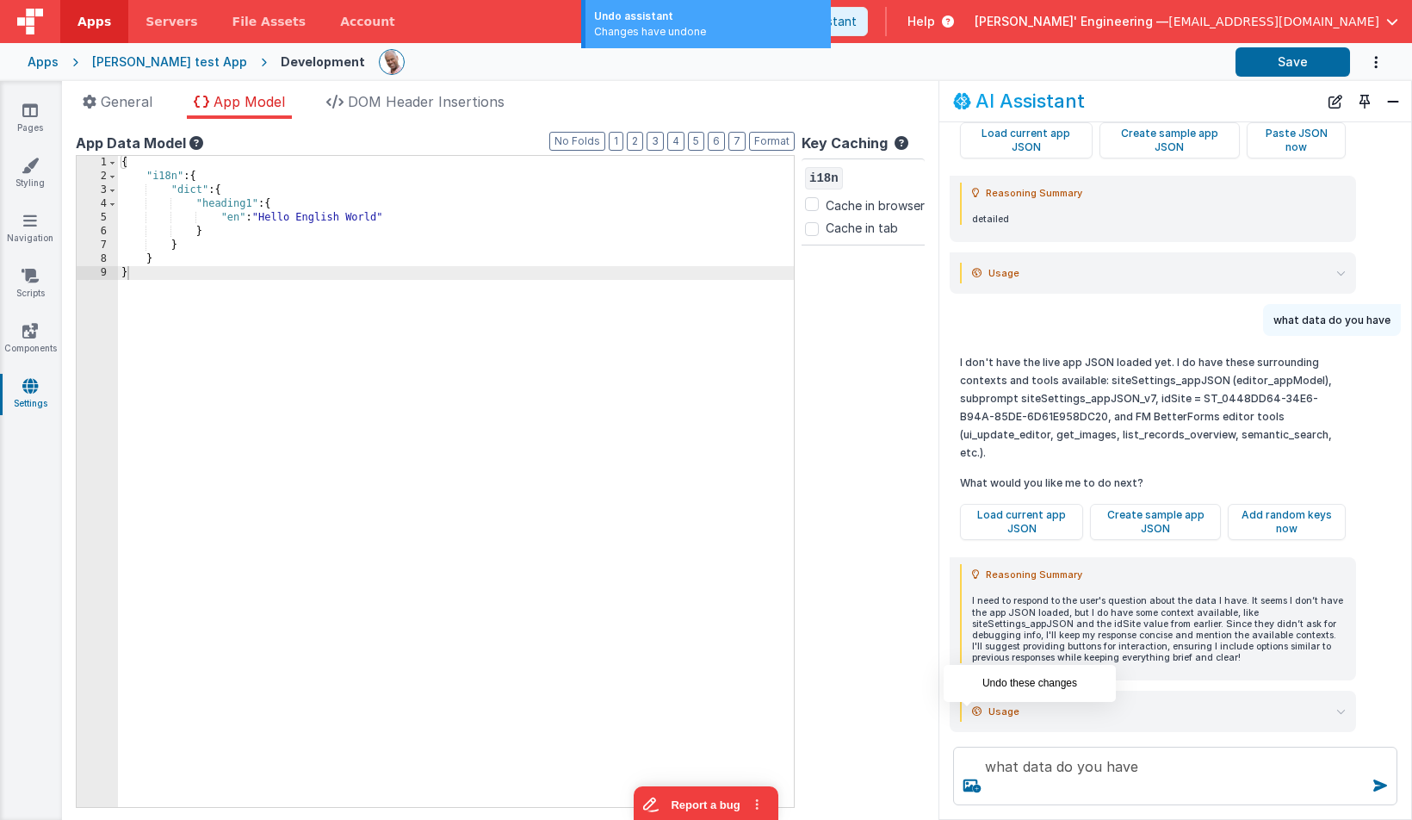
click at [970, 737] on icon at bounding box center [967, 751] width 28 height 28
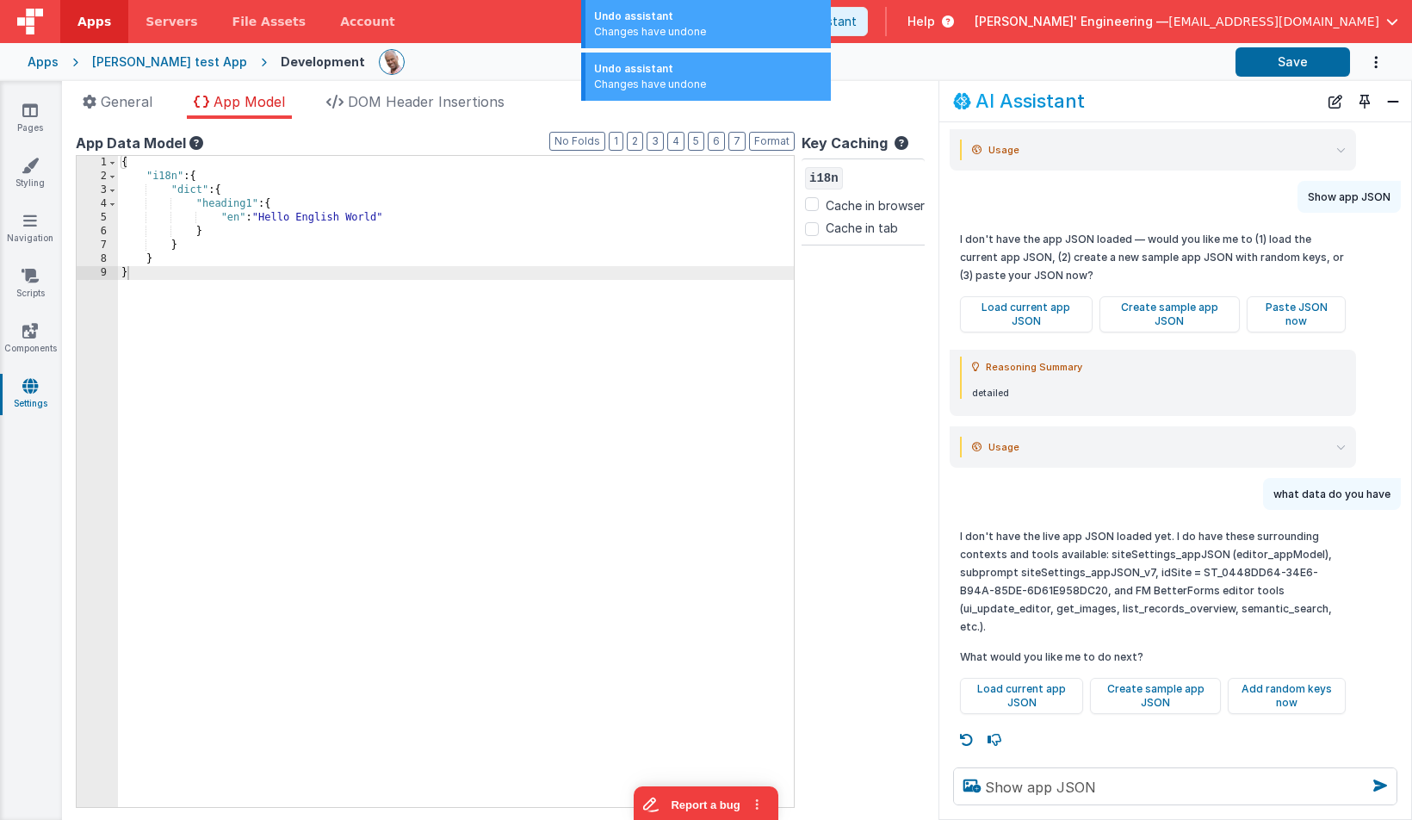
scroll to position [474, 0]
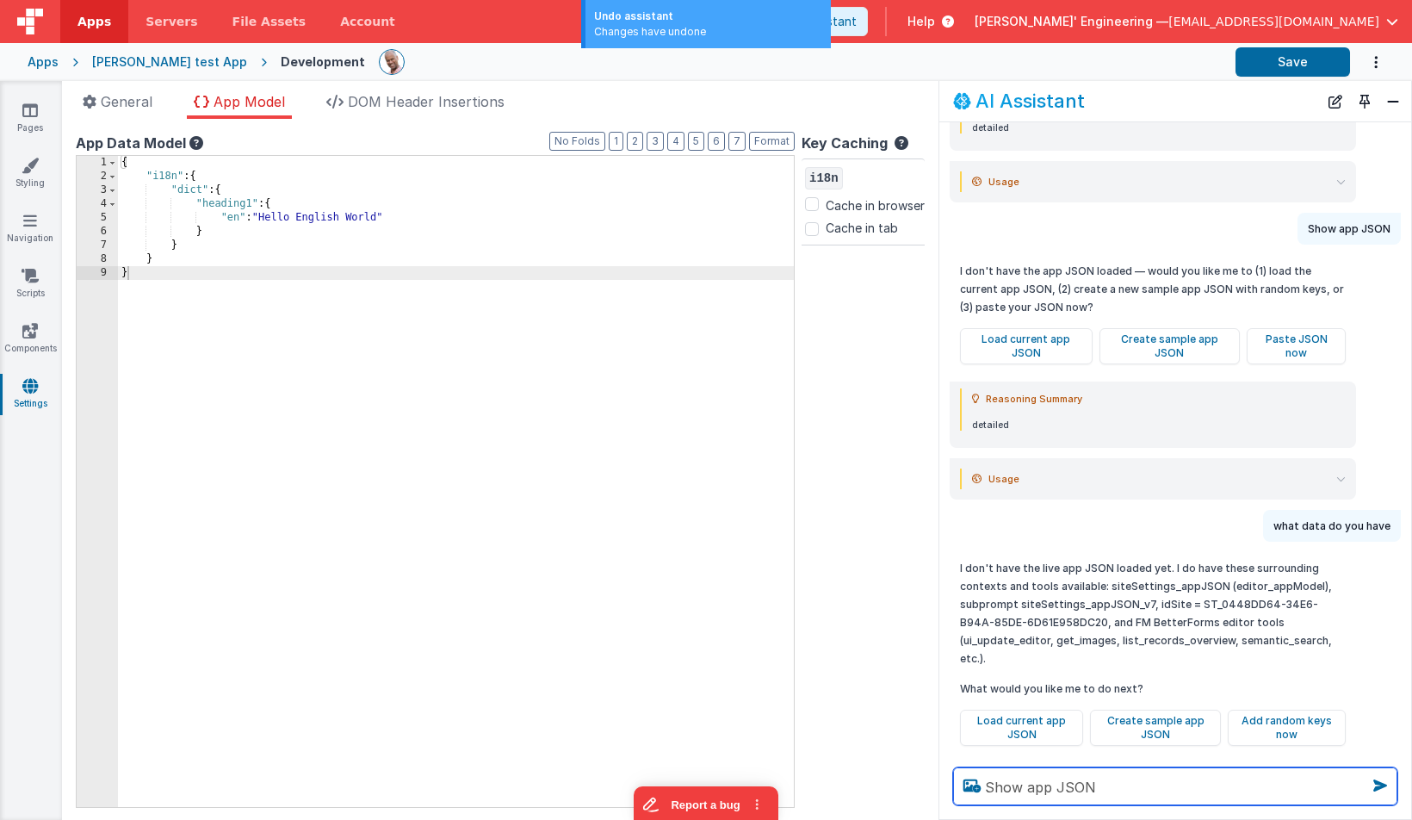
click at [1167, 794] on textarea "Show app JSON" at bounding box center [1175, 786] width 444 height 38
type textarea "Show app model JSON"
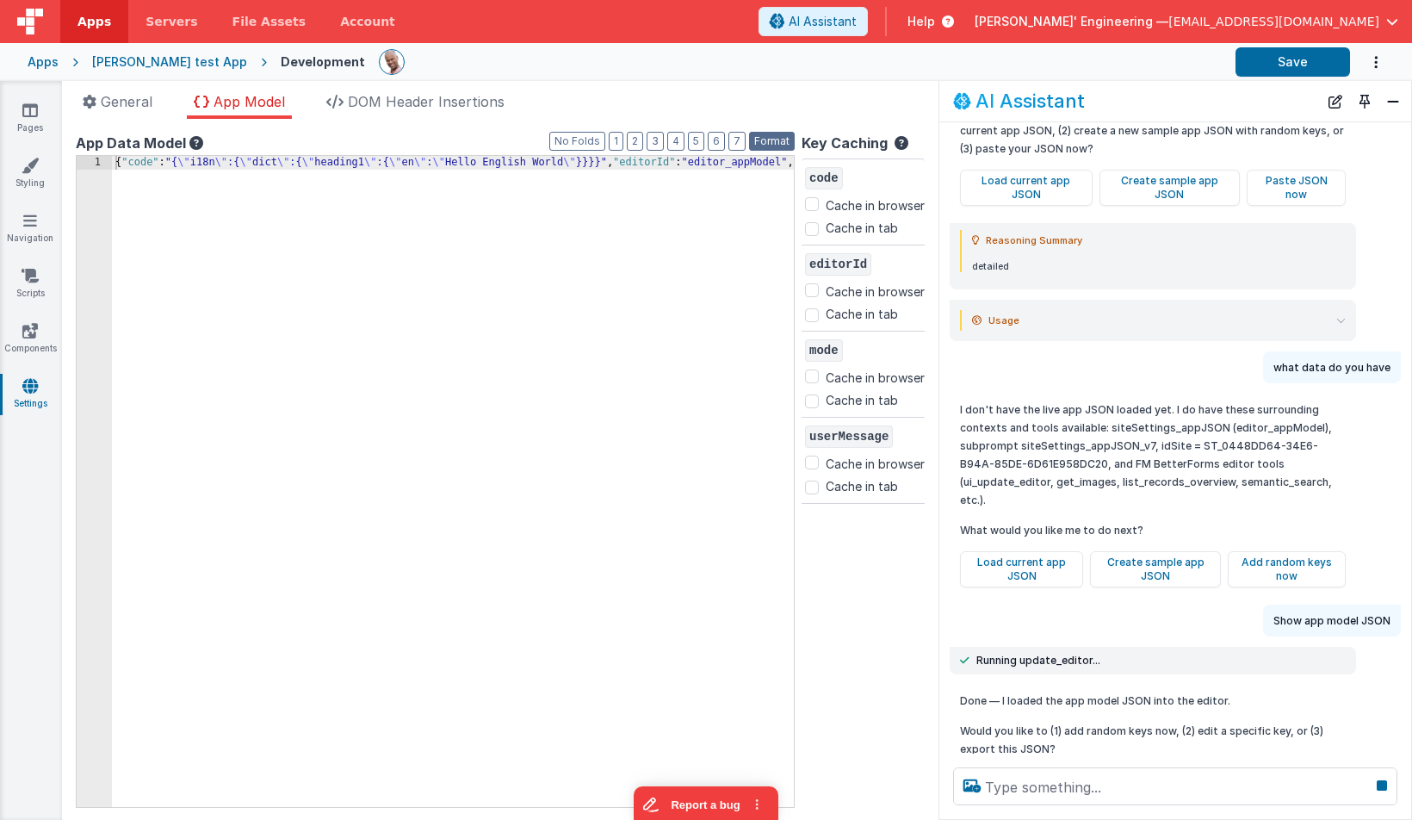
scroll to position [647, 0]
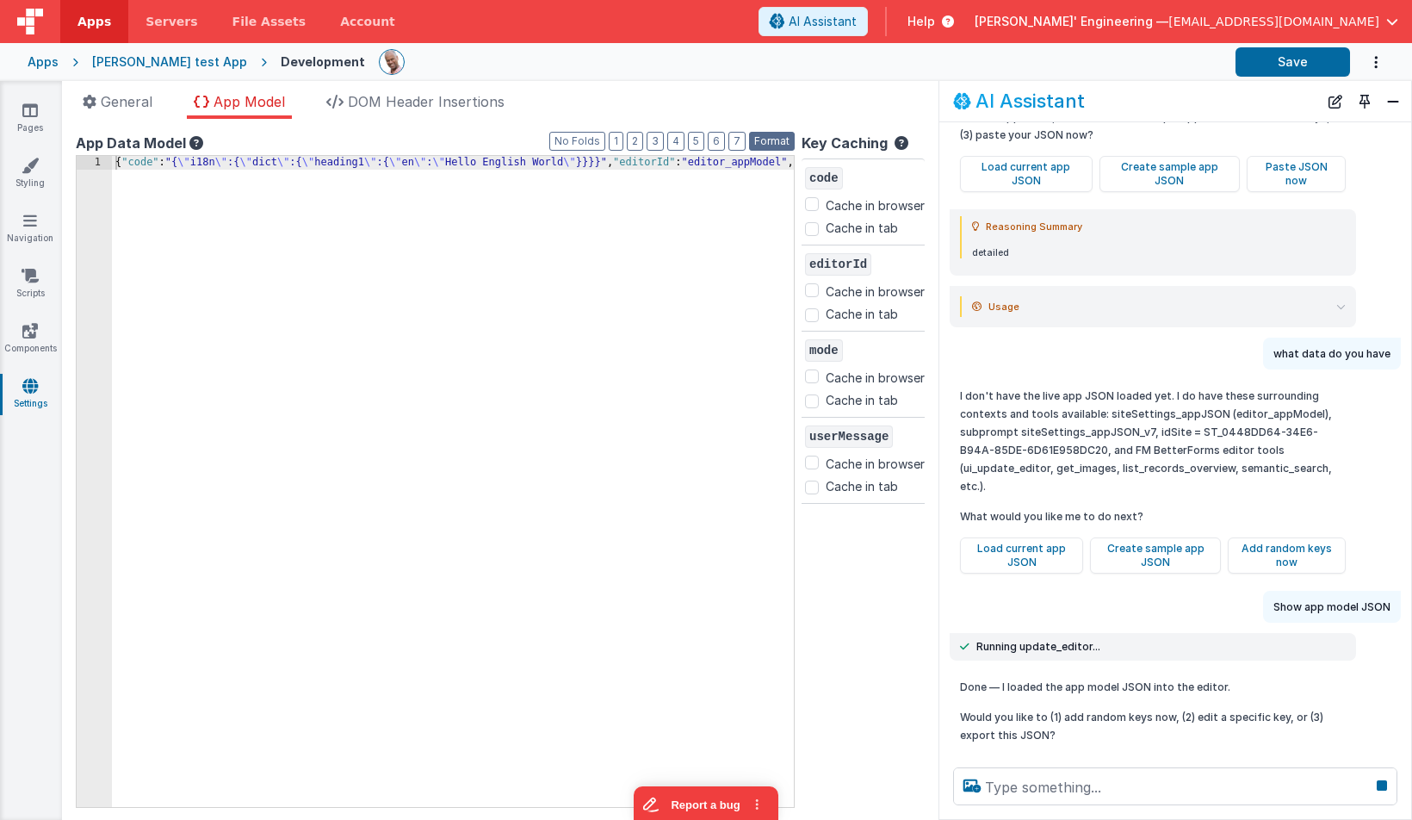
click at [772, 139] on button "Format" at bounding box center [772, 141] width 46 height 19
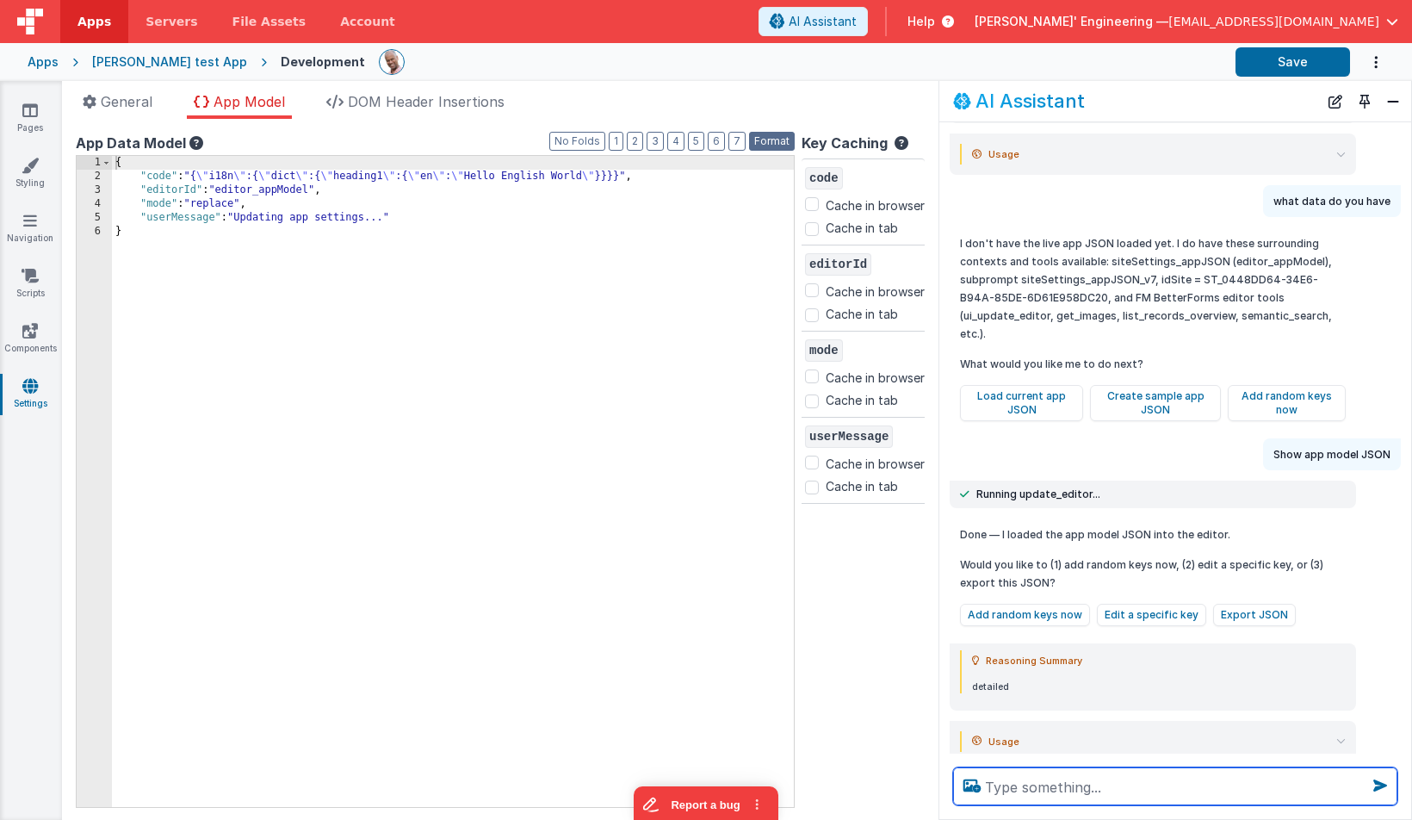
scroll to position [808, 0]
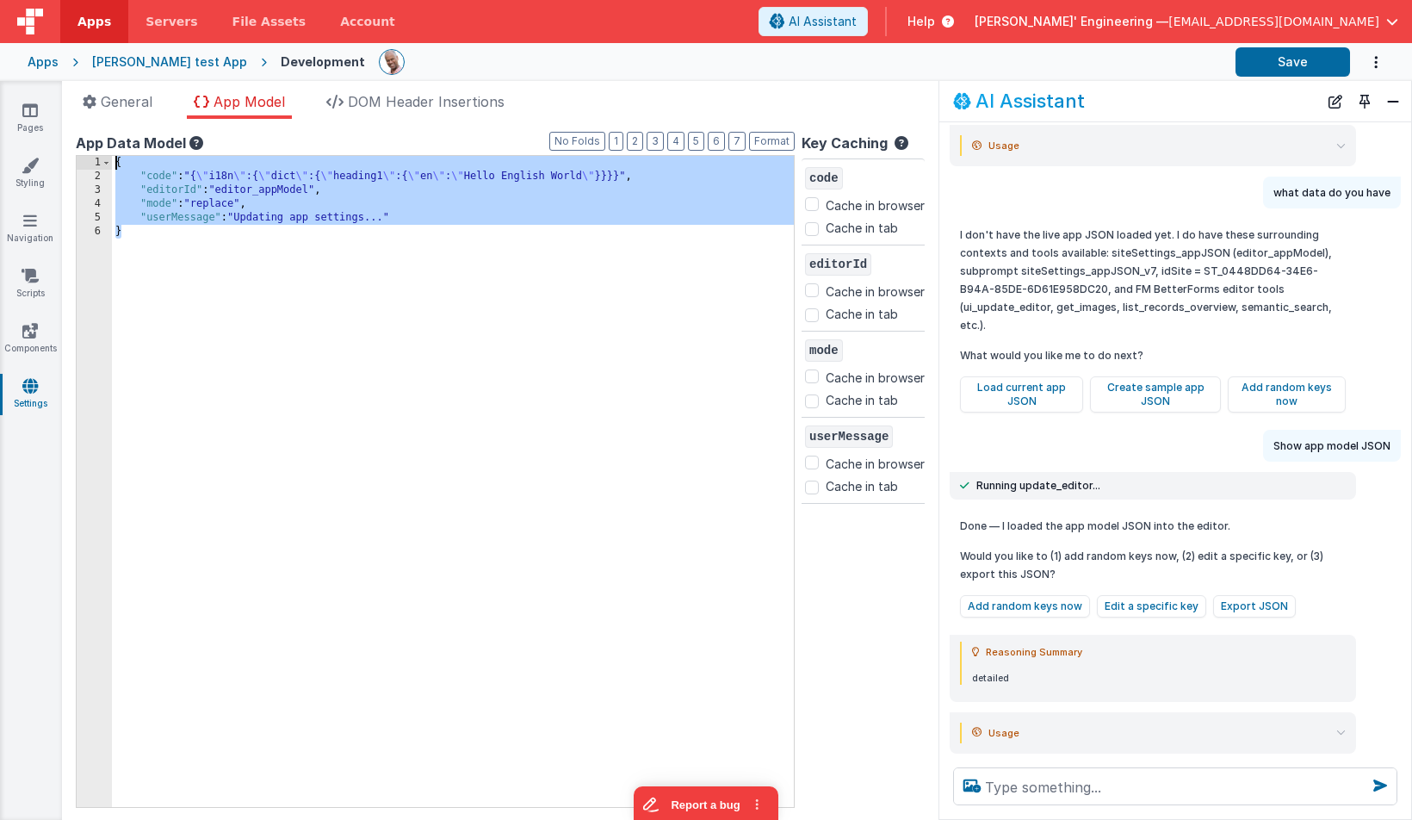
drag, startPoint x: 274, startPoint y: 187, endPoint x: 165, endPoint y: 100, distance: 139.1
click at [165, 100] on div "General App Model DOM Header Insertions App name [PERSON_NAME], Get your own ap…" at bounding box center [500, 455] width 877 height 728
click at [970, 759] on icon at bounding box center [967, 773] width 28 height 28
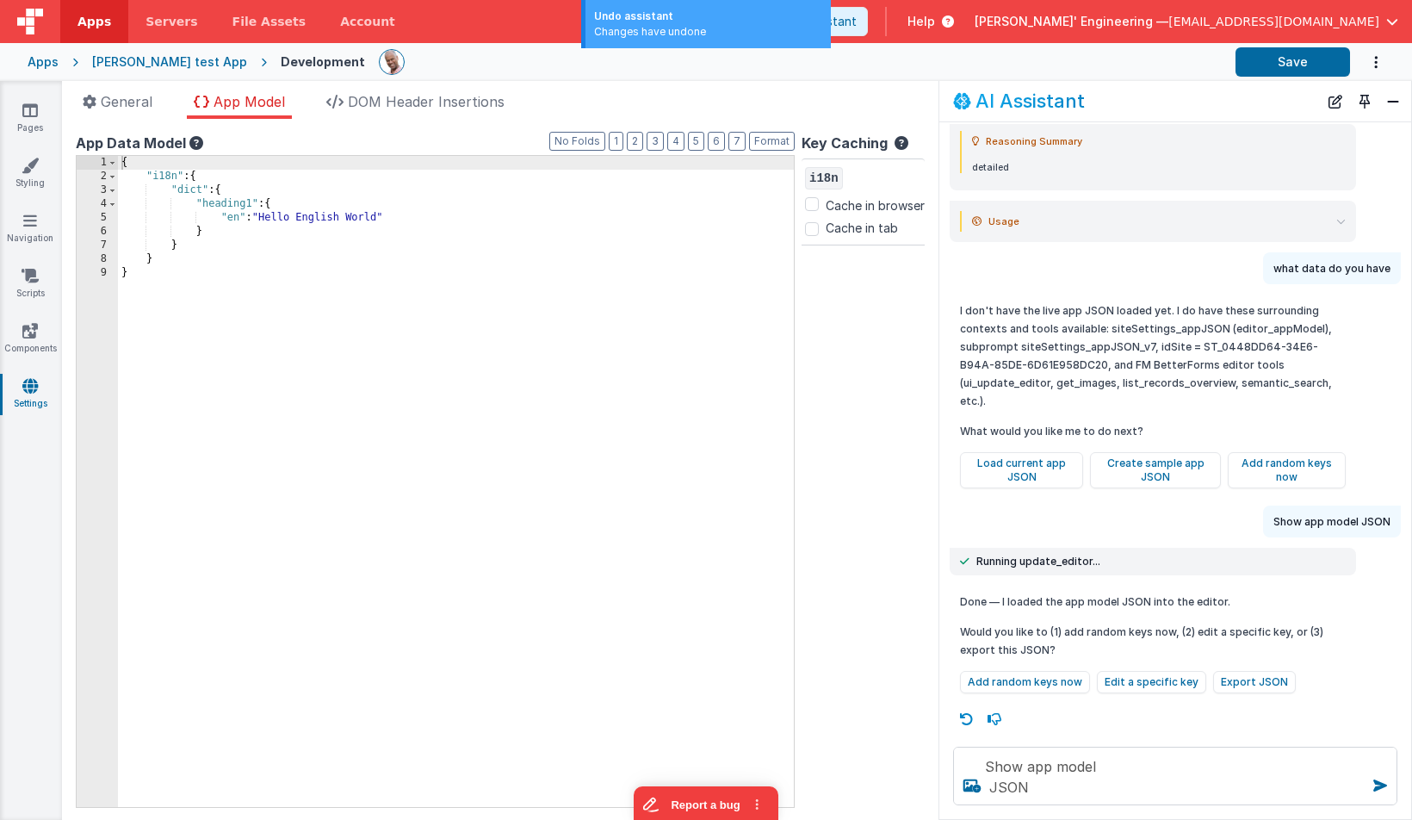
scroll to position [700, 0]
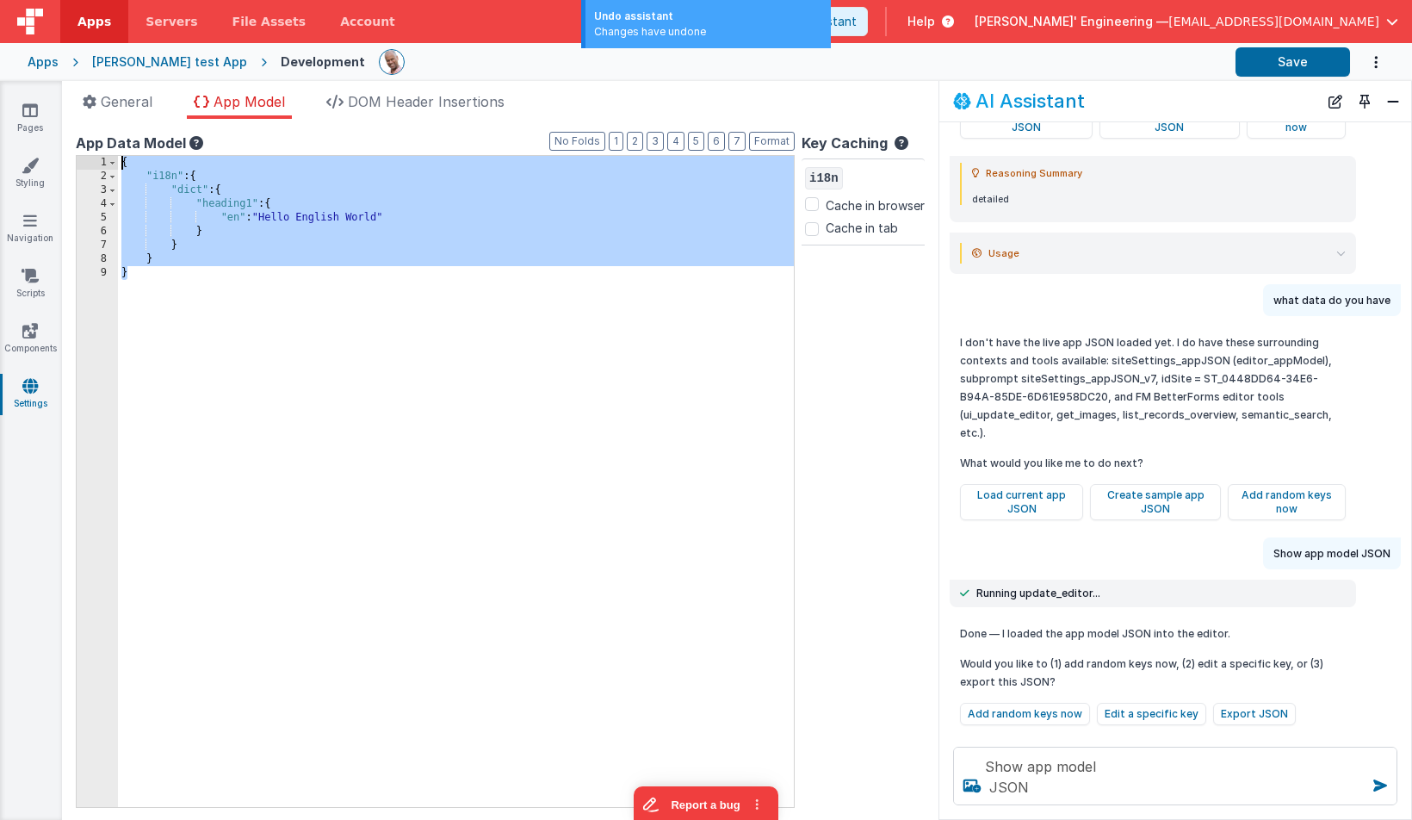
drag, startPoint x: 285, startPoint y: 481, endPoint x: 72, endPoint y: 129, distance: 411.4
click at [72, 129] on div "App name [PERSON_NAME], Get your own app413 This name is used in the app's head…" at bounding box center [500, 469] width 877 height 701
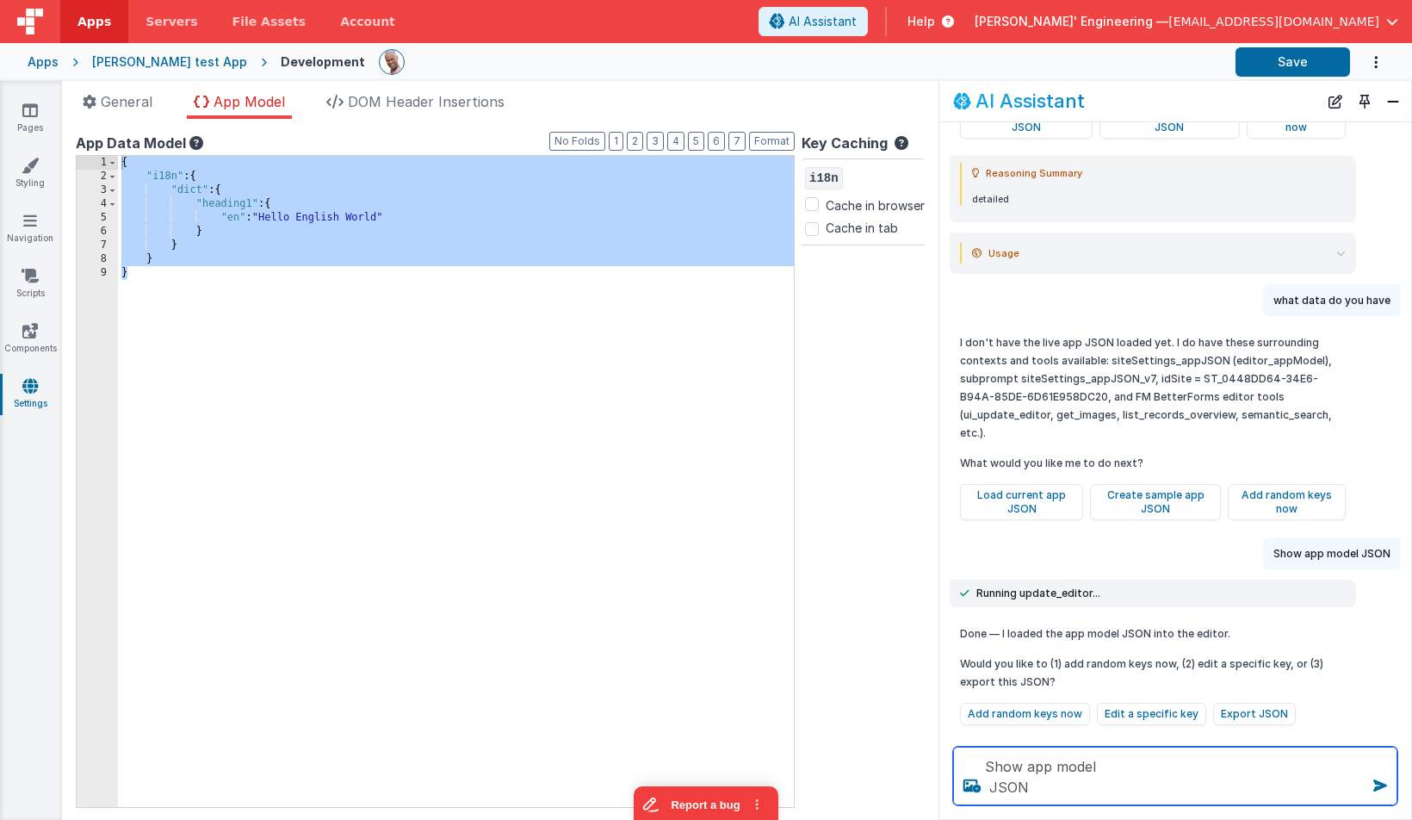
drag, startPoint x: 1106, startPoint y: 774, endPoint x: 985, endPoint y: 740, distance: 125.4
click at [985, 740] on div "Show app model JSON" at bounding box center [1175, 776] width 472 height 86
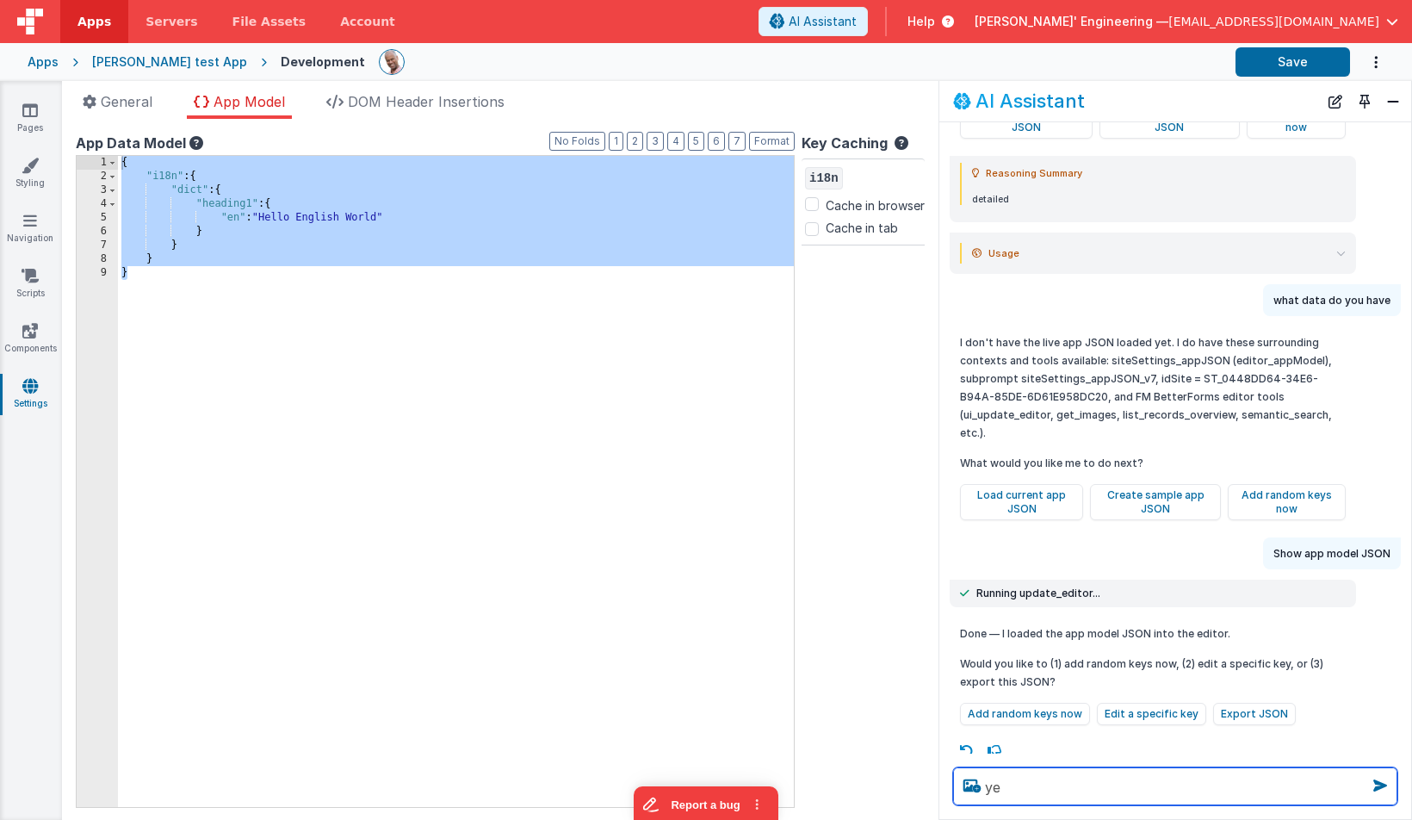
scroll to position [679, 0]
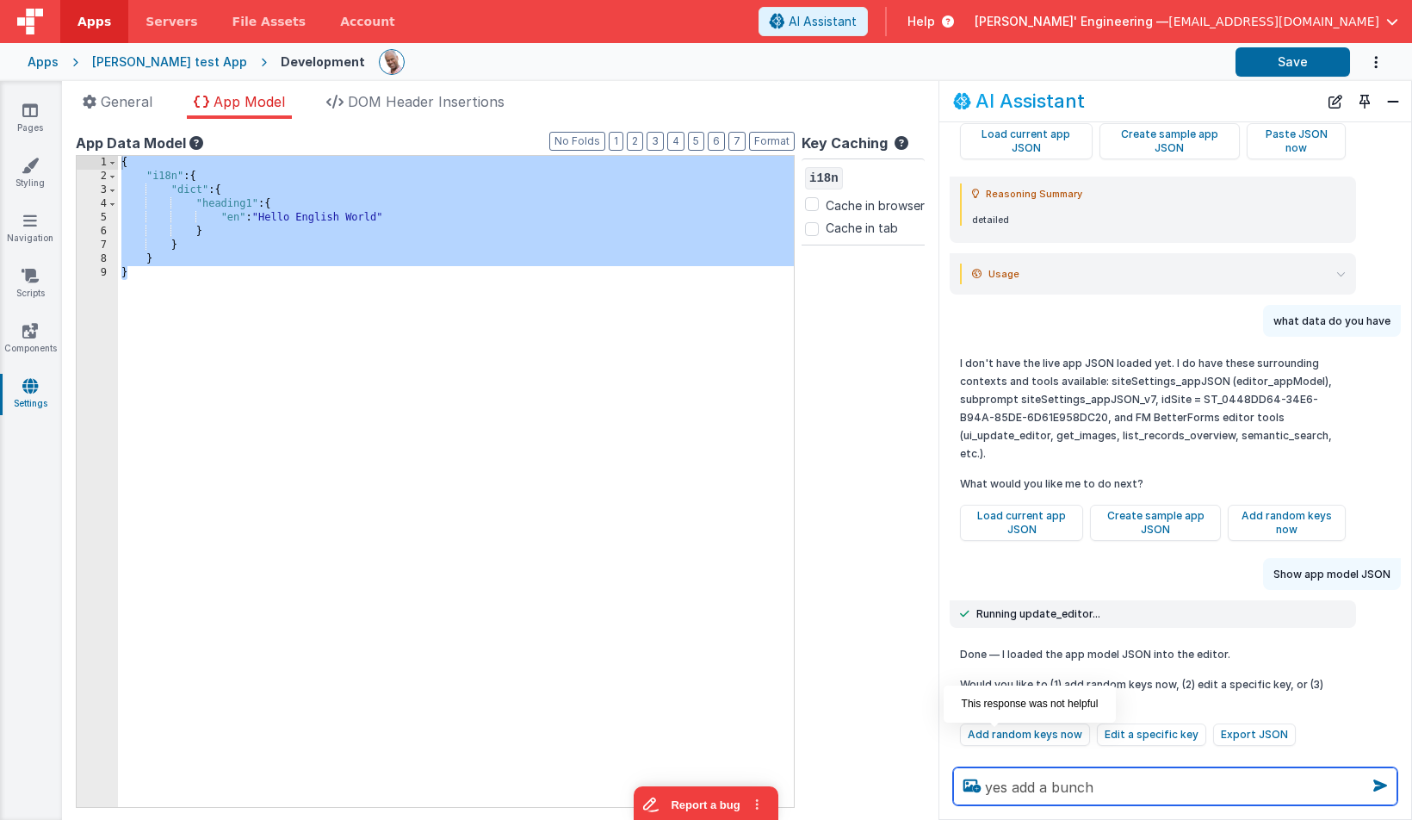
type textarea "yes add a bunch"
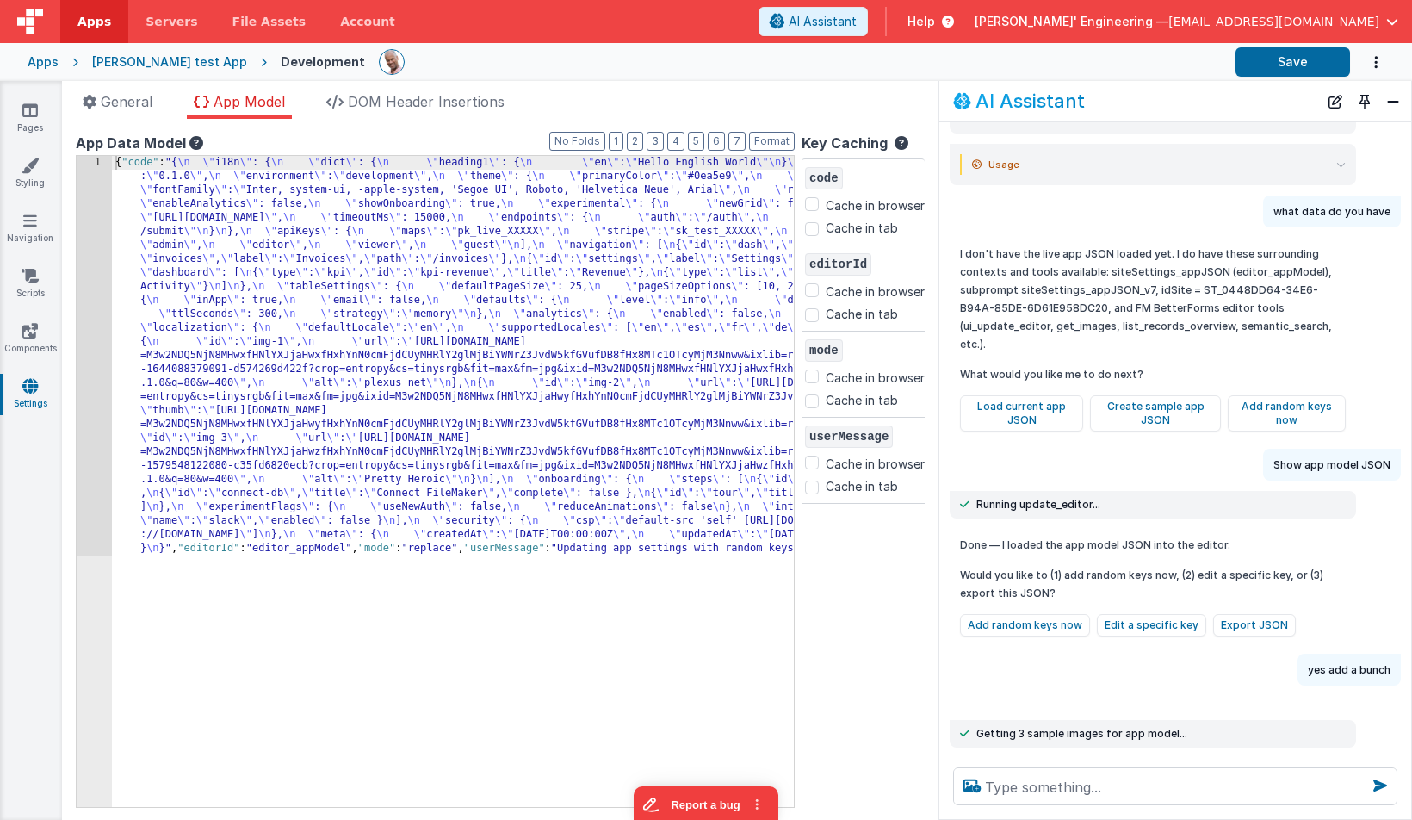
scroll to position [950, 0]
